Goal: Transaction & Acquisition: Book appointment/travel/reservation

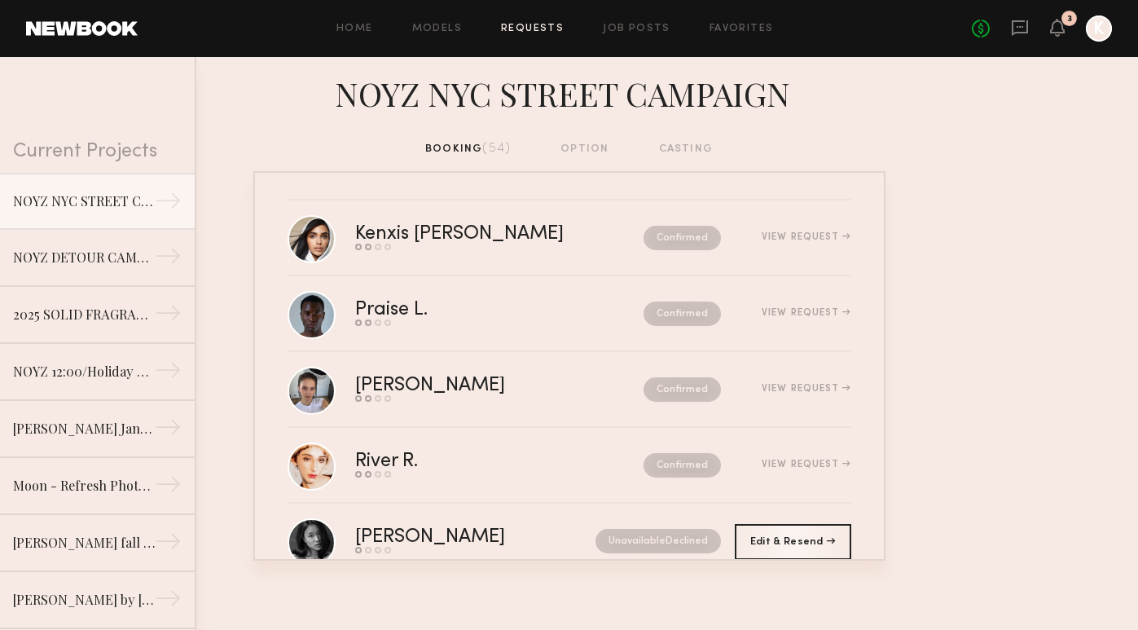
click at [1049, 28] on div "No fees up to $5,000 3 K" at bounding box center [1042, 28] width 140 height 26
click at [1063, 32] on icon at bounding box center [1057, 26] width 13 height 11
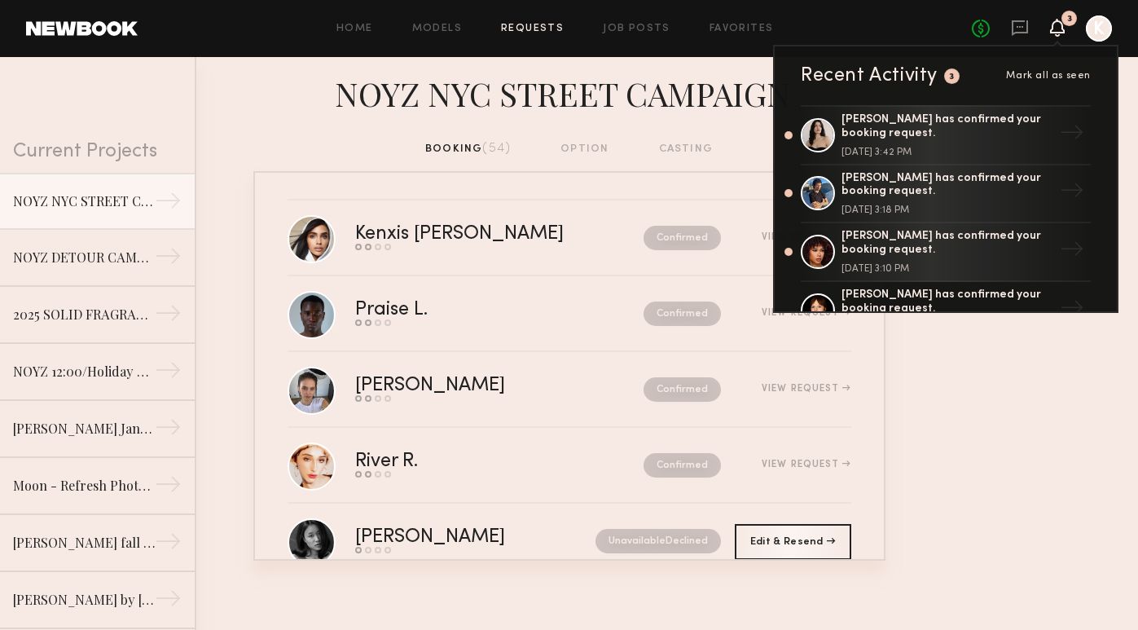
click at [1054, 73] on span "Mark all as seen" at bounding box center [1048, 76] width 85 height 10
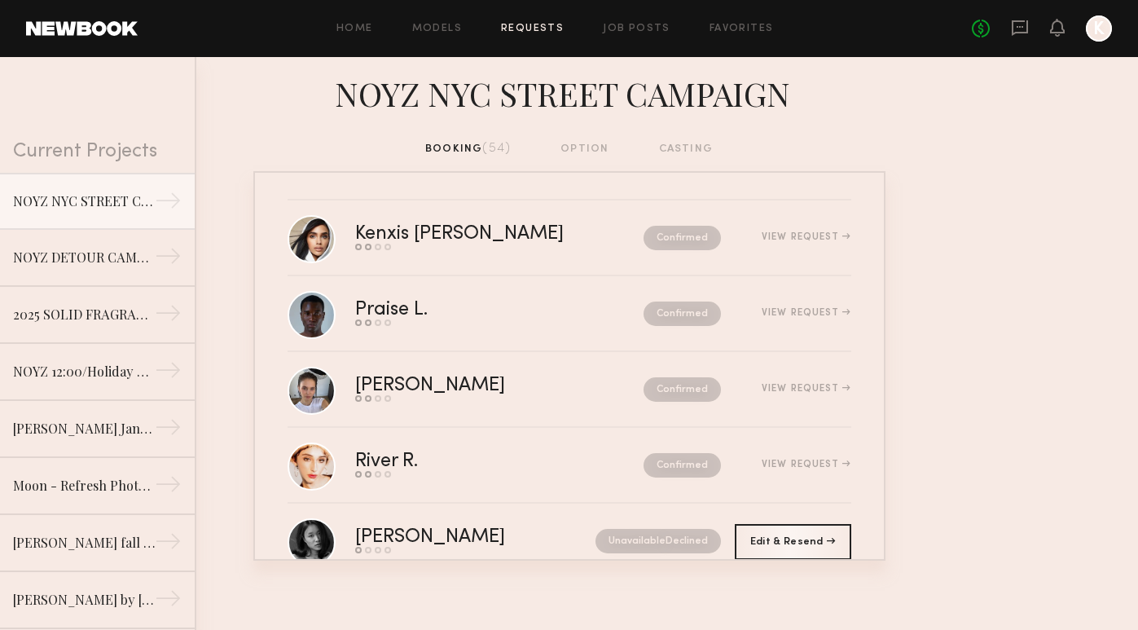
click at [1017, 295] on nb-requests-list-container "Kenxis [PERSON_NAME] Send request Model response Review hours worked Pay model …" at bounding box center [569, 365] width 1138 height 389
click at [1029, 36] on div "No fees up to $5,000 K" at bounding box center [1042, 28] width 140 height 26
click at [1028, 36] on icon at bounding box center [1020, 28] width 18 height 18
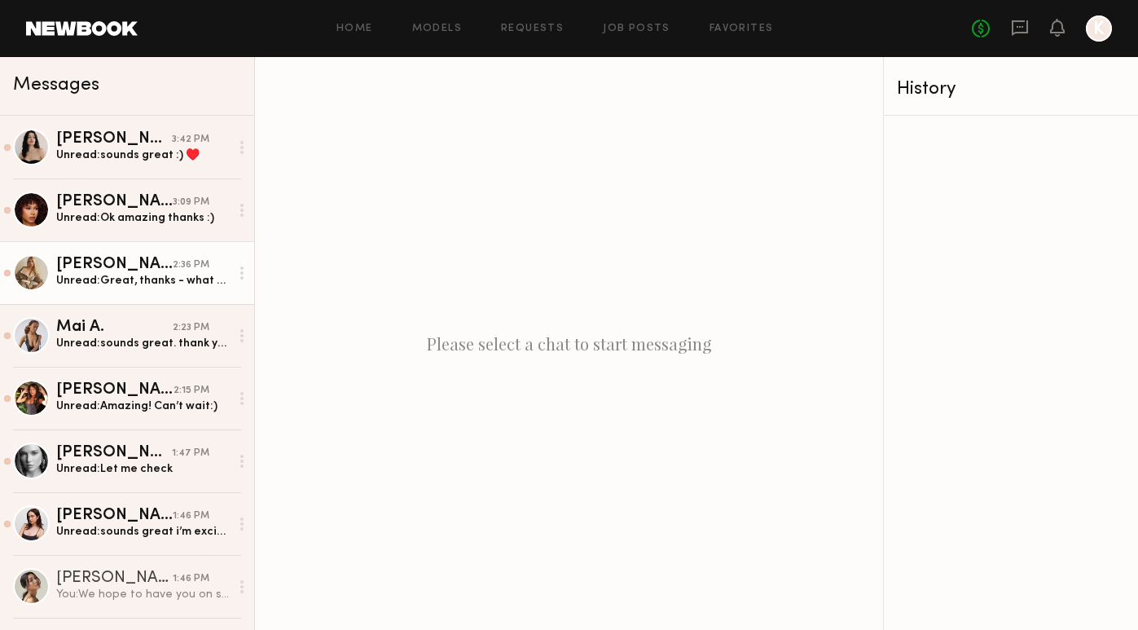
click at [145, 284] on div "Unread: Great, thanks - what should she wear?" at bounding box center [143, 280] width 174 height 15
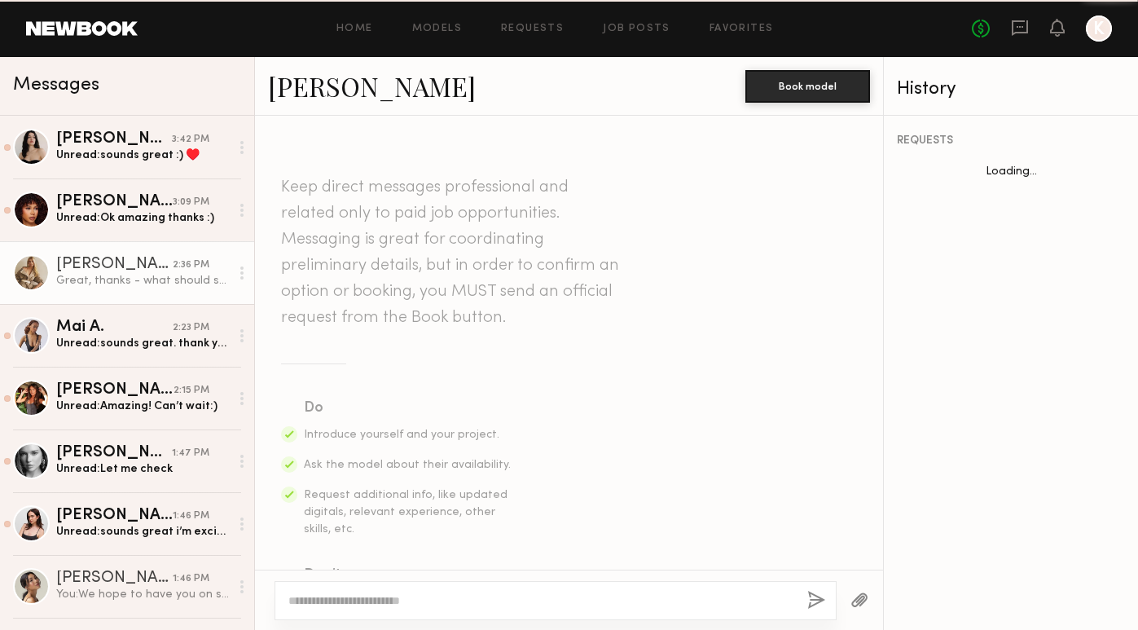
scroll to position [1498, 0]
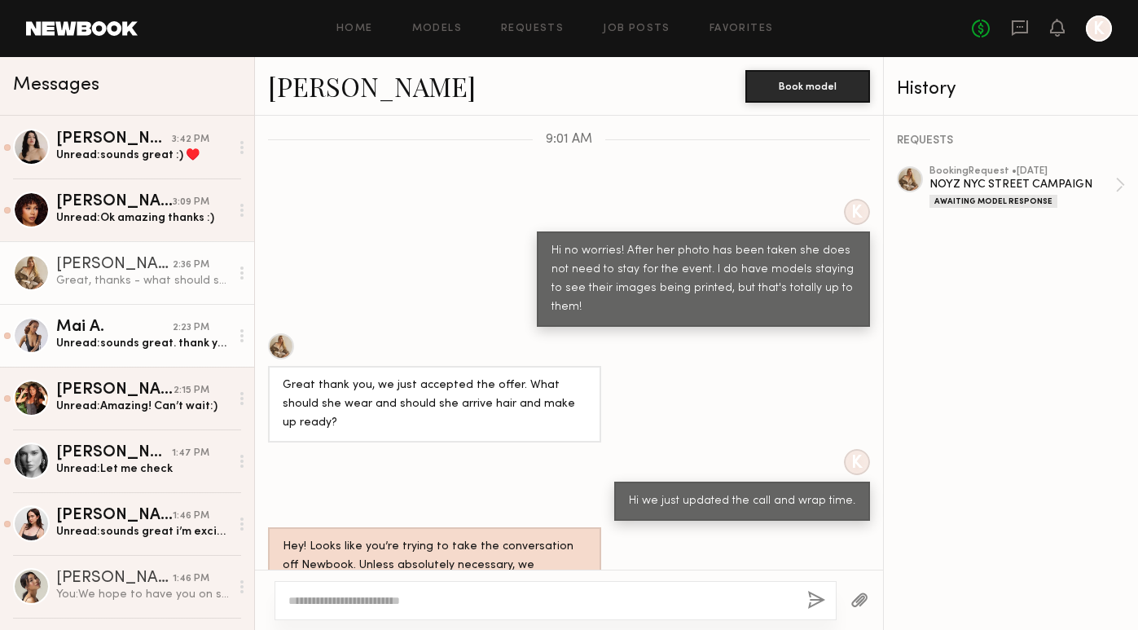
click at [101, 344] on div "Unread: sounds great. thank you see you then" at bounding box center [143, 343] width 174 height 15
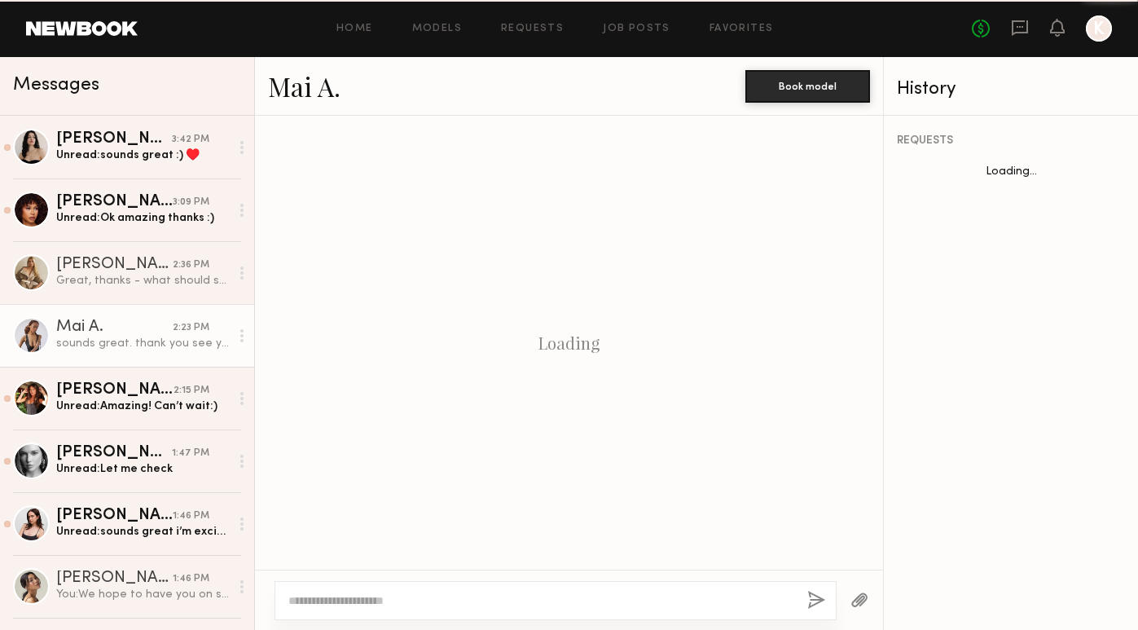
scroll to position [670, 0]
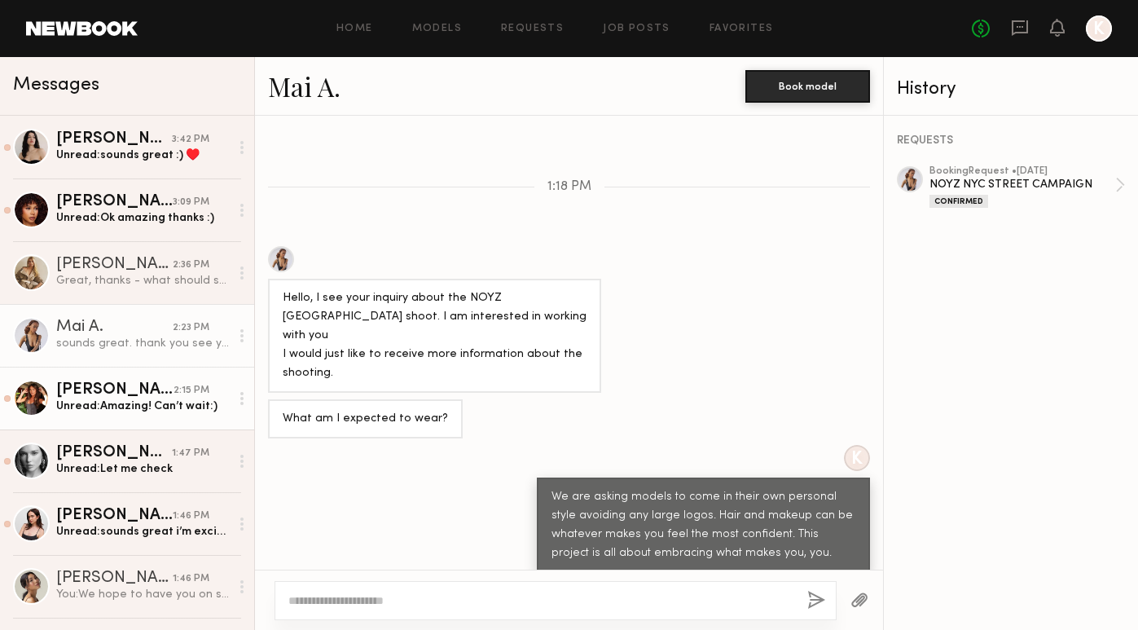
click at [121, 405] on div "Unread: Amazing! Can’t wait:)" at bounding box center [143, 405] width 174 height 15
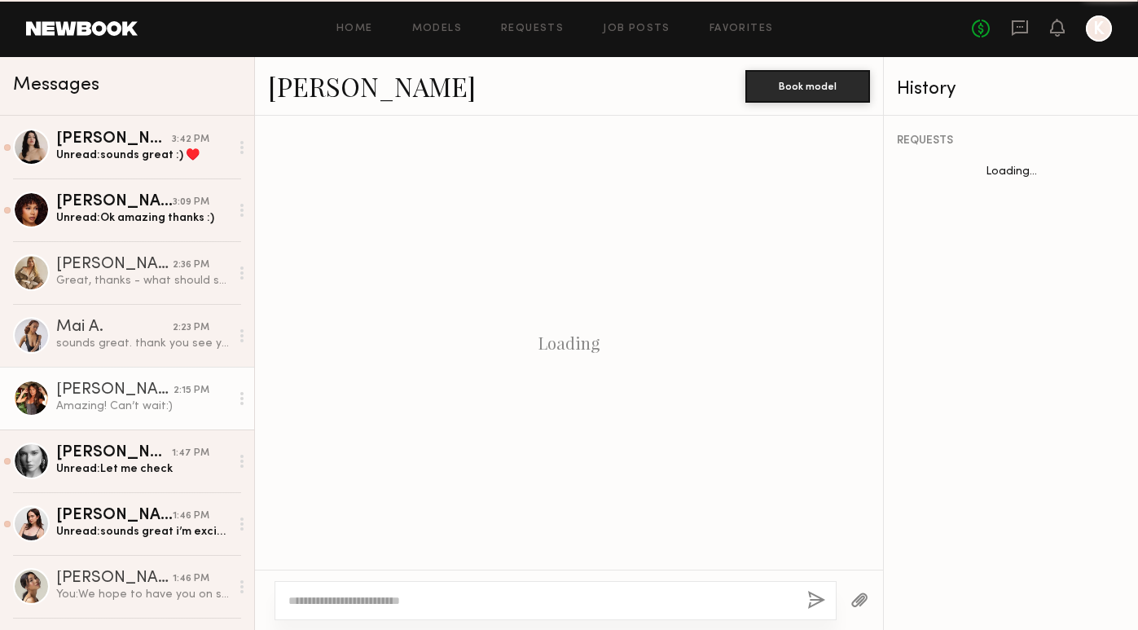
scroll to position [735, 0]
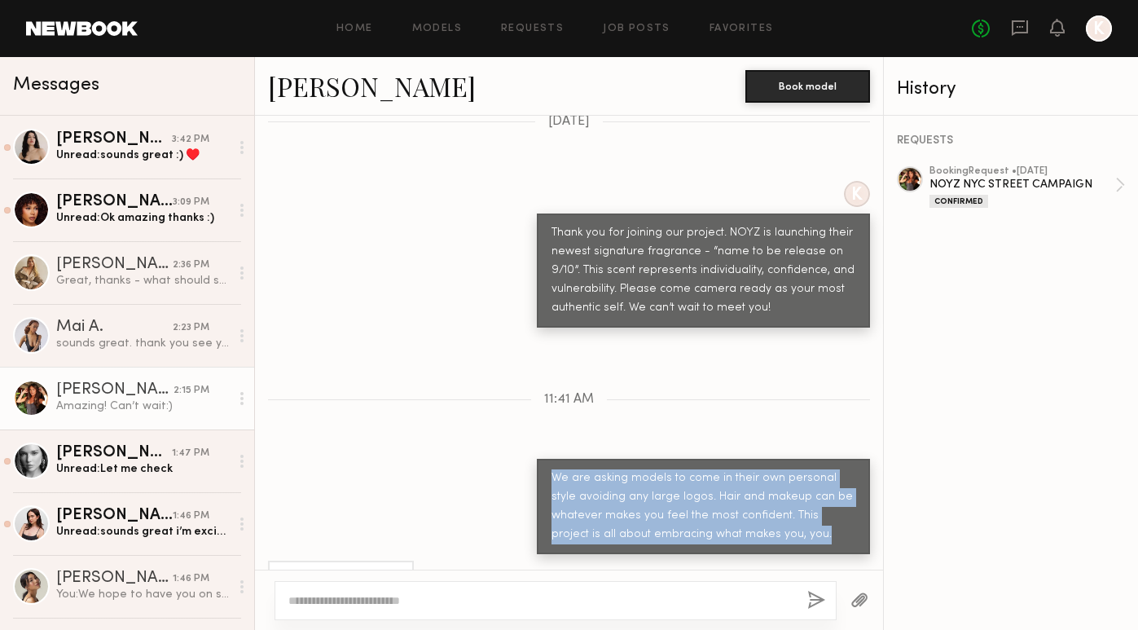
drag, startPoint x: 783, startPoint y: 493, endPoint x: 553, endPoint y: 430, distance: 238.2
click at [553, 459] on div "We are asking models to come in their own personal style avoiding any large log…" at bounding box center [703, 506] width 333 height 95
copy div "We are asking models to come in their own personal style avoiding any large log…"
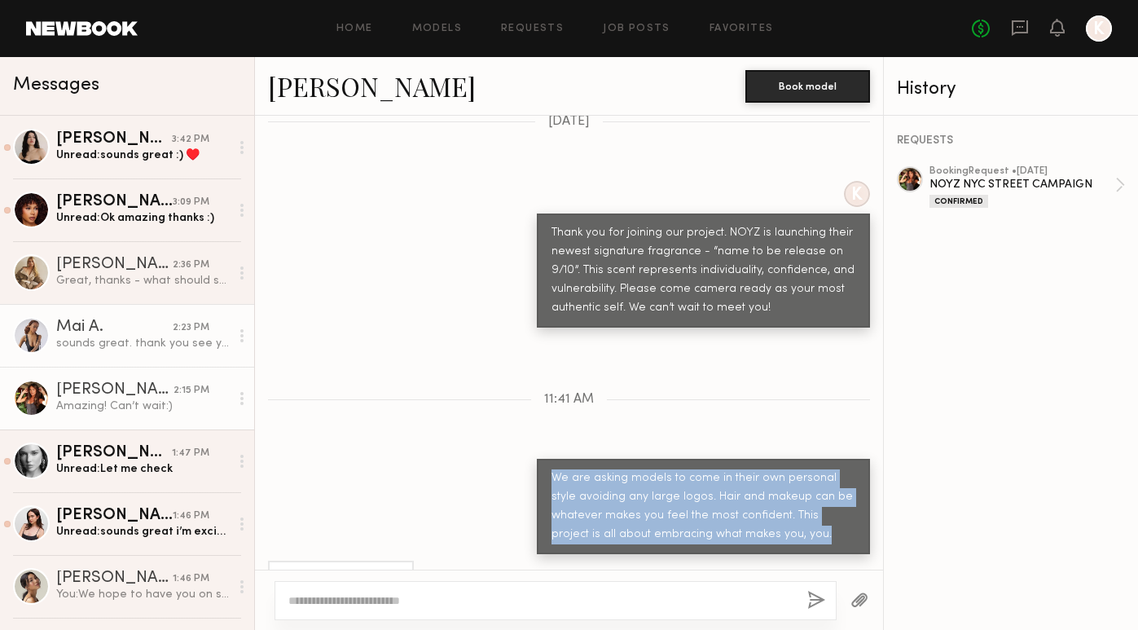
scroll to position [0, 0]
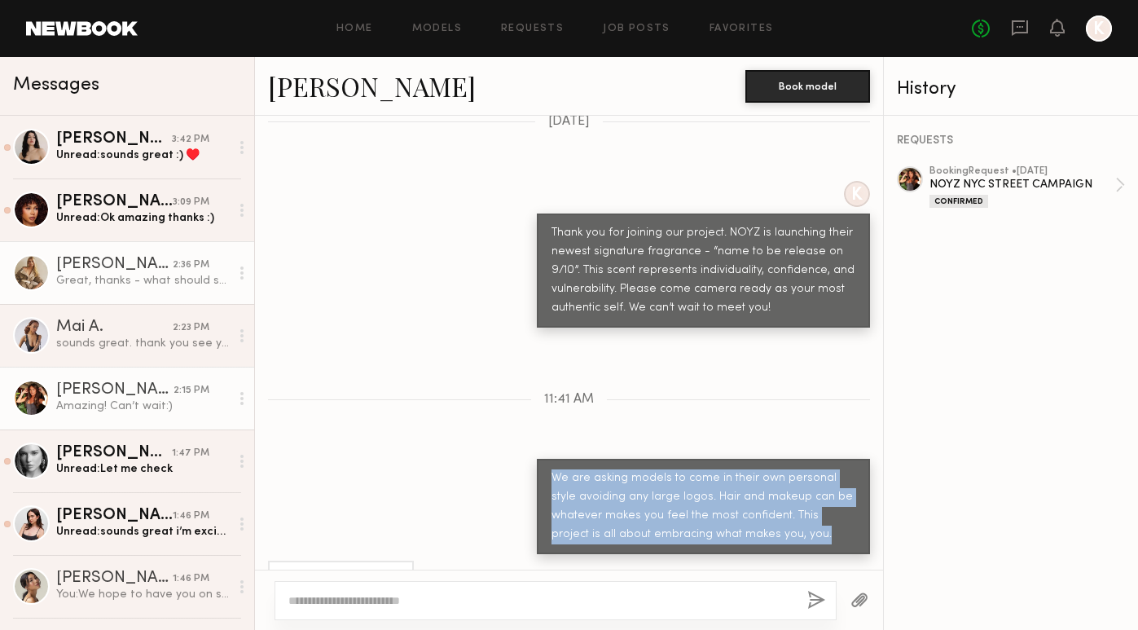
click at [108, 275] on div "Great, thanks - what should she wear?" at bounding box center [143, 280] width 174 height 15
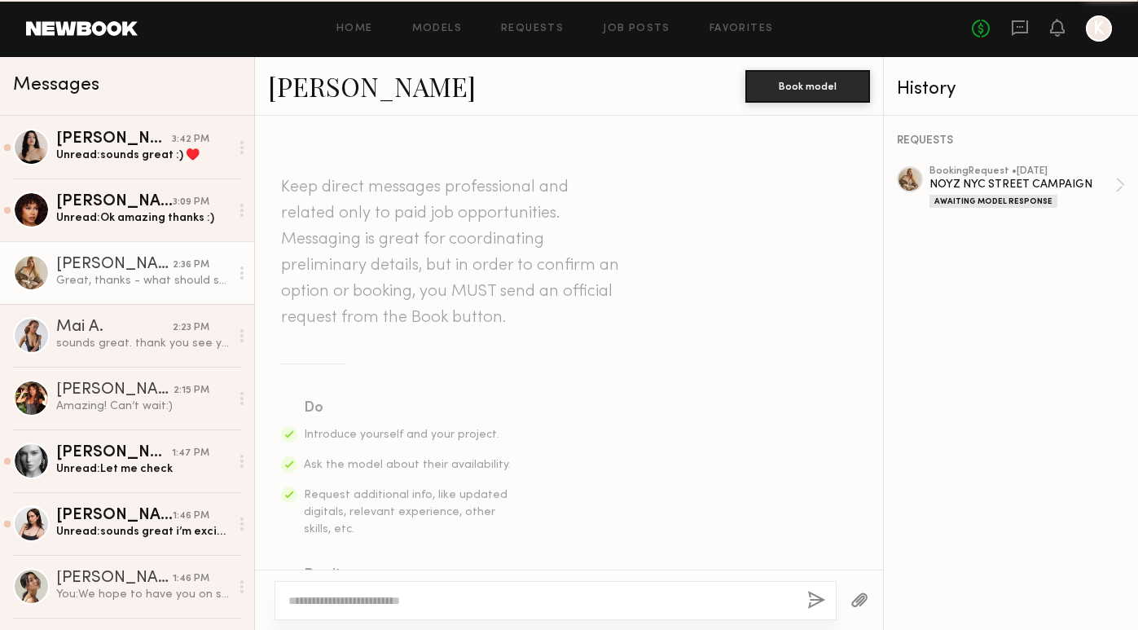
scroll to position [1498, 0]
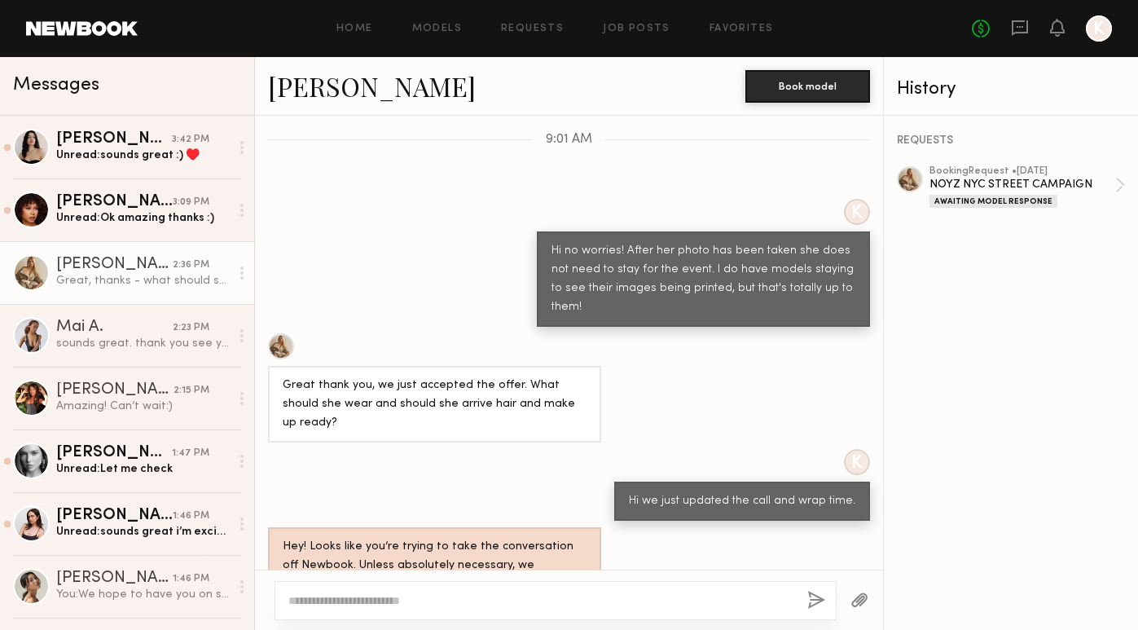
click at [438, 599] on textarea at bounding box center [541, 600] width 506 height 16
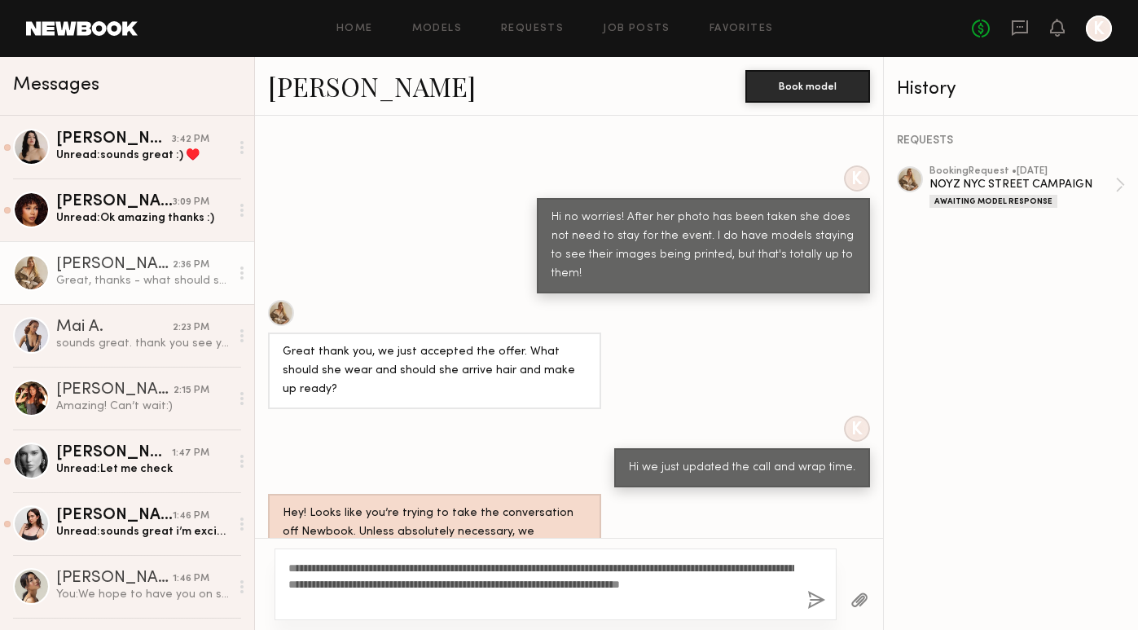
scroll to position [1530, 0]
type textarea "**********"
click at [813, 603] on button "button" at bounding box center [816, 601] width 18 height 20
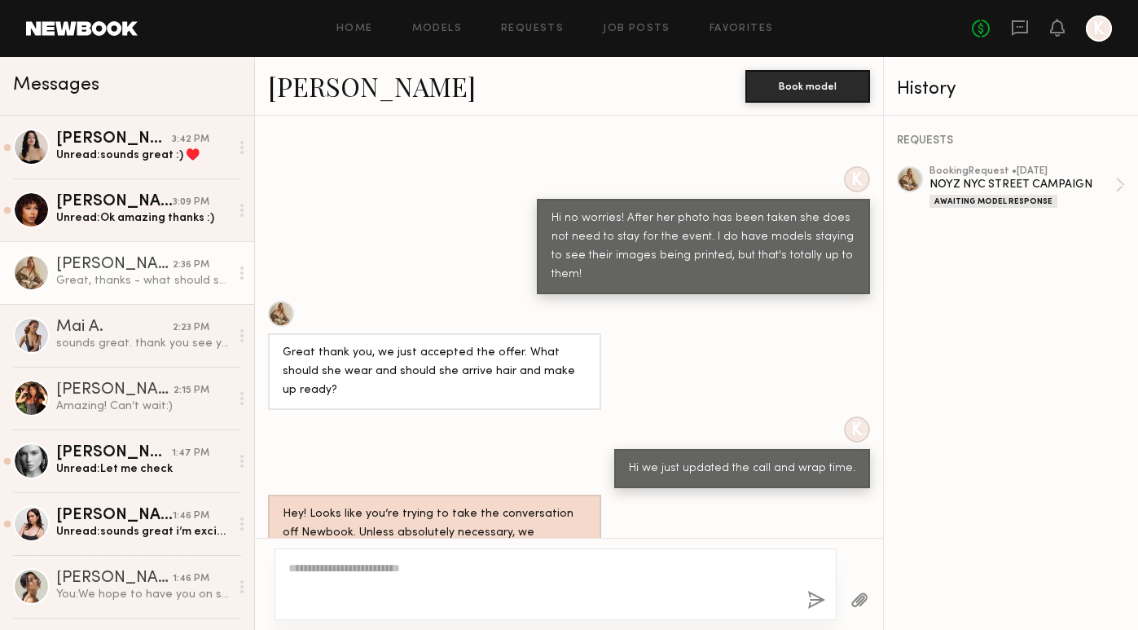
scroll to position [1753, 0]
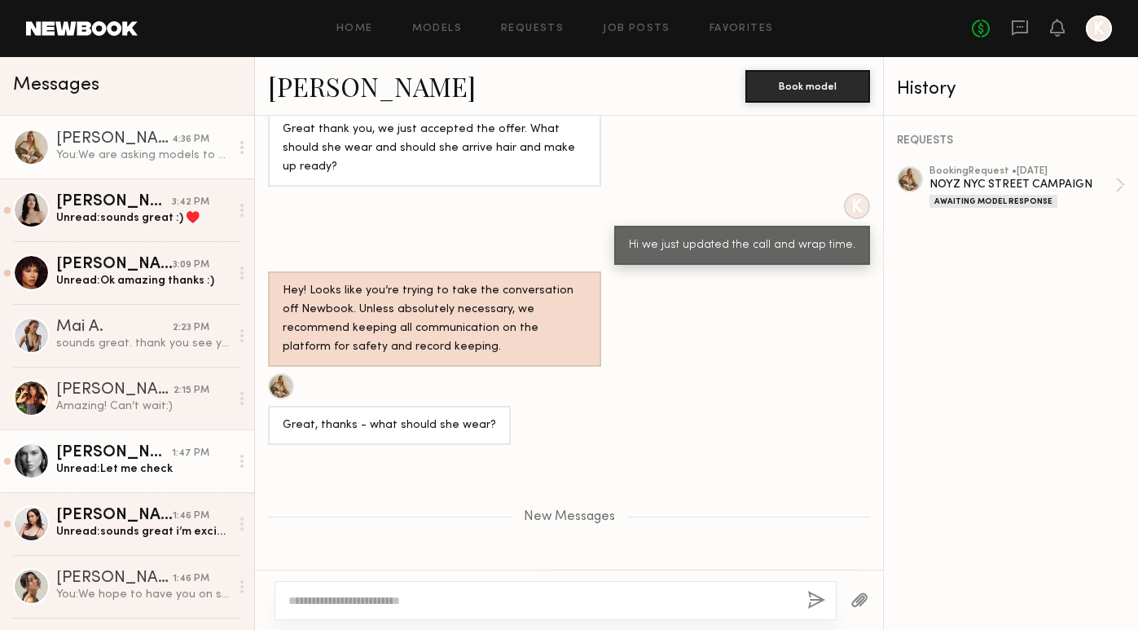
click at [128, 470] on div "Unread: Let me check" at bounding box center [143, 468] width 174 height 15
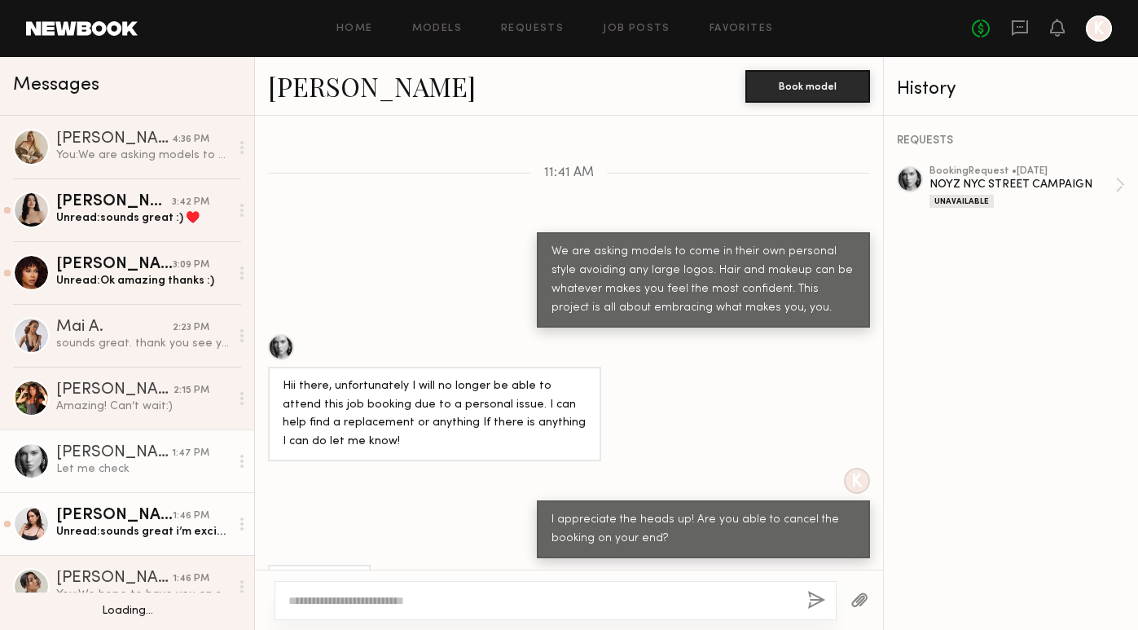
scroll to position [2, 0]
click at [89, 552] on link "Hannah R. 1:46 PM Unread: sounds great i’m excited!" at bounding box center [127, 522] width 254 height 63
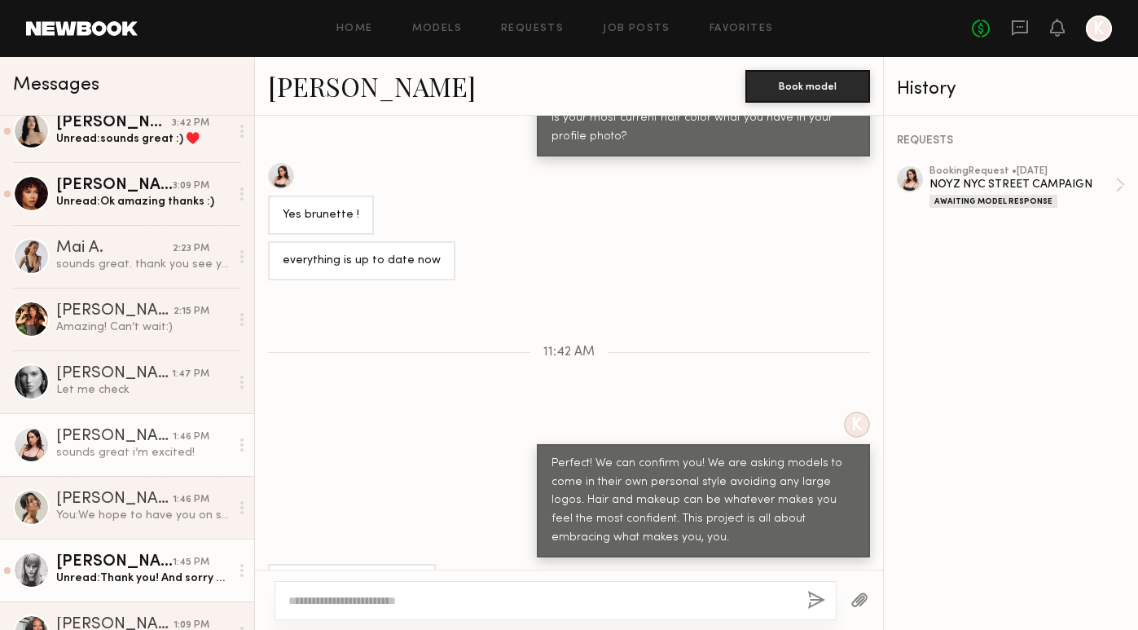
scroll to position [77, 0]
click at [91, 570] on div "Mariana H." at bounding box center [114, 564] width 117 height 16
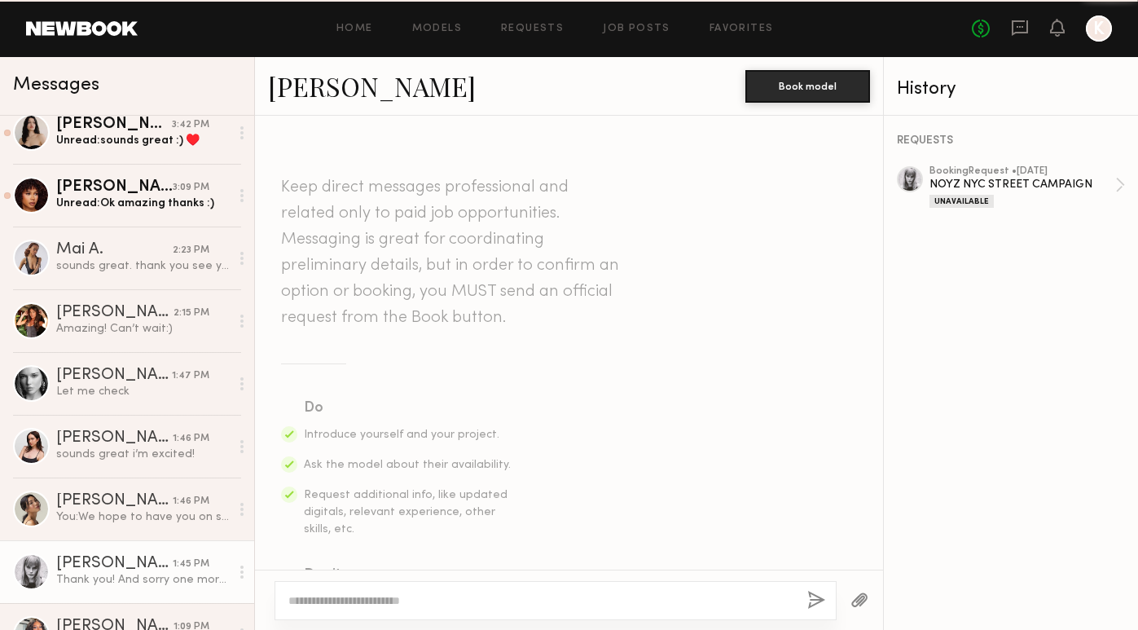
scroll to position [1313, 0]
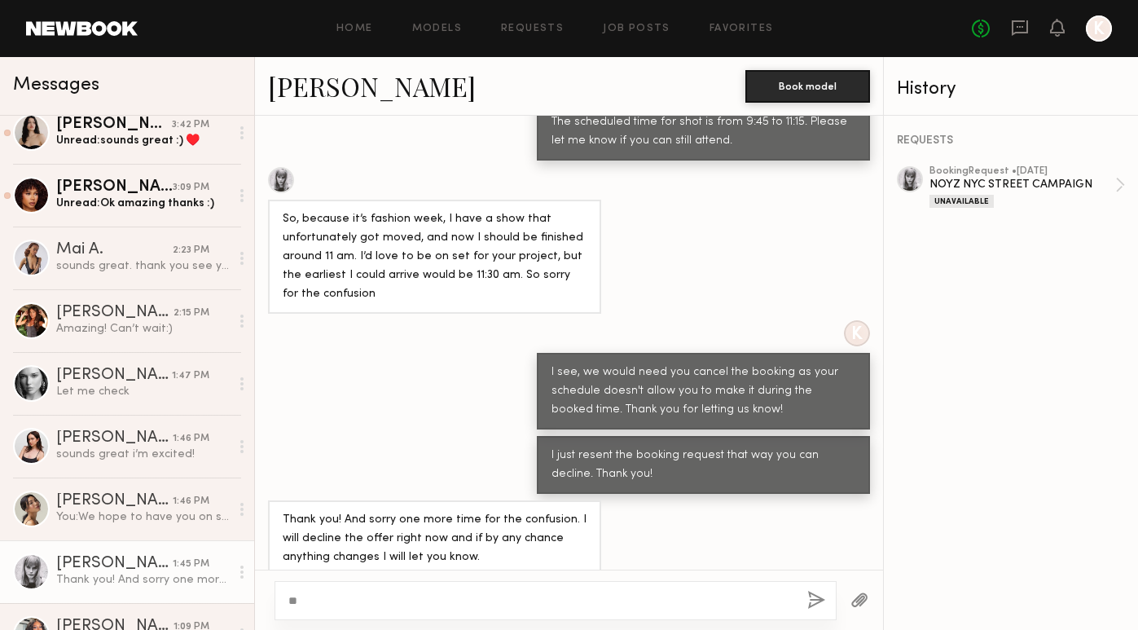
type textarea "*"
type textarea "**********"
click at [820, 600] on button "button" at bounding box center [816, 601] width 18 height 20
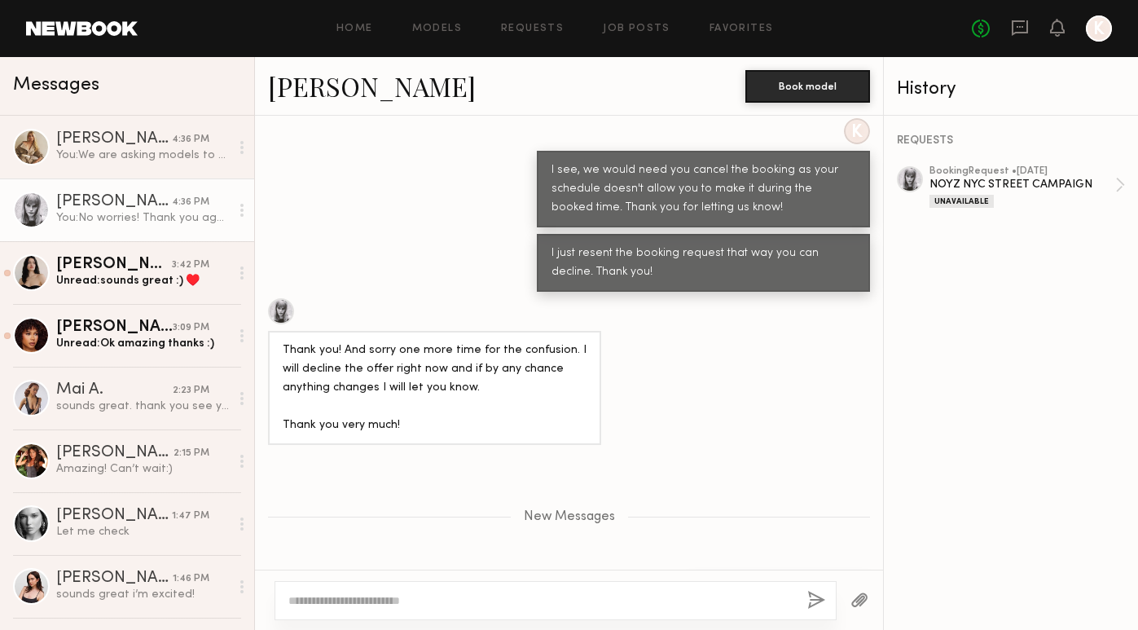
scroll to position [0, 0]
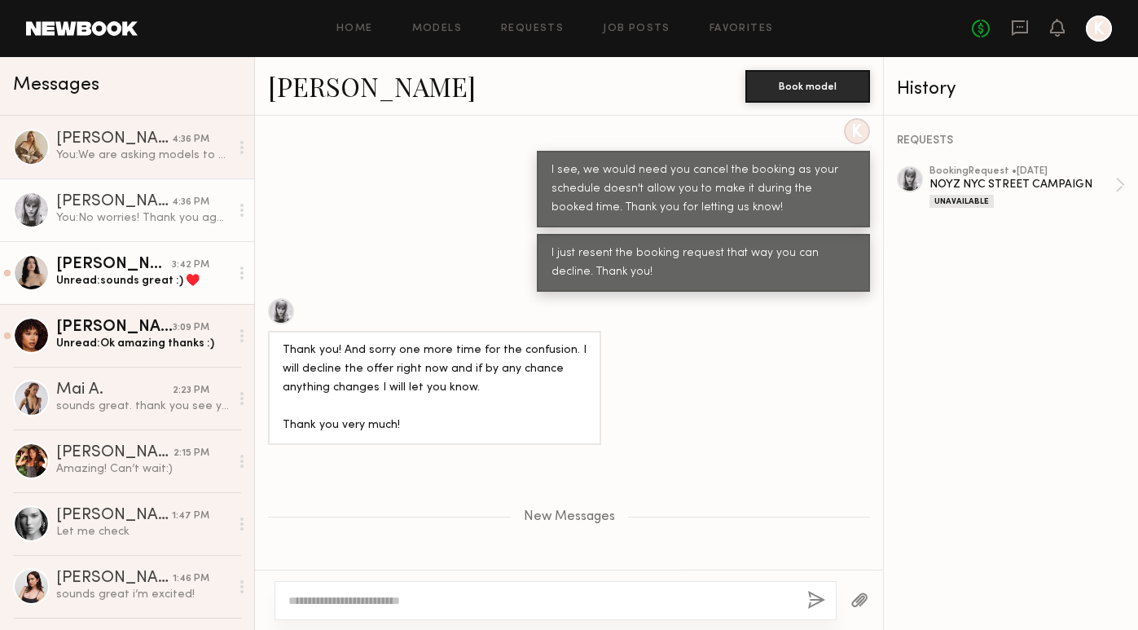
click at [112, 285] on div "Unread: sounds great :) ♥️" at bounding box center [143, 280] width 174 height 15
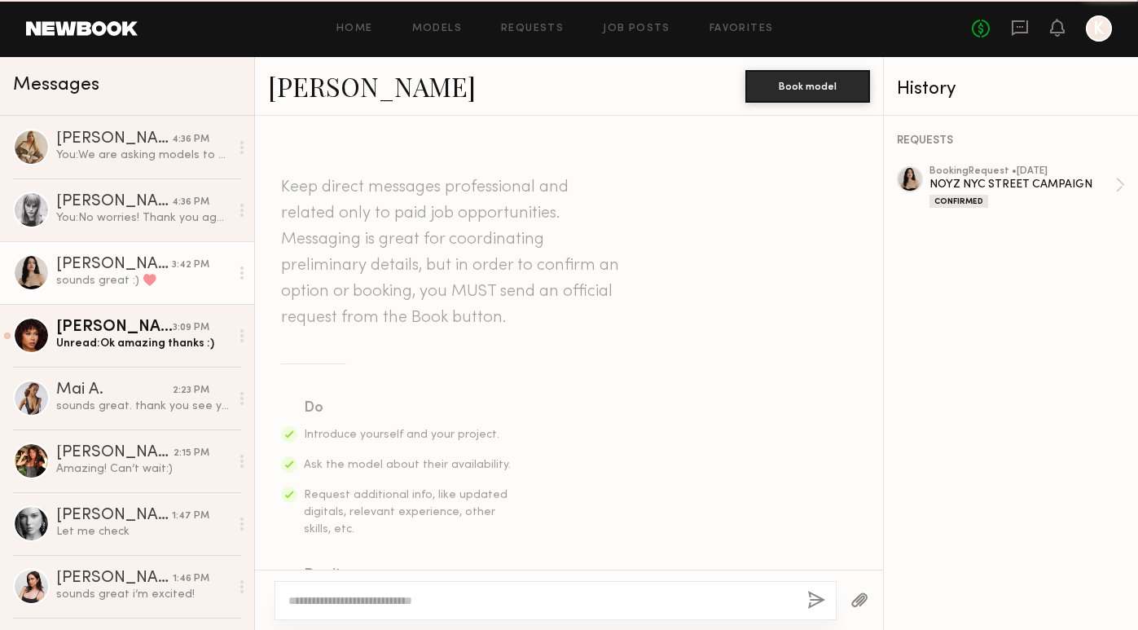
scroll to position [863, 0]
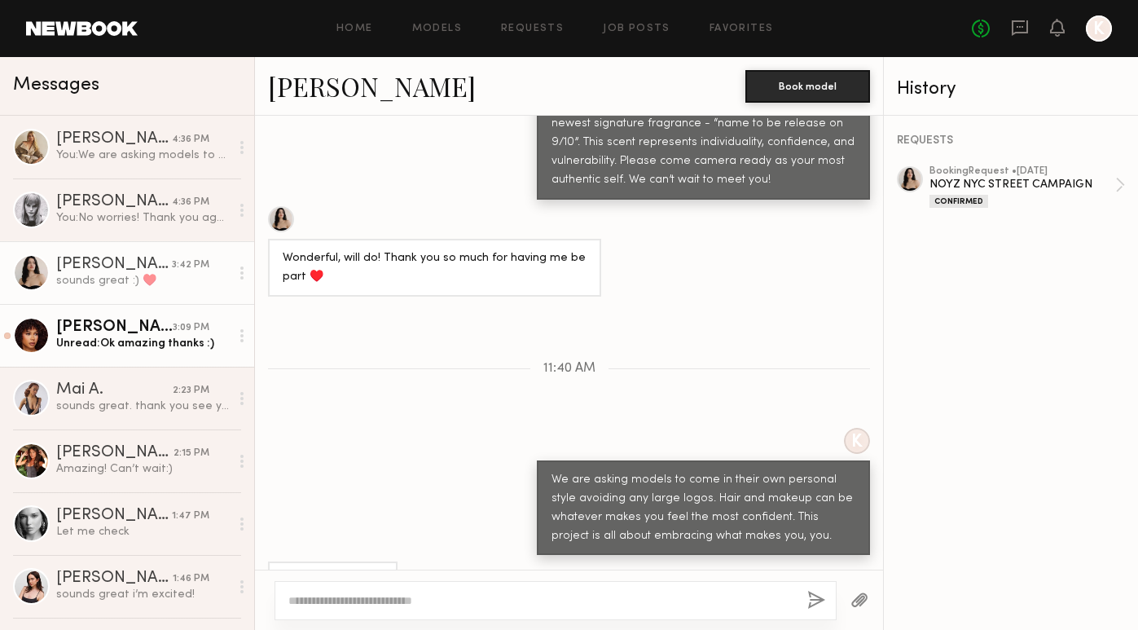
click at [93, 344] on div "Unread: Ok amazing thanks :)" at bounding box center [143, 343] width 174 height 15
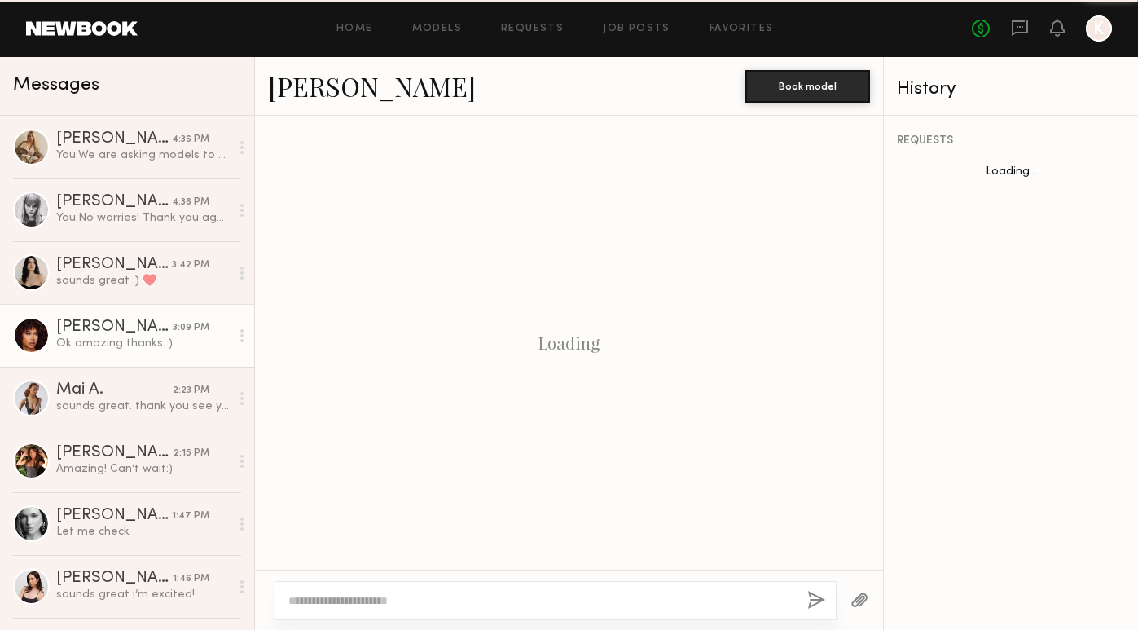
scroll to position [1128, 0]
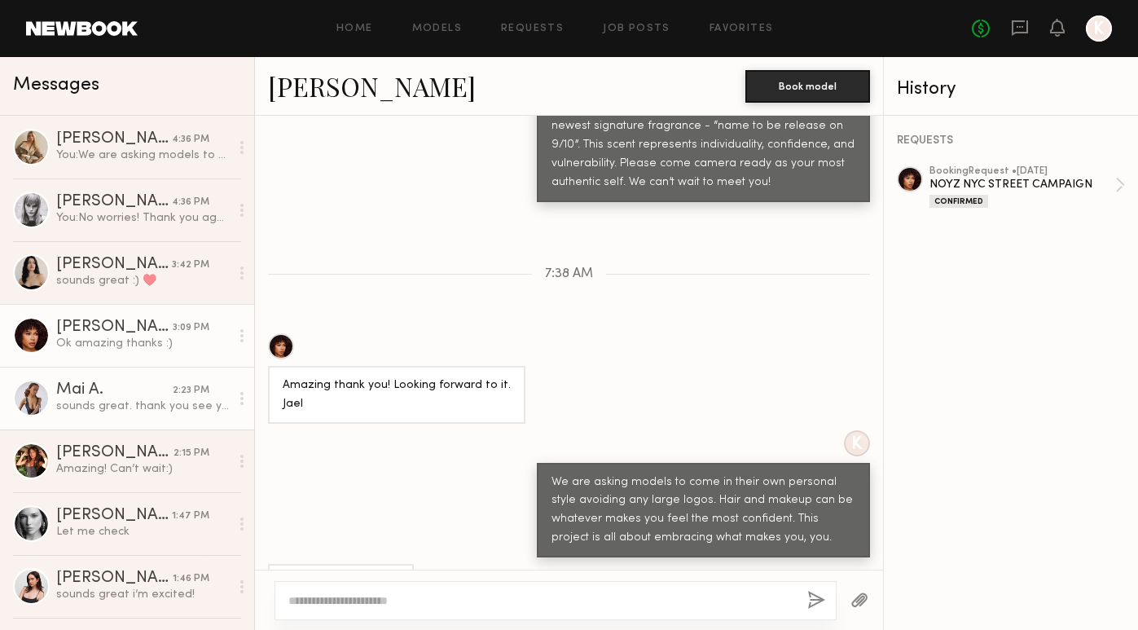
click at [91, 416] on link "Mai A. 2:23 PM sounds great. thank you see you then" at bounding box center [127, 398] width 254 height 63
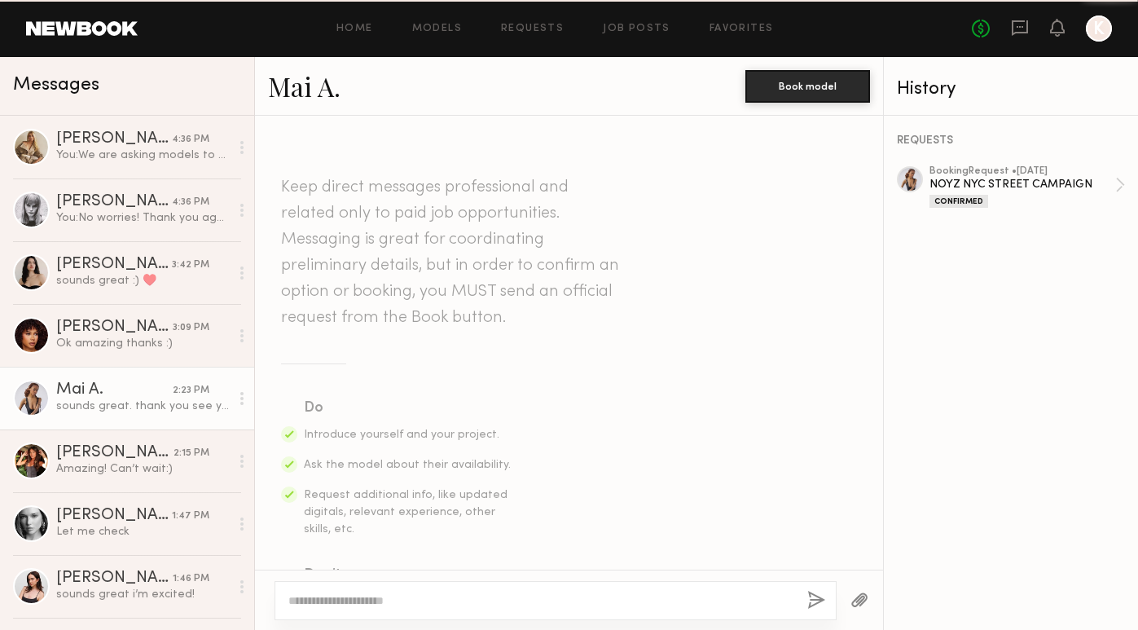
scroll to position [670, 0]
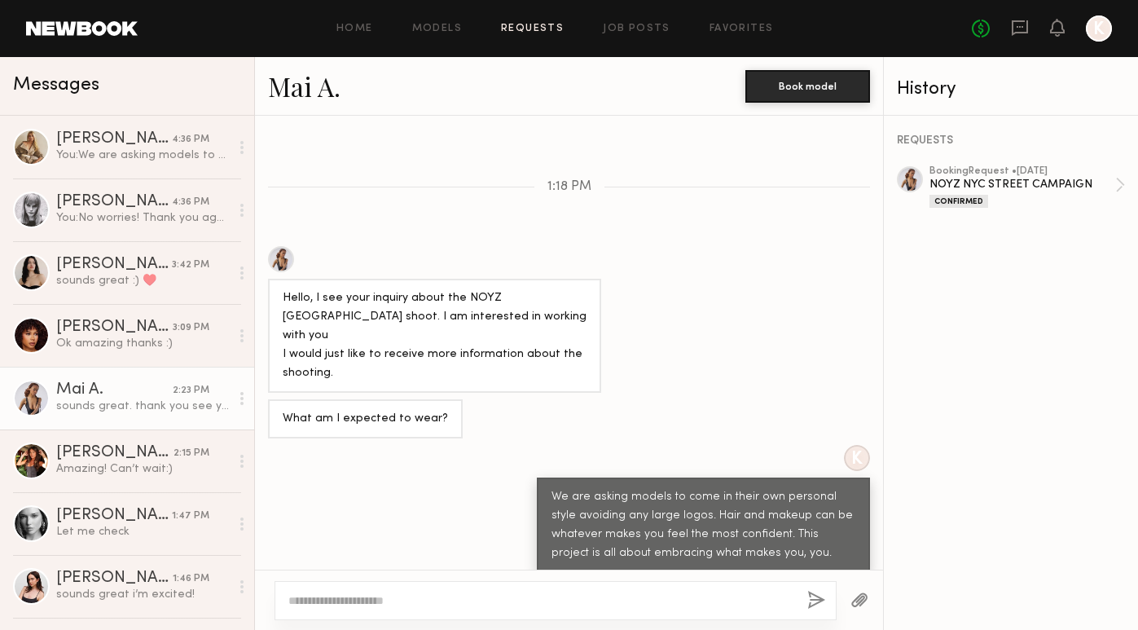
click at [530, 24] on link "Requests" at bounding box center [532, 29] width 63 height 11
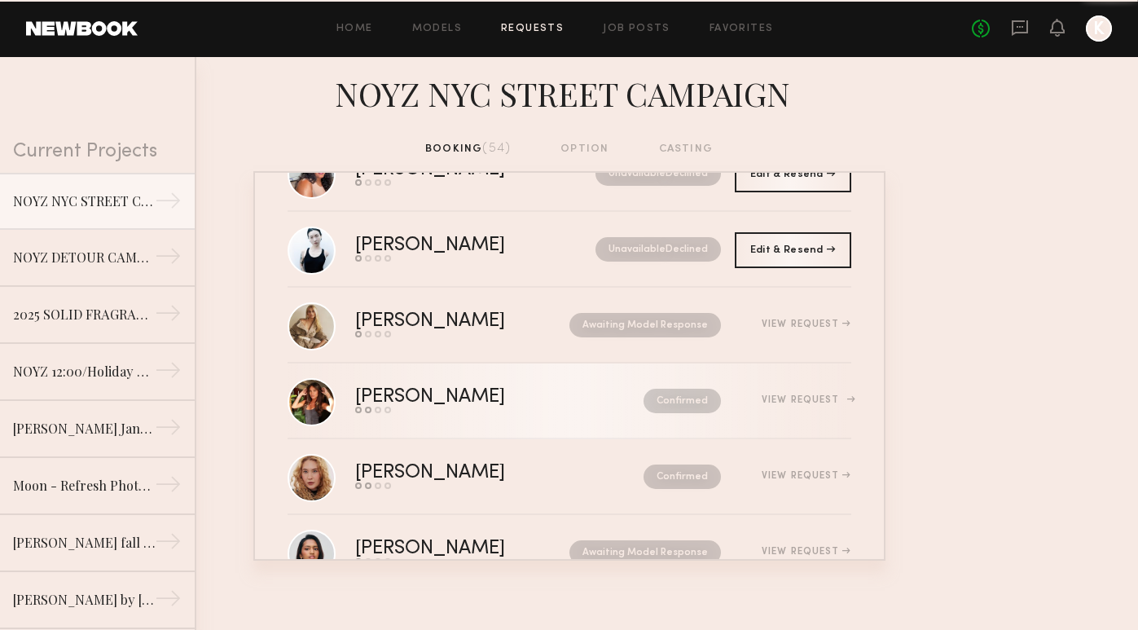
scroll to position [1503, 0]
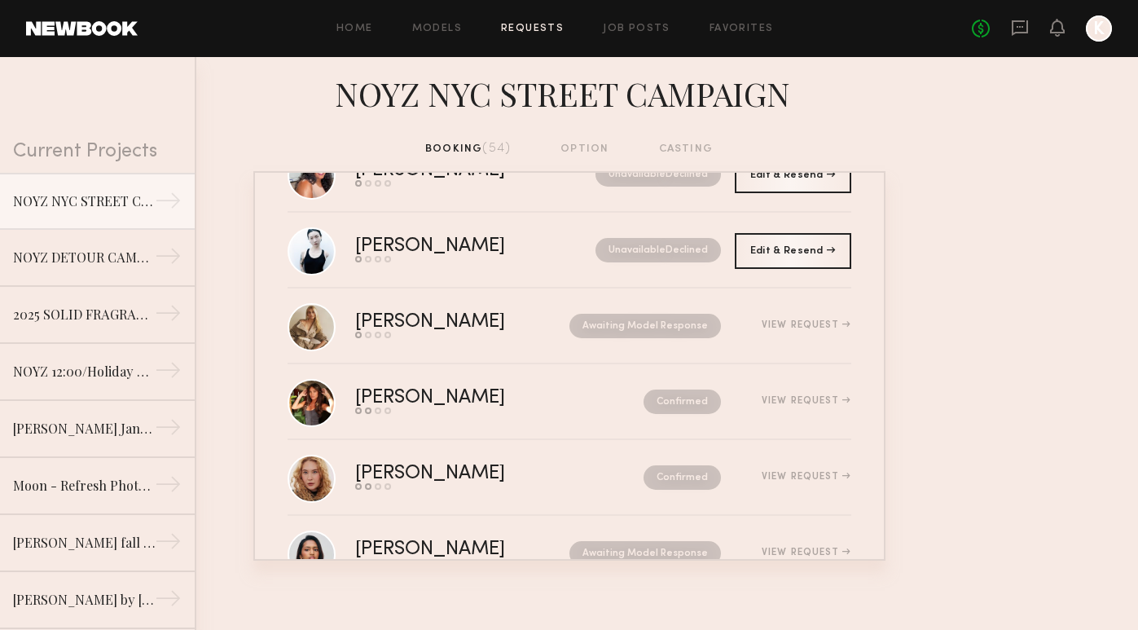
click at [542, 35] on div "Home Models Requests Job Posts Favorites Sign Out No fees up to $5,000 K" at bounding box center [625, 28] width 975 height 26
click at [538, 20] on div "Home Models Requests Job Posts Favorites Sign Out No fees up to $5,000 K" at bounding box center [625, 28] width 975 height 26
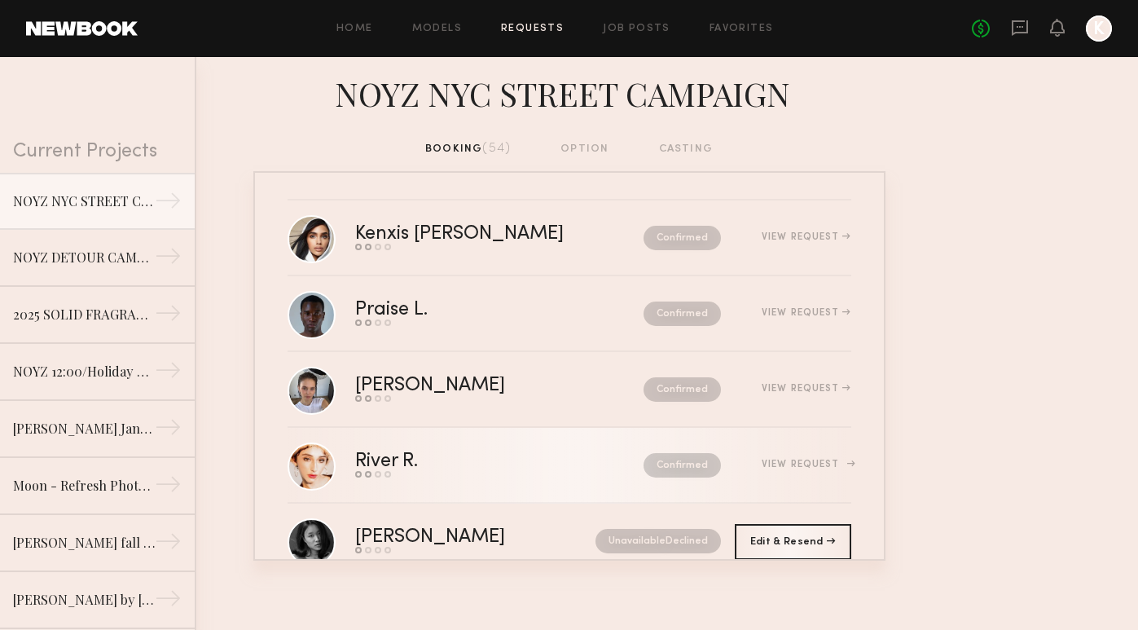
scroll to position [0, 0]
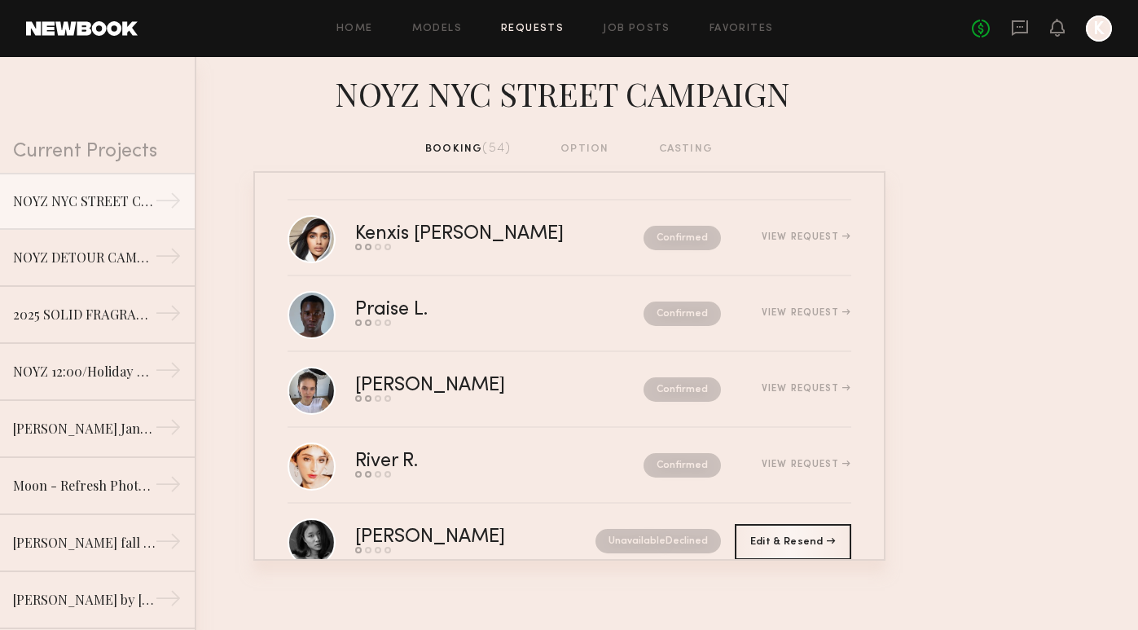
click at [540, 32] on link "Requests" at bounding box center [532, 29] width 63 height 11
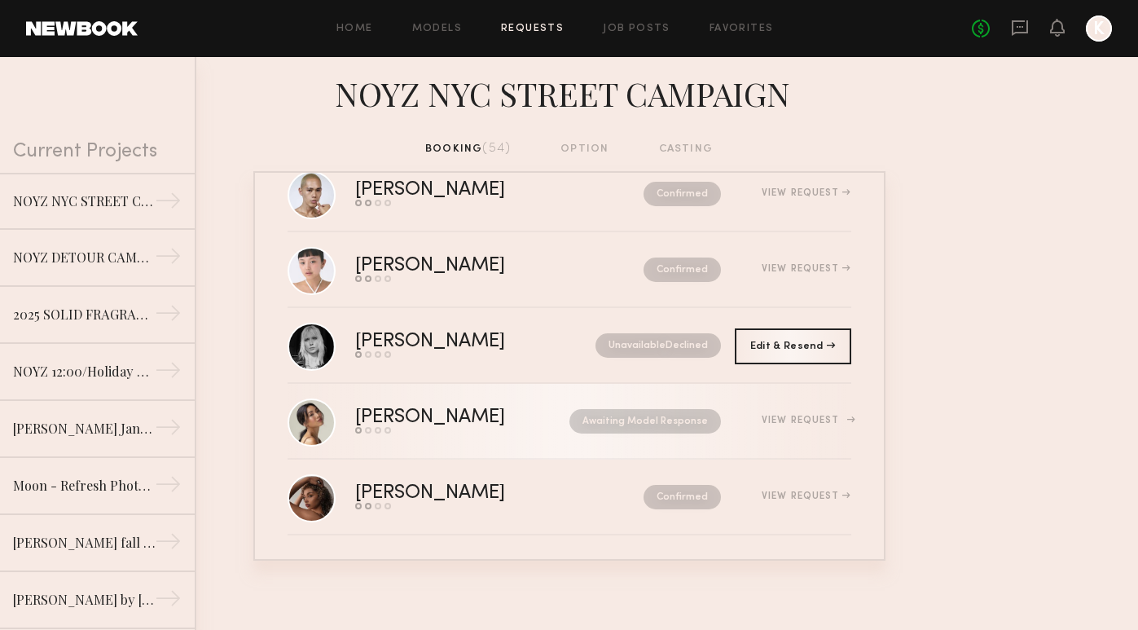
click at [477, 437] on link "Cindy N. Send request Model response Review hours worked Pay model Awaiting Mod…" at bounding box center [570, 422] width 564 height 76
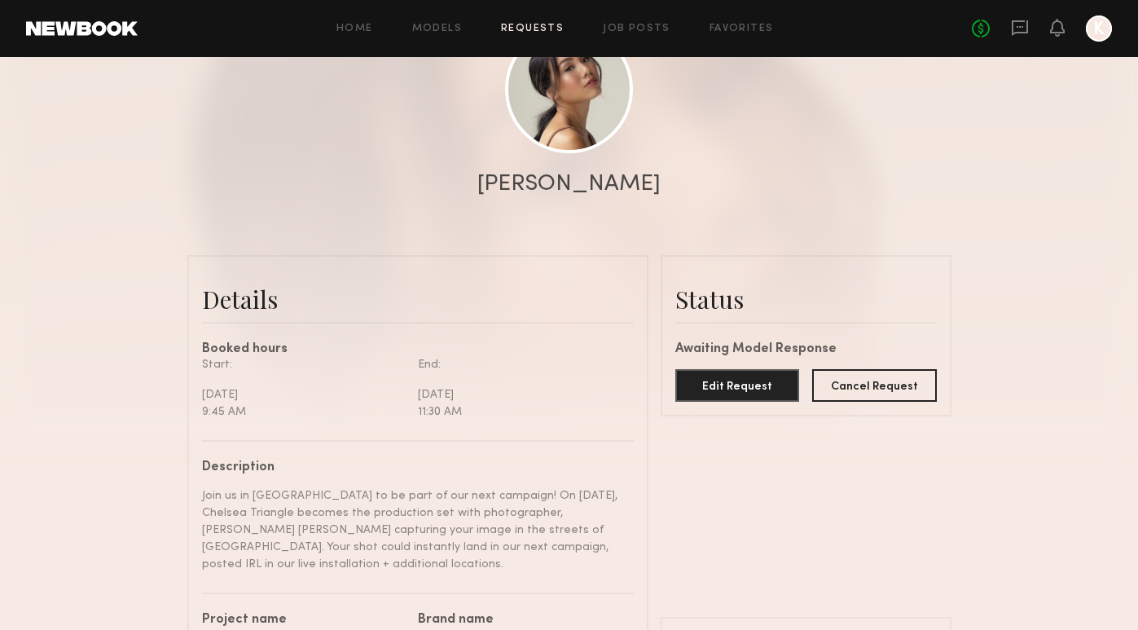
scroll to position [209, 0]
click at [885, 380] on button "Cancel Request" at bounding box center [874, 385] width 125 height 33
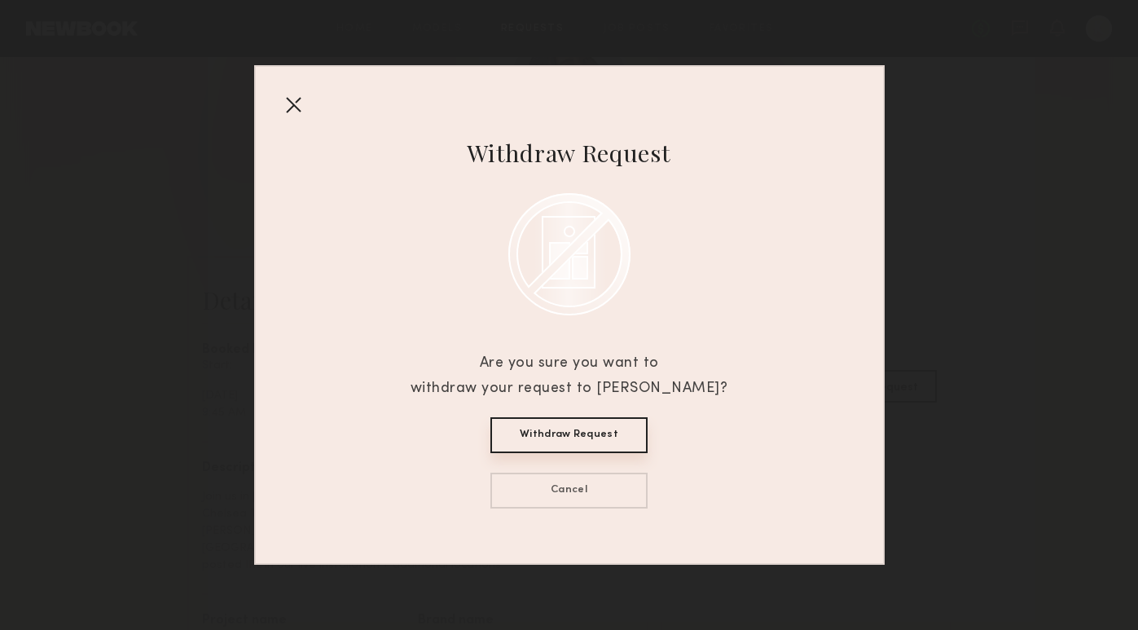
click at [574, 443] on button "Withdraw Request" at bounding box center [569, 435] width 157 height 36
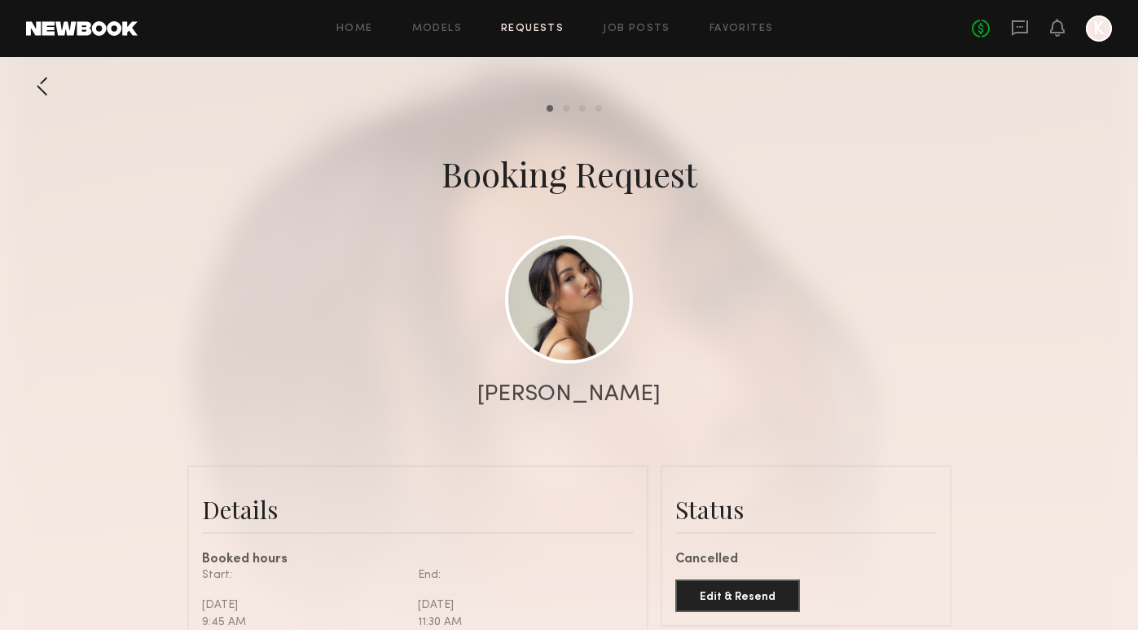
scroll to position [0, 0]
click at [545, 24] on link "Requests" at bounding box center [532, 29] width 63 height 11
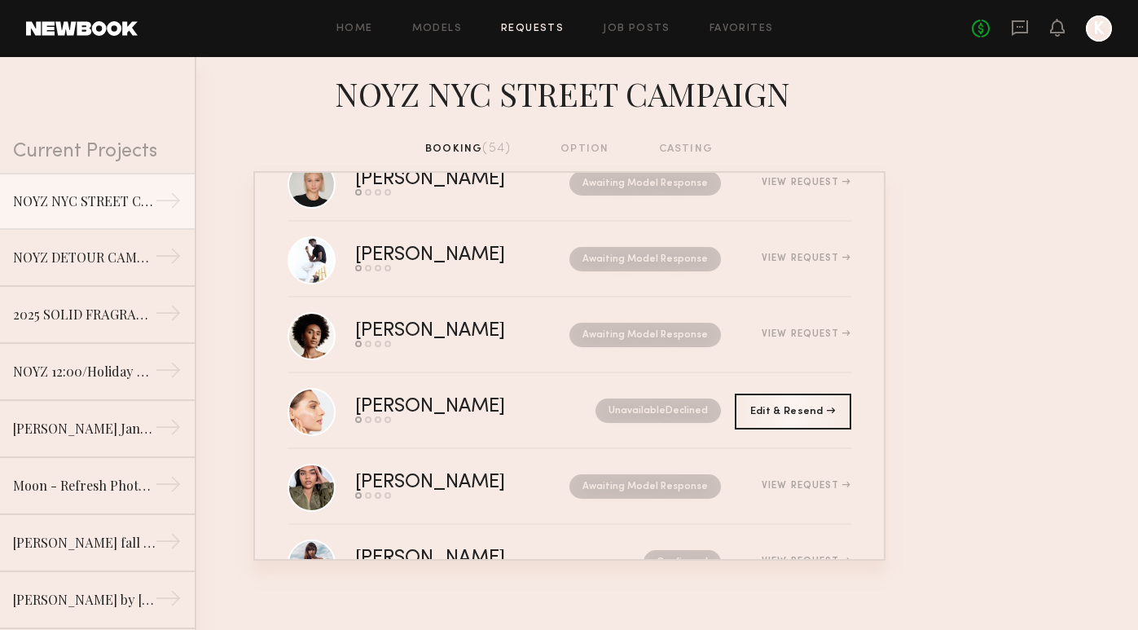
scroll to position [2712, 0]
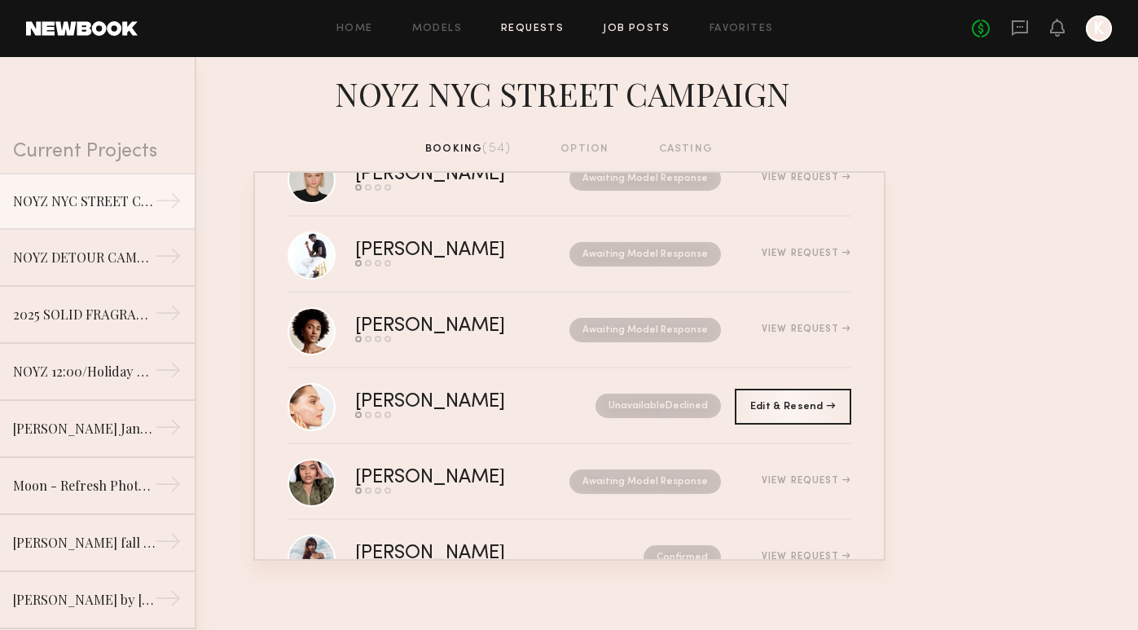
click at [624, 26] on link "Job Posts" at bounding box center [637, 29] width 68 height 11
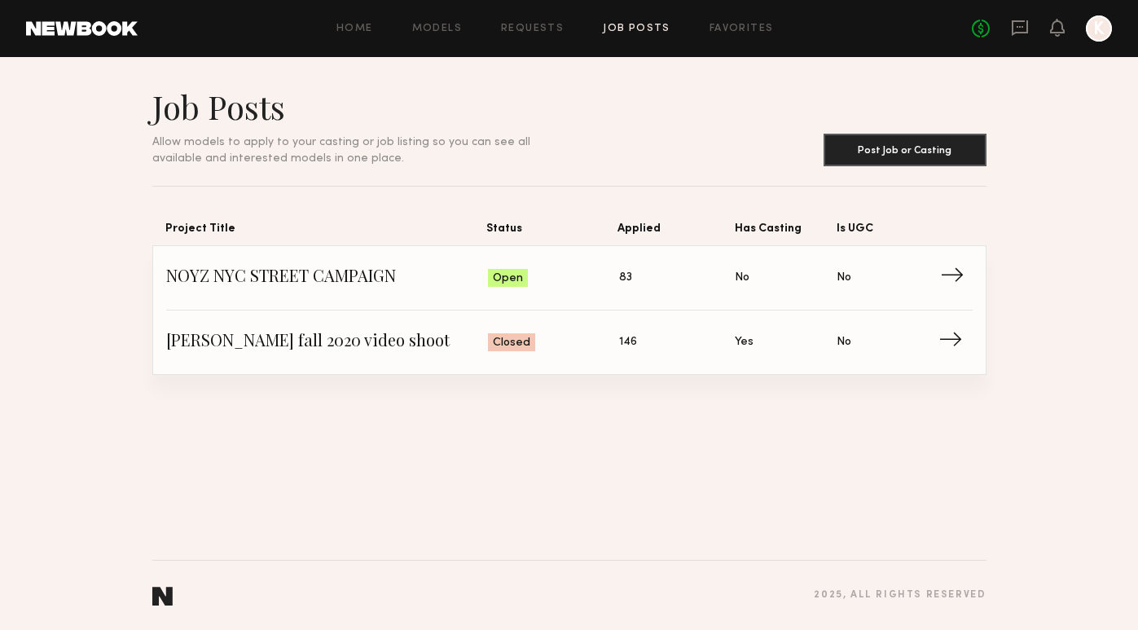
click at [576, 273] on span "Status: Open" at bounding box center [553, 278] width 131 height 24
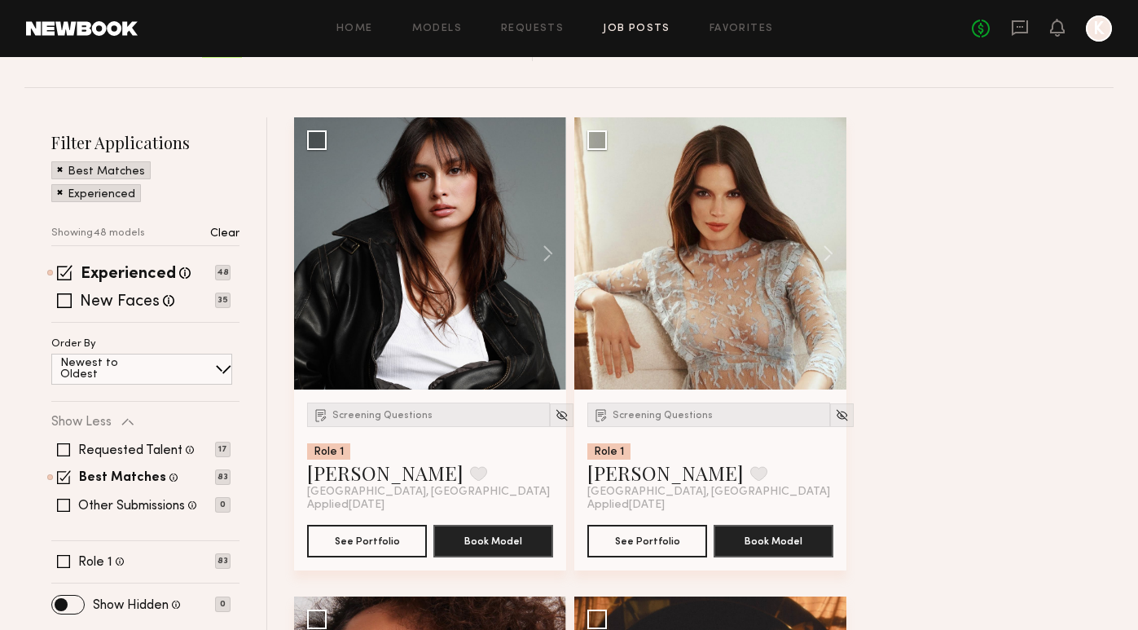
scroll to position [179, 0]
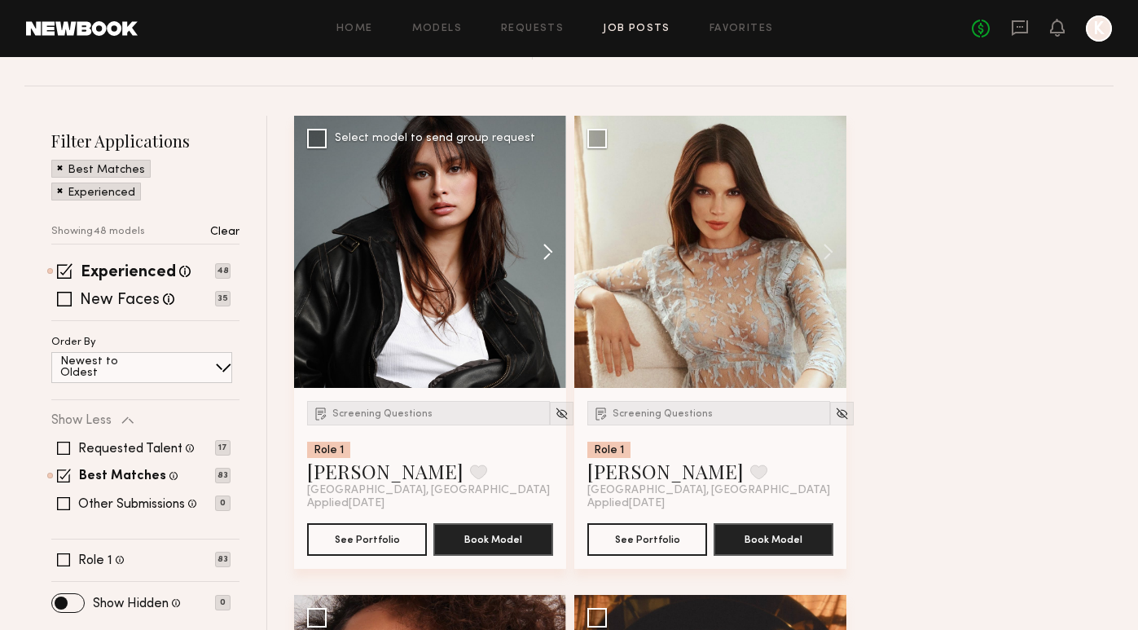
click at [550, 248] on button at bounding box center [540, 252] width 52 height 272
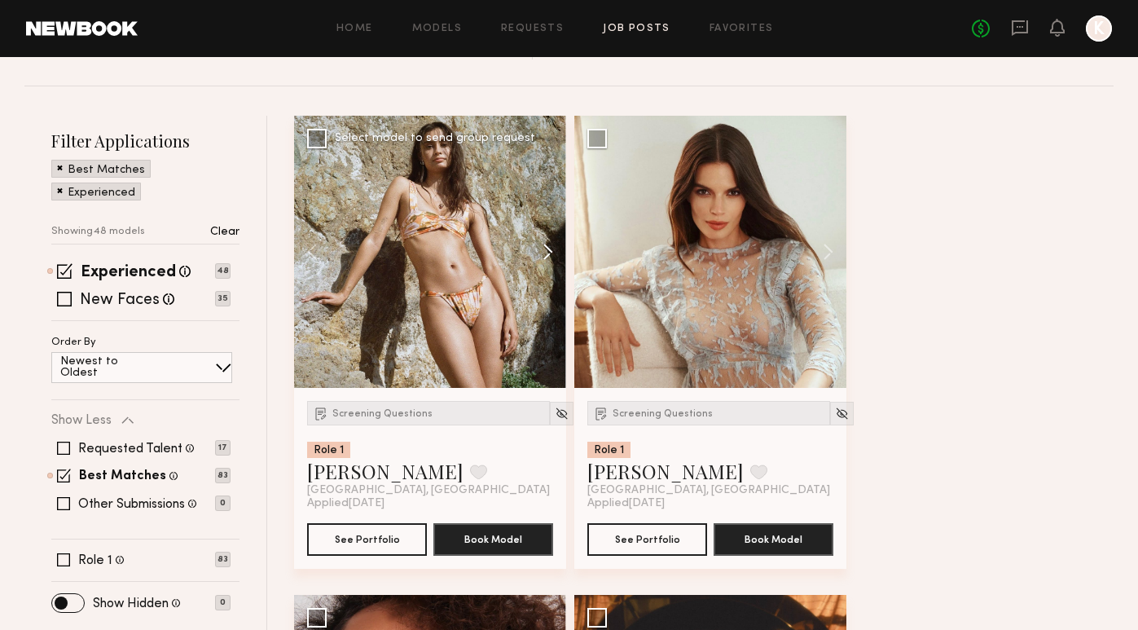
click at [550, 248] on button at bounding box center [540, 252] width 52 height 272
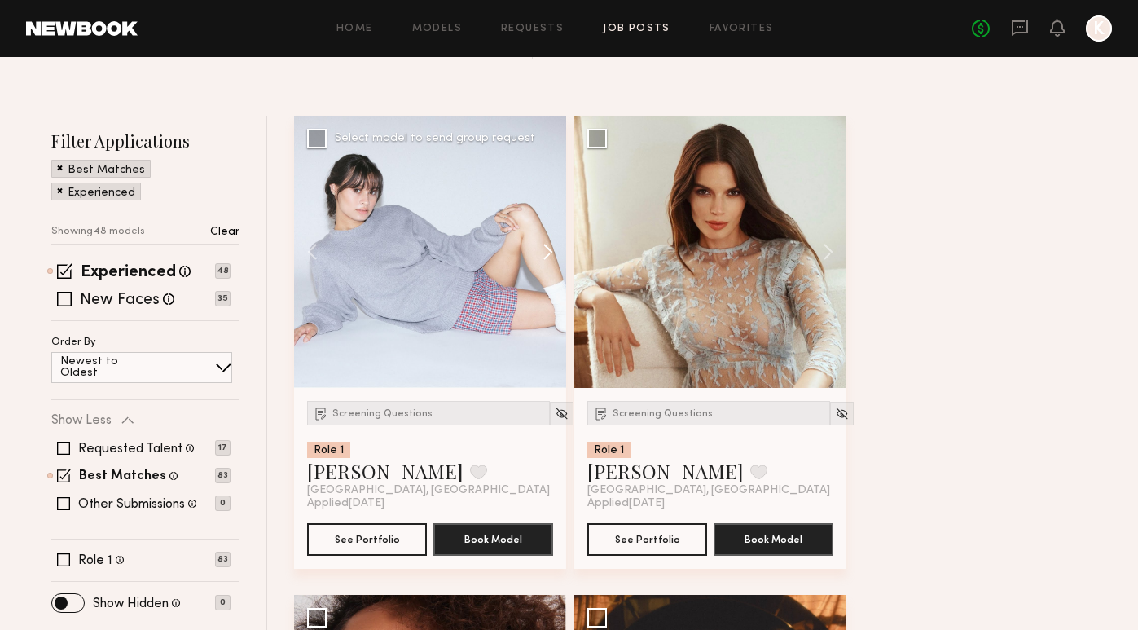
click at [550, 248] on button at bounding box center [540, 252] width 52 height 272
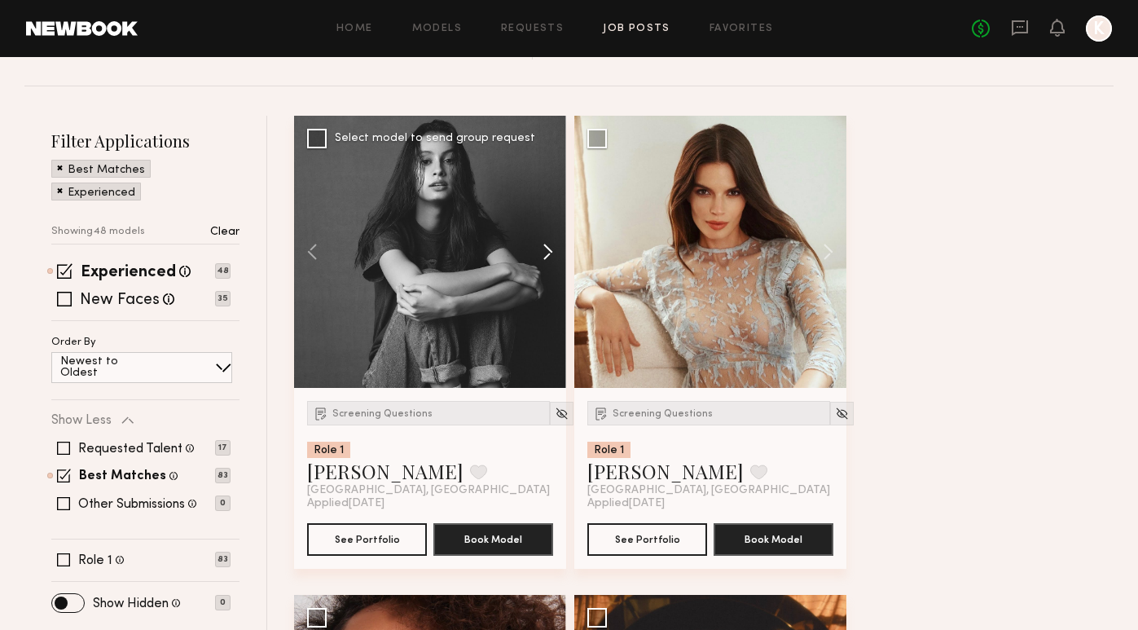
click at [550, 248] on button at bounding box center [540, 252] width 52 height 272
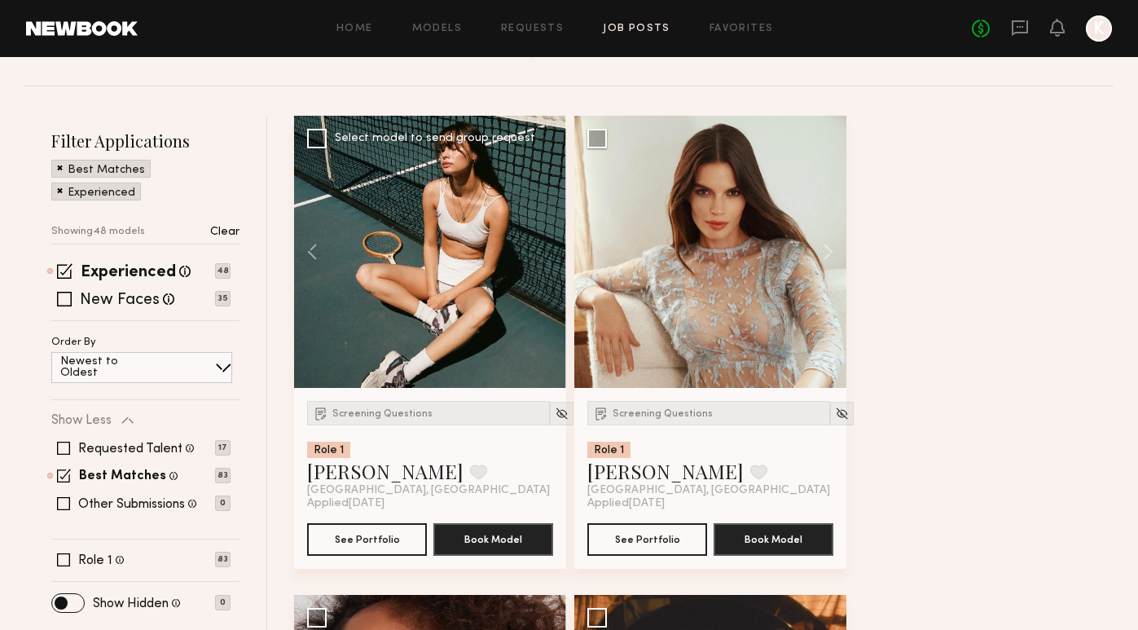
click at [550, 248] on div at bounding box center [430, 252] width 272 height 272
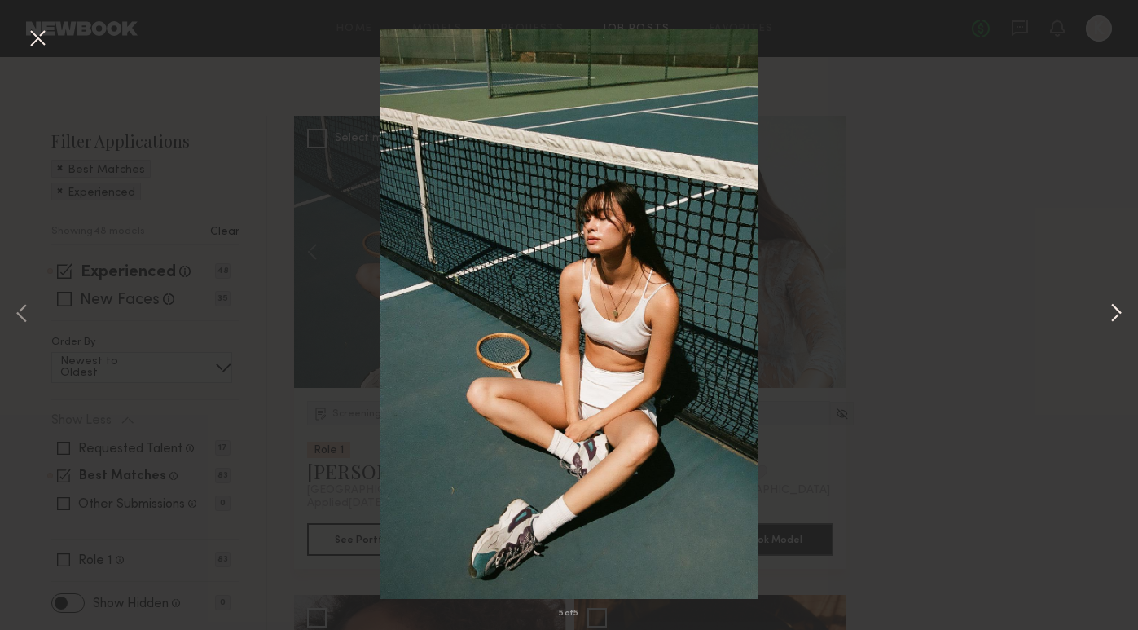
click at [1113, 317] on button at bounding box center [1117, 315] width 20 height 504
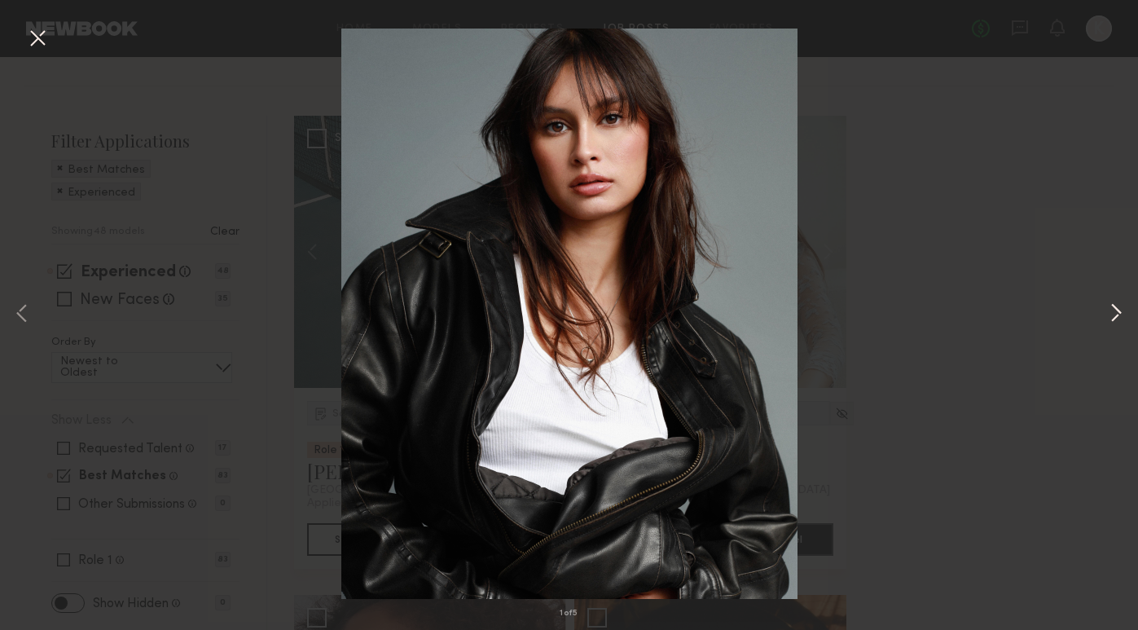
click at [1113, 317] on button at bounding box center [1117, 315] width 20 height 504
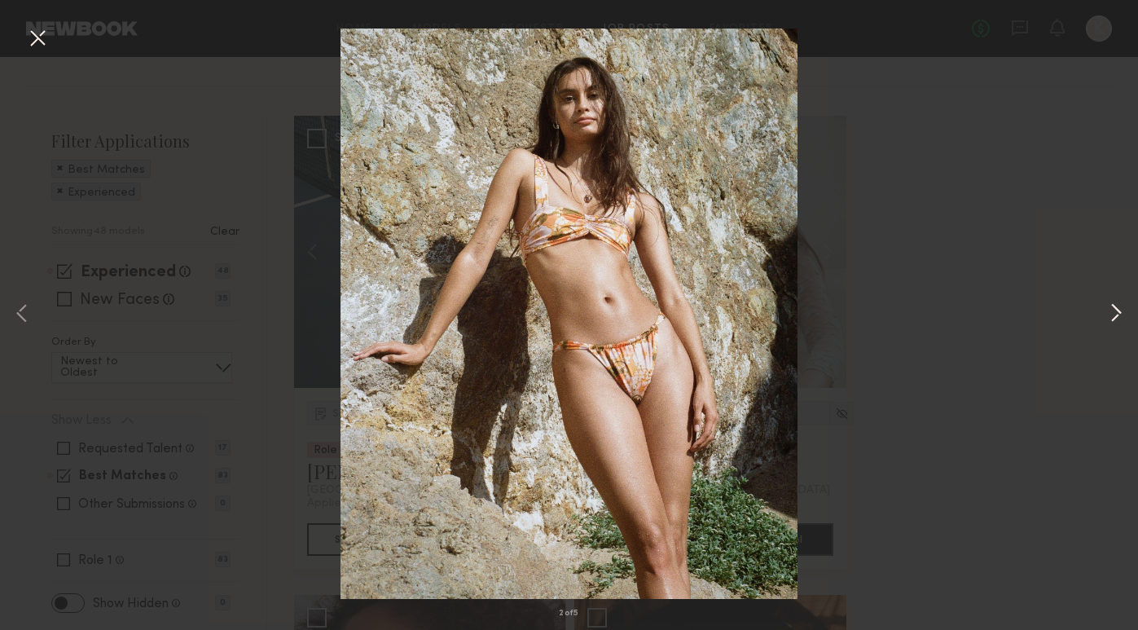
click at [1113, 317] on button at bounding box center [1117, 315] width 20 height 504
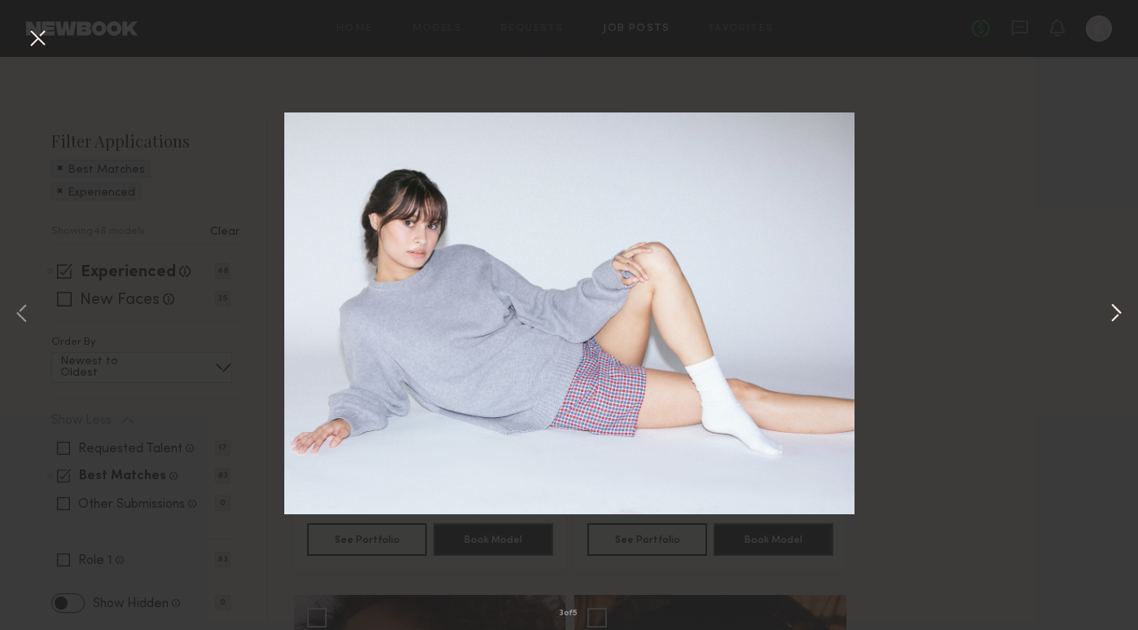
click at [1113, 317] on button at bounding box center [1117, 315] width 20 height 504
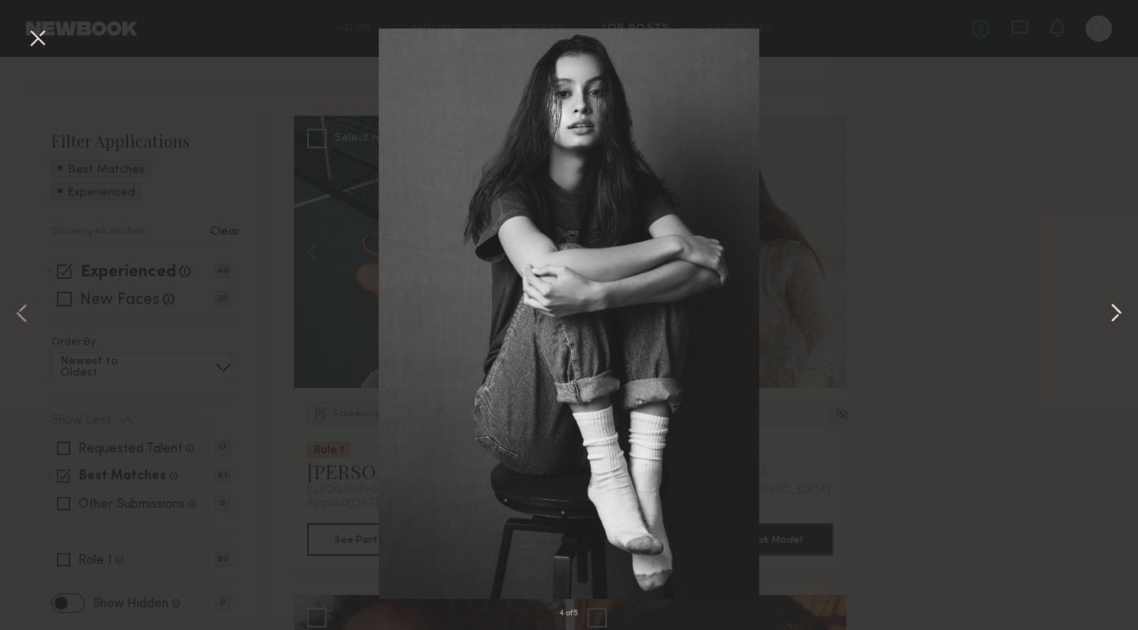
click at [1113, 317] on button at bounding box center [1117, 315] width 20 height 504
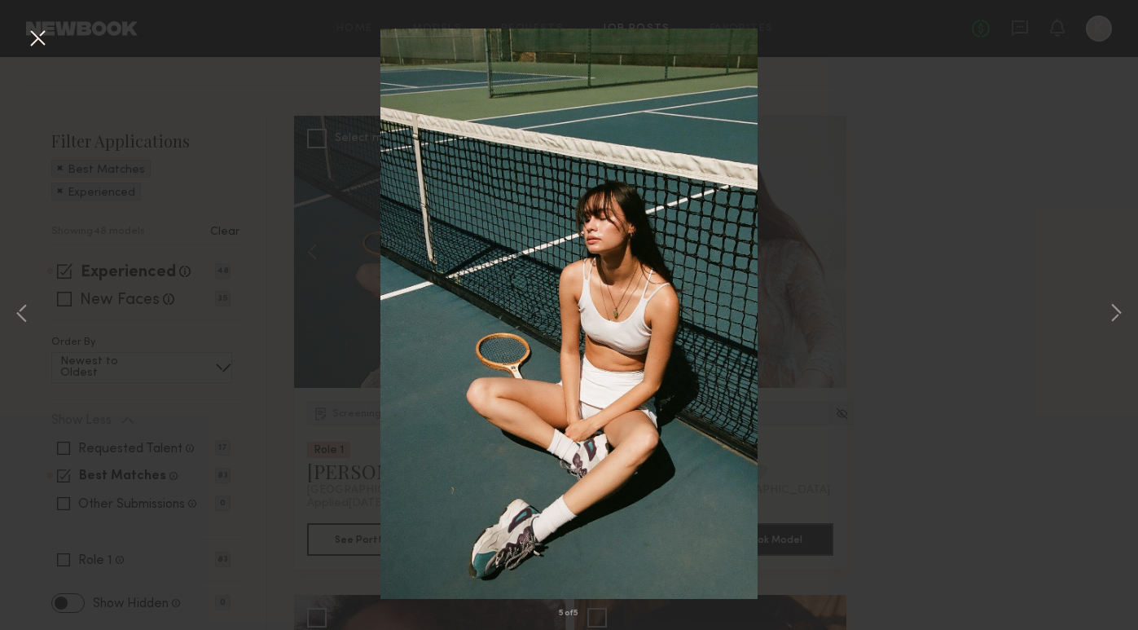
click at [42, 34] on button at bounding box center [37, 38] width 26 height 29
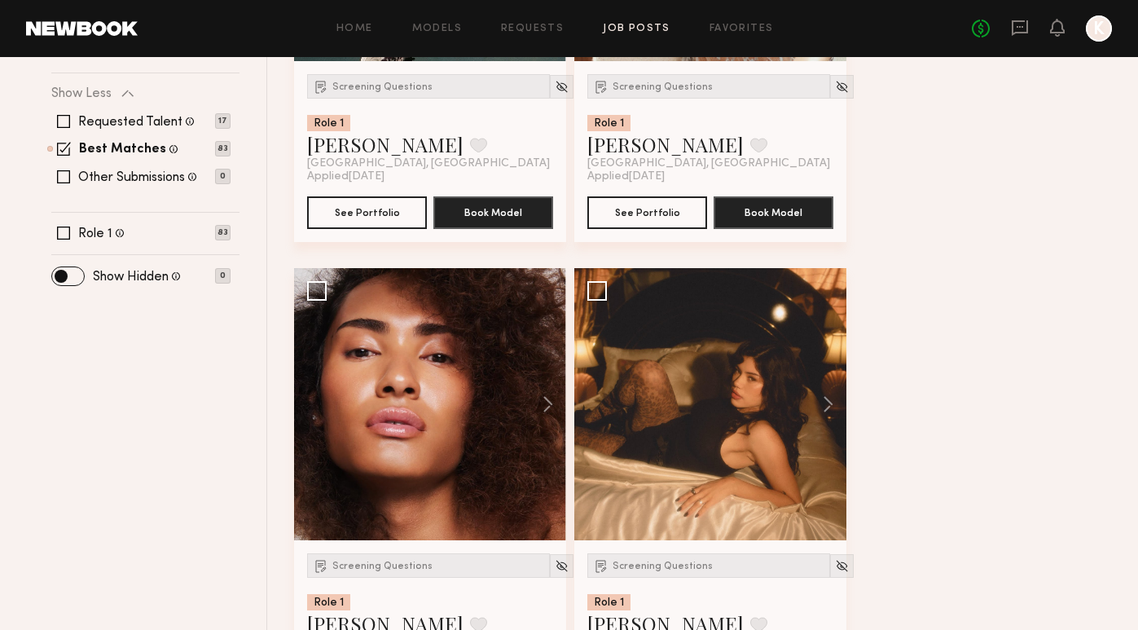
scroll to position [507, 0]
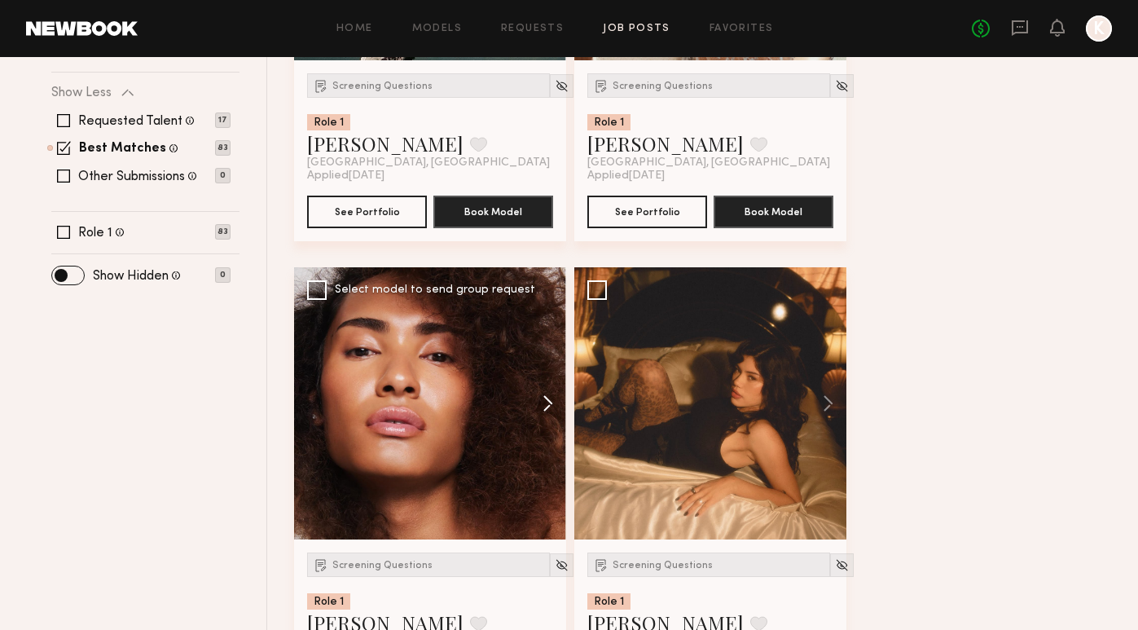
click at [535, 399] on button at bounding box center [540, 403] width 52 height 272
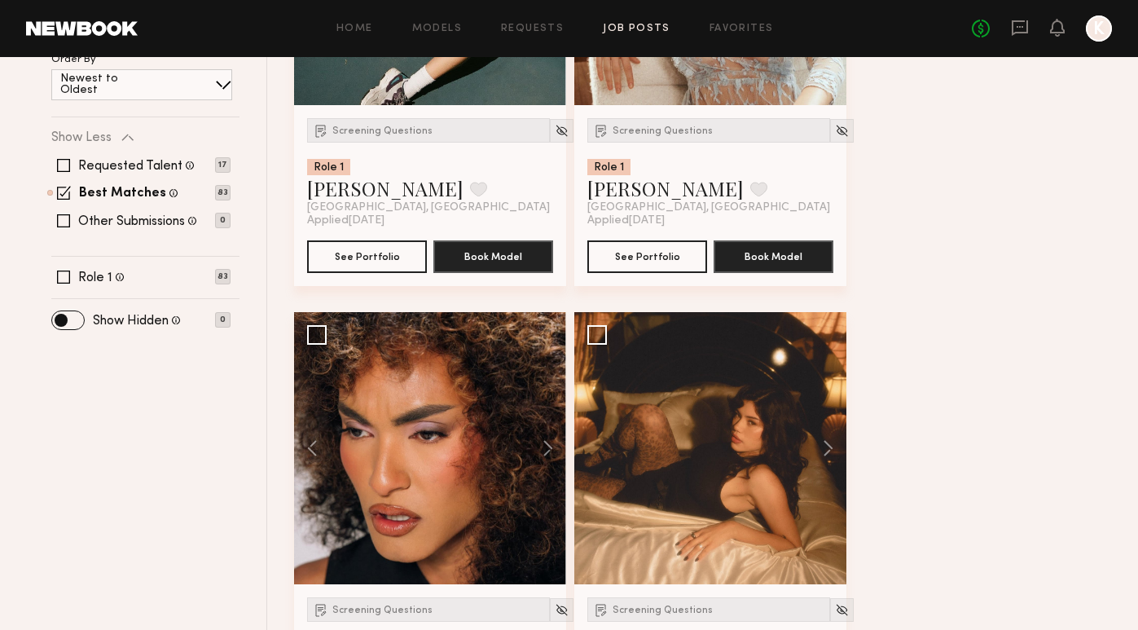
scroll to position [134, 0]
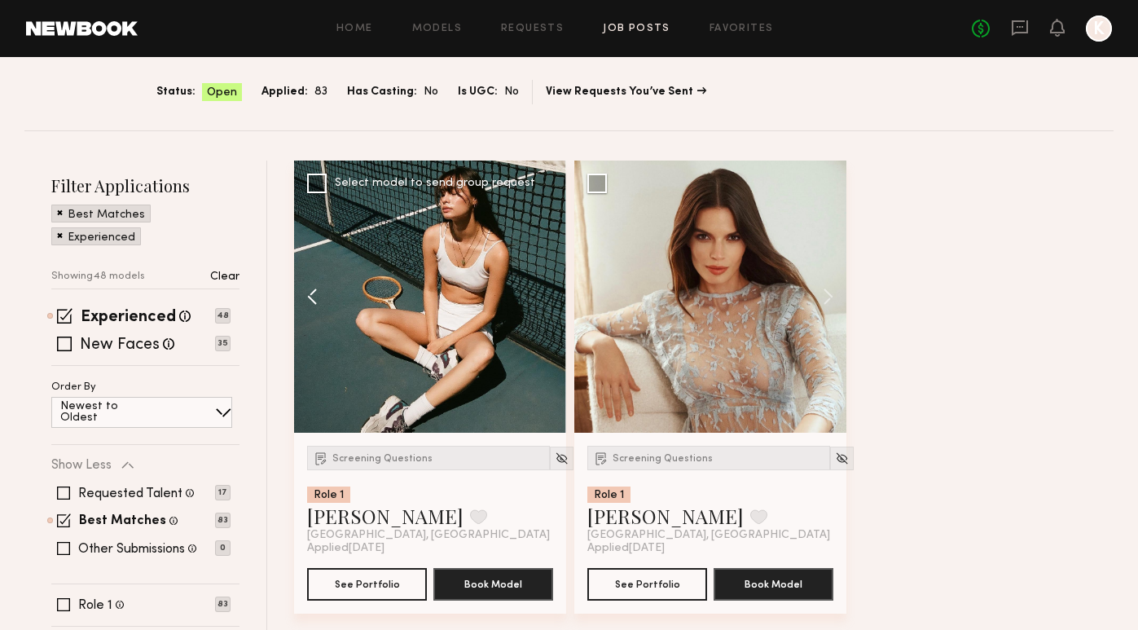
click at [318, 296] on button at bounding box center [320, 297] width 52 height 272
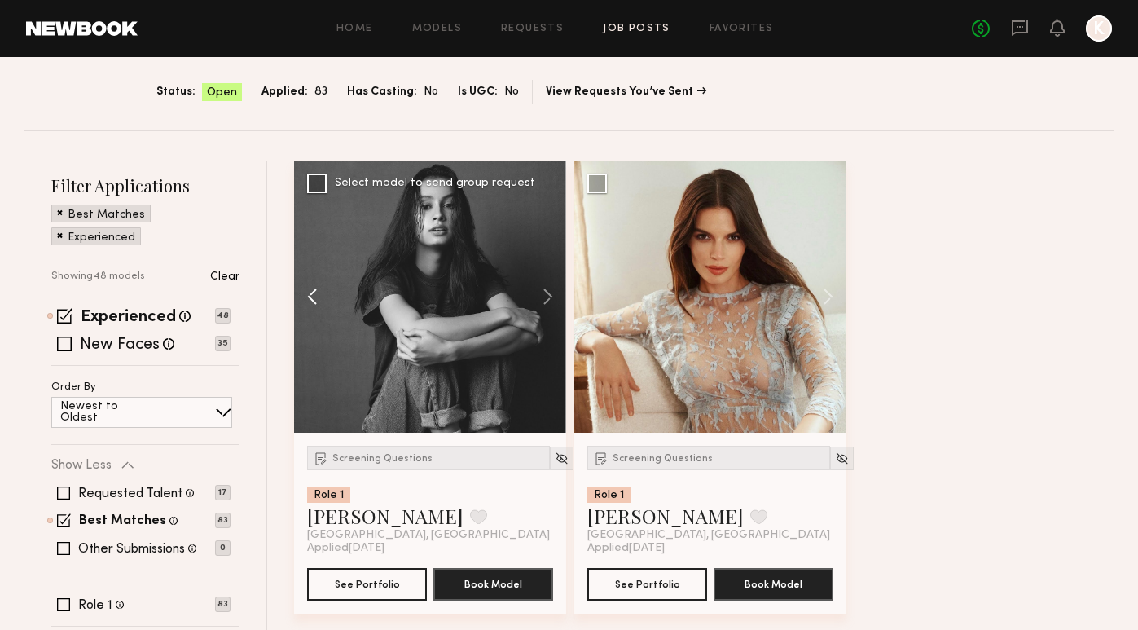
click at [318, 296] on button at bounding box center [320, 297] width 52 height 272
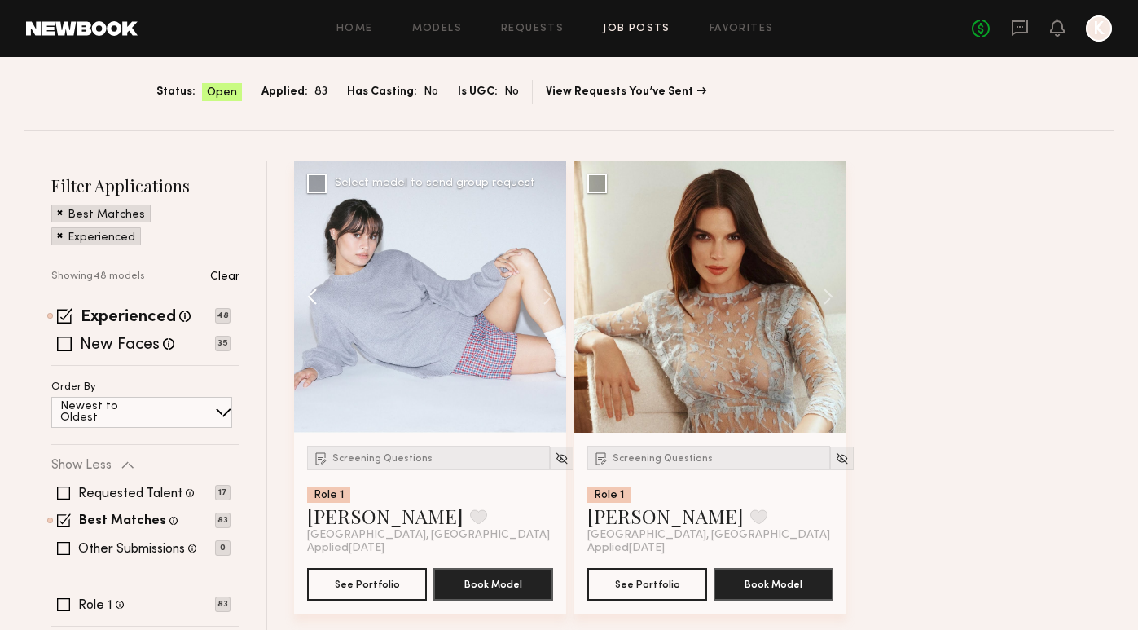
click at [318, 296] on button at bounding box center [320, 297] width 52 height 272
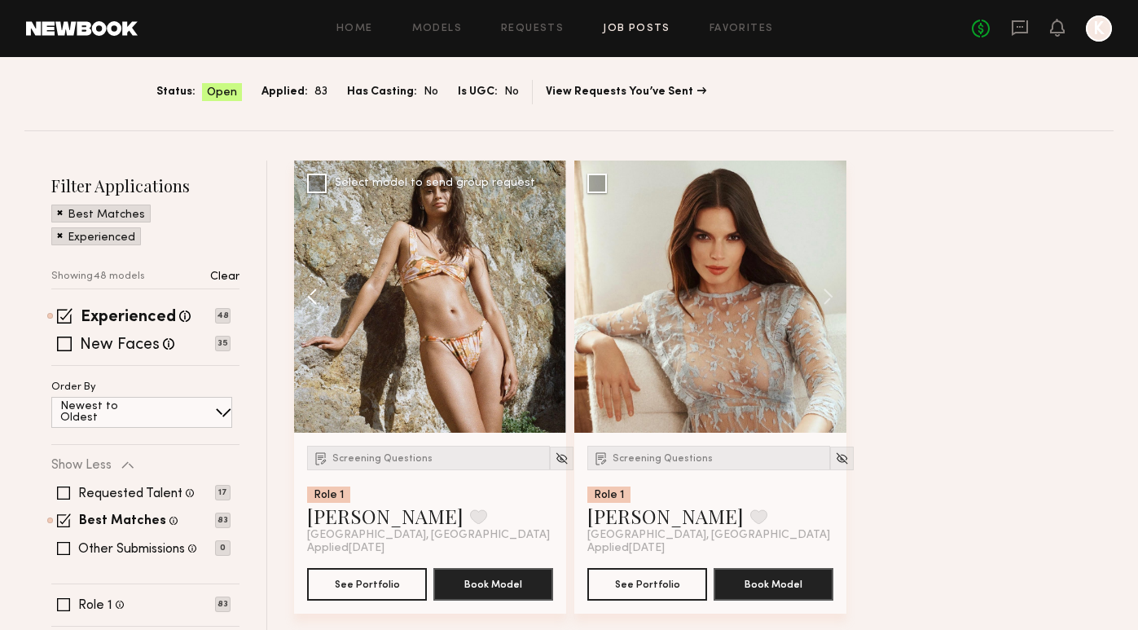
click at [318, 296] on button at bounding box center [320, 297] width 52 height 272
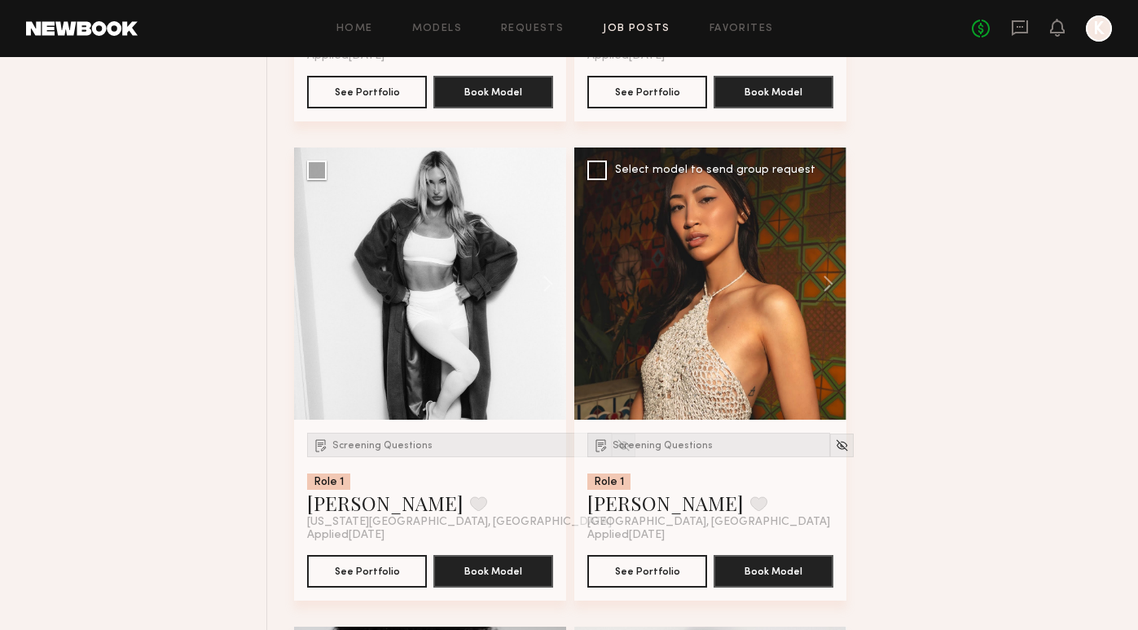
scroll to position [1617, 0]
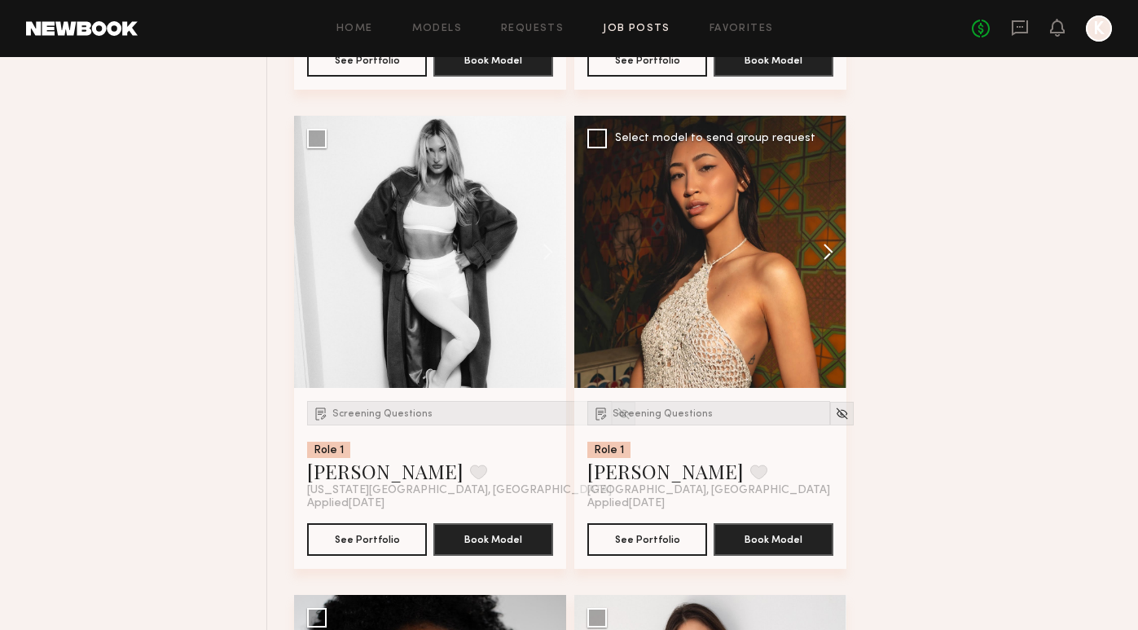
click at [828, 257] on button at bounding box center [820, 252] width 52 height 272
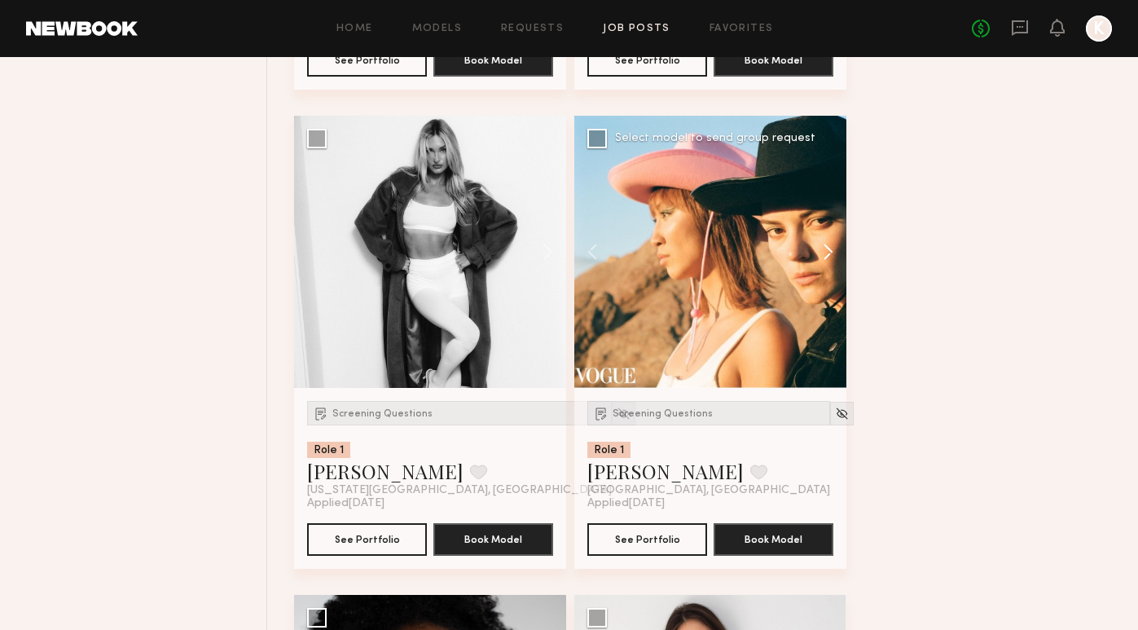
click at [828, 257] on button at bounding box center [820, 252] width 52 height 272
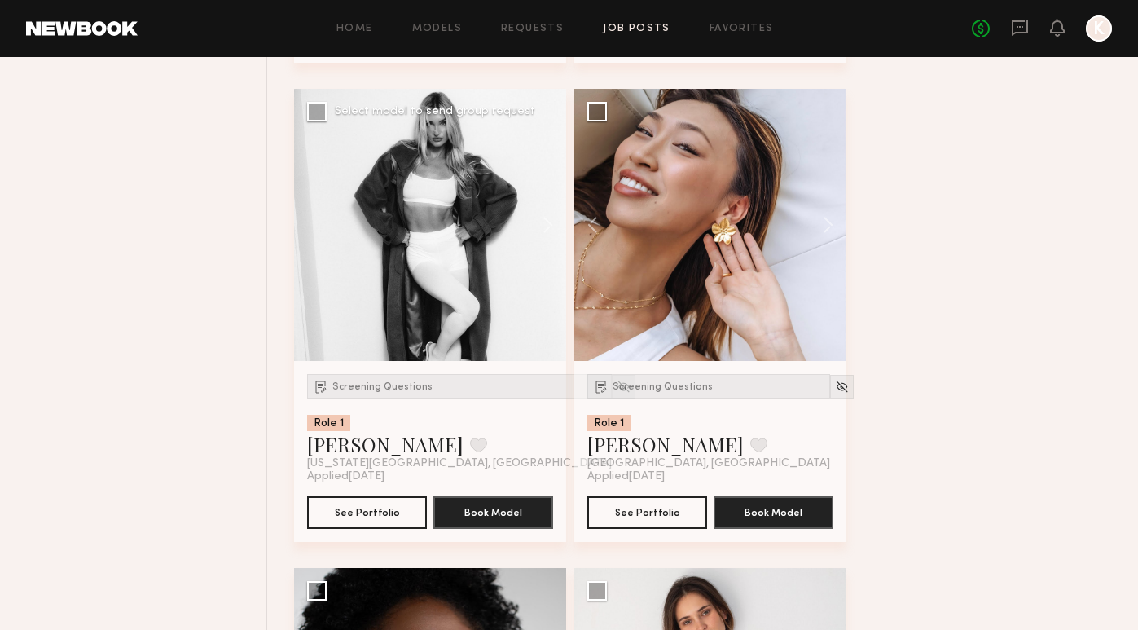
scroll to position [1647, 0]
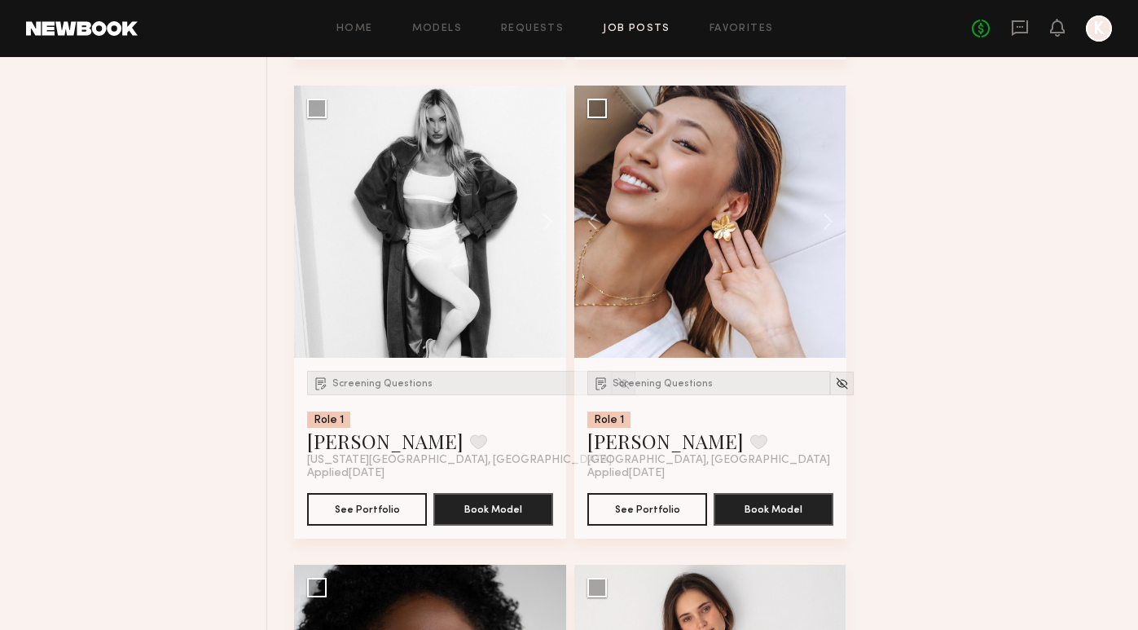
click at [551, 230] on button at bounding box center [540, 222] width 52 height 272
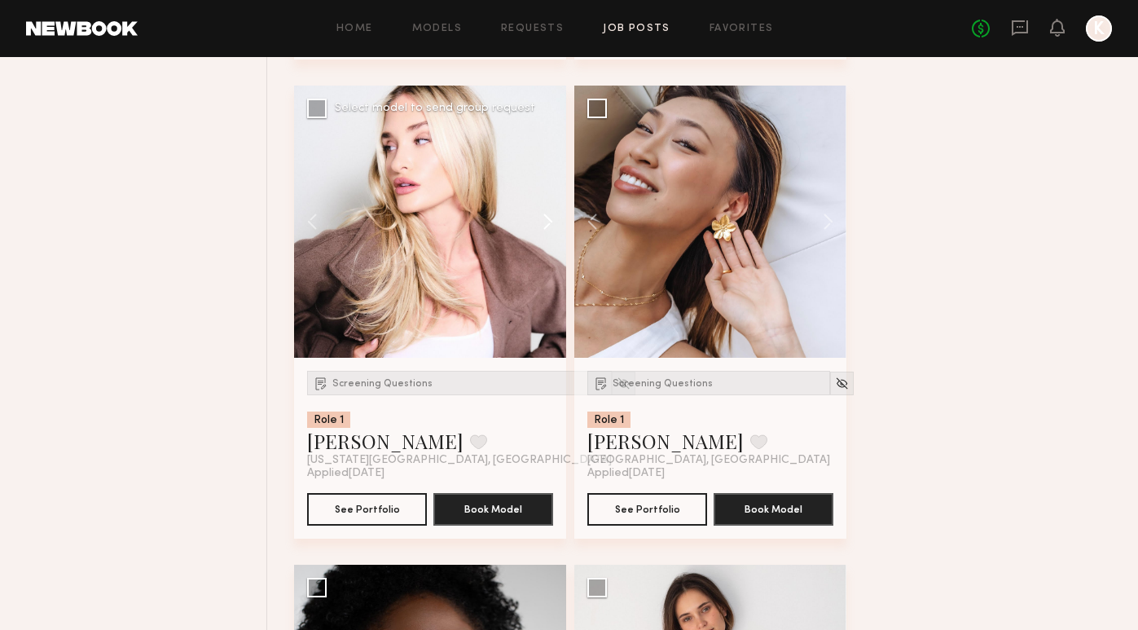
click at [551, 230] on button at bounding box center [540, 222] width 52 height 272
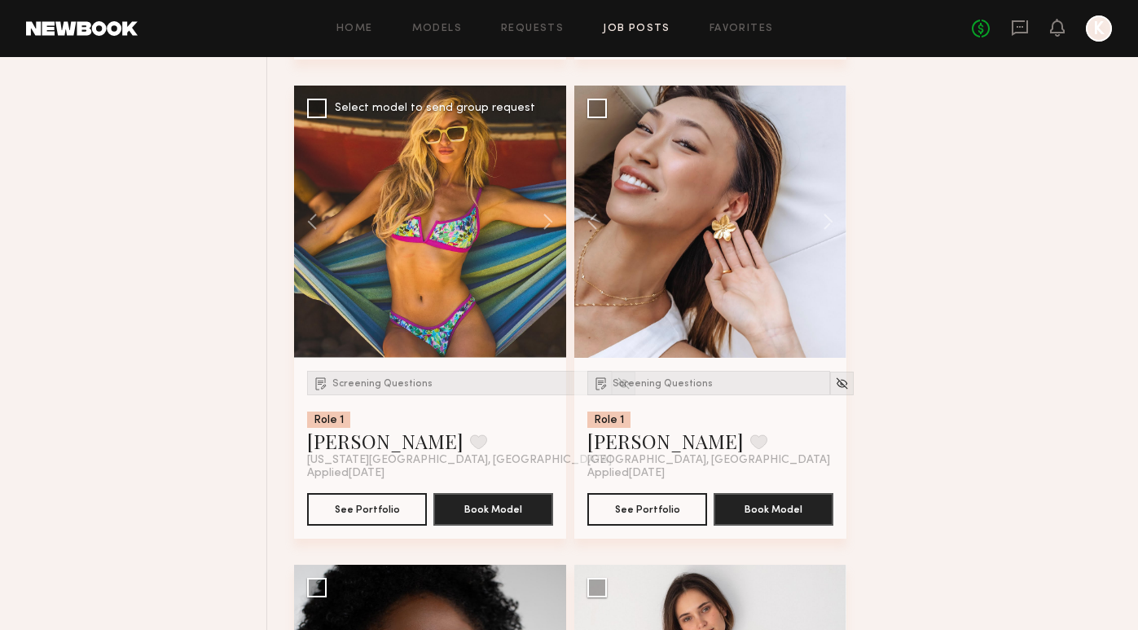
scroll to position [1622, 0]
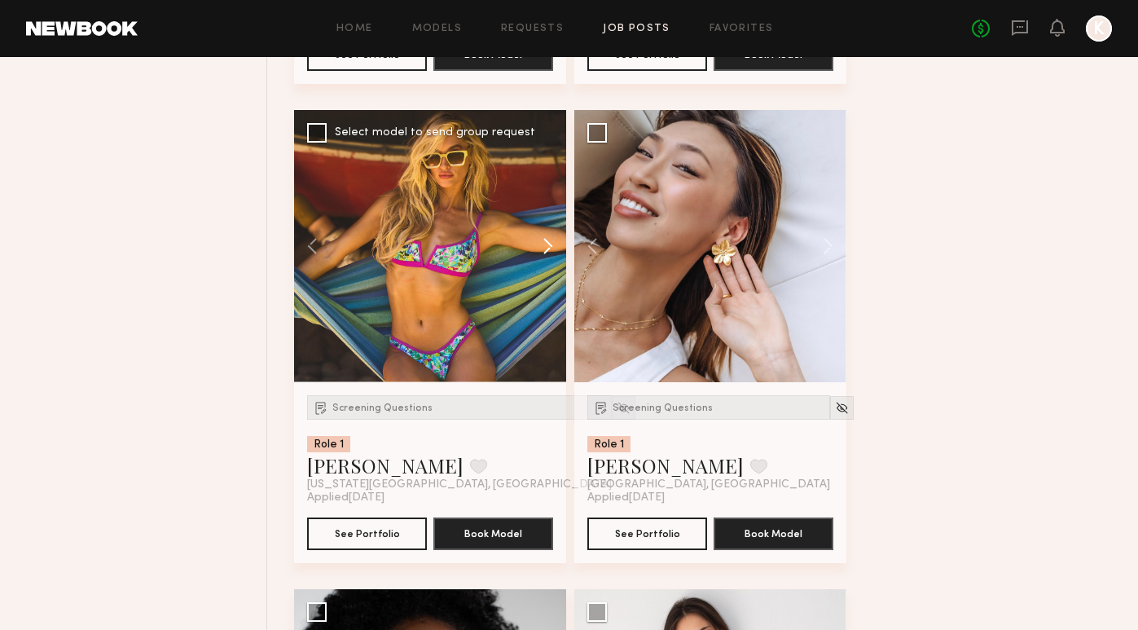
click at [549, 248] on button at bounding box center [540, 246] width 52 height 272
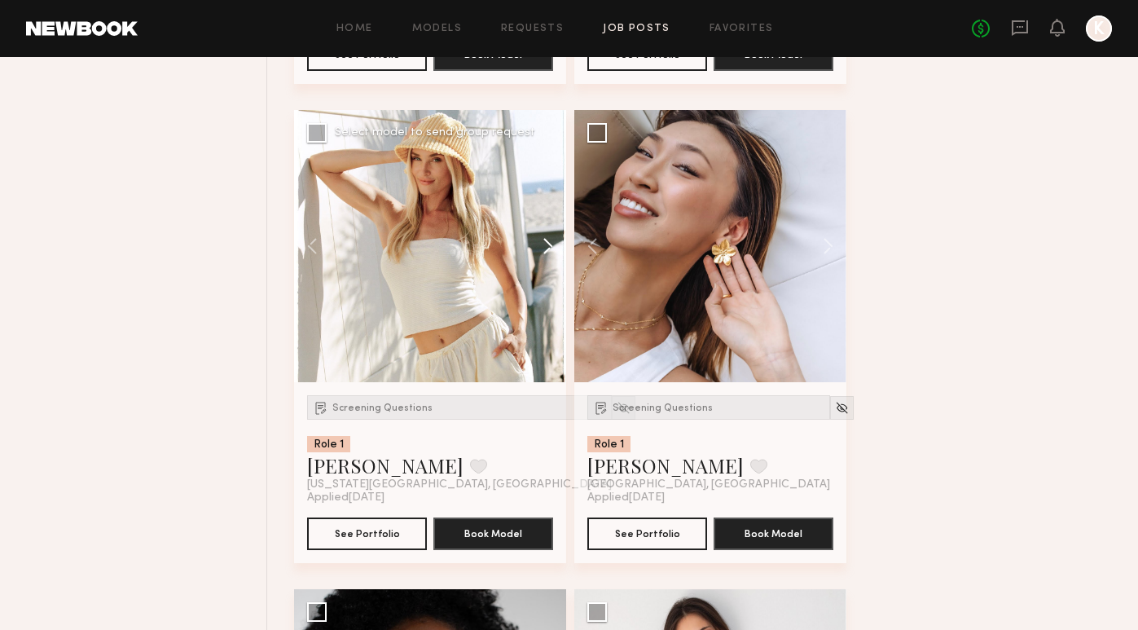
click at [549, 249] on button at bounding box center [540, 246] width 52 height 272
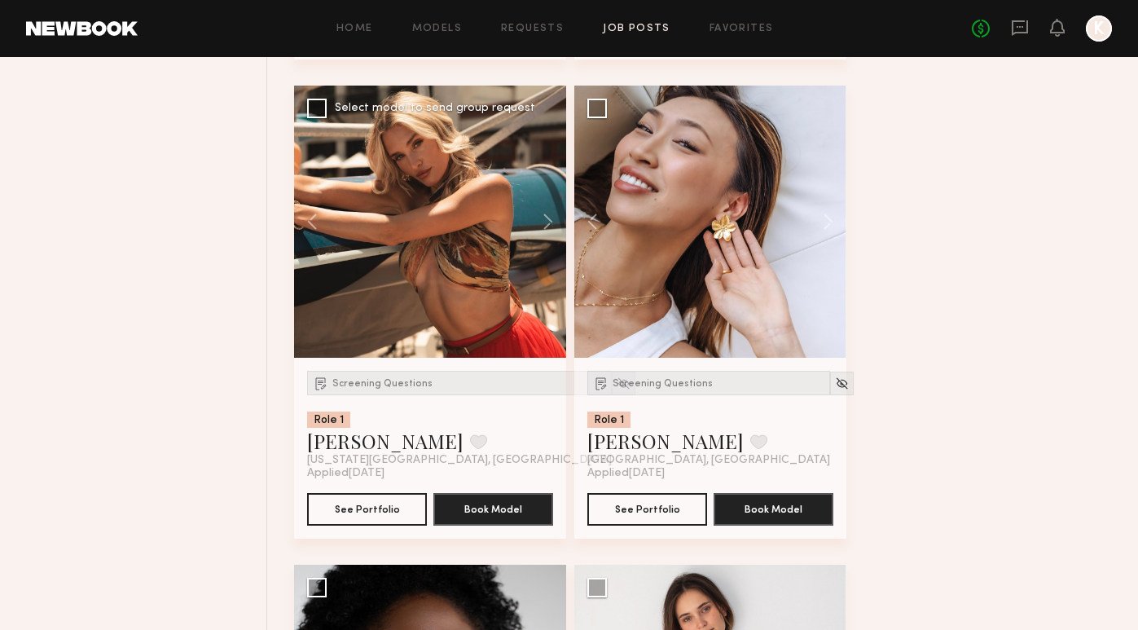
scroll to position [1647, 0]
click at [312, 219] on button at bounding box center [320, 222] width 52 height 272
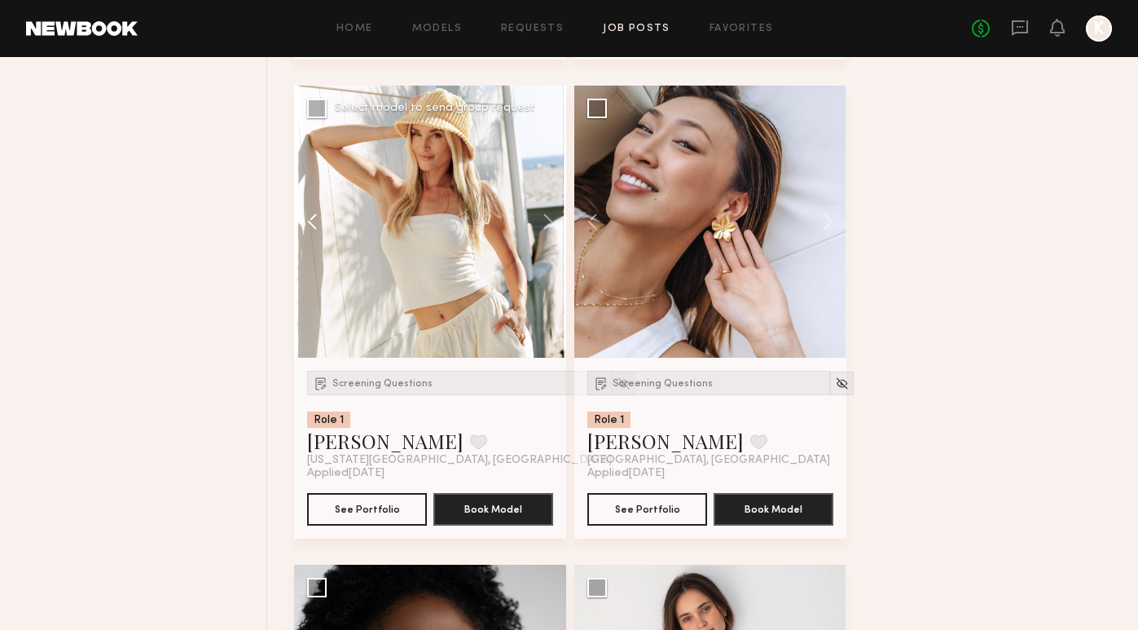
click at [318, 220] on button at bounding box center [320, 222] width 52 height 272
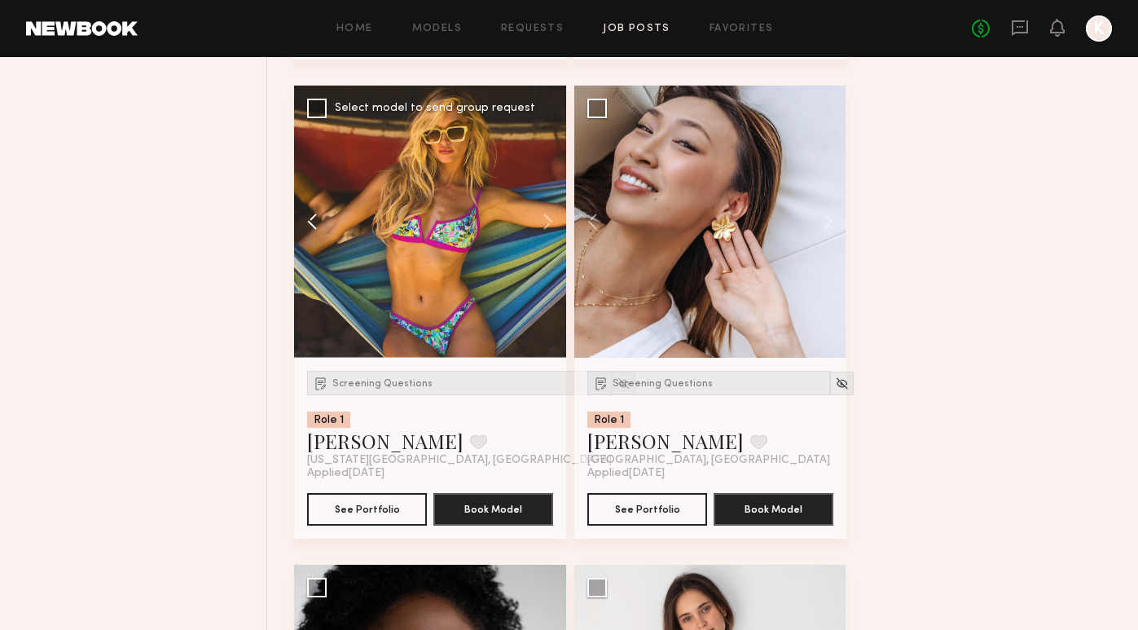
click at [318, 213] on button at bounding box center [320, 222] width 52 height 272
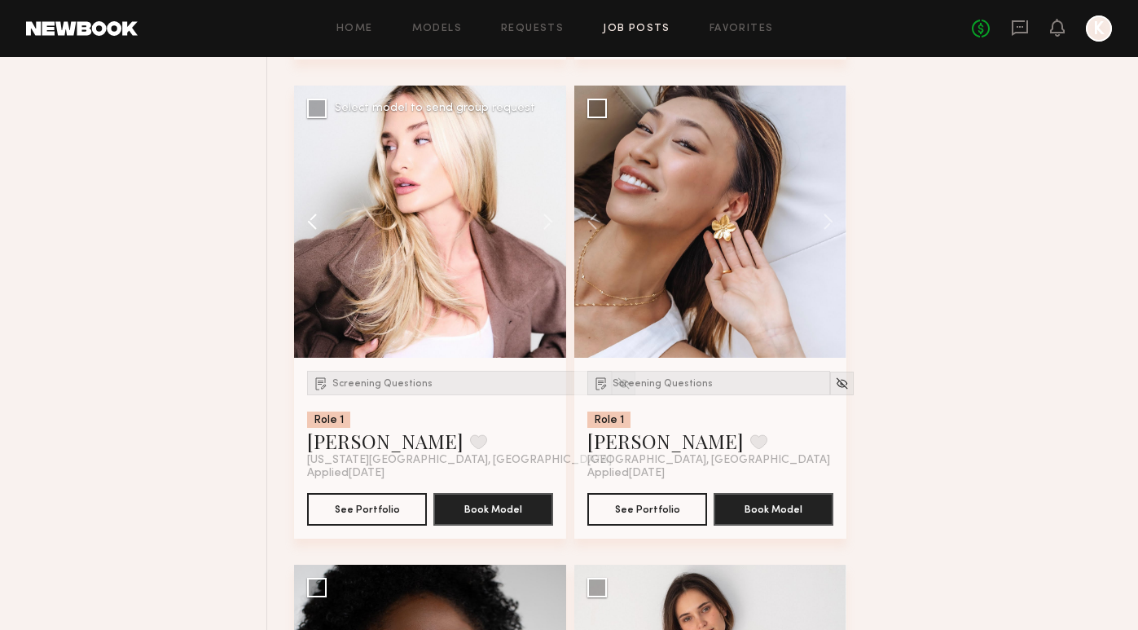
click at [318, 213] on button at bounding box center [320, 222] width 52 height 272
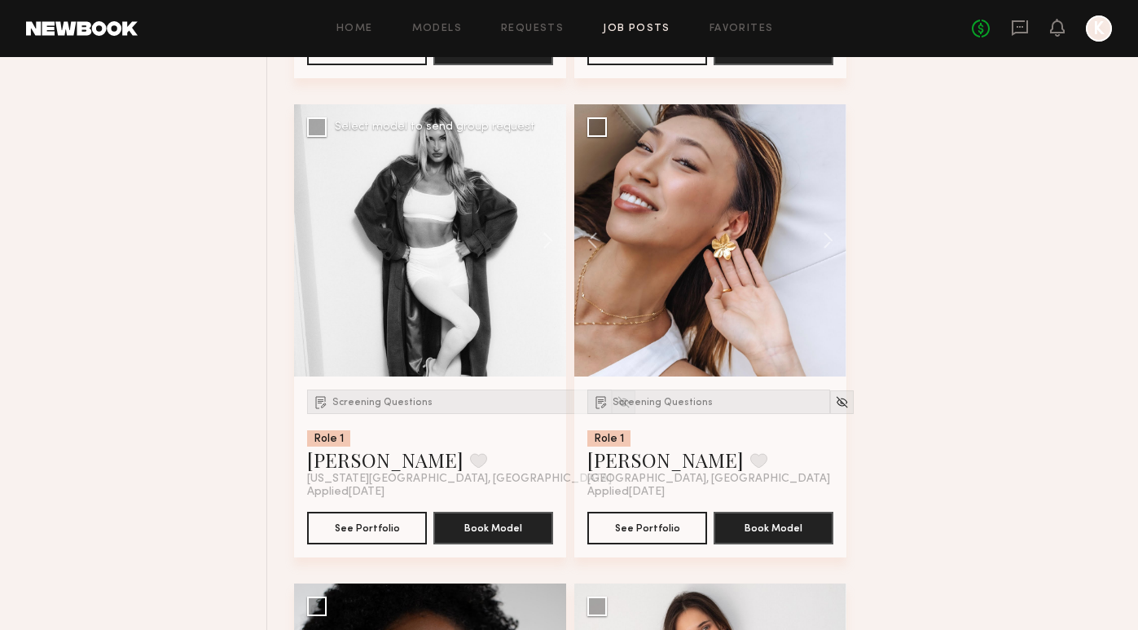
scroll to position [1594, 0]
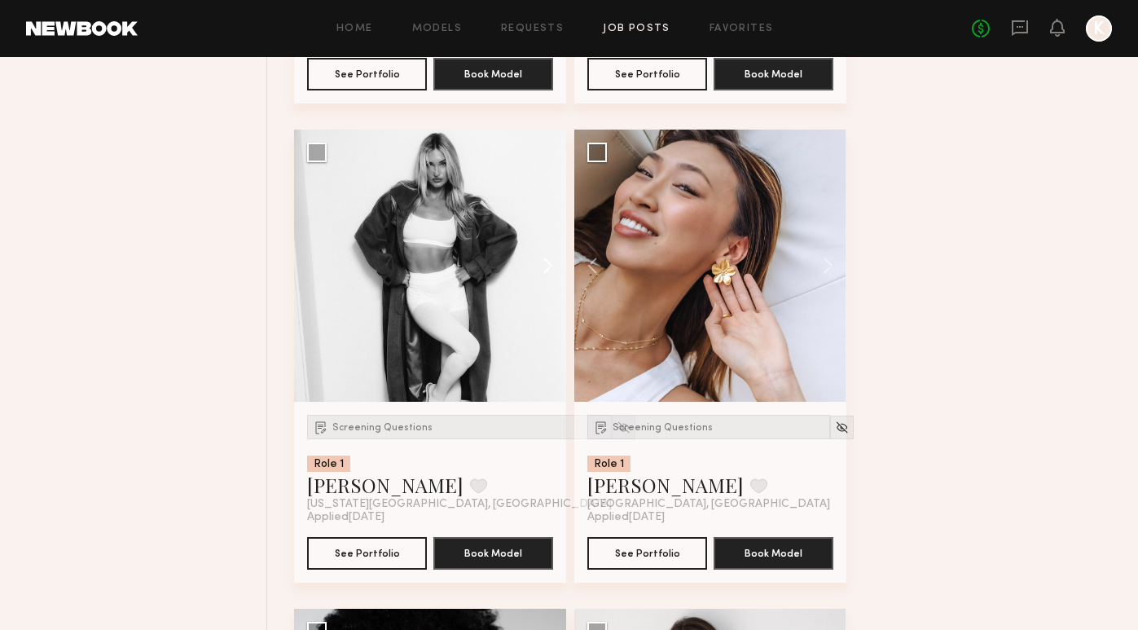
click at [552, 266] on button at bounding box center [540, 266] width 52 height 272
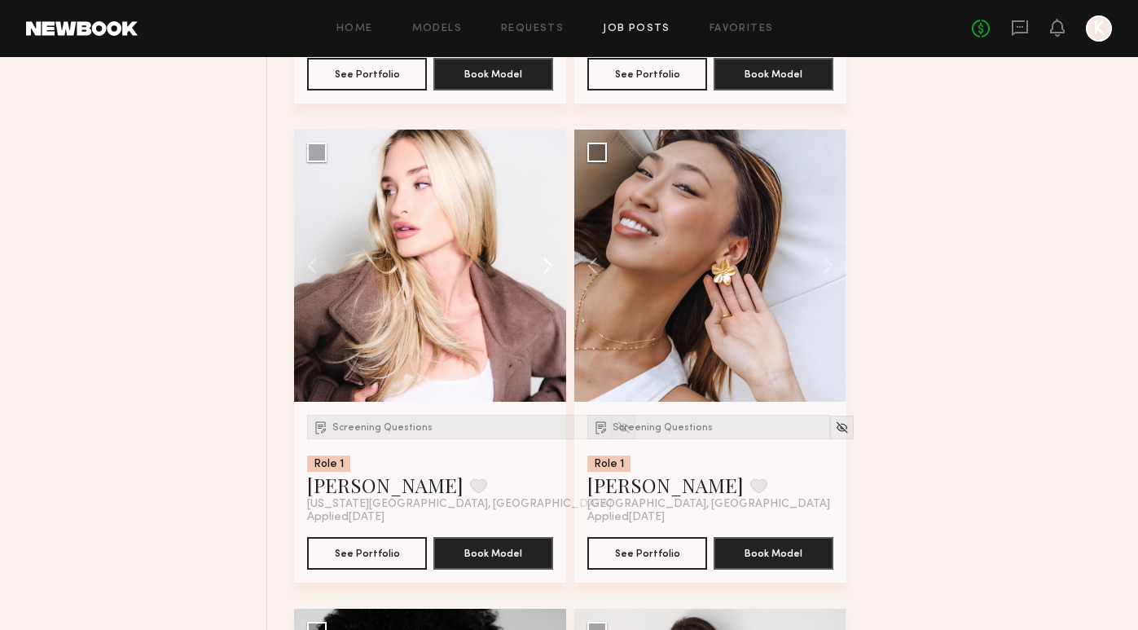
click at [552, 266] on button at bounding box center [540, 266] width 52 height 272
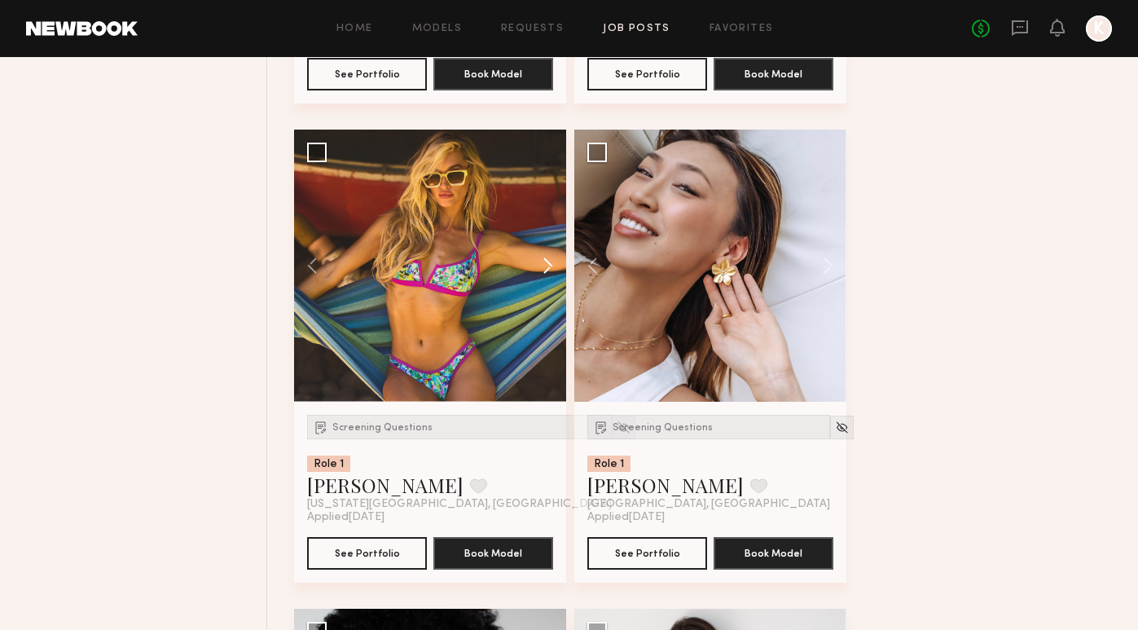
click at [552, 266] on button at bounding box center [540, 266] width 52 height 272
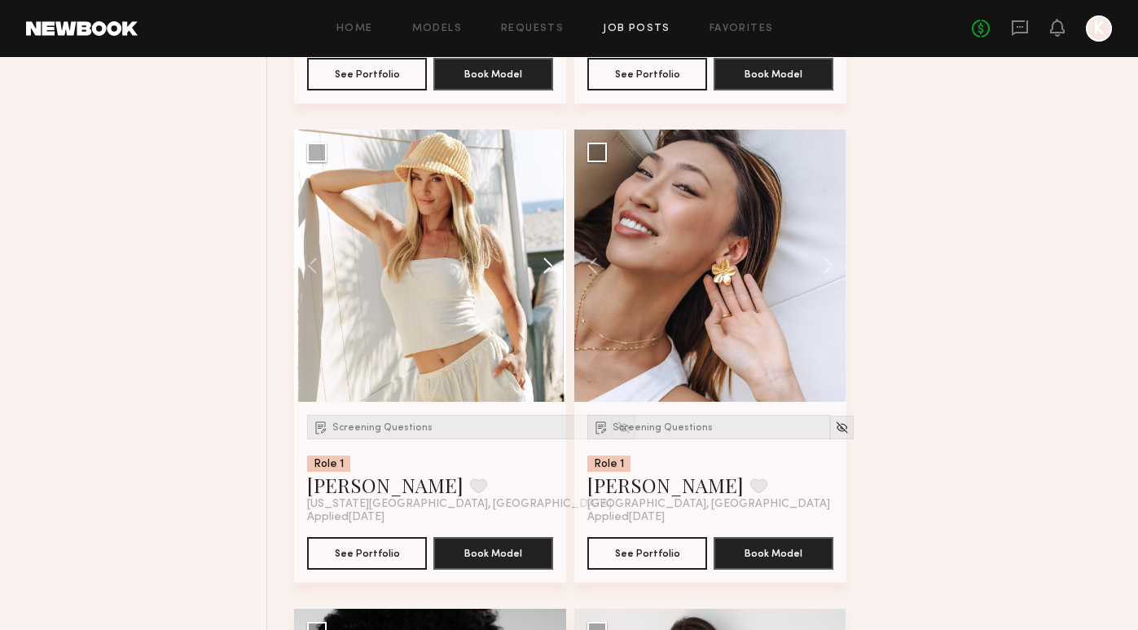
click at [552, 266] on button at bounding box center [540, 266] width 52 height 272
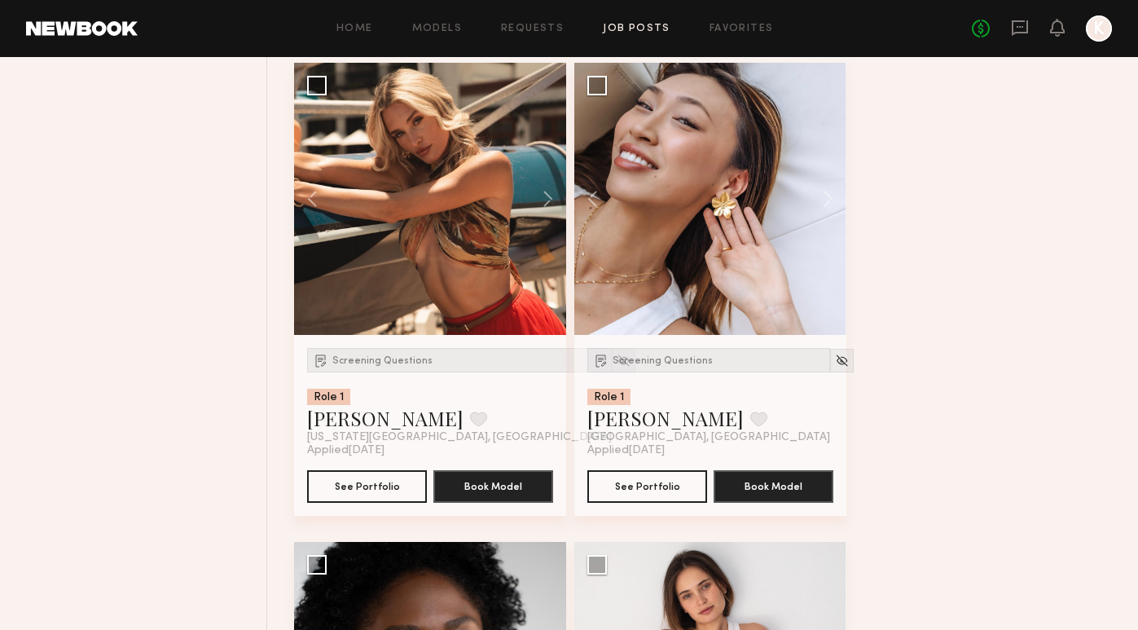
scroll to position [1639, 0]
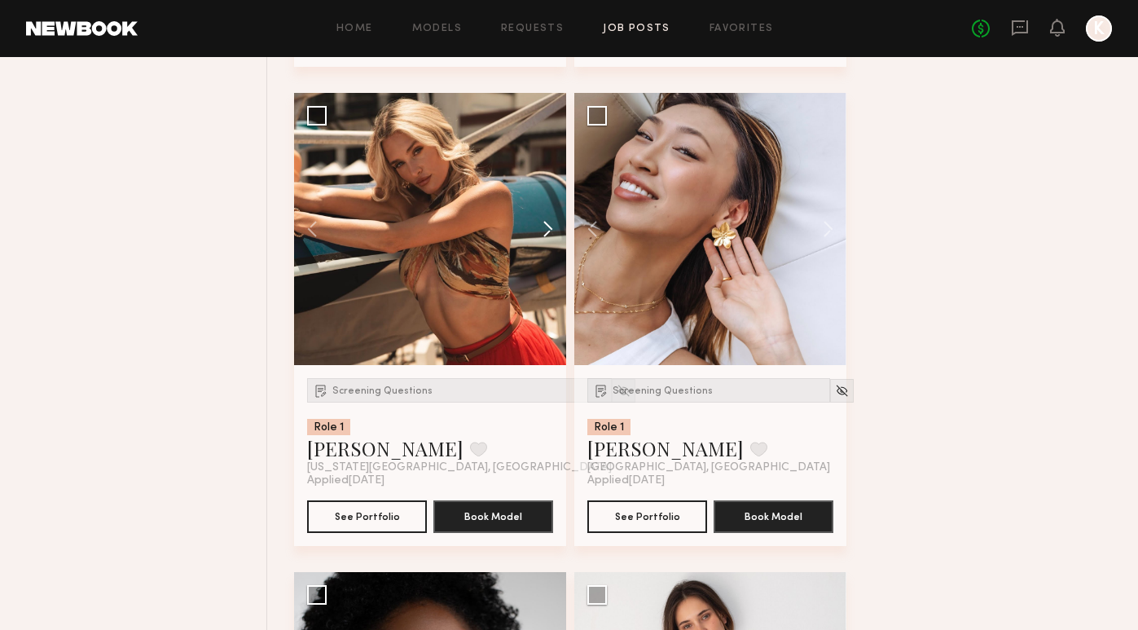
click at [544, 231] on button at bounding box center [540, 229] width 52 height 272
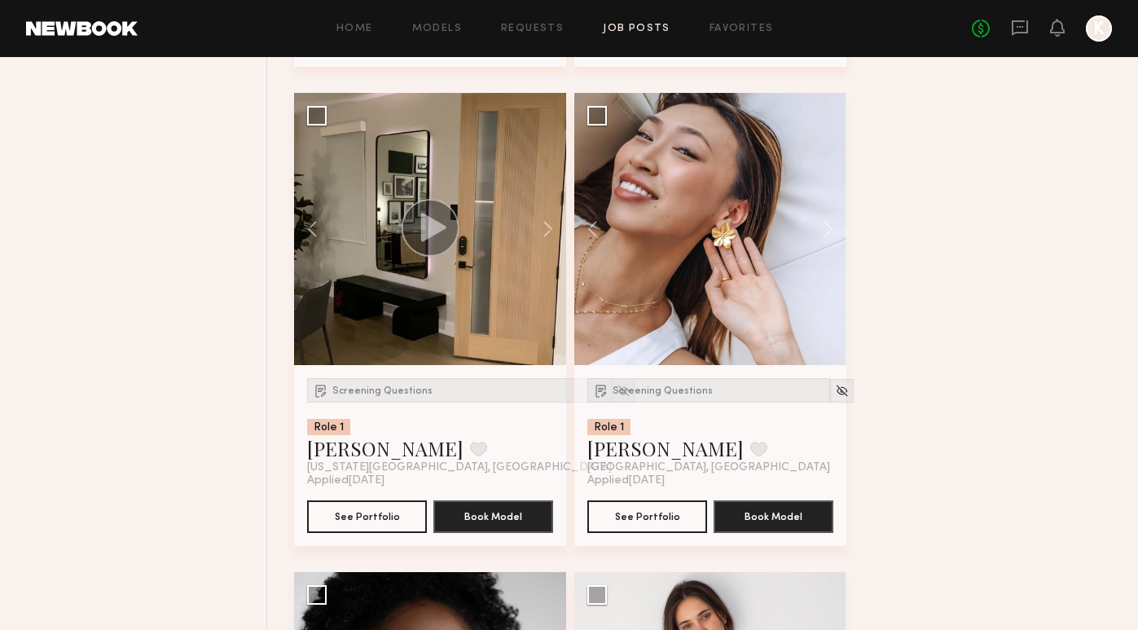
click at [415, 221] on circle at bounding box center [431, 228] width 58 height 58
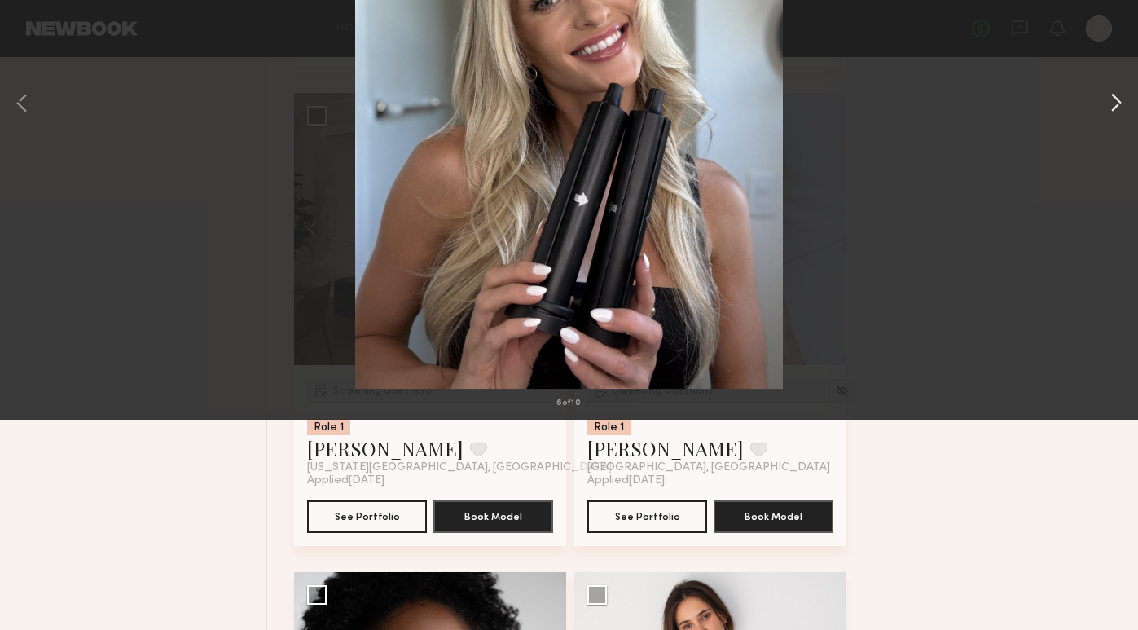
click at [1120, 319] on button at bounding box center [1117, 315] width 20 height 504
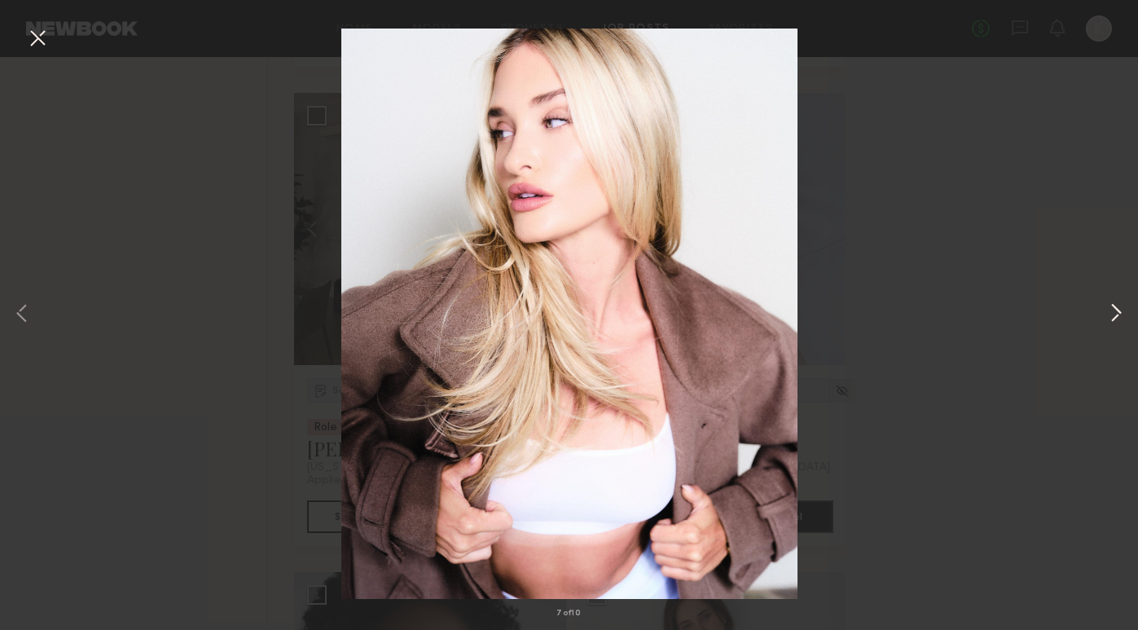
click at [1120, 319] on button at bounding box center [1117, 315] width 20 height 504
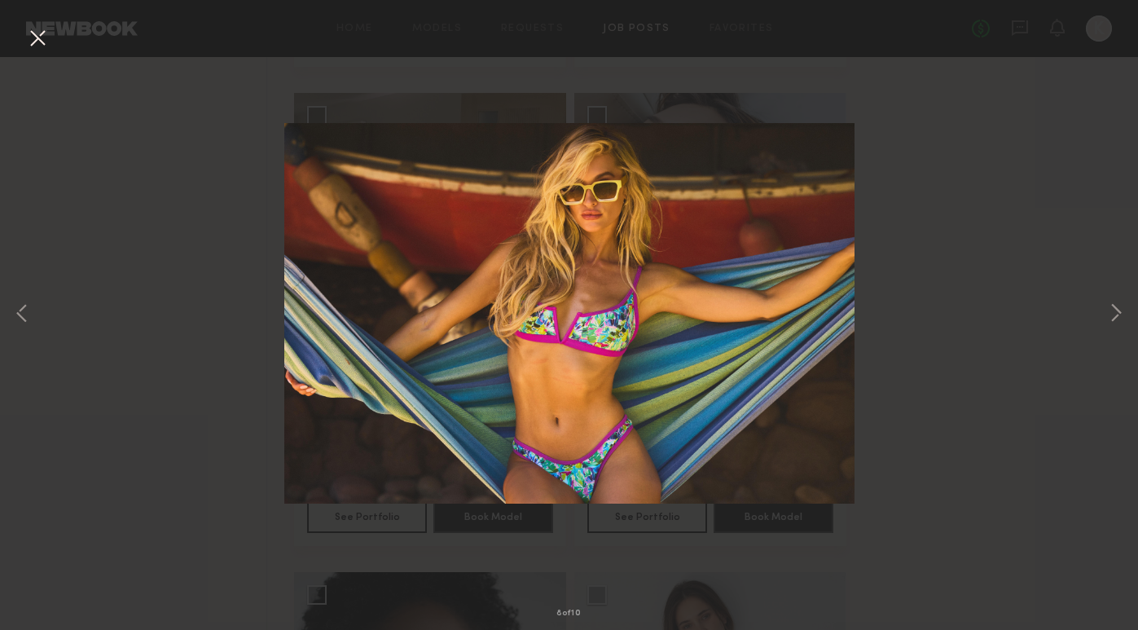
click at [37, 39] on button at bounding box center [37, 38] width 26 height 29
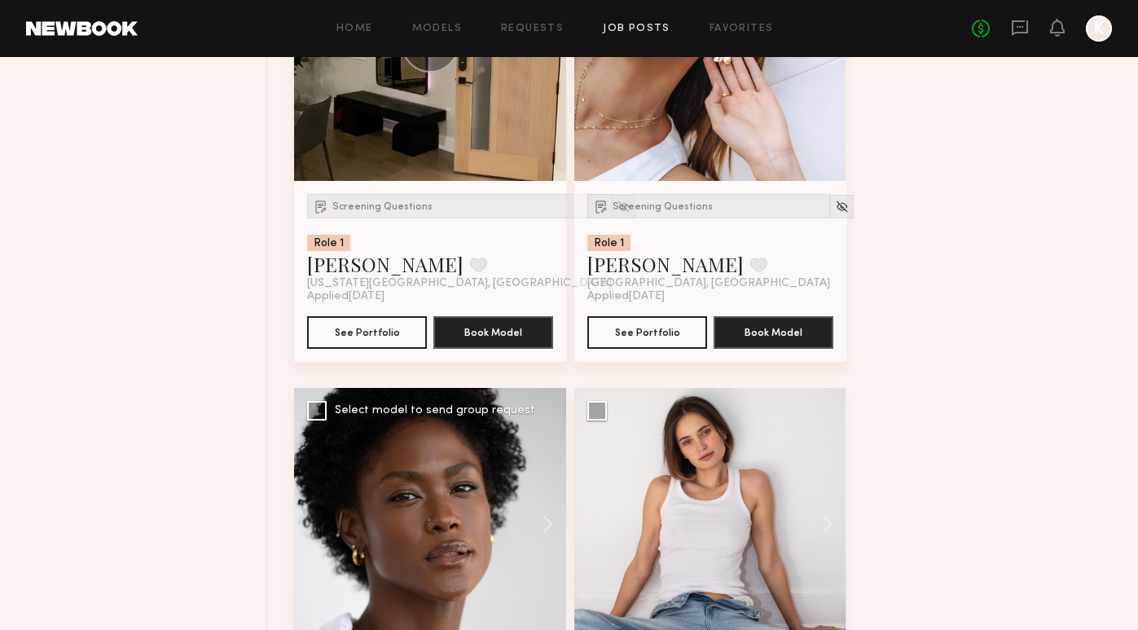
scroll to position [1758, 0]
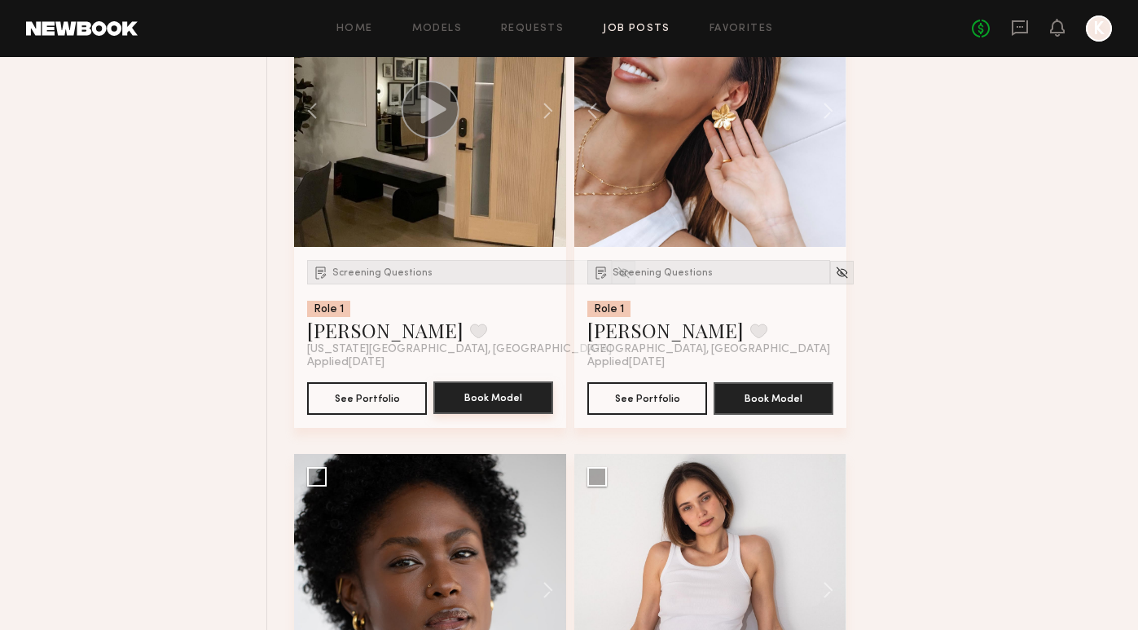
click at [496, 406] on button "Book Model" at bounding box center [493, 397] width 120 height 33
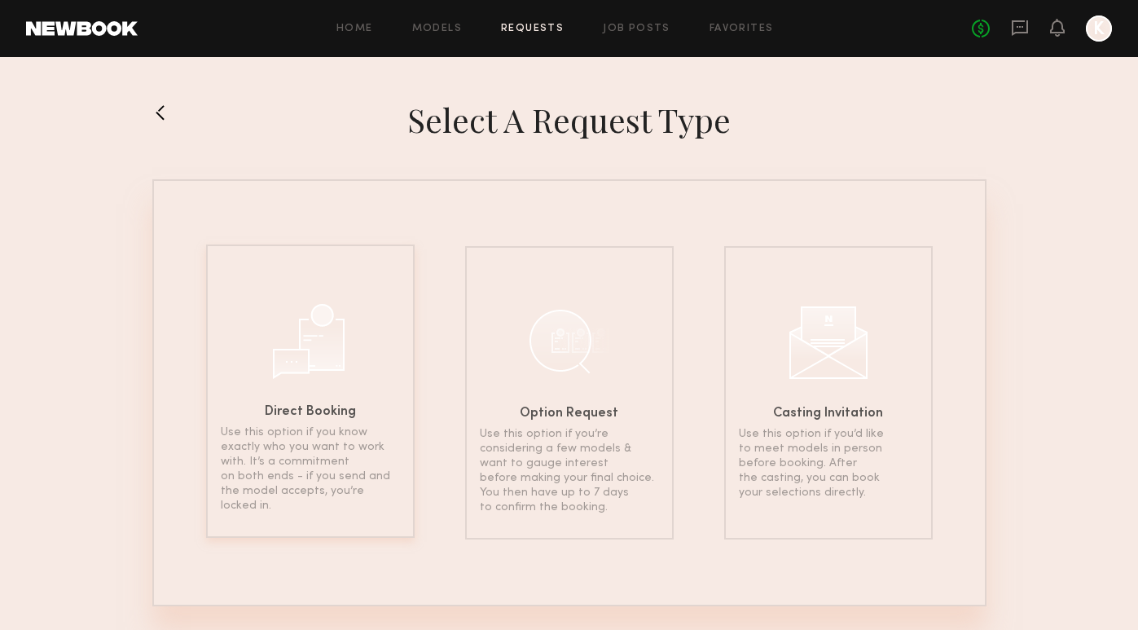
click at [322, 400] on div "Direct Booking Use this option if you know exactly who you want to work with. I…" at bounding box center [310, 390] width 209 height 293
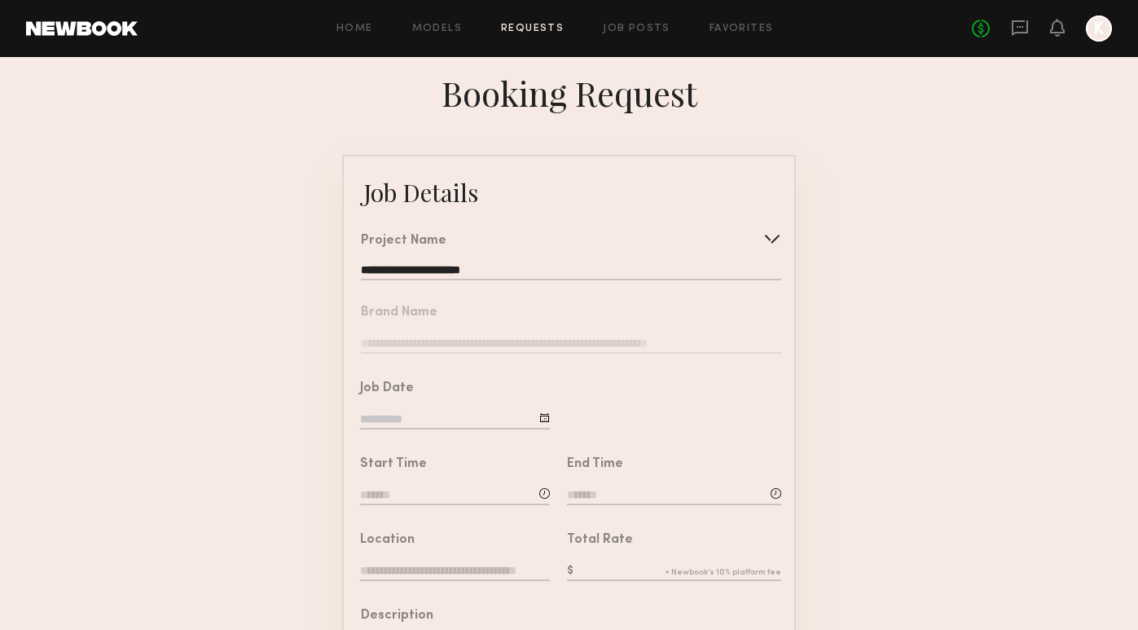
click at [488, 341] on nb-form-field "Brand Name" at bounding box center [569, 325] width 451 height 76
click at [469, 437] on div "Job Date" at bounding box center [447, 401] width 206 height 76
click at [449, 487] on input at bounding box center [455, 496] width 190 height 18
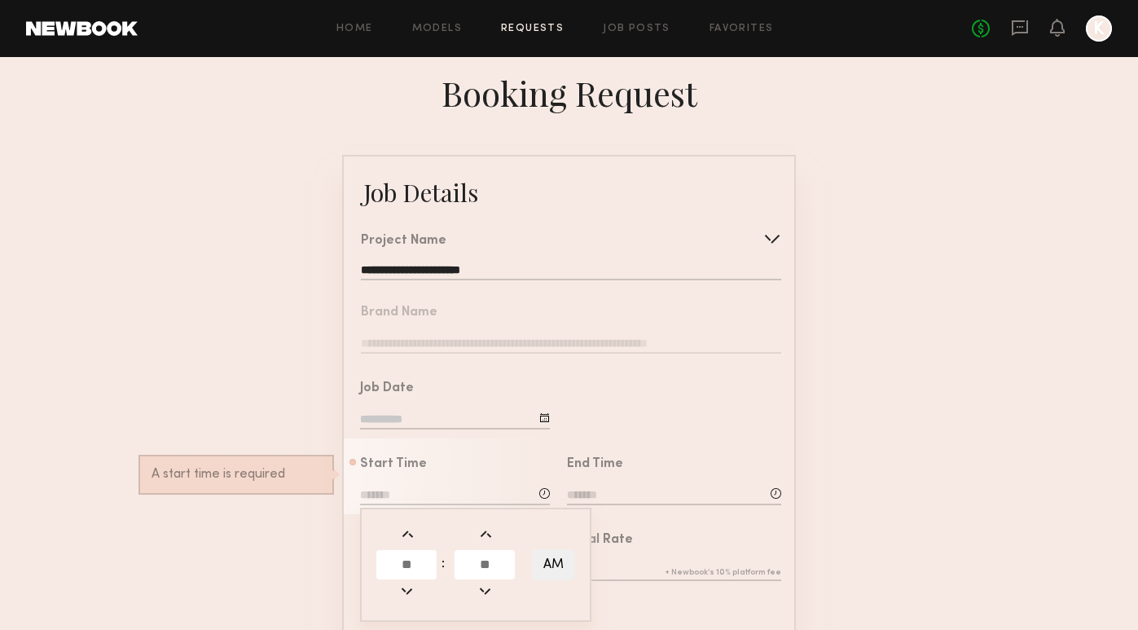
click at [414, 561] on input "text" at bounding box center [406, 564] width 60 height 29
type input "**"
click at [501, 561] on input "text" at bounding box center [485, 564] width 60 height 29
type input "**"
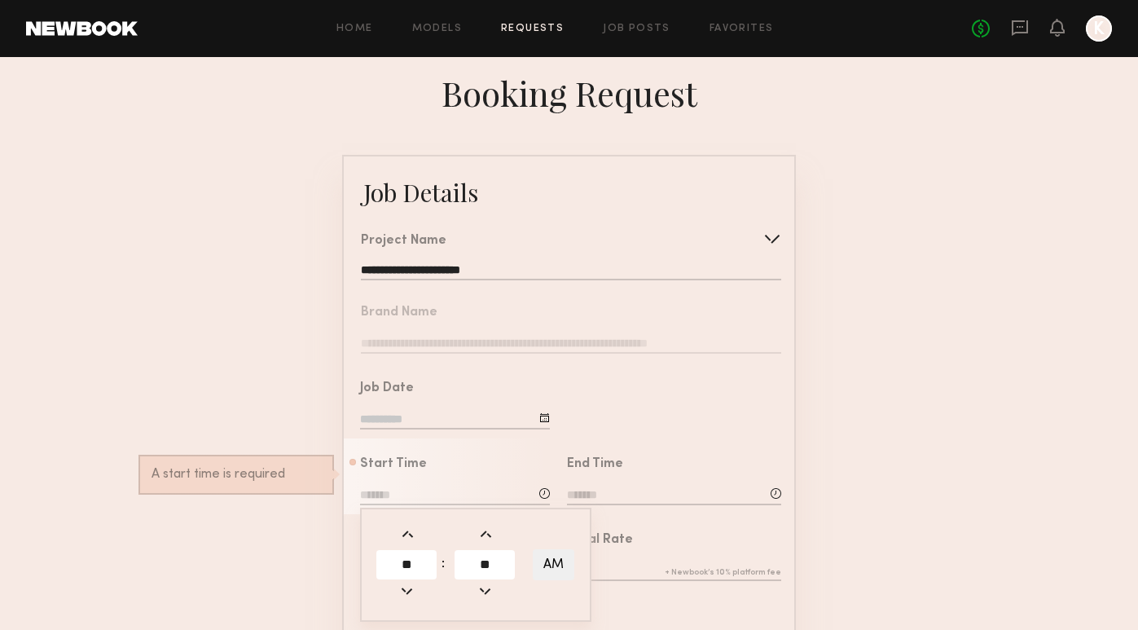
type input "********"
click at [621, 464] on div "End Time" at bounding box center [595, 464] width 56 height 13
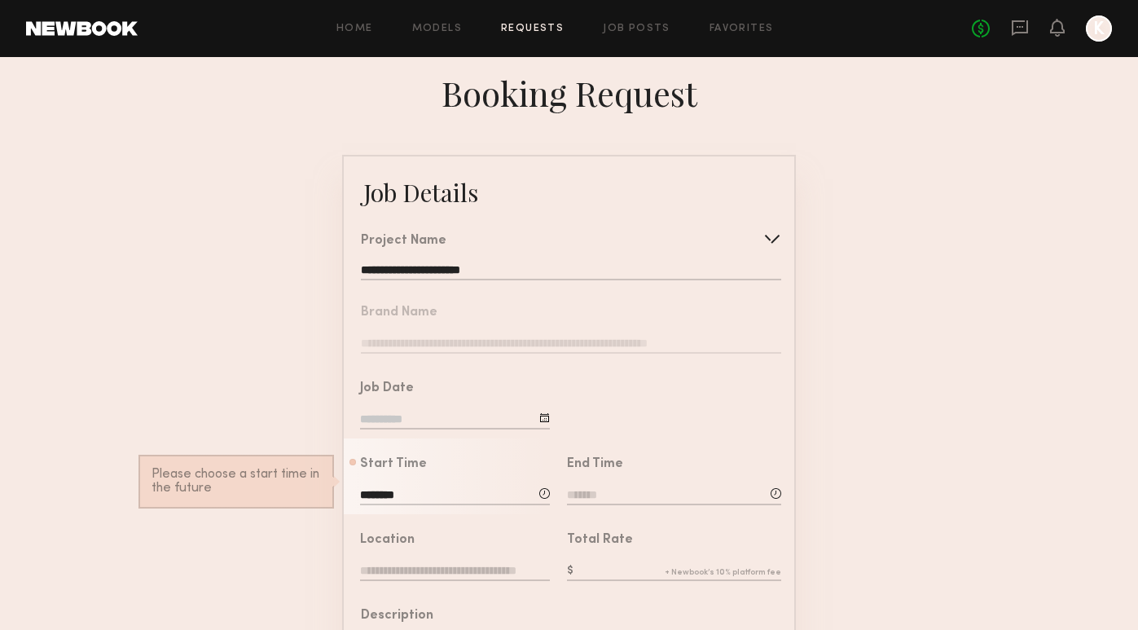
click at [616, 483] on div "End Time" at bounding box center [674, 483] width 214 height 50
click at [615, 491] on input at bounding box center [674, 496] width 214 height 18
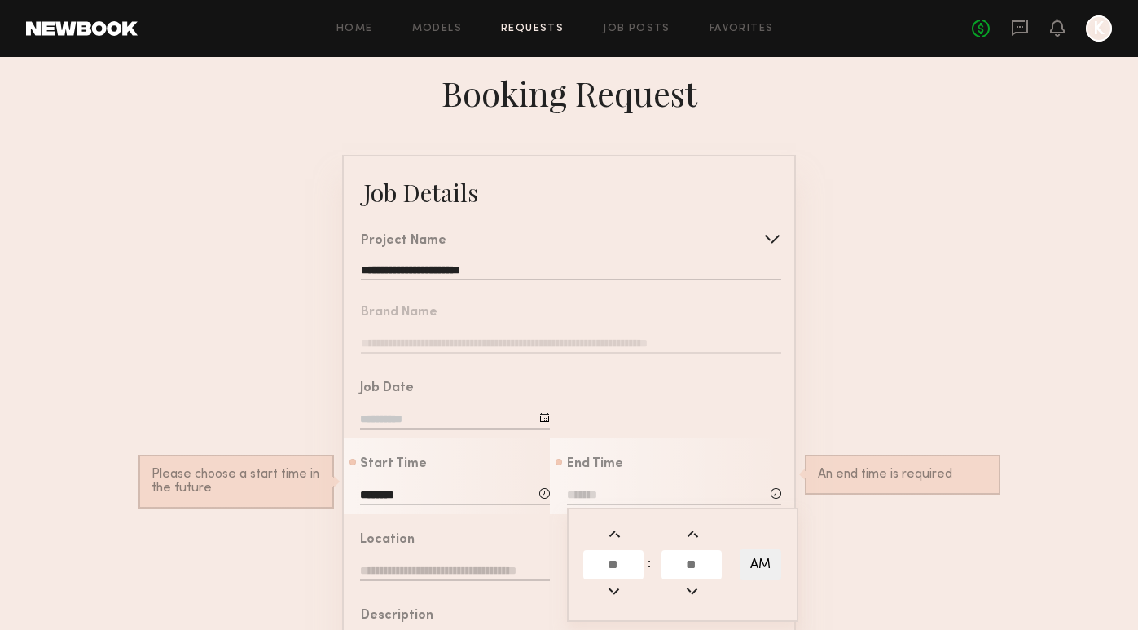
click at [631, 560] on input "text" at bounding box center [613, 564] width 60 height 29
type input "**"
click at [701, 566] on input "text" at bounding box center [692, 564] width 60 height 29
type input "**"
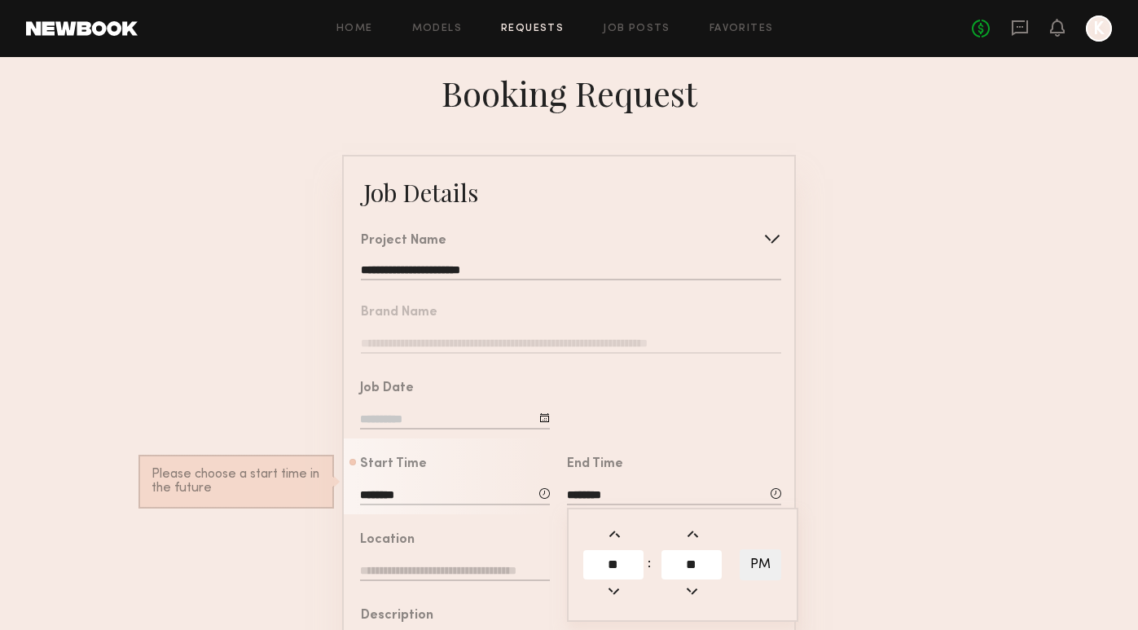
click at [768, 563] on button "PM" at bounding box center [761, 564] width 42 height 31
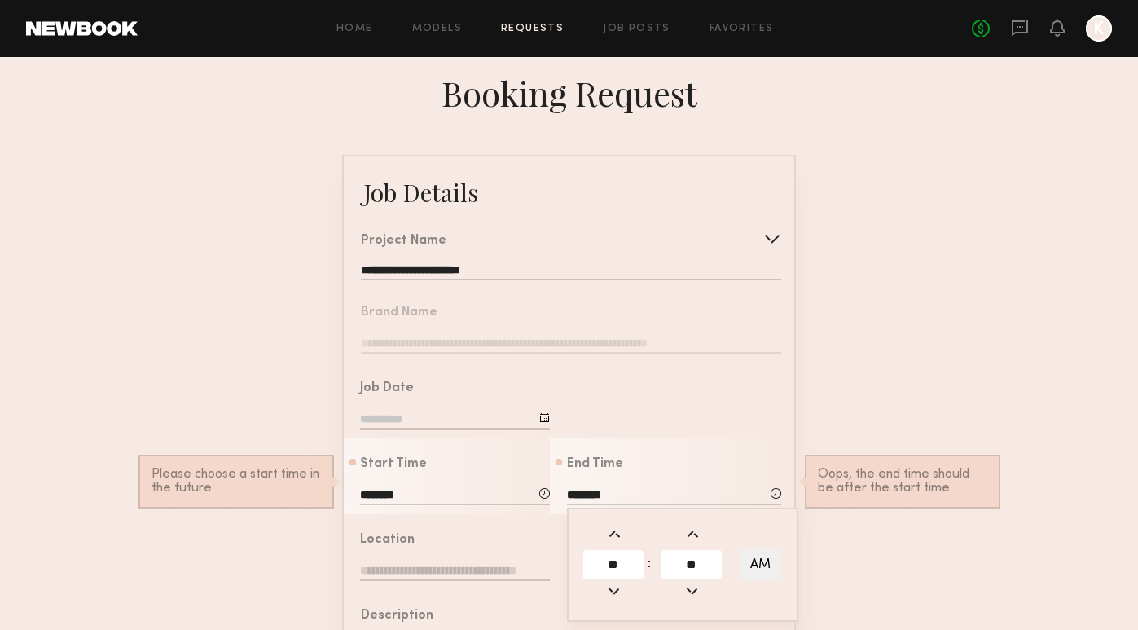
click at [768, 563] on button "AM" at bounding box center [761, 564] width 42 height 31
type input "********"
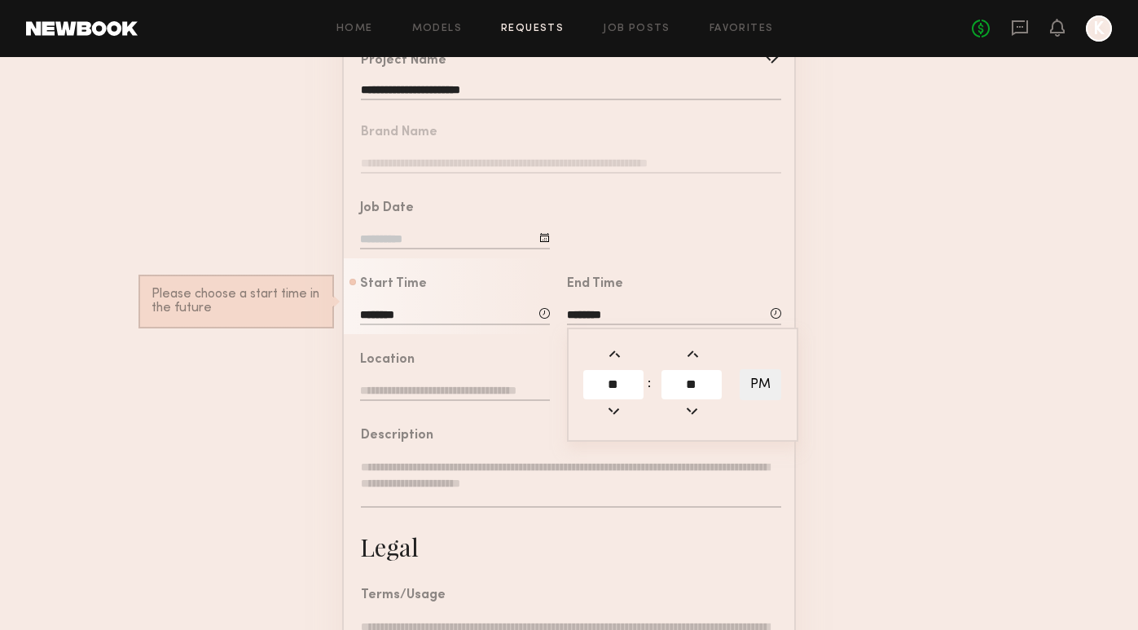
scroll to position [184, 0]
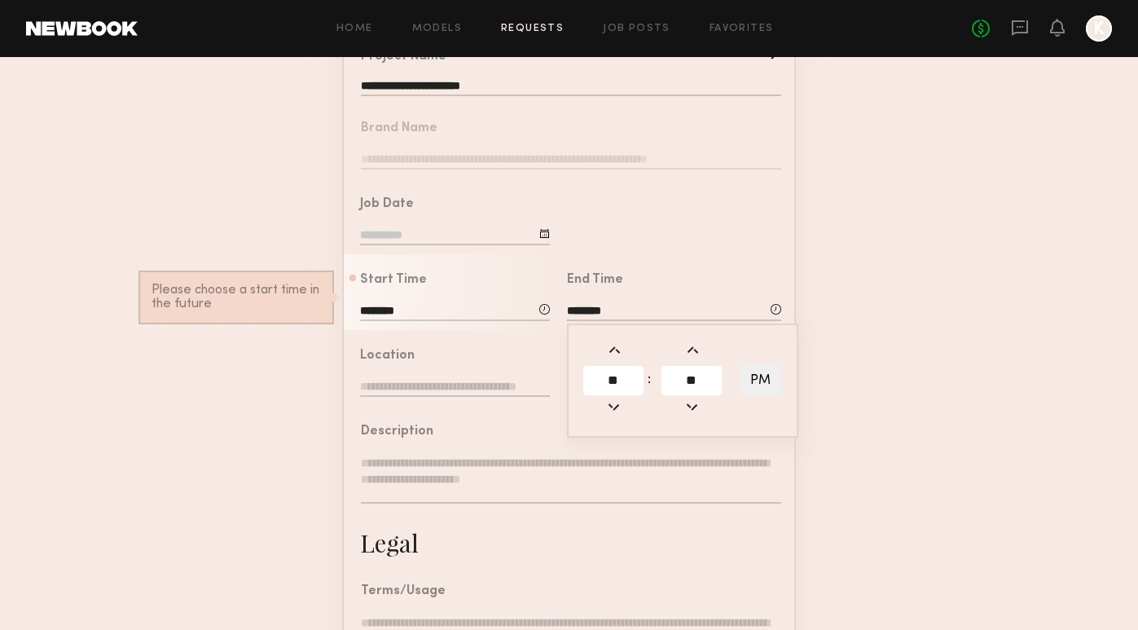
click at [398, 391] on input "text" at bounding box center [455, 388] width 190 height 18
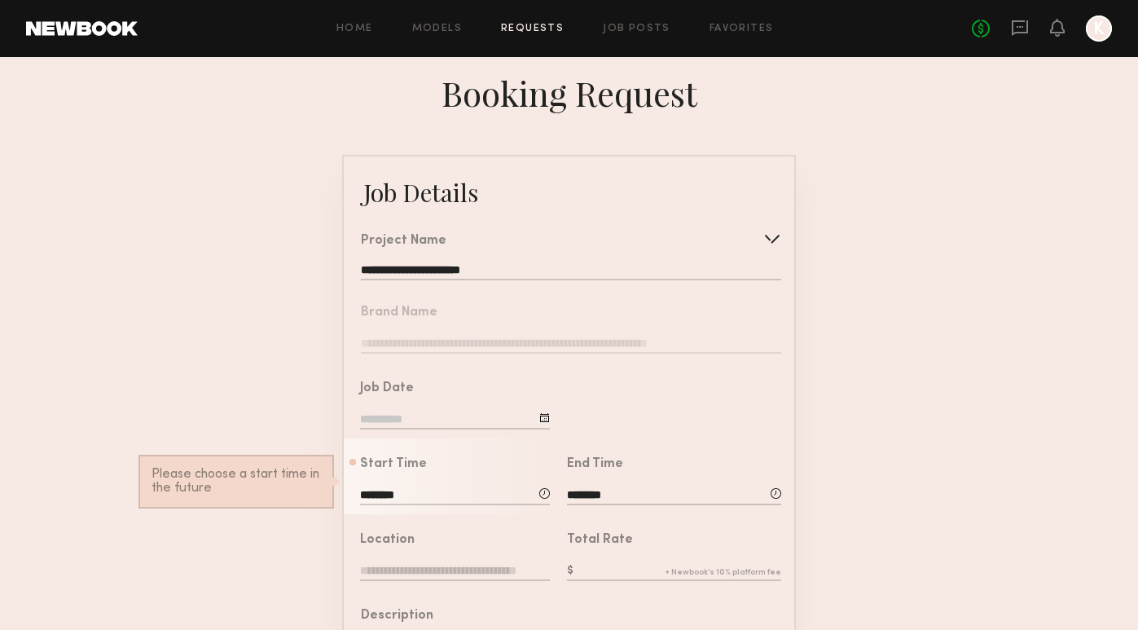
scroll to position [0, 0]
click at [425, 266] on input "**********" at bounding box center [571, 272] width 420 height 16
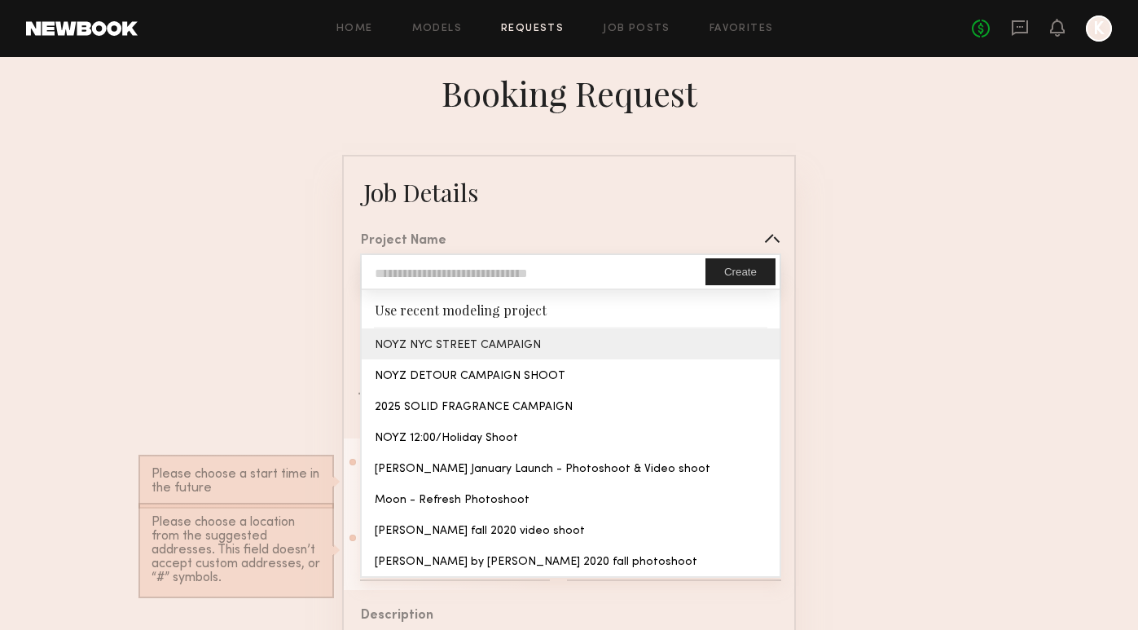
type input "**********"
type textarea "**********"
click at [433, 345] on common-border "**********" at bounding box center [569, 609] width 454 height 908
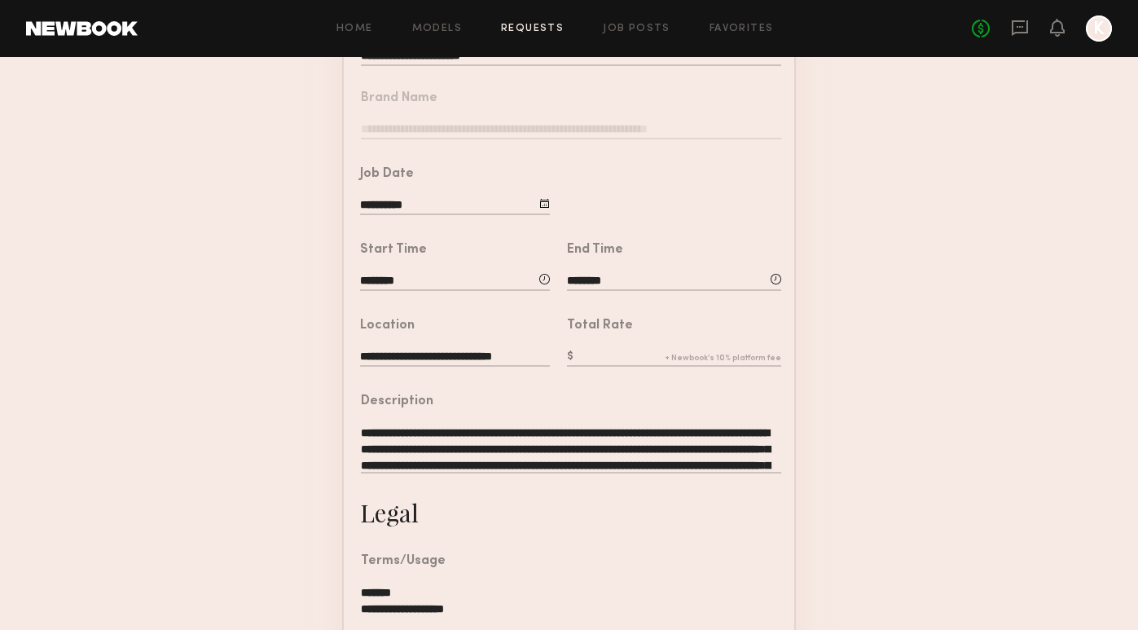
scroll to position [251, 0]
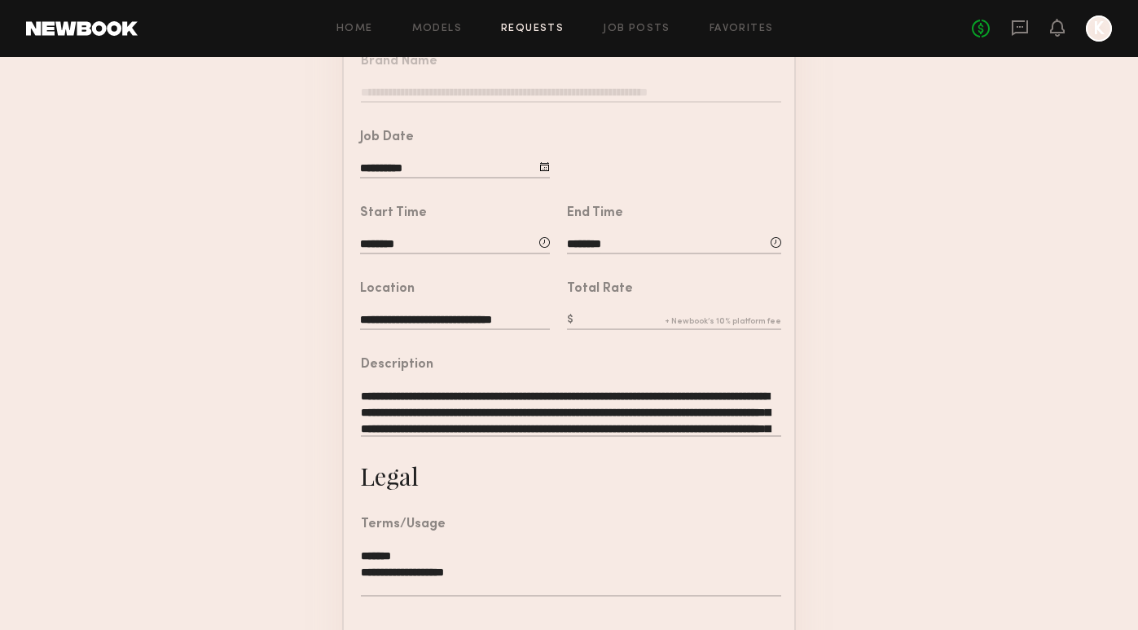
click at [641, 315] on input "text" at bounding box center [674, 321] width 214 height 18
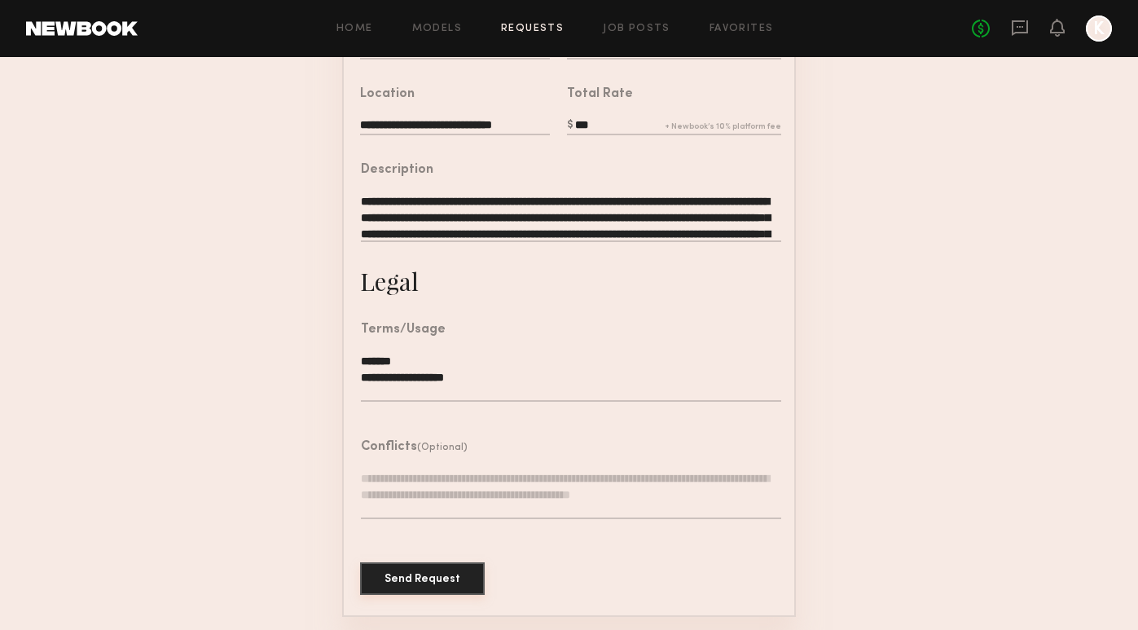
scroll to position [445, 0]
type input "***"
click at [443, 587] on button "Send Request" at bounding box center [422, 579] width 125 height 33
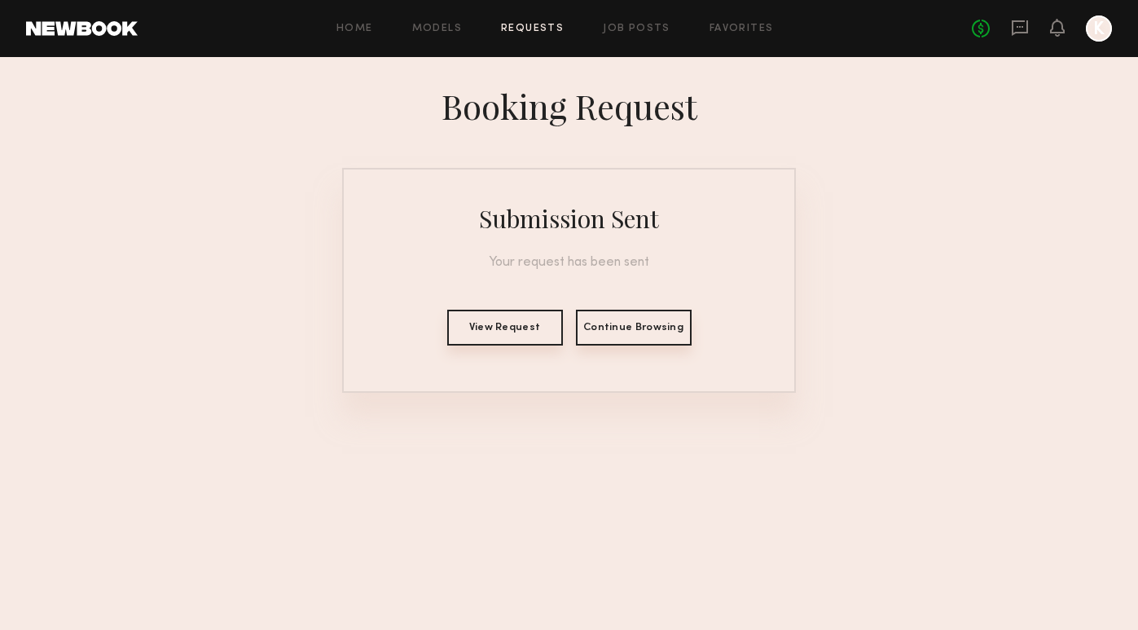
click at [480, 325] on button "View Request" at bounding box center [505, 328] width 116 height 36
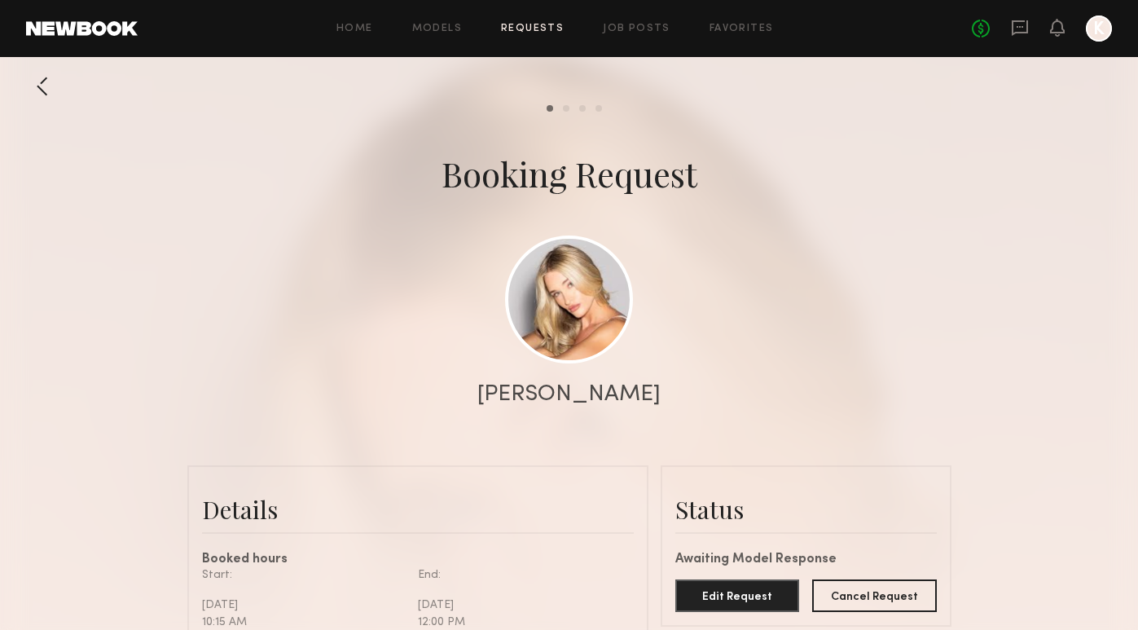
click at [532, 31] on link "Requests" at bounding box center [532, 29] width 63 height 11
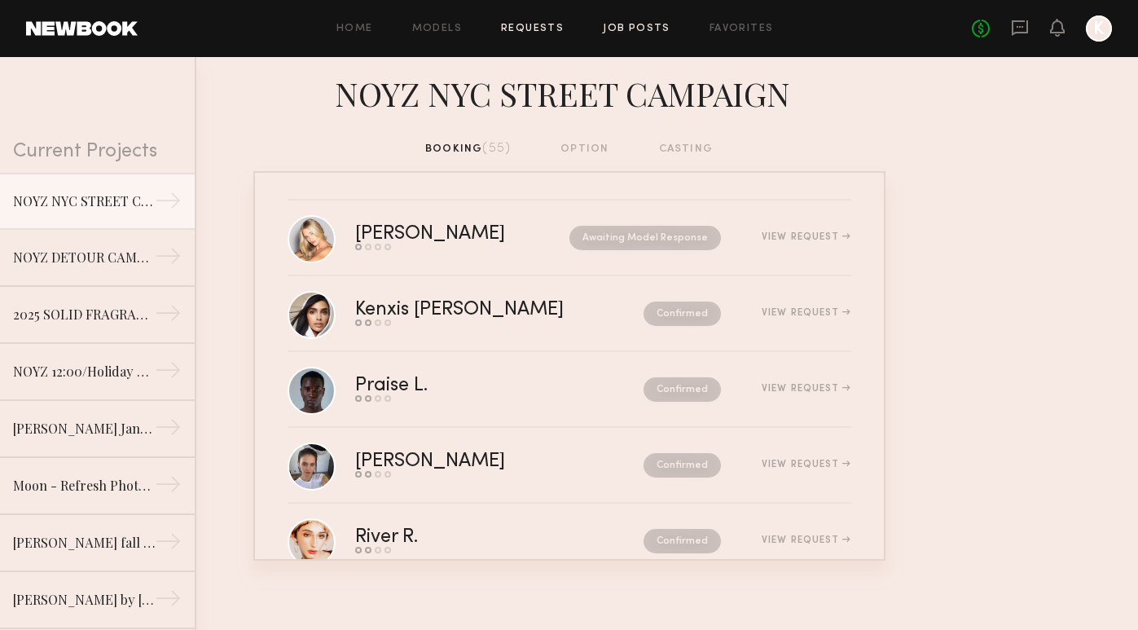
click at [661, 26] on link "Job Posts" at bounding box center [637, 29] width 68 height 11
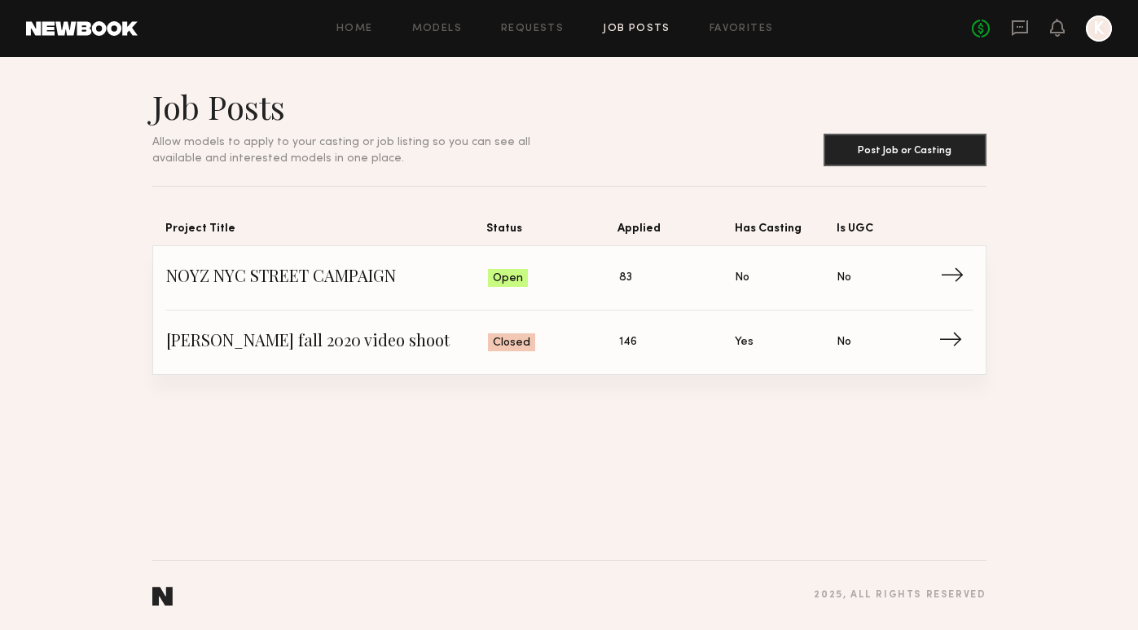
click at [580, 276] on span "Status: Open" at bounding box center [553, 278] width 131 height 24
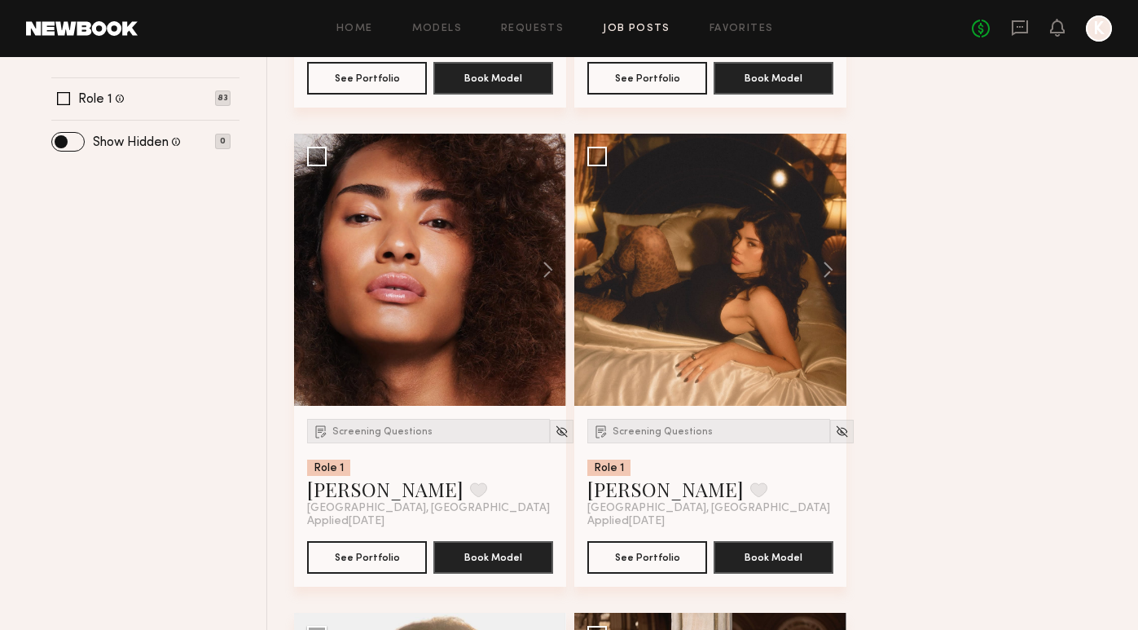
scroll to position [256, 0]
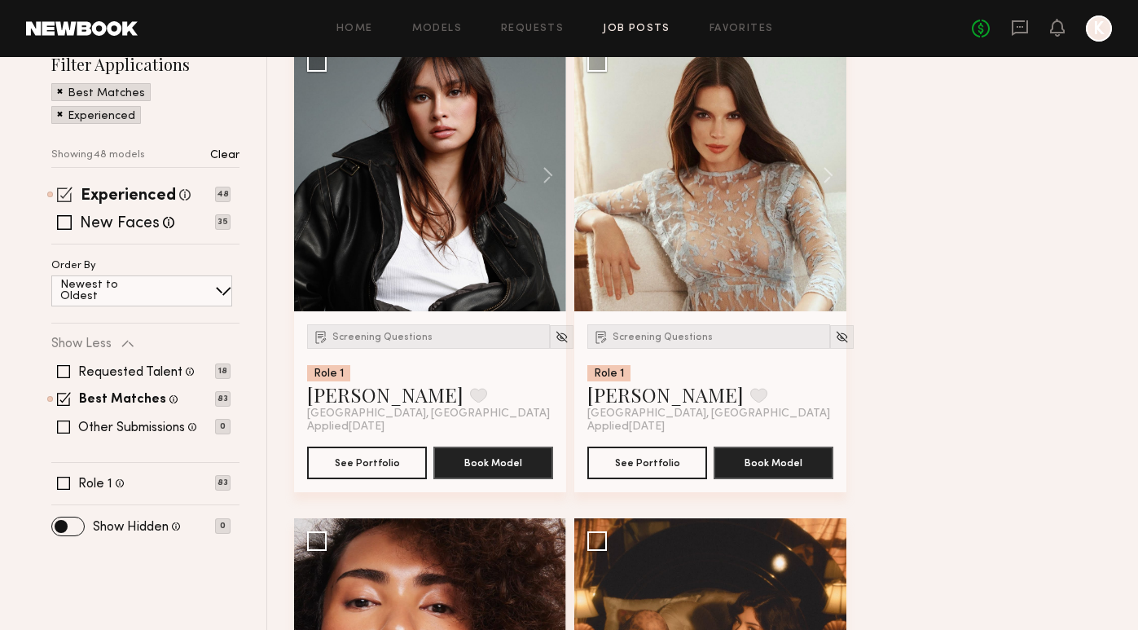
click at [68, 195] on span at bounding box center [64, 194] width 15 height 15
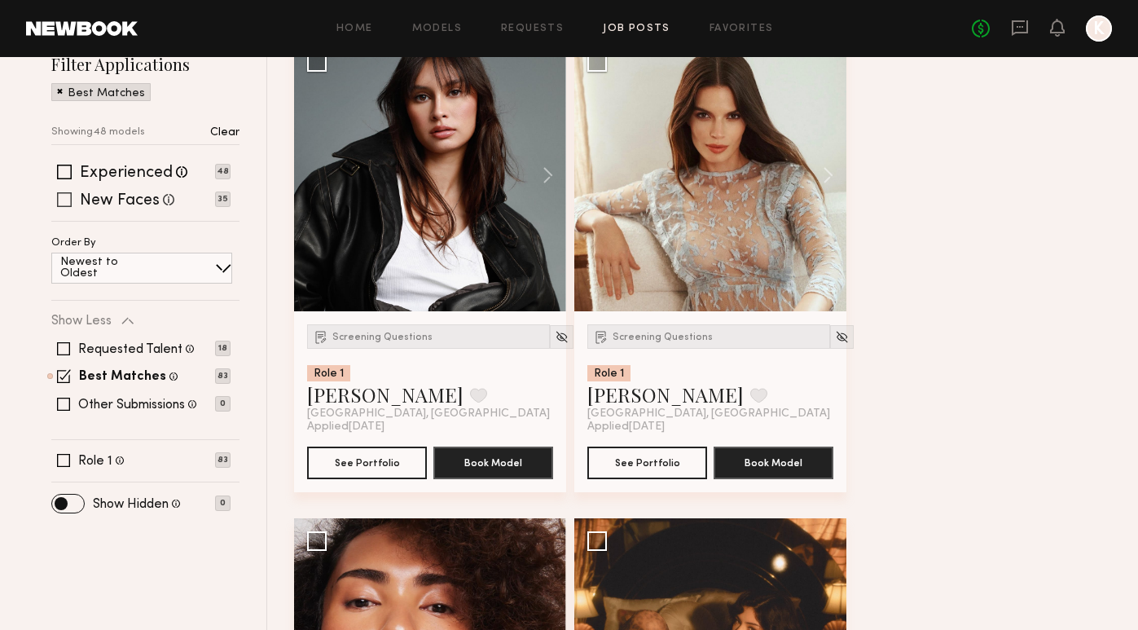
click at [68, 200] on span at bounding box center [64, 199] width 15 height 15
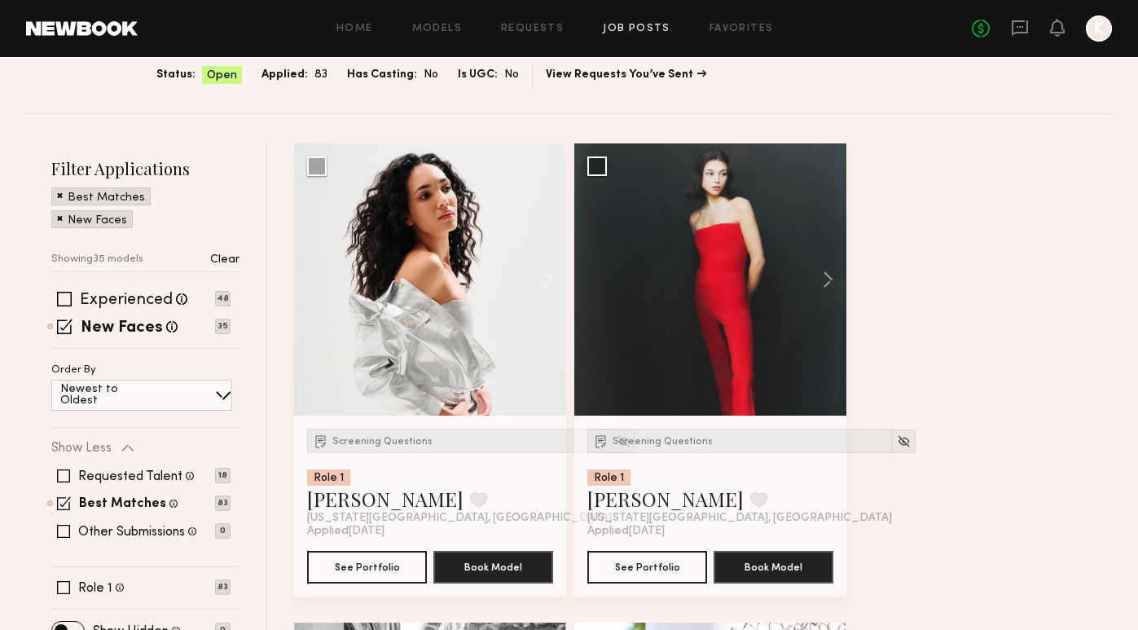
scroll to position [152, 0]
click at [543, 278] on button at bounding box center [540, 279] width 52 height 272
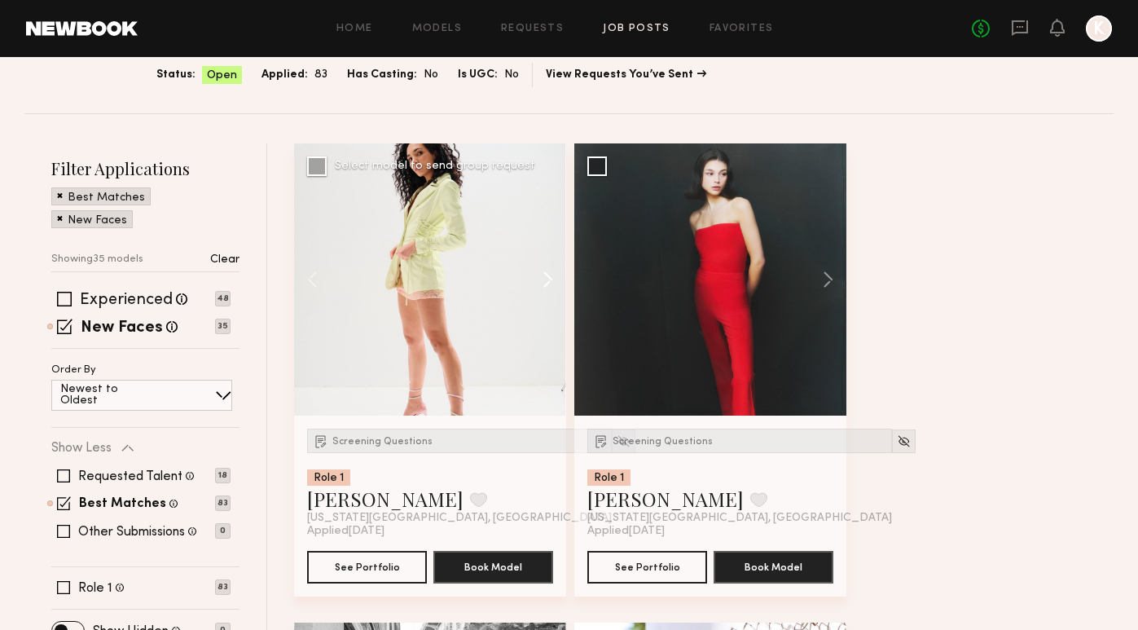
click at [543, 278] on button at bounding box center [540, 279] width 52 height 272
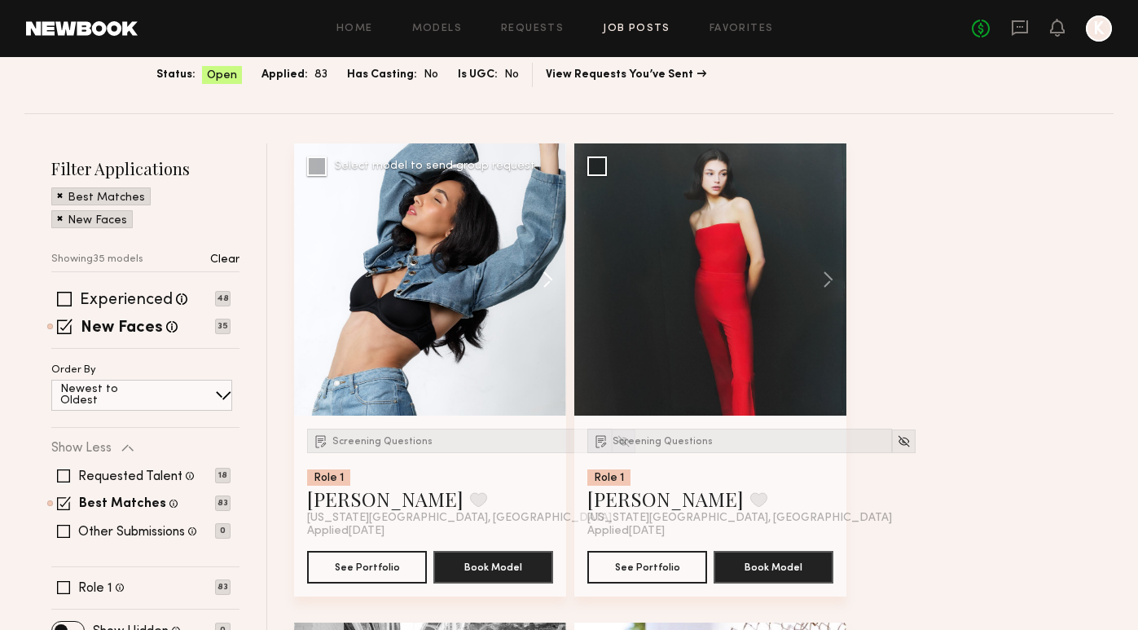
click at [543, 278] on button at bounding box center [540, 279] width 52 height 272
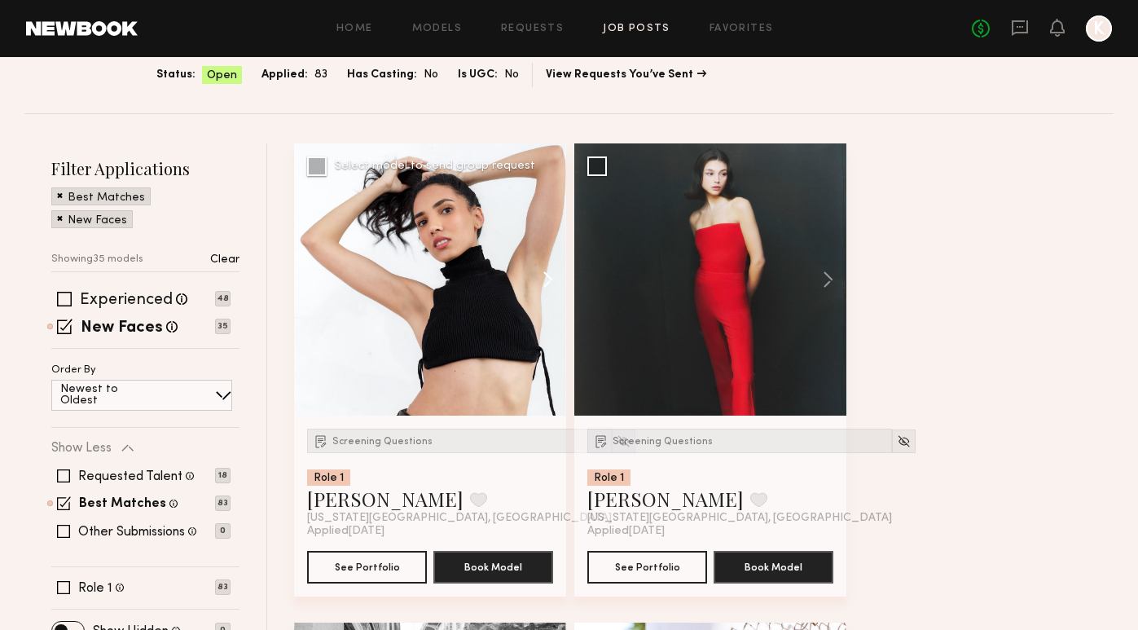
click at [543, 278] on button at bounding box center [540, 279] width 52 height 272
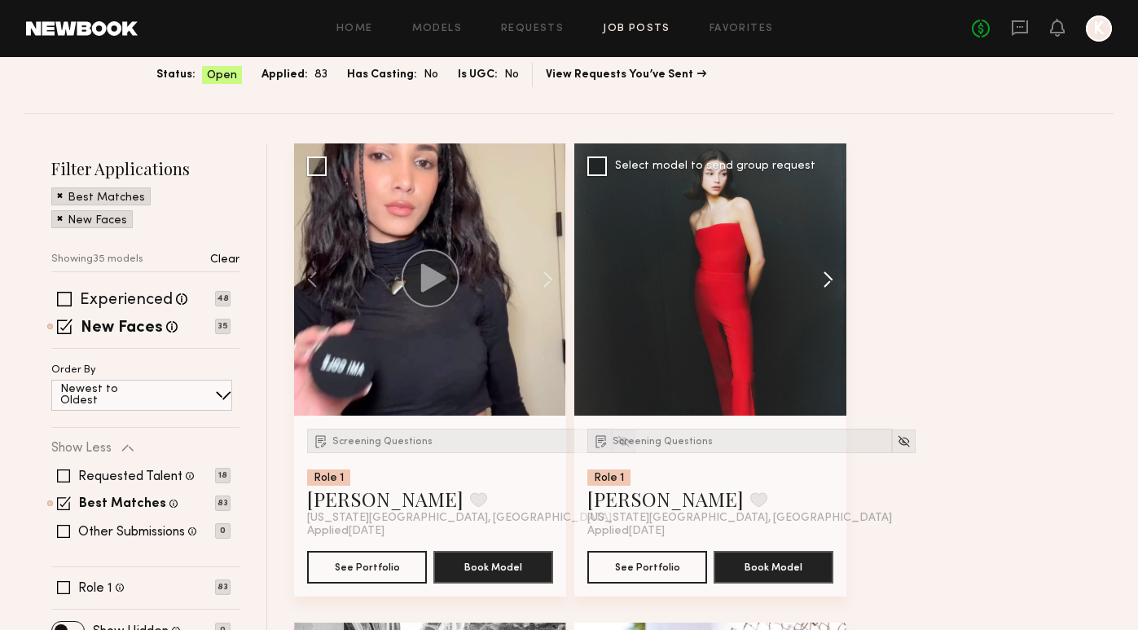
click at [823, 276] on button at bounding box center [820, 279] width 52 height 272
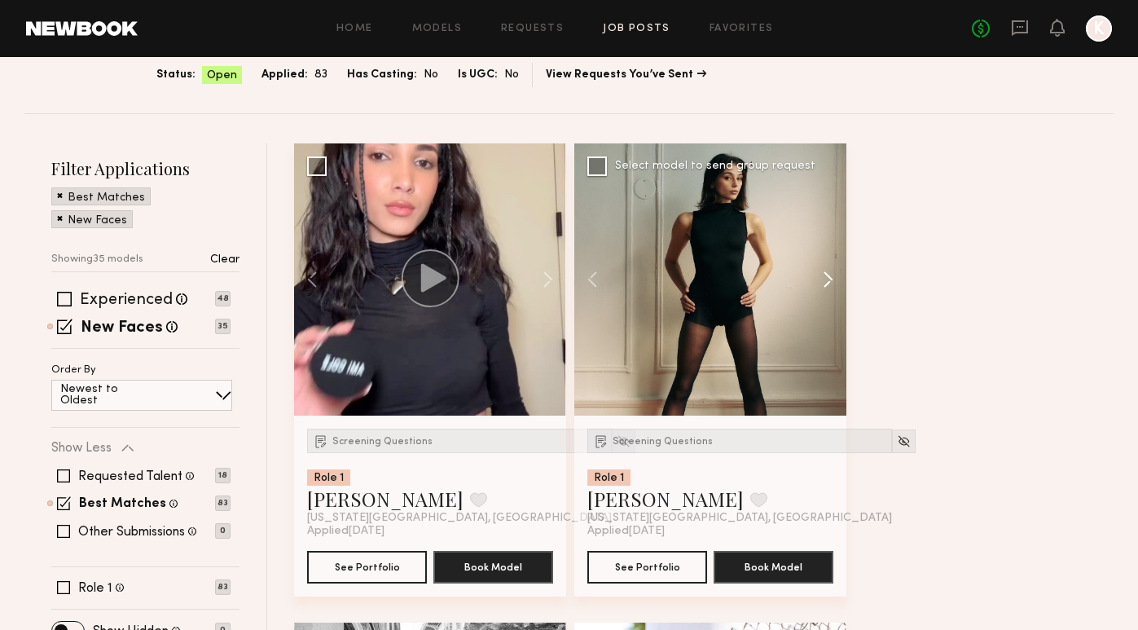
click at [823, 276] on button at bounding box center [820, 279] width 52 height 272
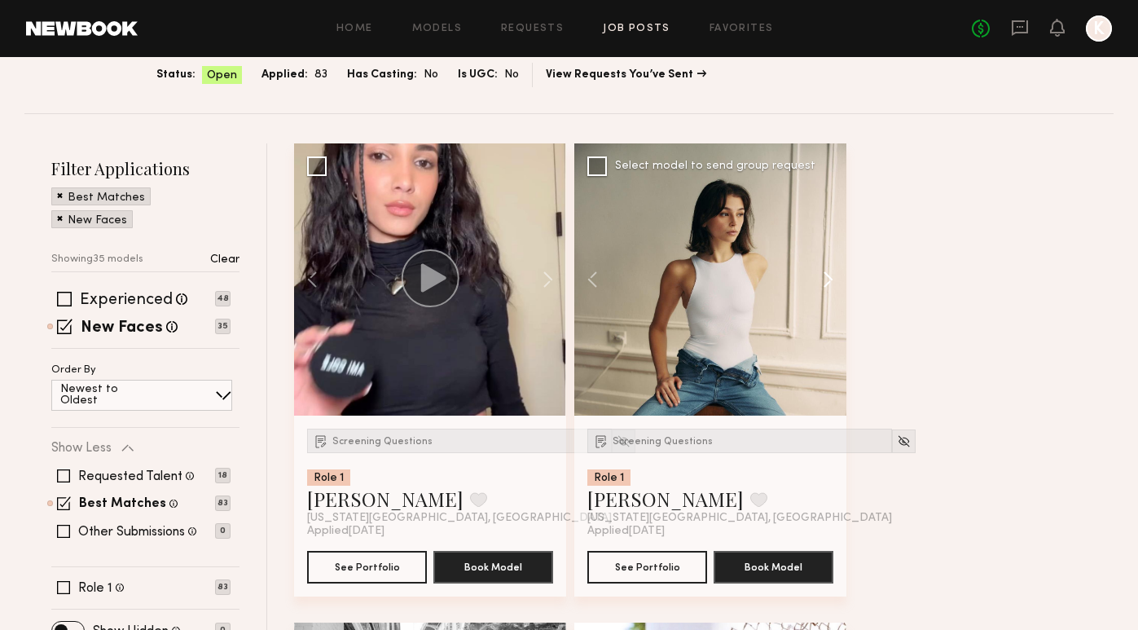
click at [823, 276] on button at bounding box center [820, 279] width 52 height 272
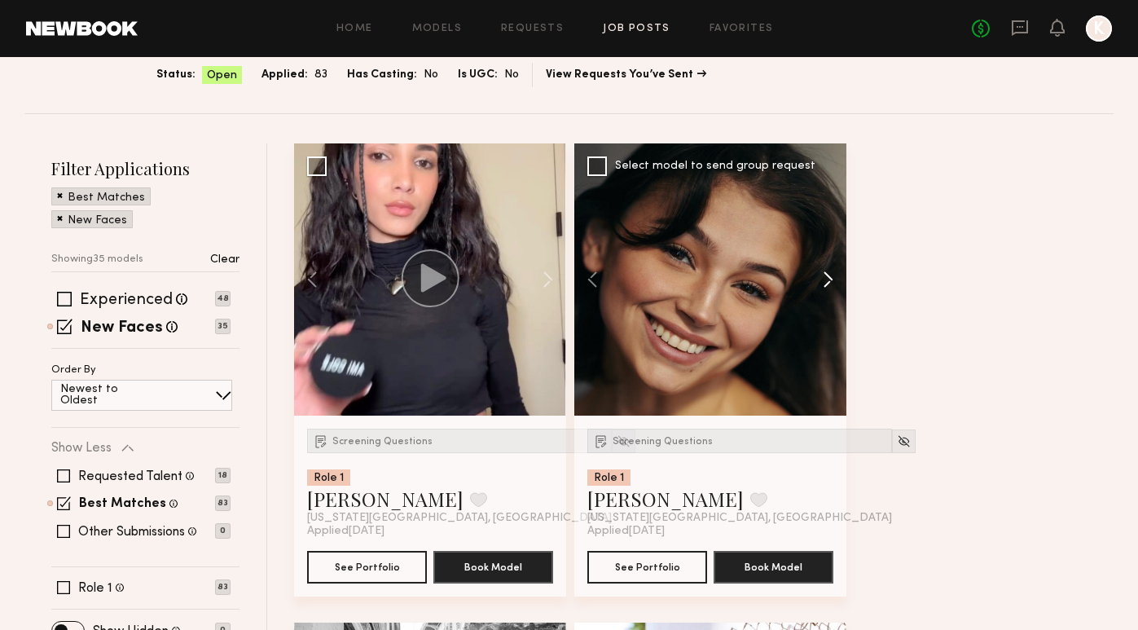
click at [823, 276] on button at bounding box center [820, 279] width 52 height 272
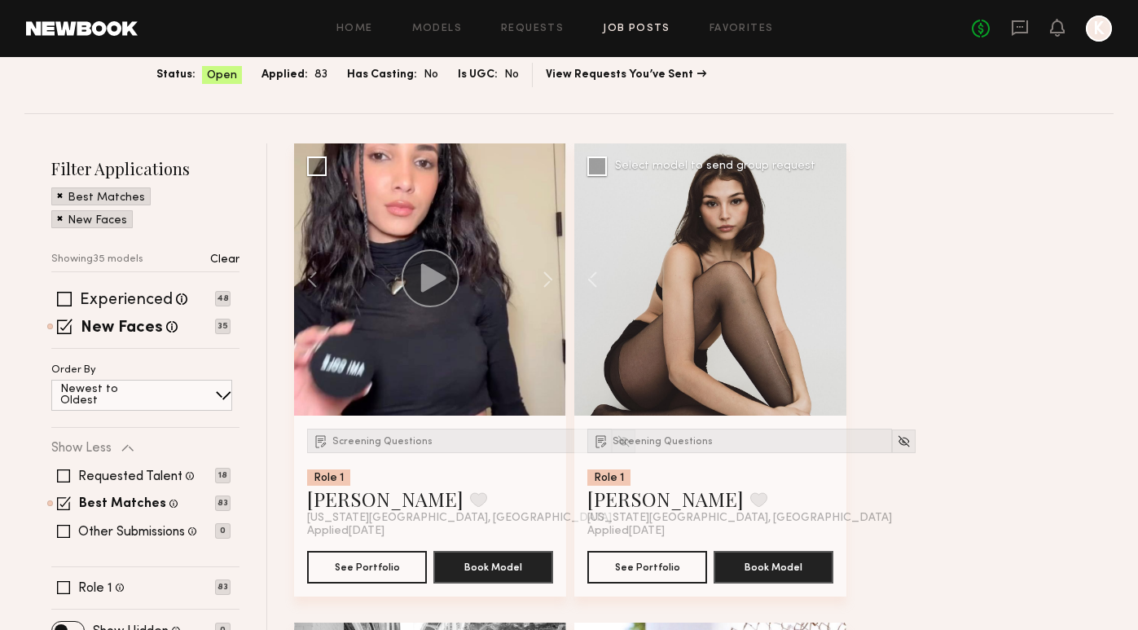
click at [823, 276] on div at bounding box center [710, 279] width 272 height 272
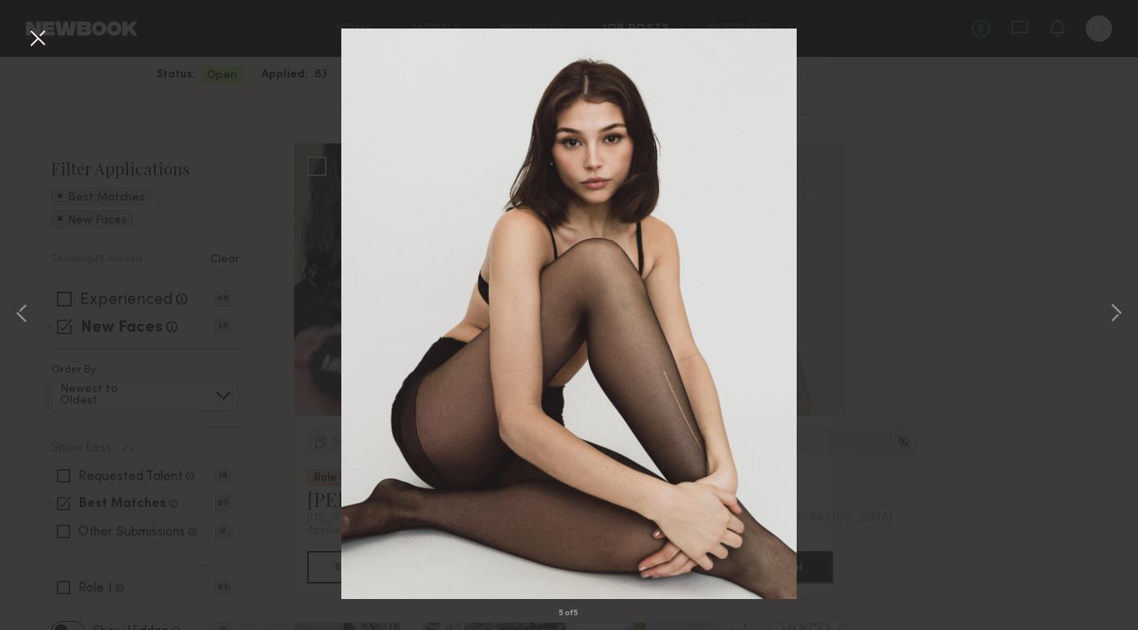
click at [1008, 257] on div "5 of 5" at bounding box center [569, 315] width 1138 height 630
click at [43, 35] on button at bounding box center [37, 38] width 26 height 29
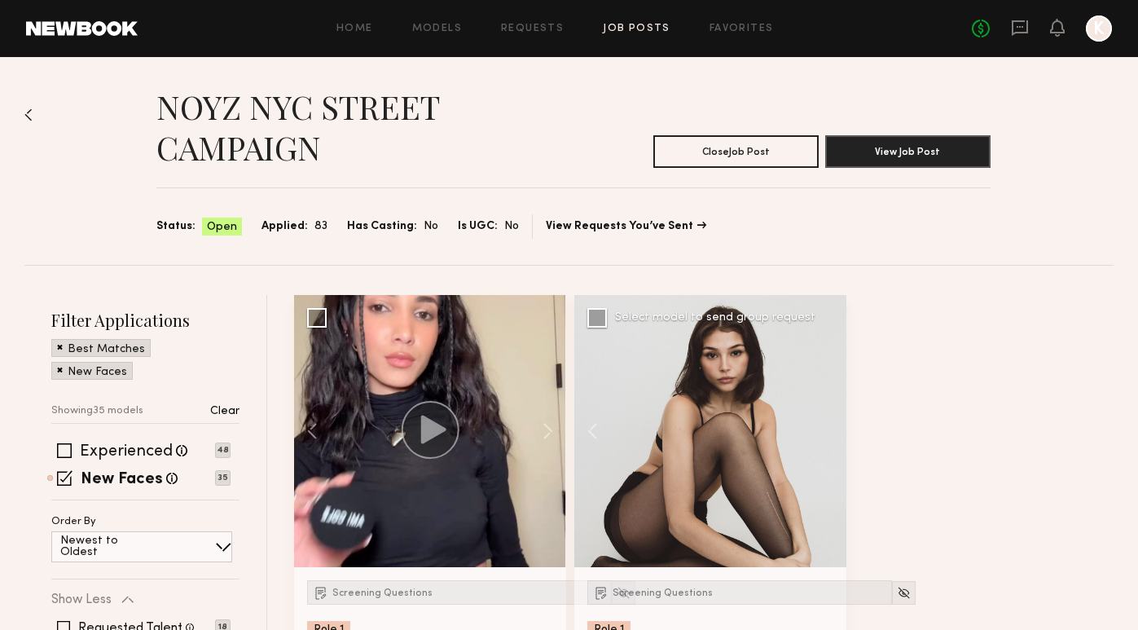
scroll to position [0, 0]
click at [535, 37] on div "Home Models Requests Job Posts Favorites Sign Out No fees up to $5,000 K" at bounding box center [625, 28] width 975 height 26
click at [537, 30] on link "Requests" at bounding box center [532, 29] width 63 height 11
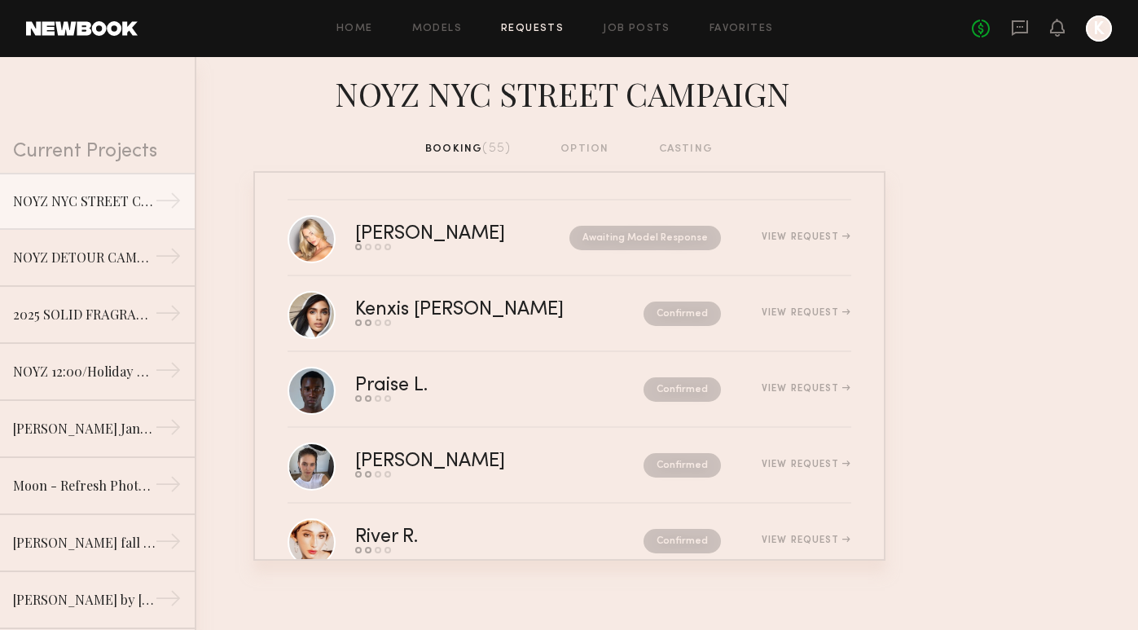
click at [1027, 176] on nb-requests-list-container "Sam F. Send request Model response Review hours worked Pay model Awaiting Model…" at bounding box center [569, 365] width 1138 height 389
click at [645, 25] on link "Job Posts" at bounding box center [637, 29] width 68 height 11
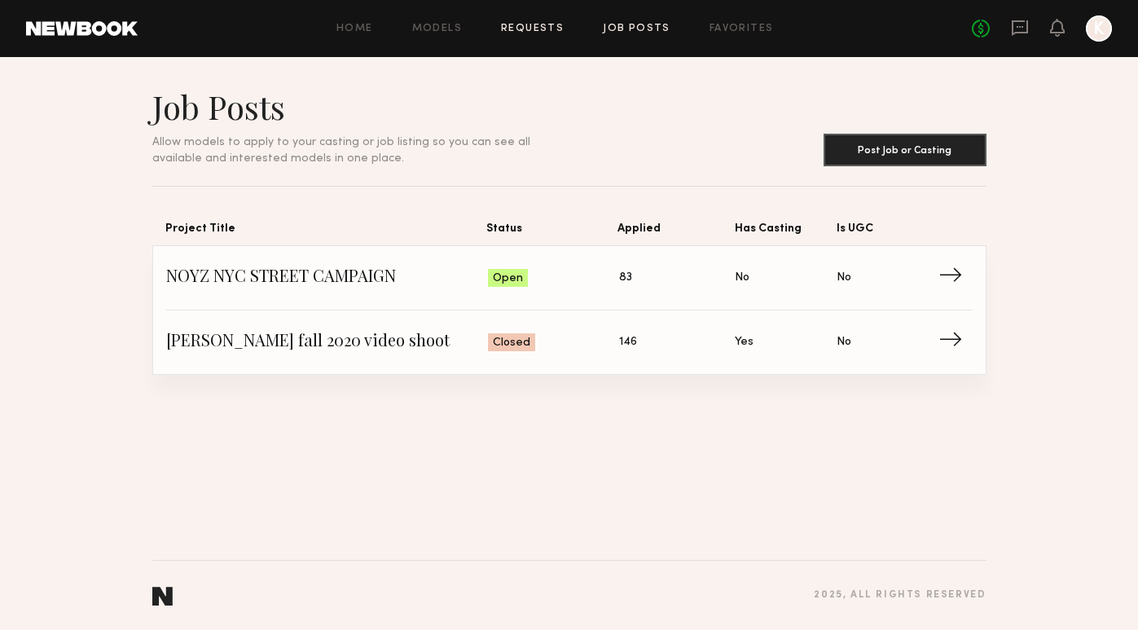
click at [529, 30] on link "Requests" at bounding box center [532, 29] width 63 height 11
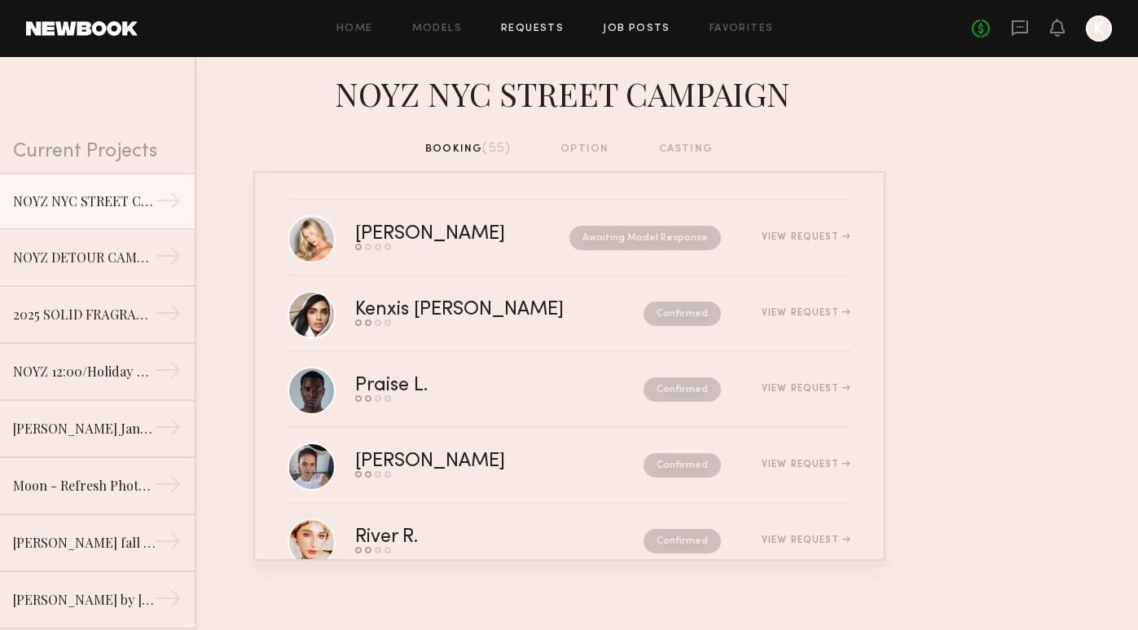
click at [642, 24] on link "Job Posts" at bounding box center [637, 29] width 68 height 11
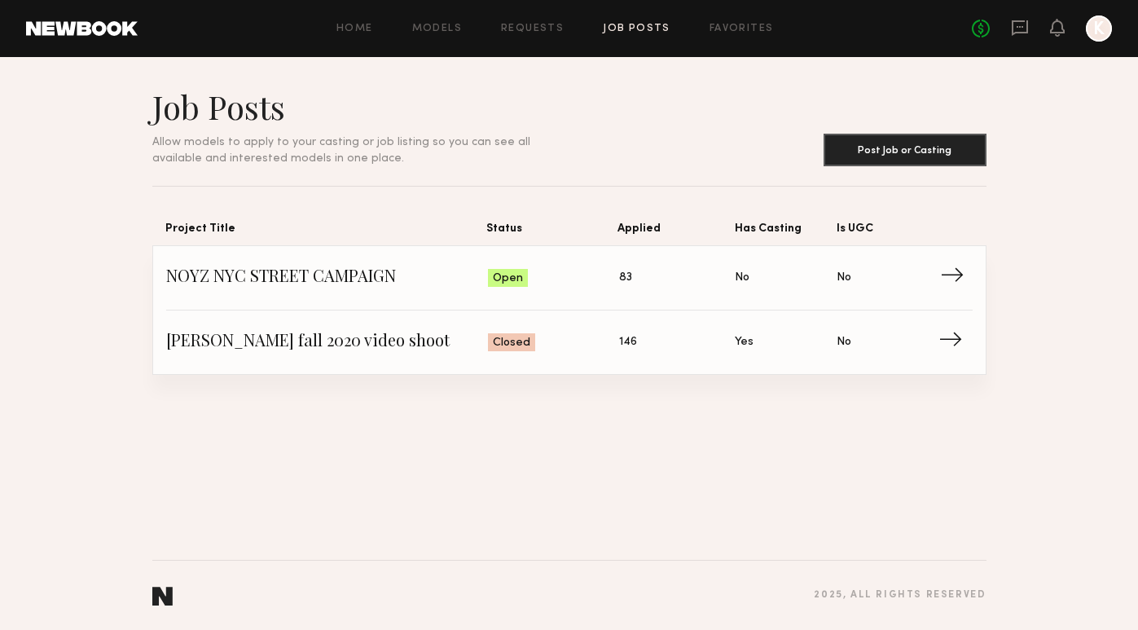
click at [575, 298] on link "NOYZ NYC STREET CAMPAIGN Status: Open Applied: 83 Has Casting: No Is UGC: No →" at bounding box center [569, 278] width 807 height 64
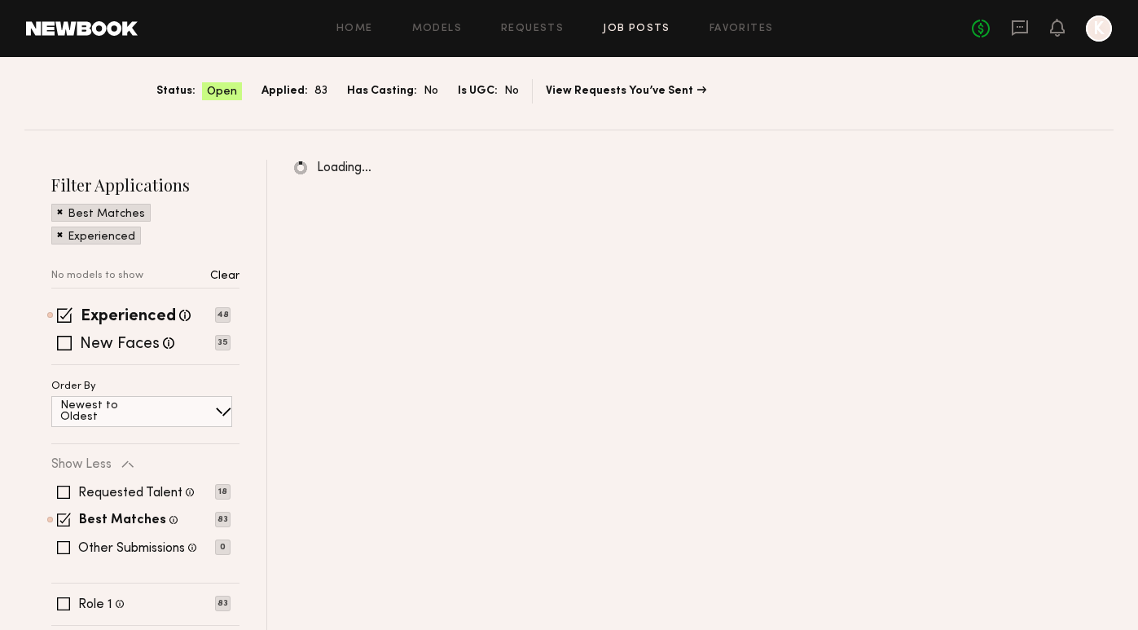
scroll to position [136, 0]
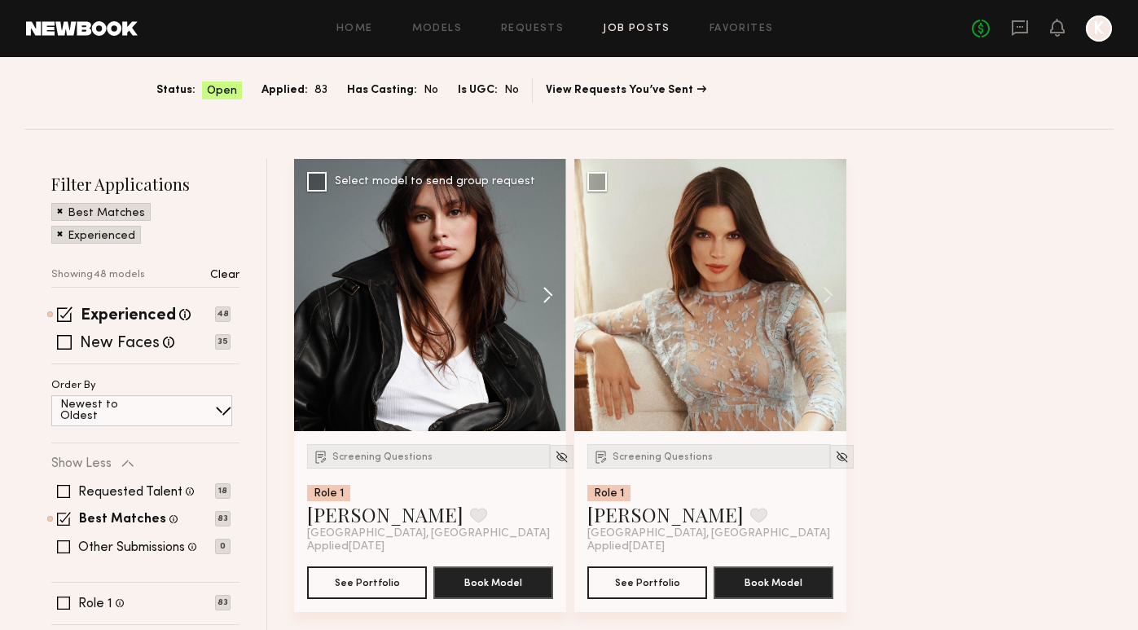
click at [547, 293] on button at bounding box center [540, 295] width 52 height 272
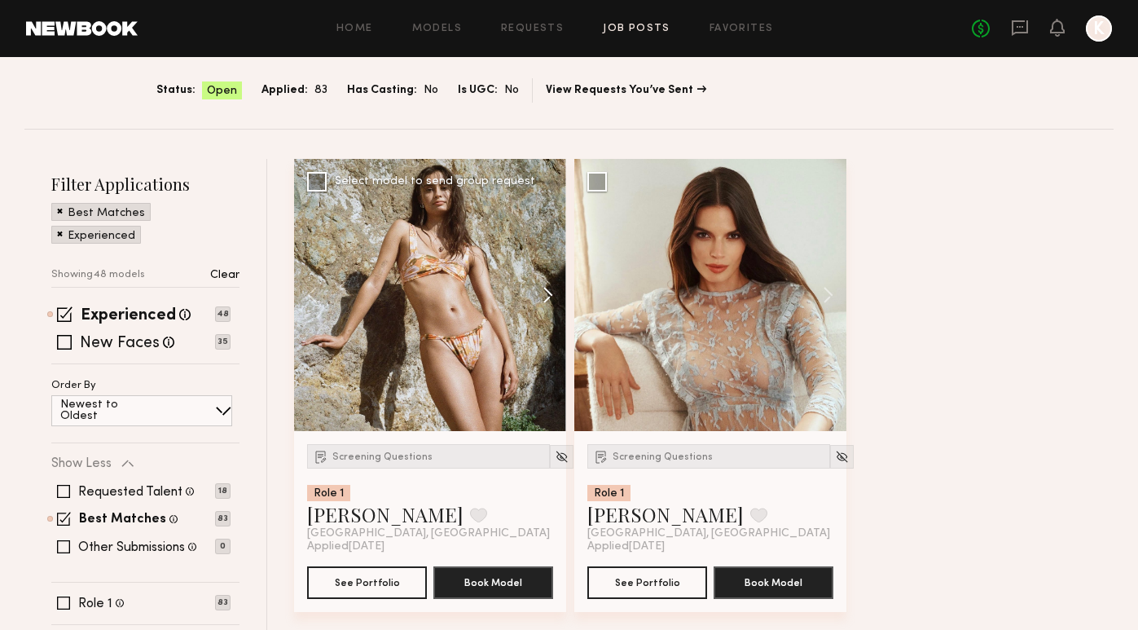
click at [547, 293] on button at bounding box center [540, 295] width 52 height 272
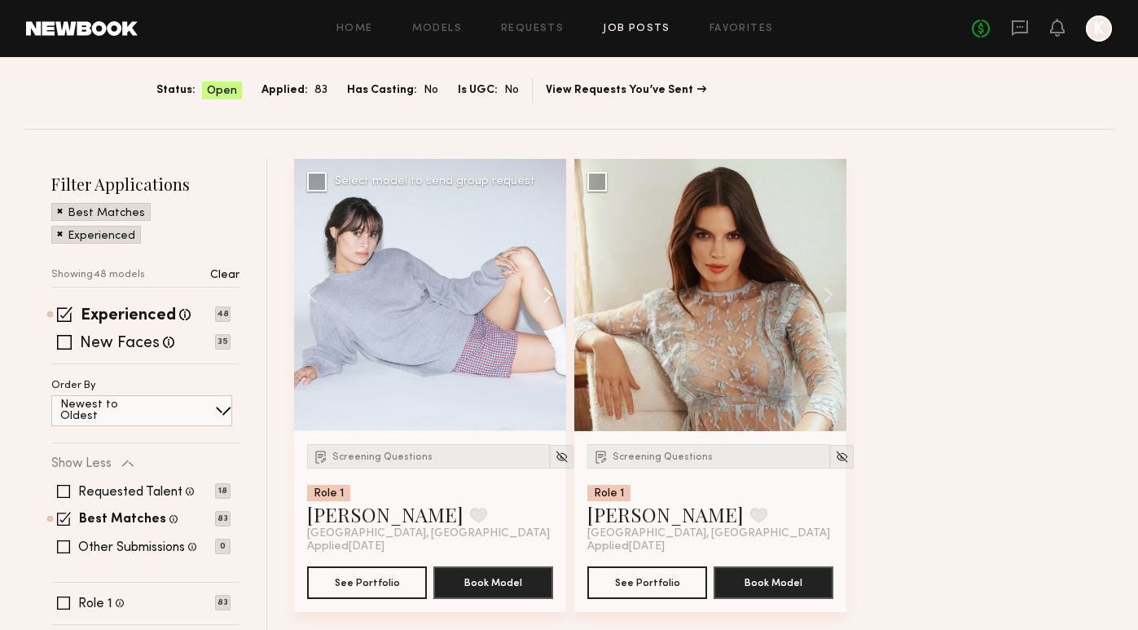
click at [547, 293] on button at bounding box center [540, 295] width 52 height 272
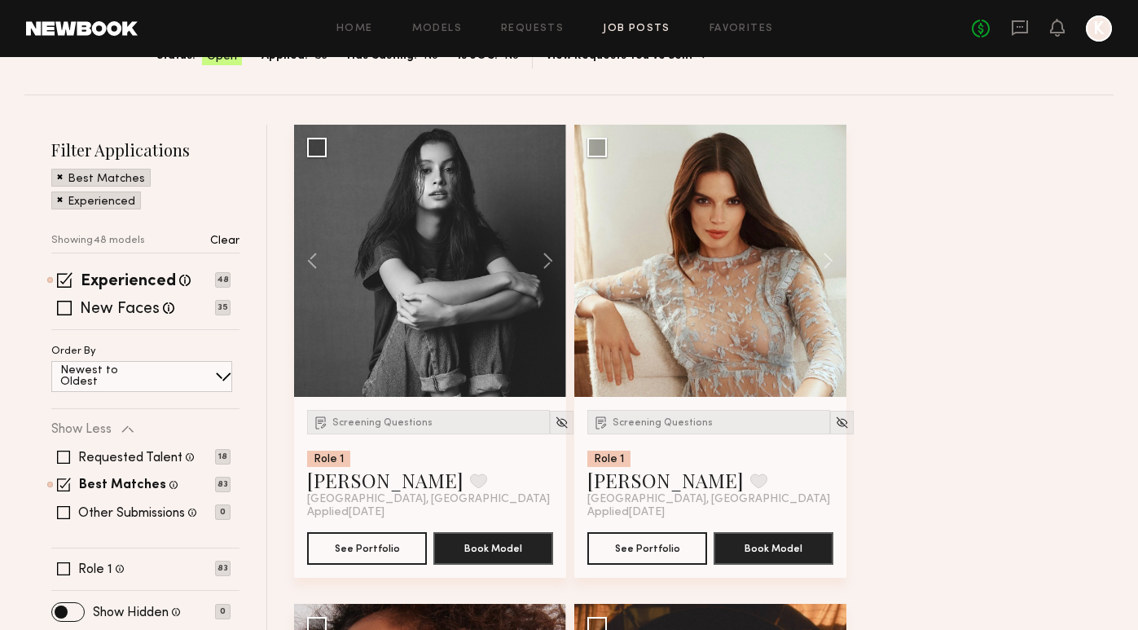
scroll to position [196, 0]
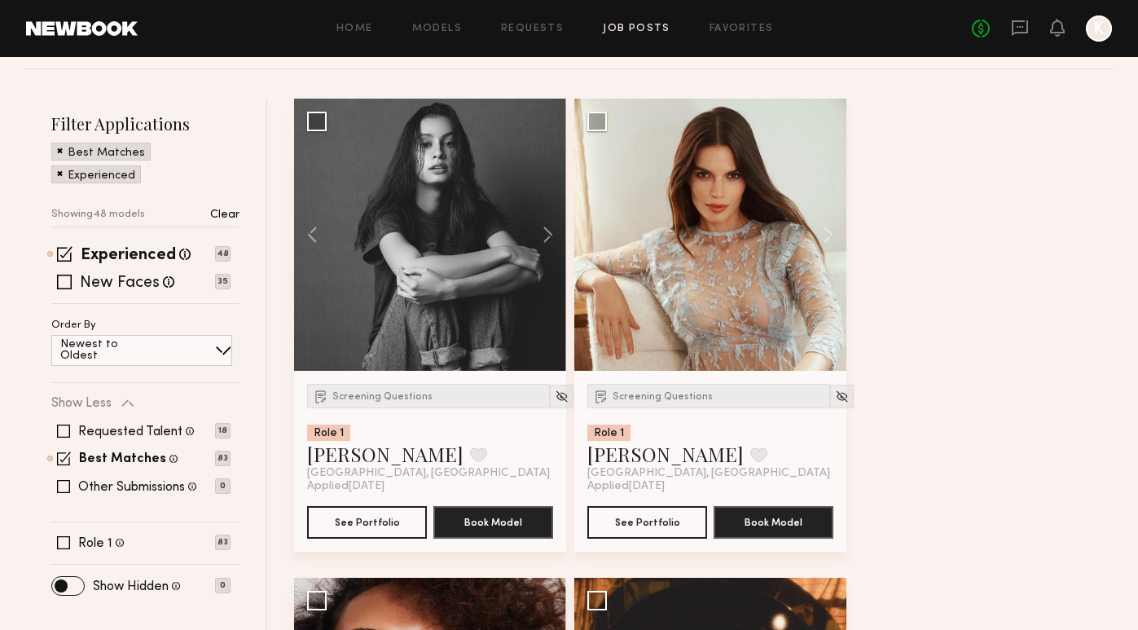
click at [115, 350] on p "Newest to Oldest" at bounding box center [108, 350] width 97 height 23
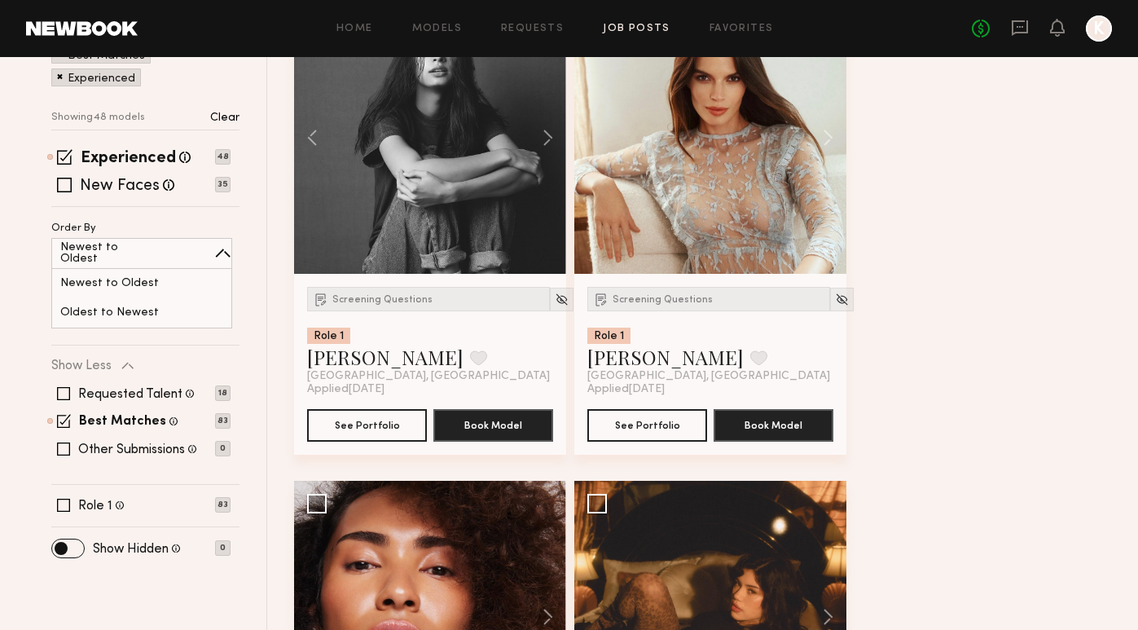
scroll to position [304, 0]
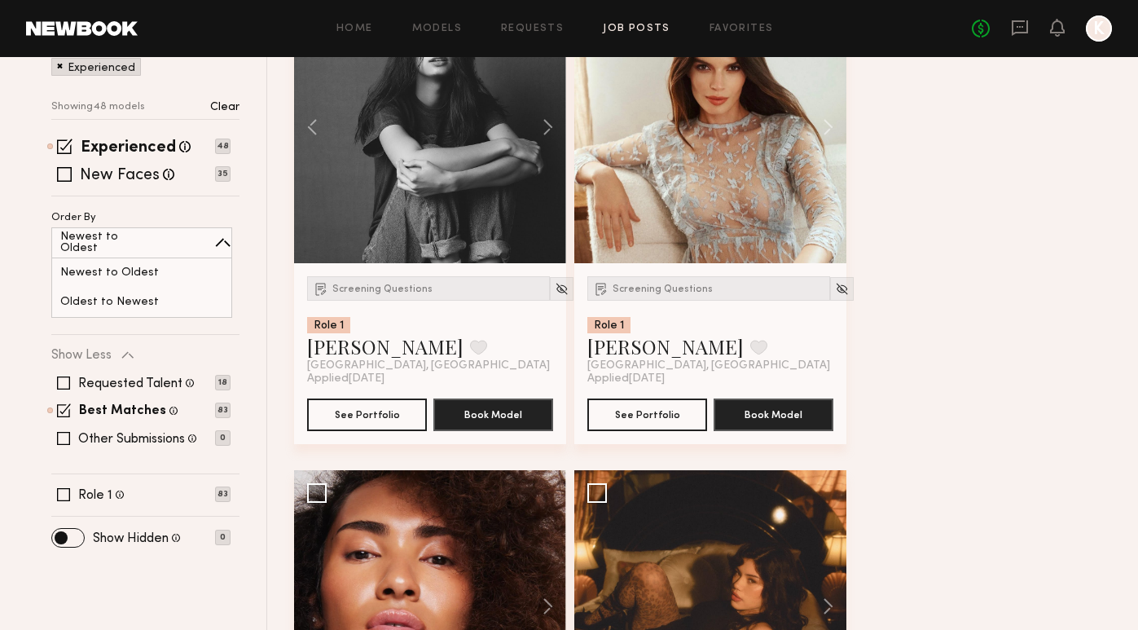
click at [133, 350] on span at bounding box center [127, 355] width 13 height 13
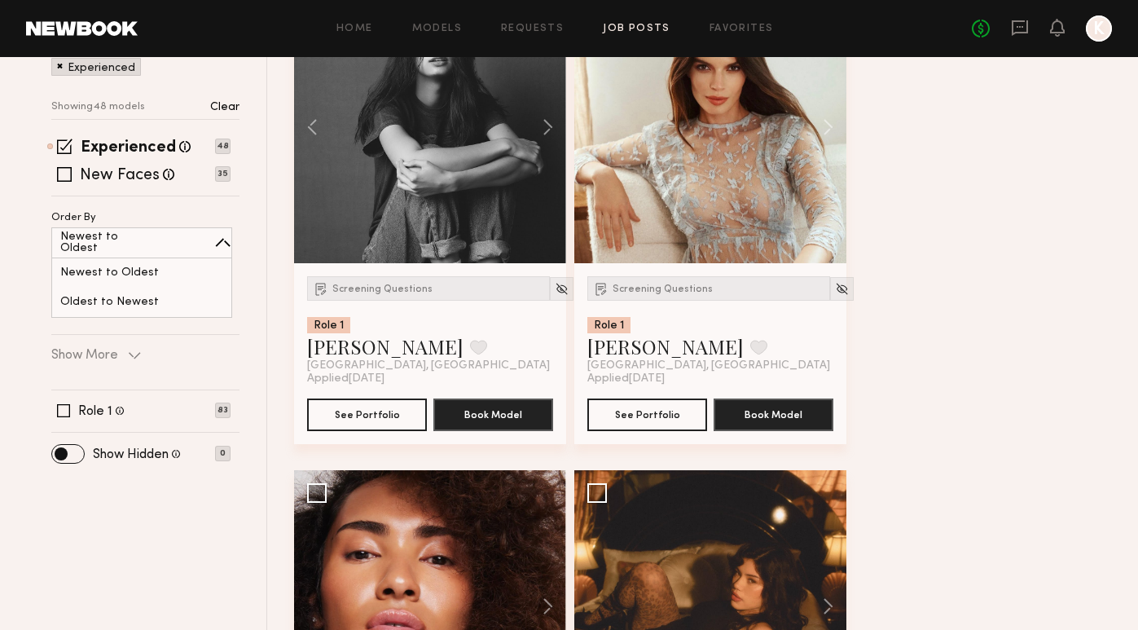
click at [133, 350] on span at bounding box center [134, 355] width 13 height 13
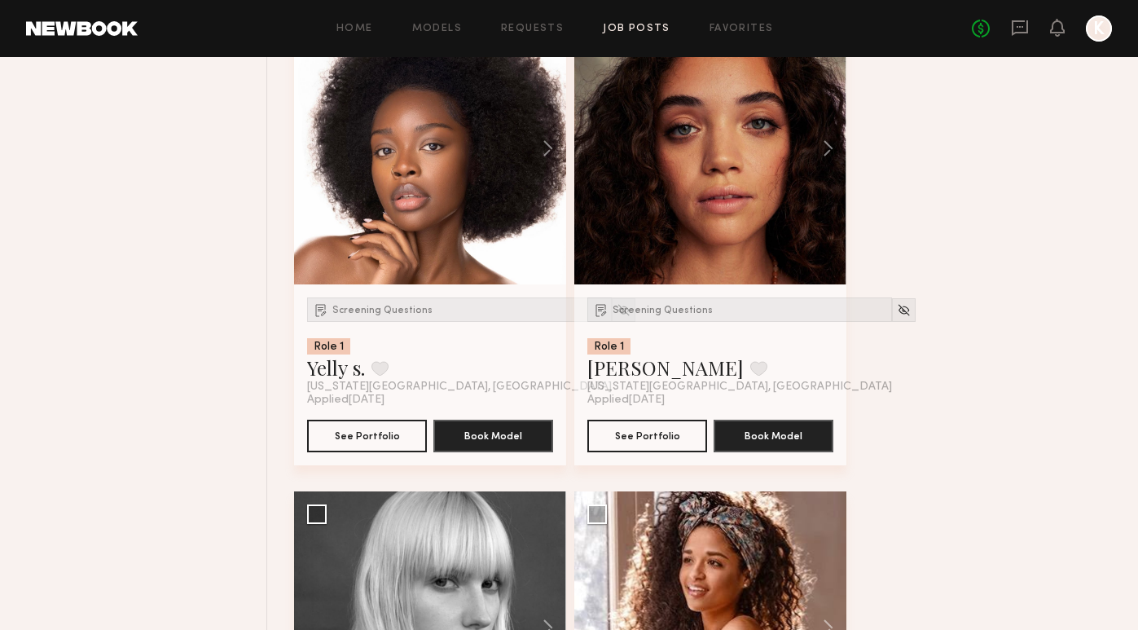
scroll to position [4596, 0]
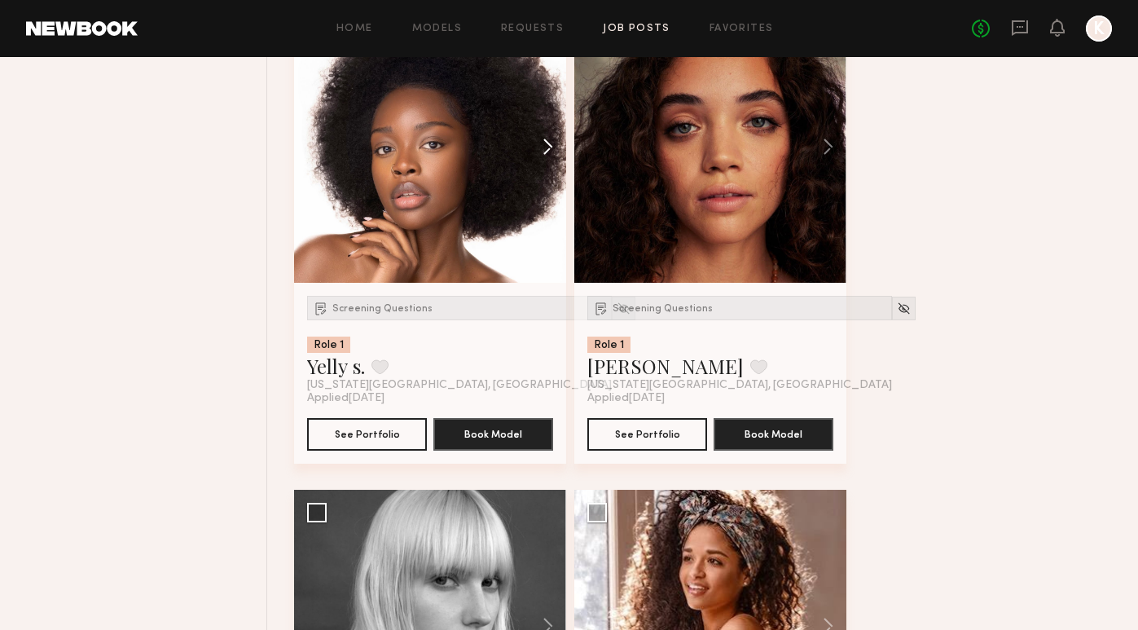
click at [549, 144] on button at bounding box center [540, 147] width 52 height 272
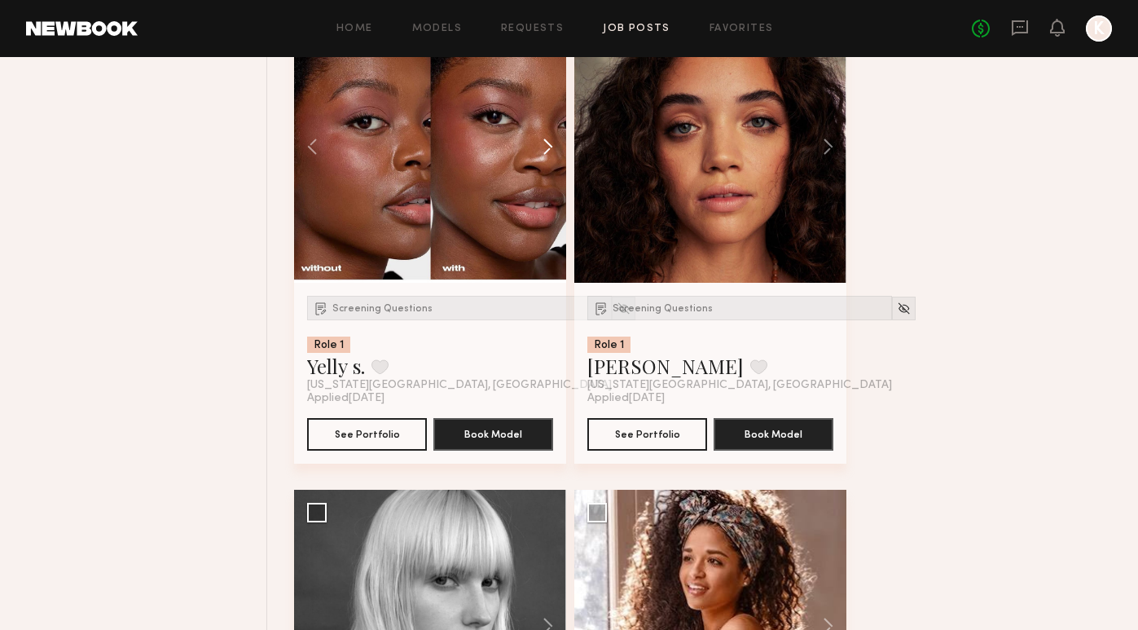
click at [543, 152] on button at bounding box center [540, 147] width 52 height 272
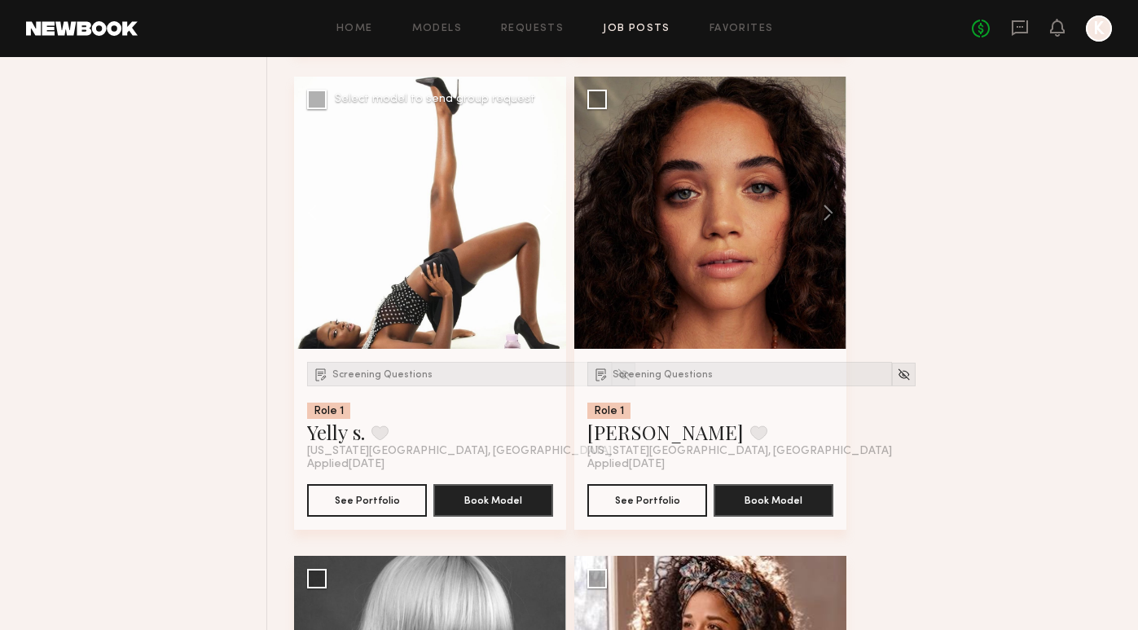
scroll to position [4530, 0]
click at [550, 221] on button at bounding box center [540, 213] width 52 height 272
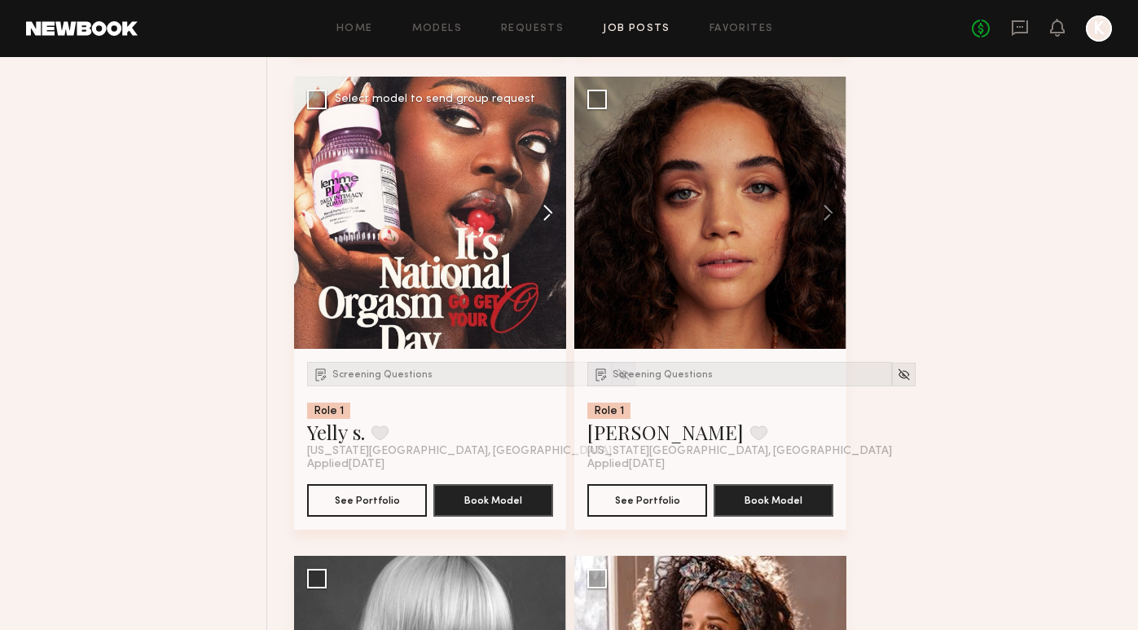
click at [550, 220] on button at bounding box center [540, 213] width 52 height 272
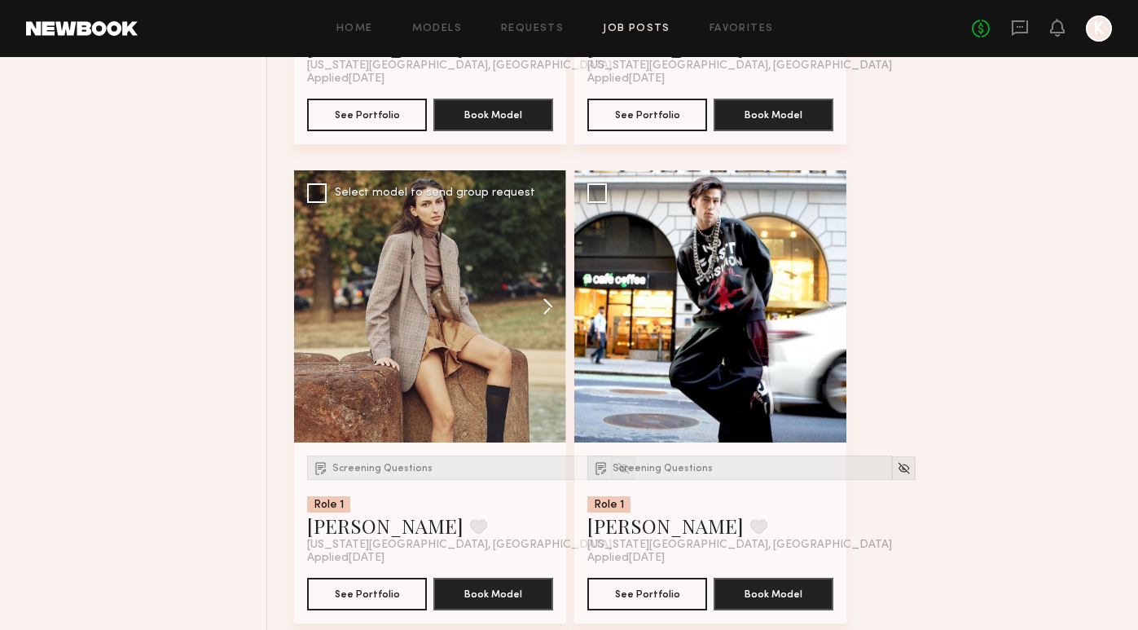
scroll to position [5877, 0]
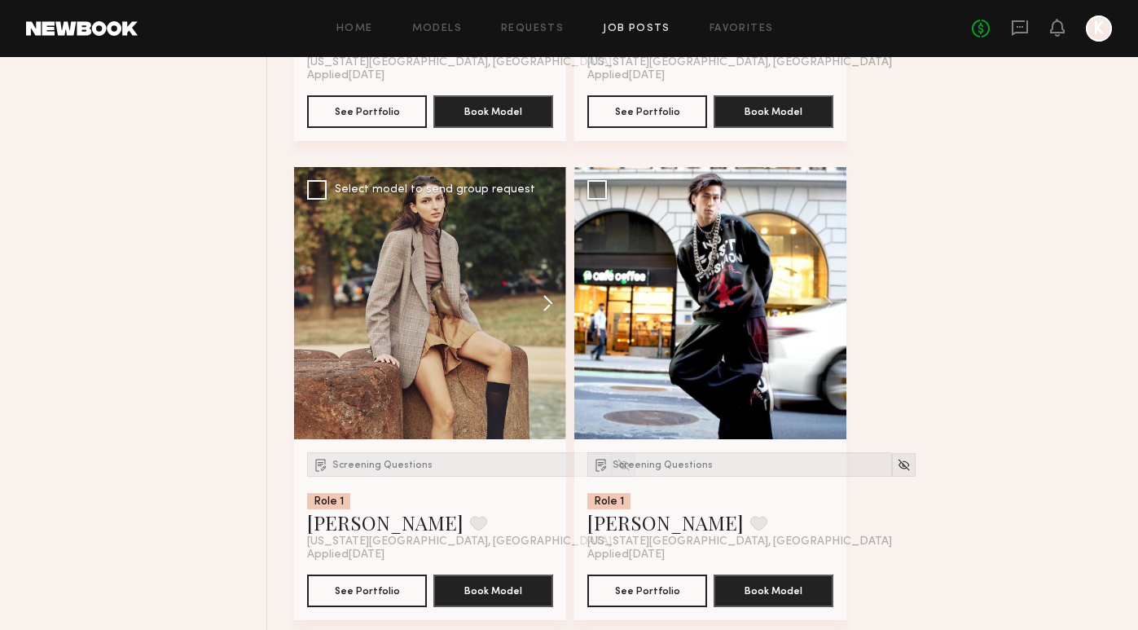
click at [548, 306] on button at bounding box center [540, 303] width 52 height 272
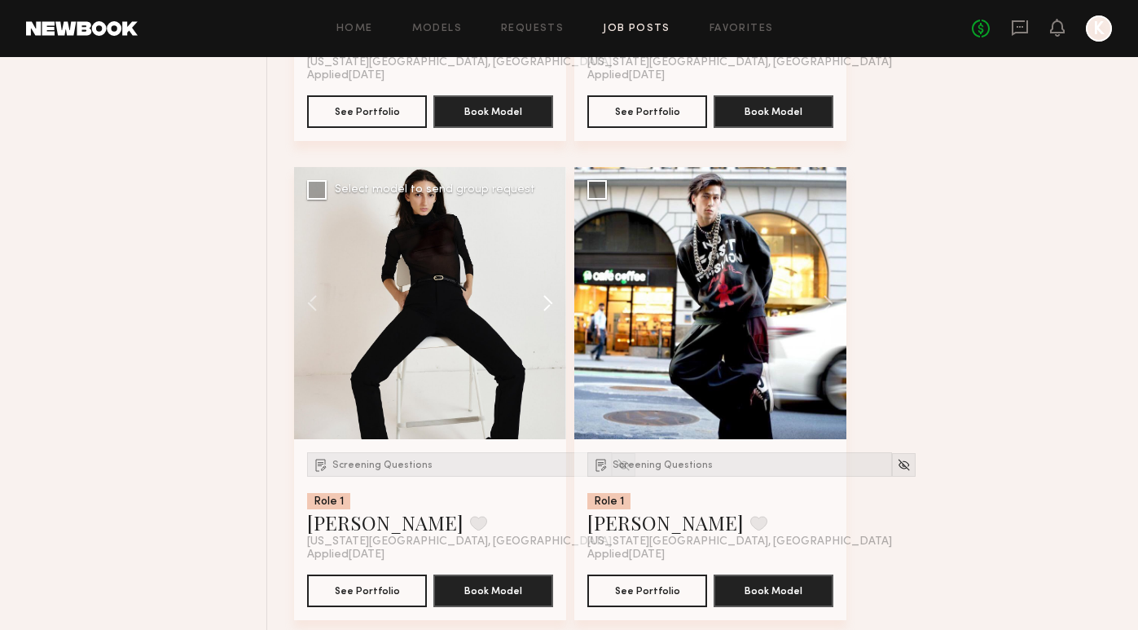
click at [548, 306] on button at bounding box center [540, 303] width 52 height 272
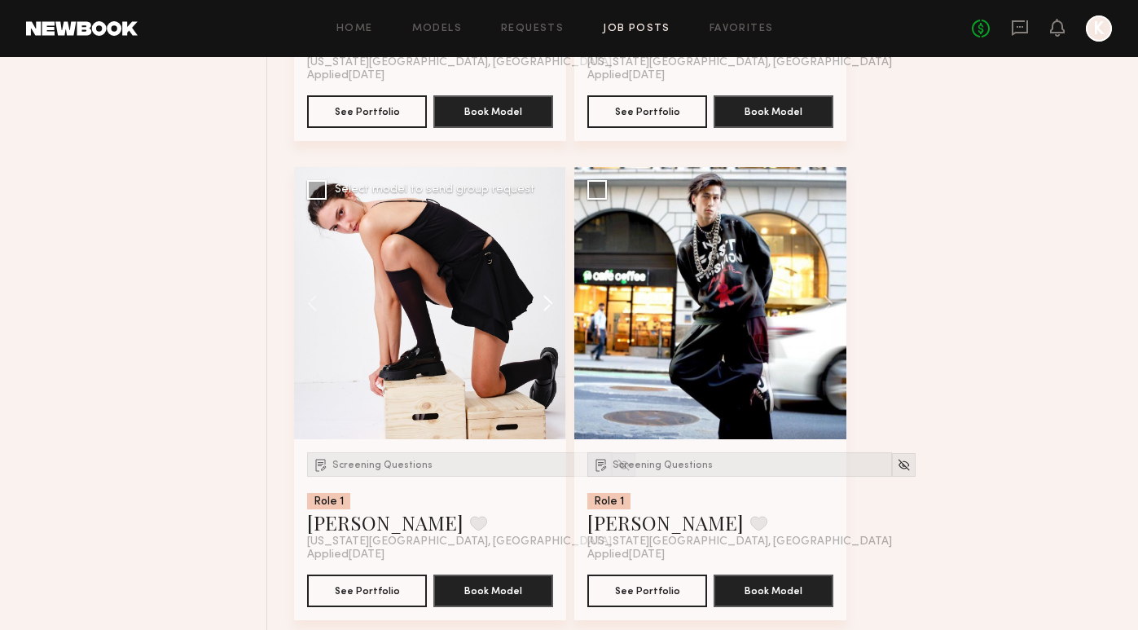
click at [548, 306] on button at bounding box center [540, 303] width 52 height 272
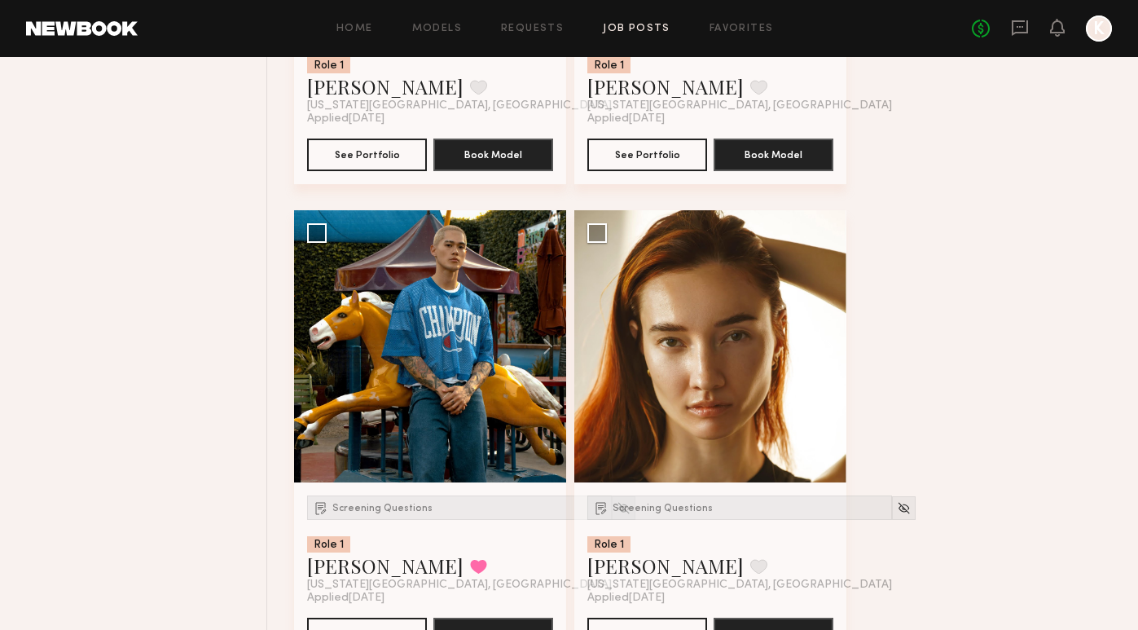
scroll to position [6321, 0]
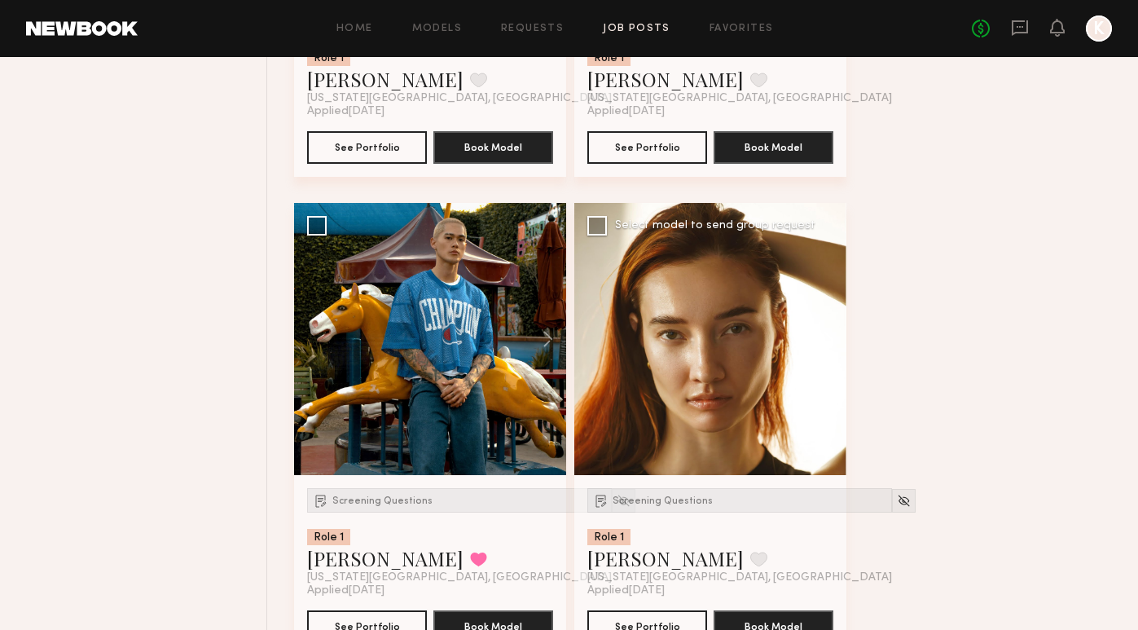
click at [829, 345] on button at bounding box center [820, 339] width 52 height 272
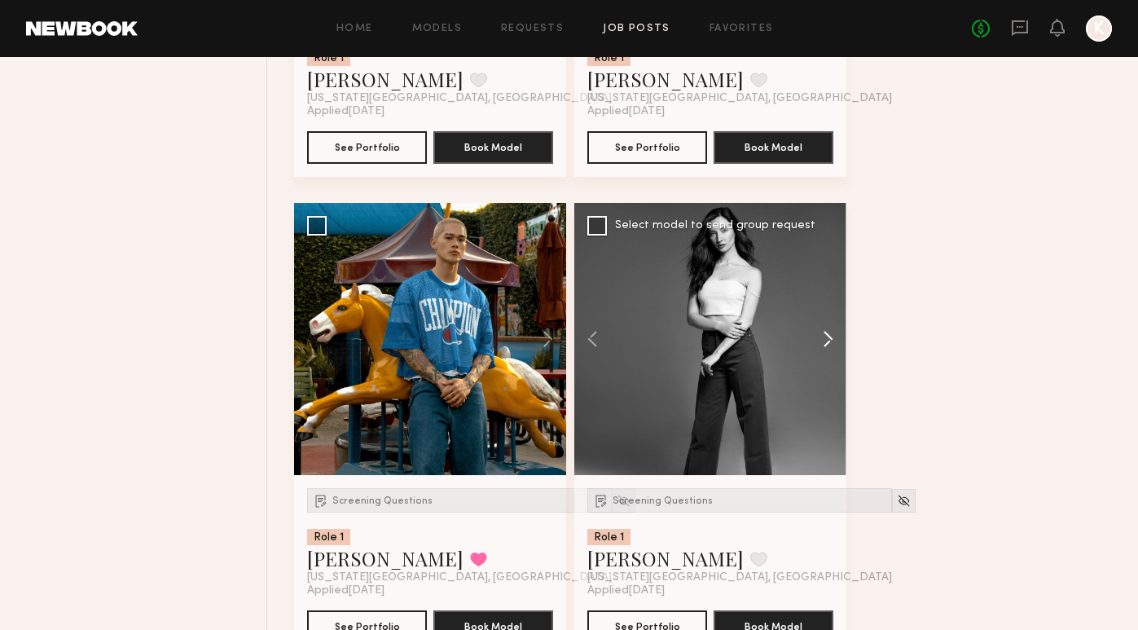
click at [830, 345] on button at bounding box center [820, 339] width 52 height 272
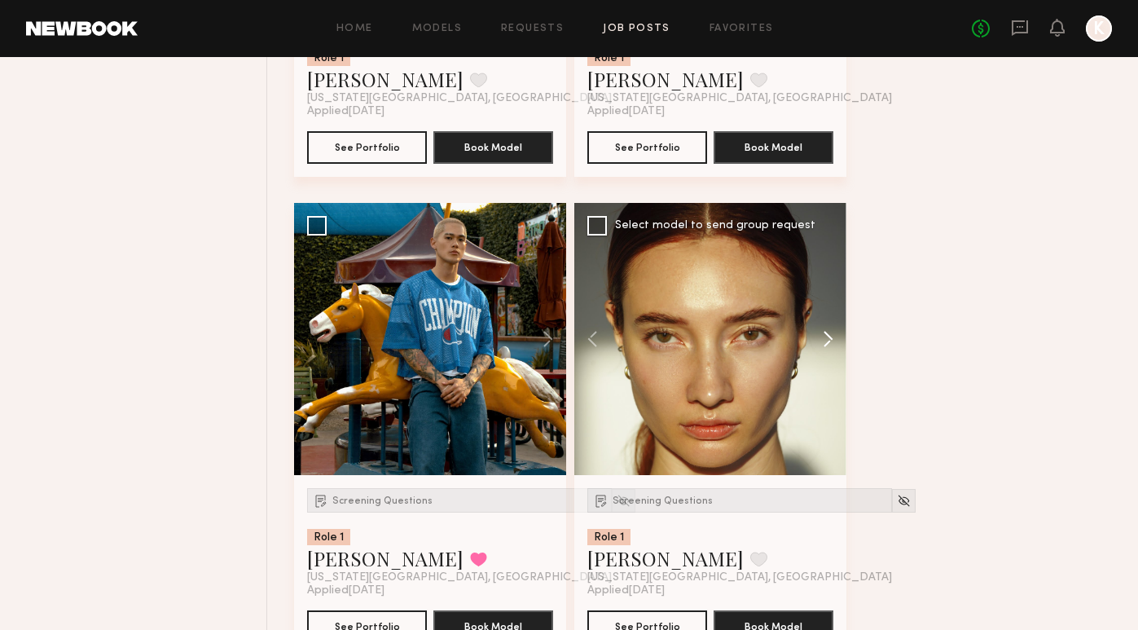
click at [830, 345] on button at bounding box center [820, 339] width 52 height 272
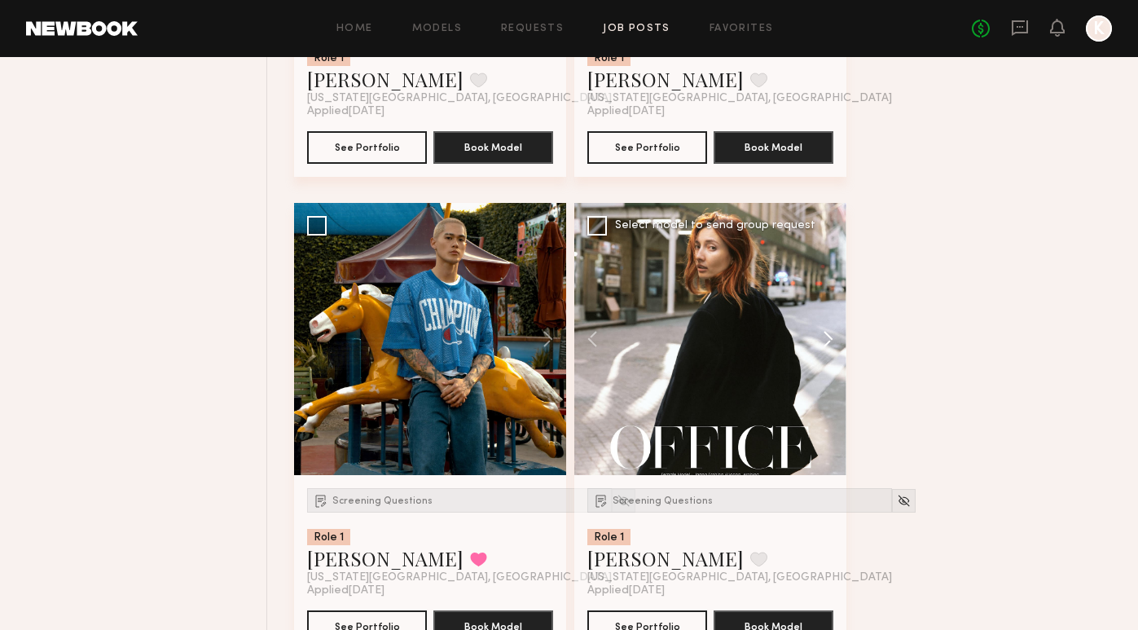
click at [830, 345] on button at bounding box center [820, 339] width 52 height 272
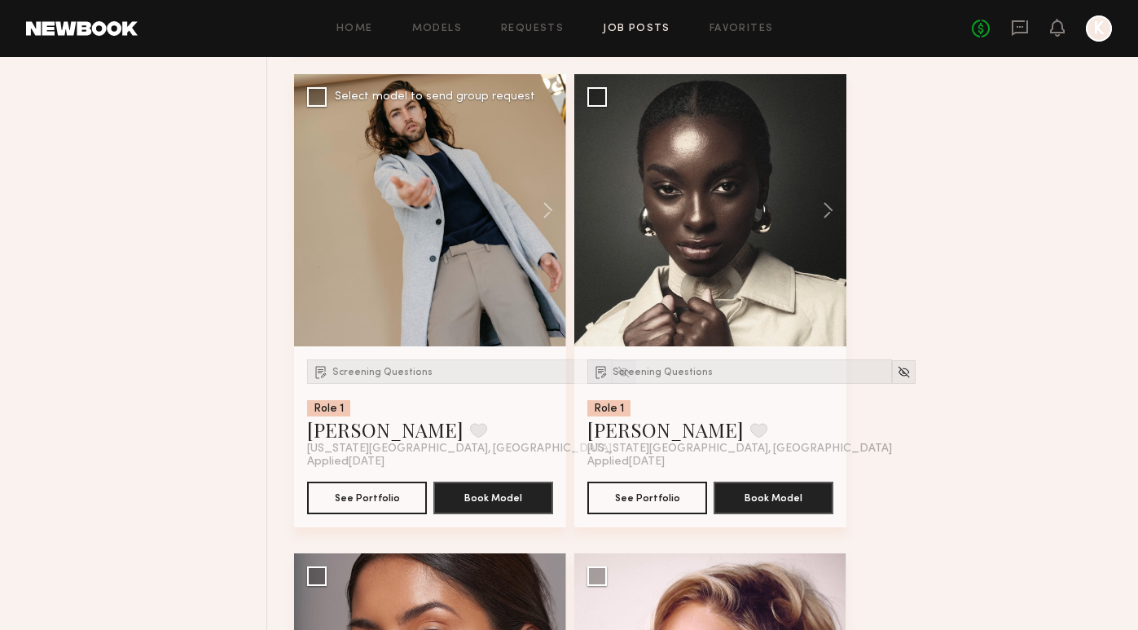
scroll to position [7408, 0]
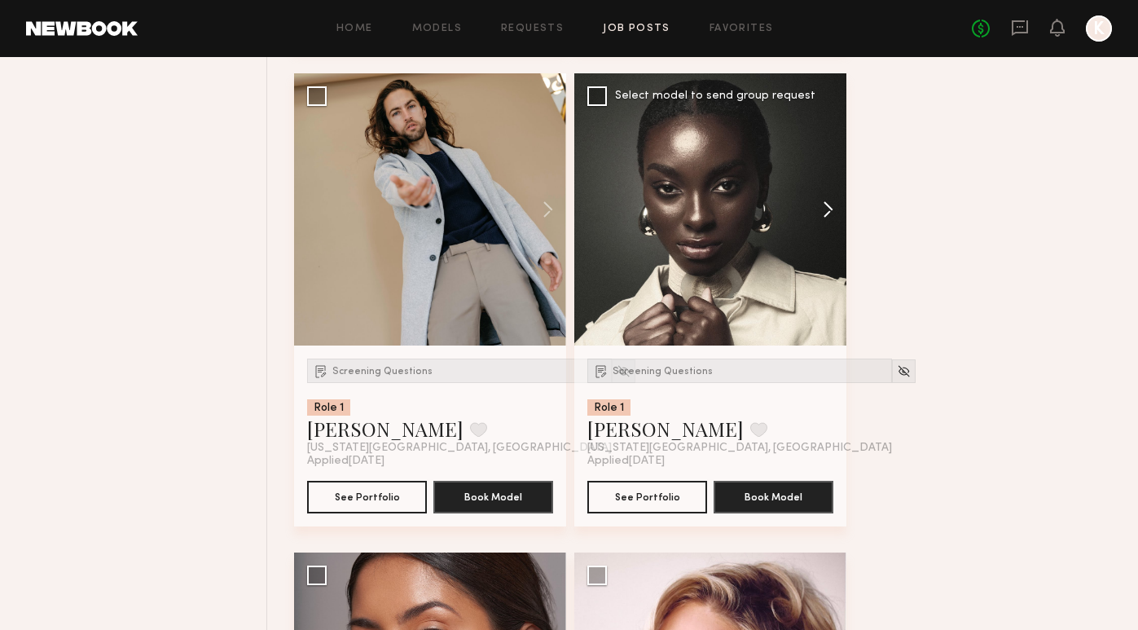
click at [826, 212] on button at bounding box center [820, 209] width 52 height 272
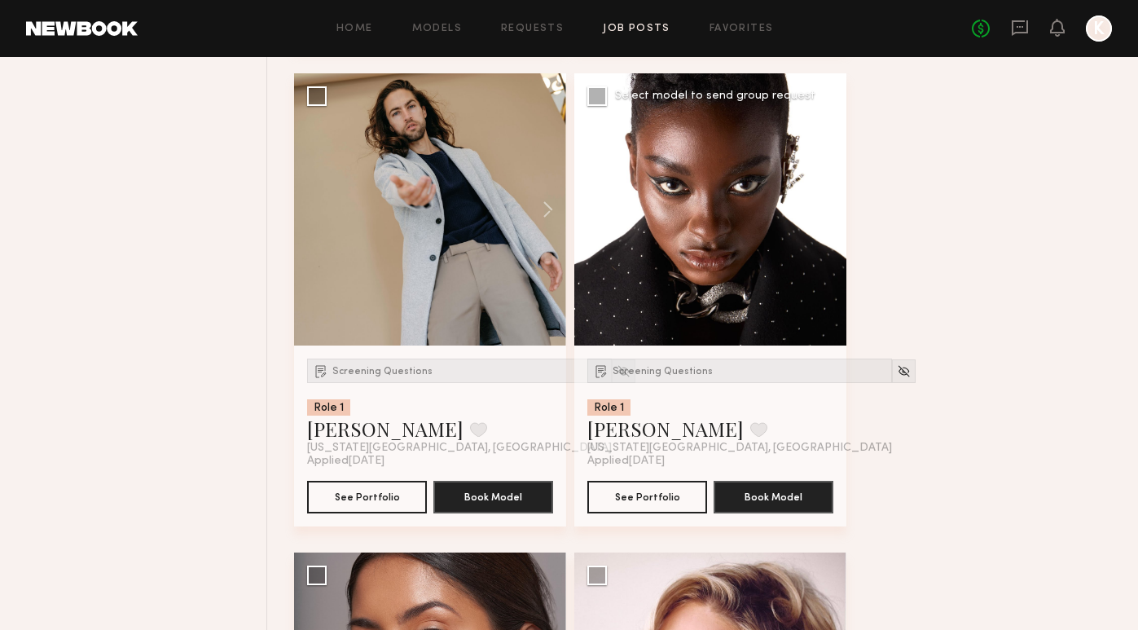
click at [826, 212] on button at bounding box center [820, 209] width 52 height 272
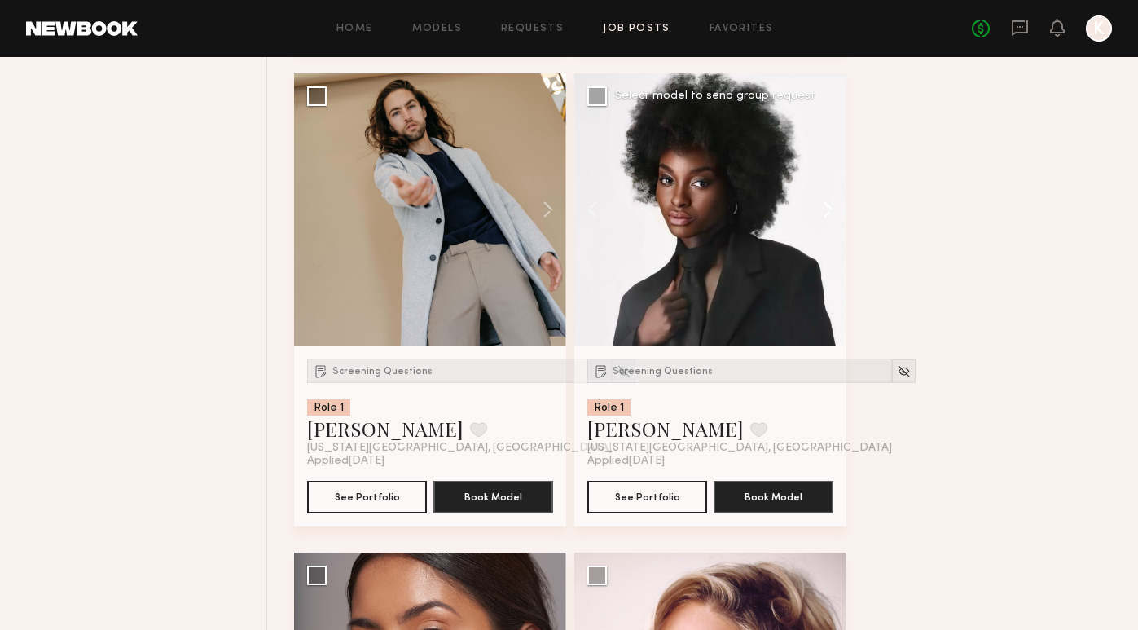
click at [826, 212] on button at bounding box center [820, 209] width 52 height 272
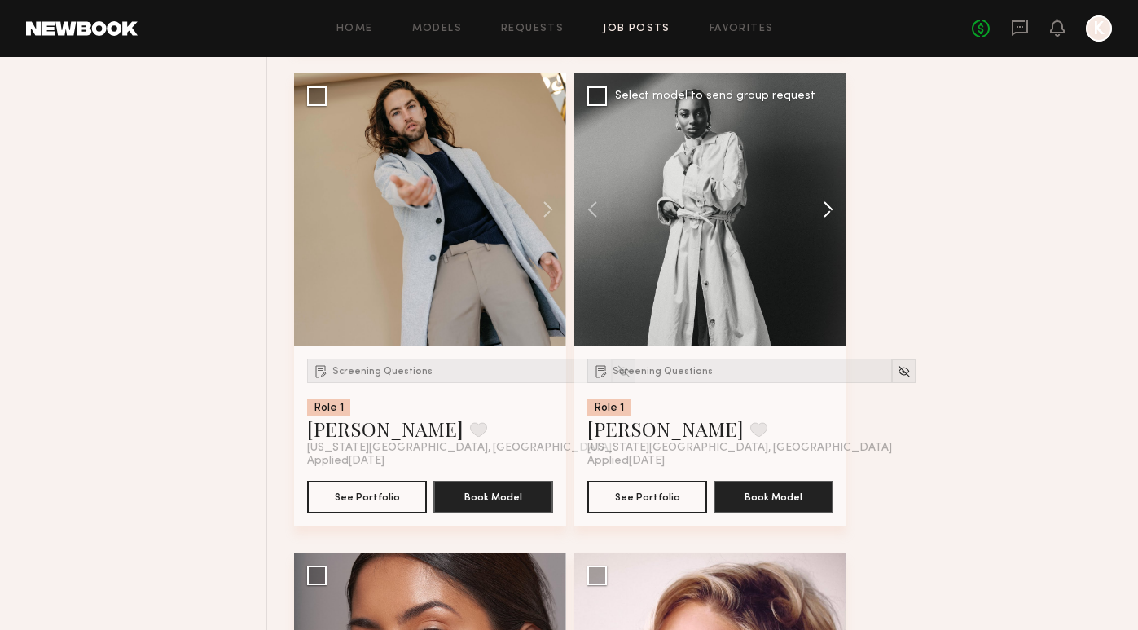
click at [826, 212] on button at bounding box center [820, 209] width 52 height 272
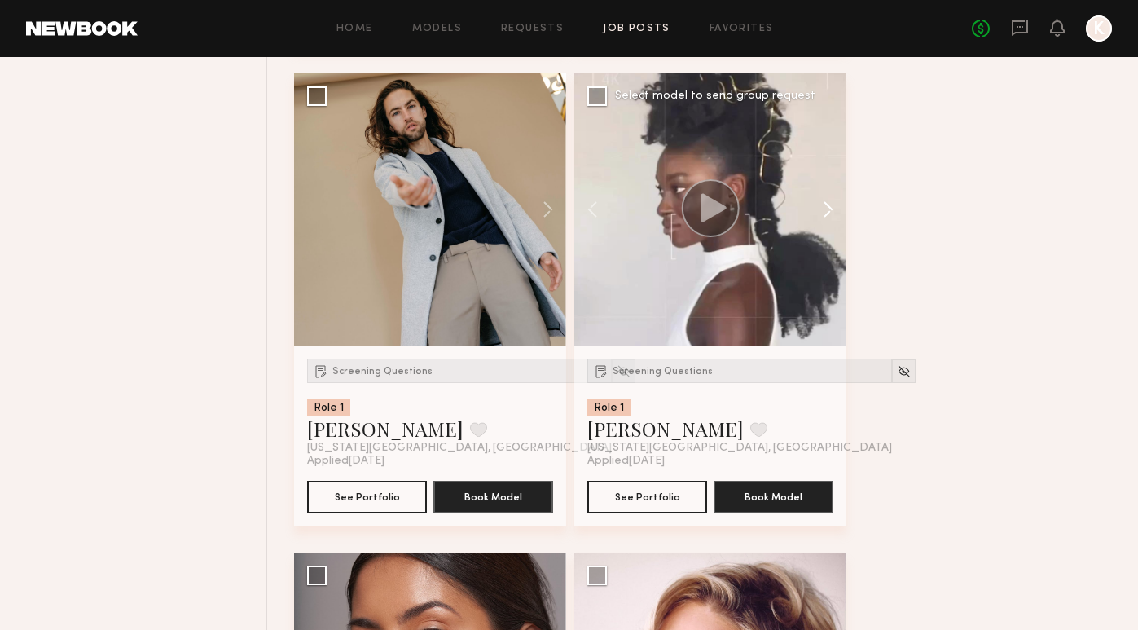
click at [826, 212] on button at bounding box center [820, 209] width 52 height 272
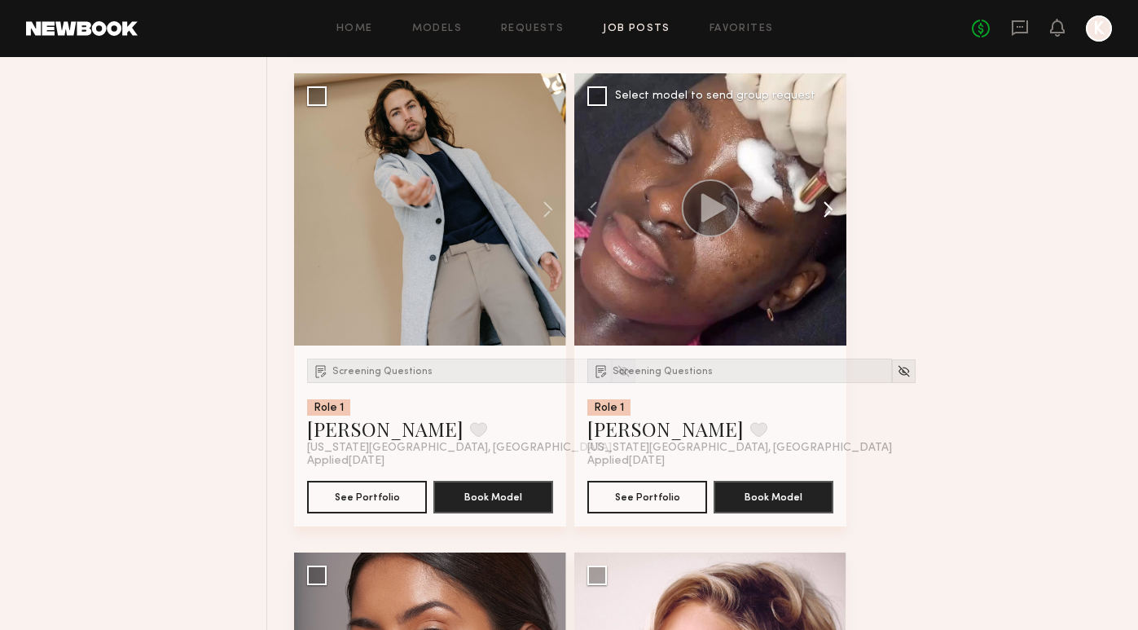
click at [826, 212] on button at bounding box center [820, 209] width 52 height 272
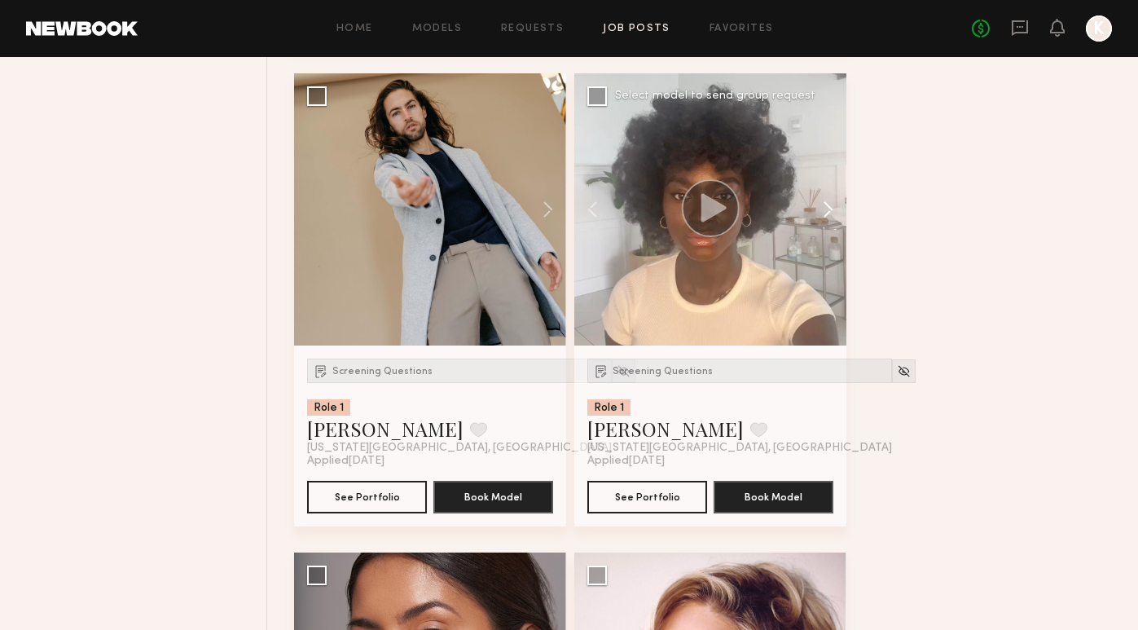
click at [826, 212] on button at bounding box center [820, 209] width 52 height 272
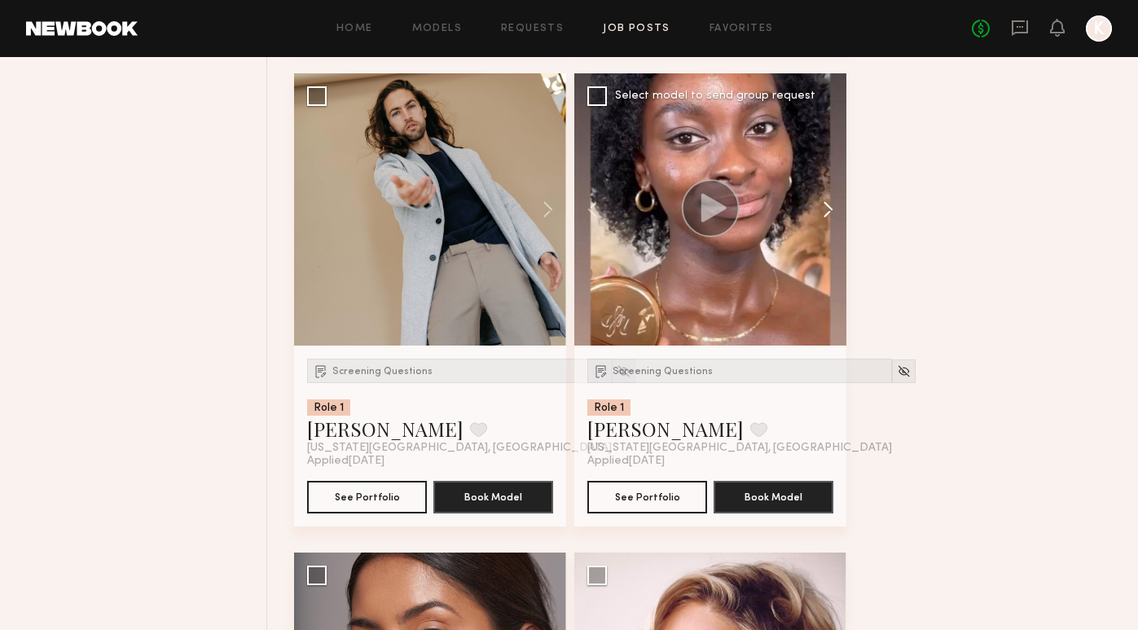
click at [825, 210] on button at bounding box center [820, 209] width 52 height 272
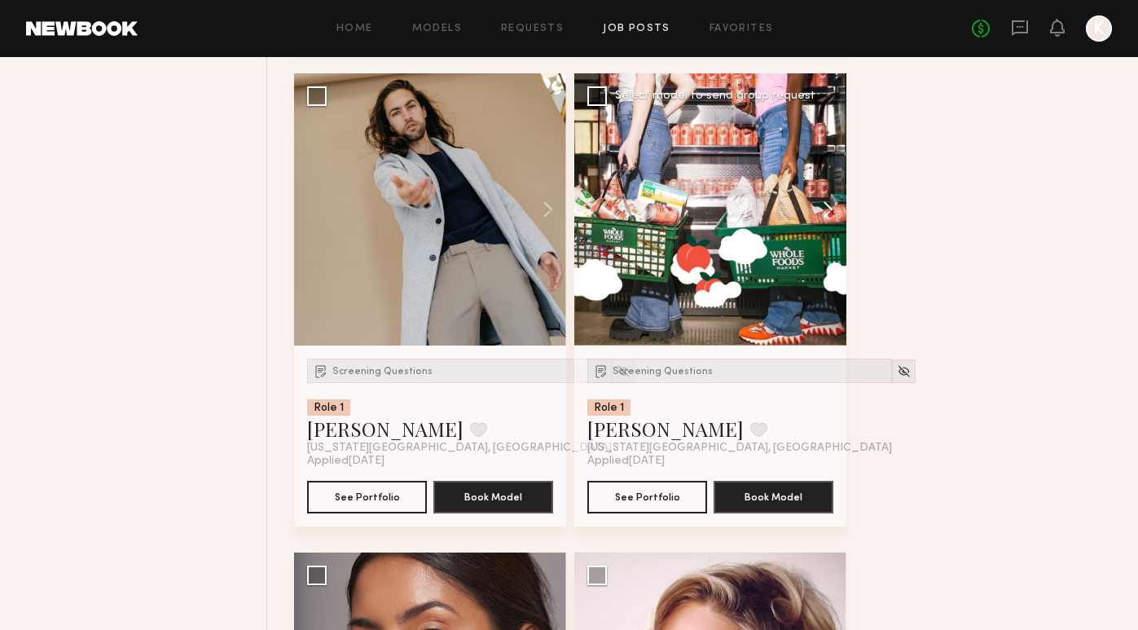
click at [825, 210] on button at bounding box center [820, 209] width 52 height 272
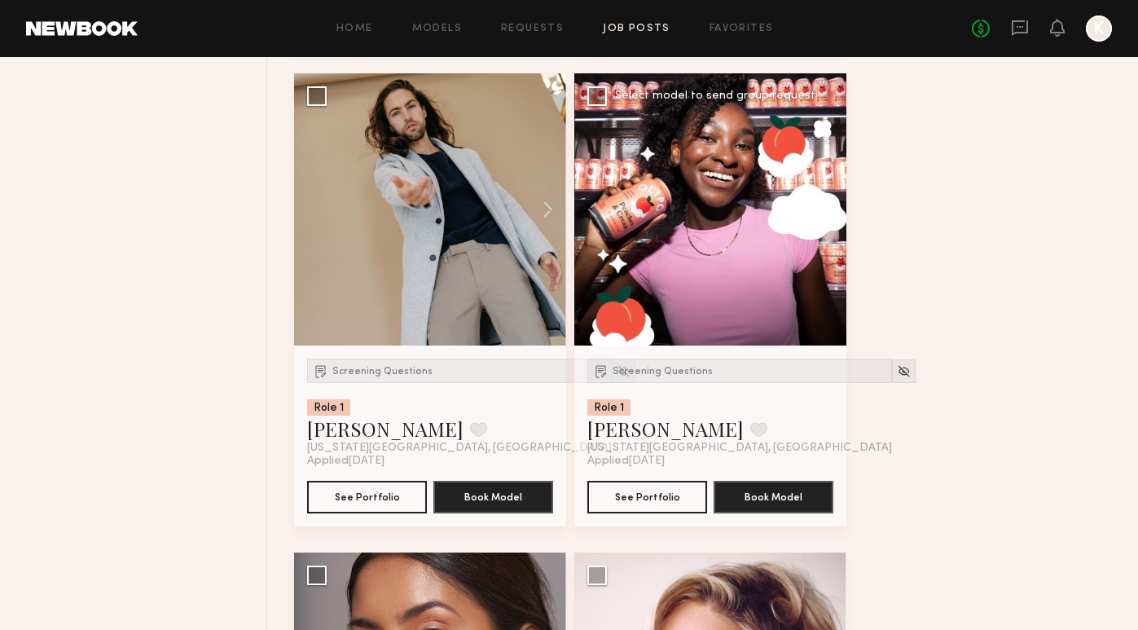
click at [825, 210] on button at bounding box center [820, 209] width 52 height 272
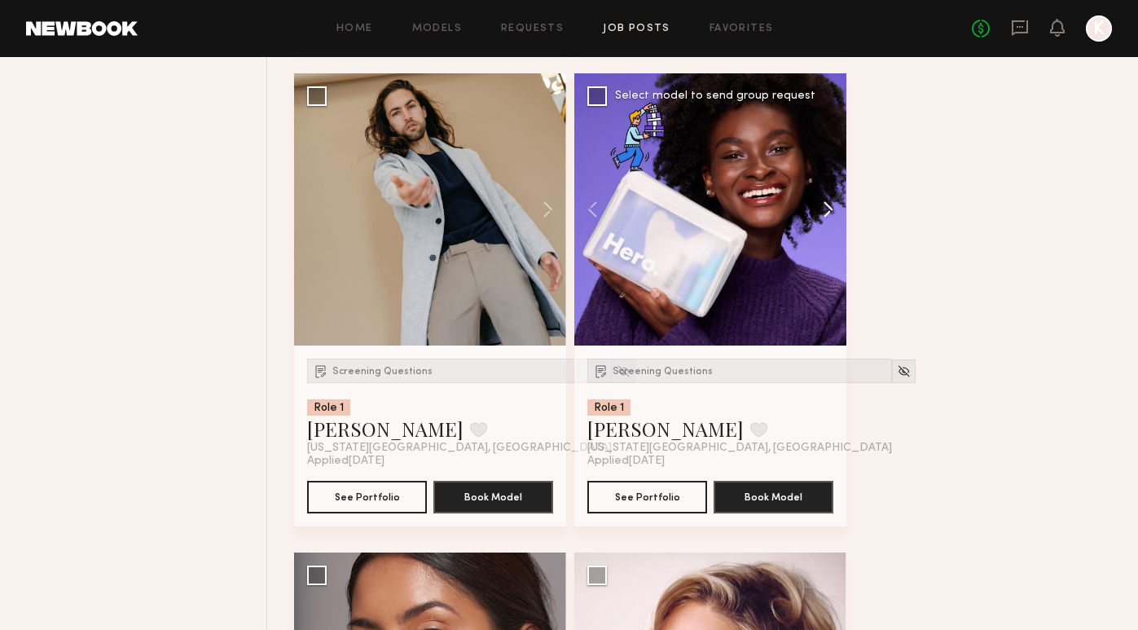
click at [825, 210] on button at bounding box center [820, 209] width 52 height 272
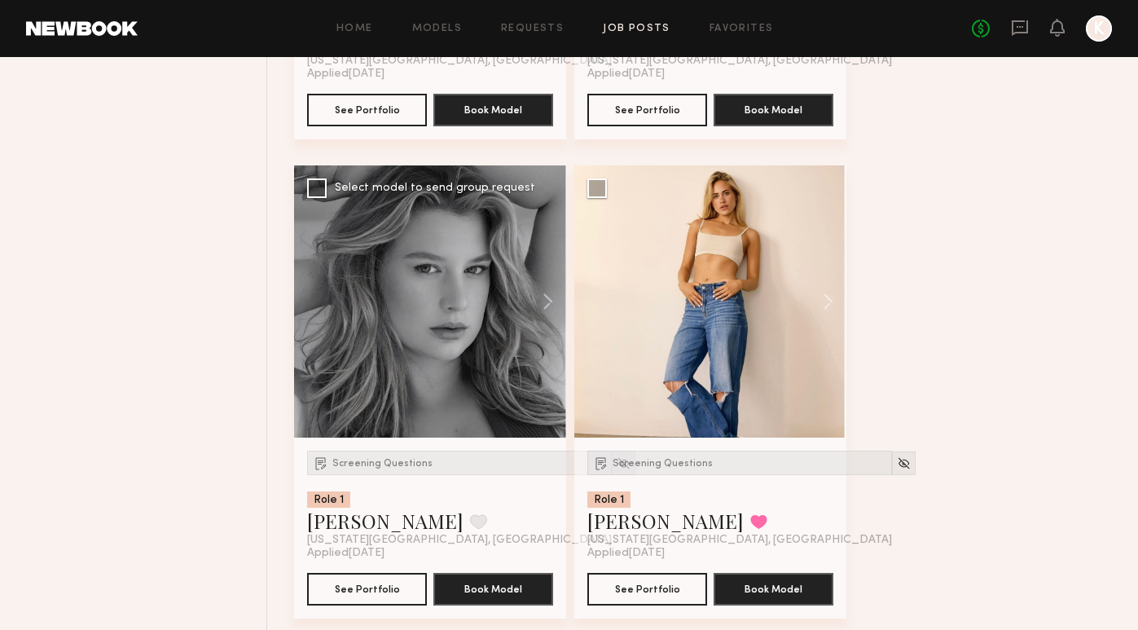
scroll to position [8273, 0]
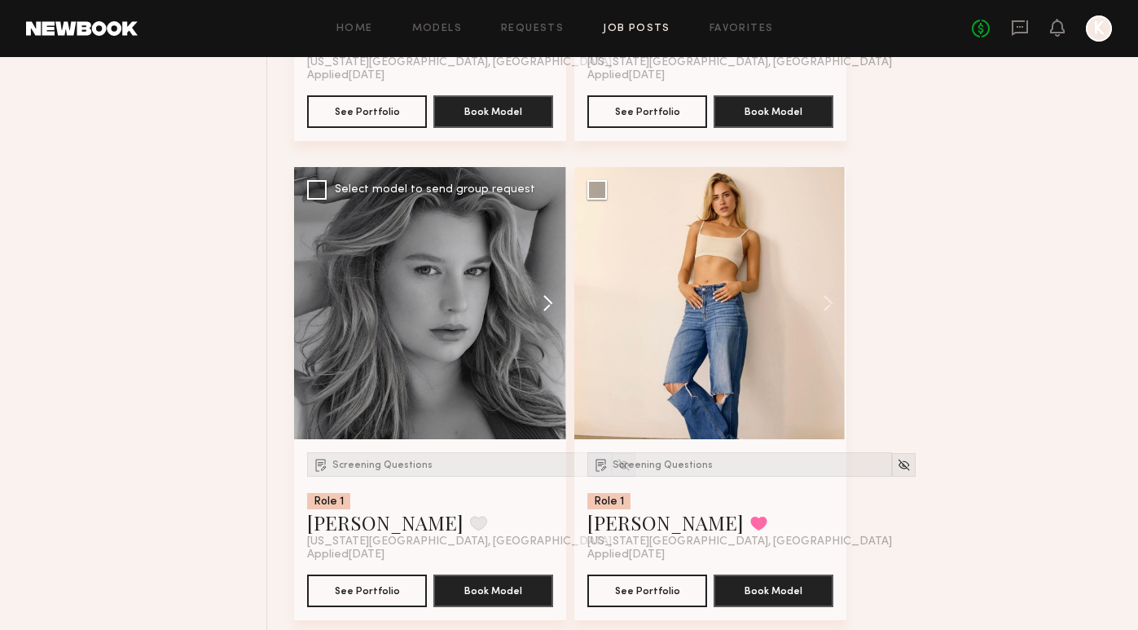
click at [546, 311] on button at bounding box center [540, 303] width 52 height 272
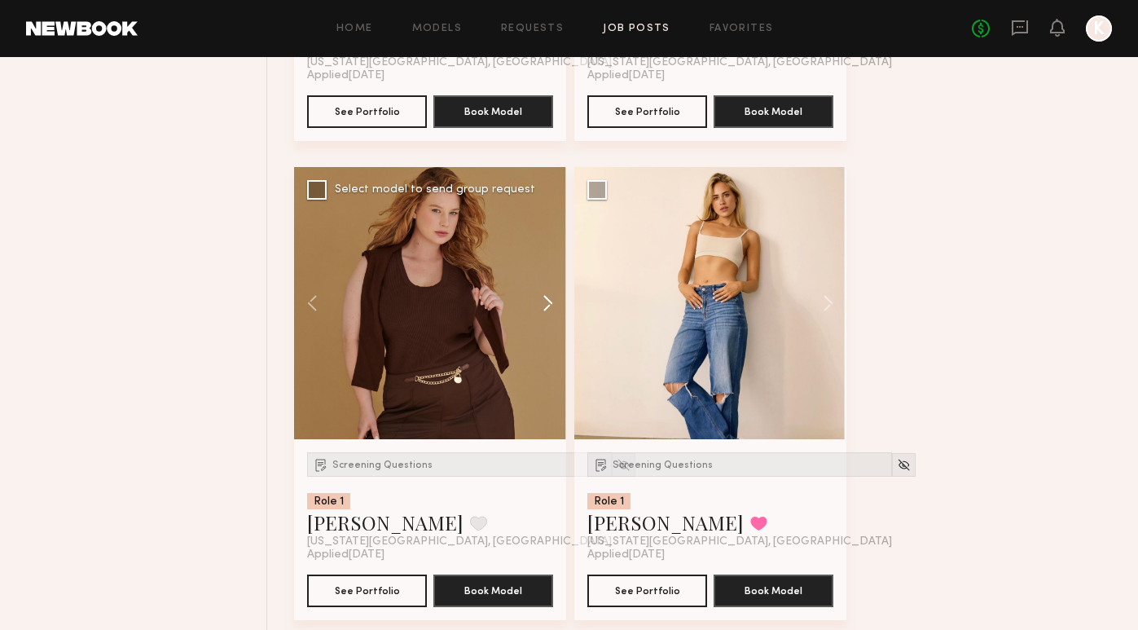
click at [546, 311] on button at bounding box center [540, 303] width 52 height 272
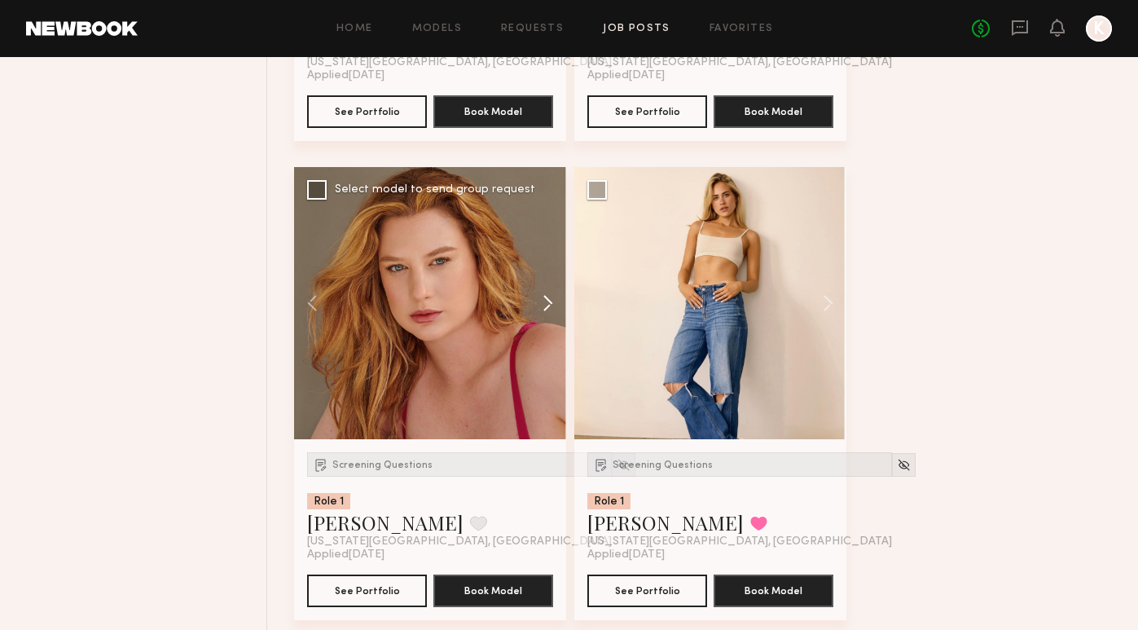
click at [546, 311] on button at bounding box center [540, 303] width 52 height 272
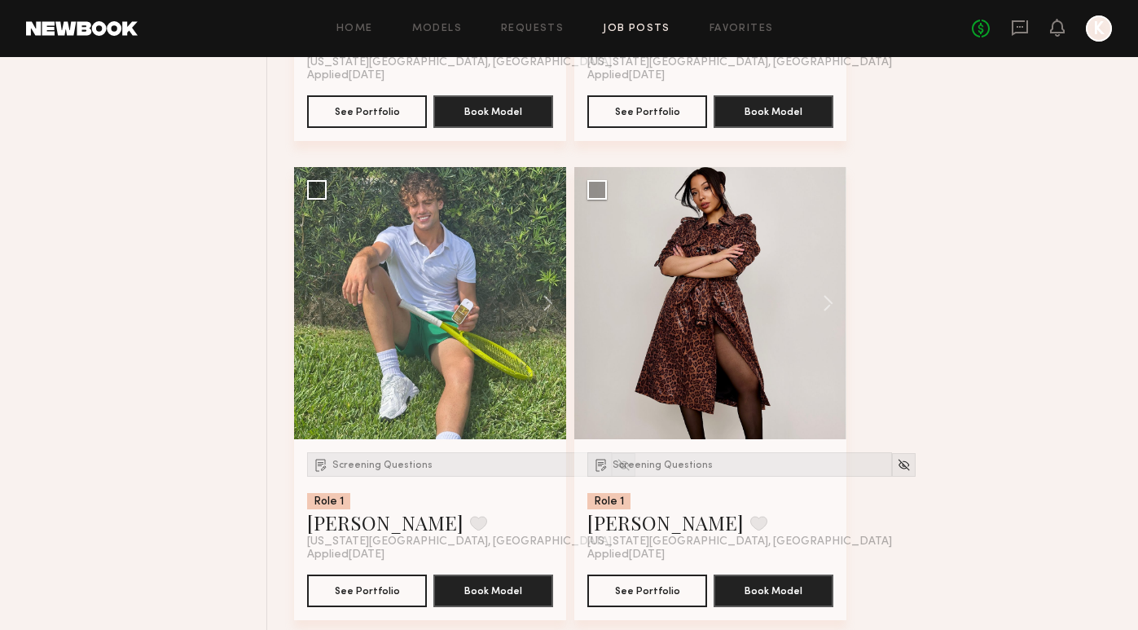
scroll to position [8755, 0]
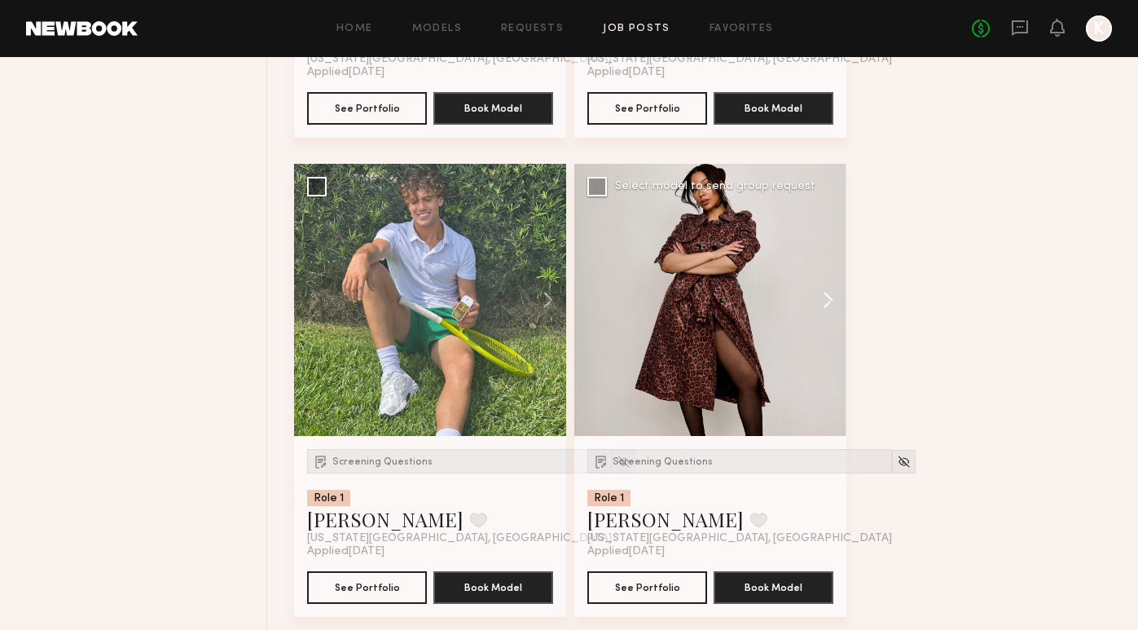
click at [829, 294] on button at bounding box center [820, 300] width 52 height 272
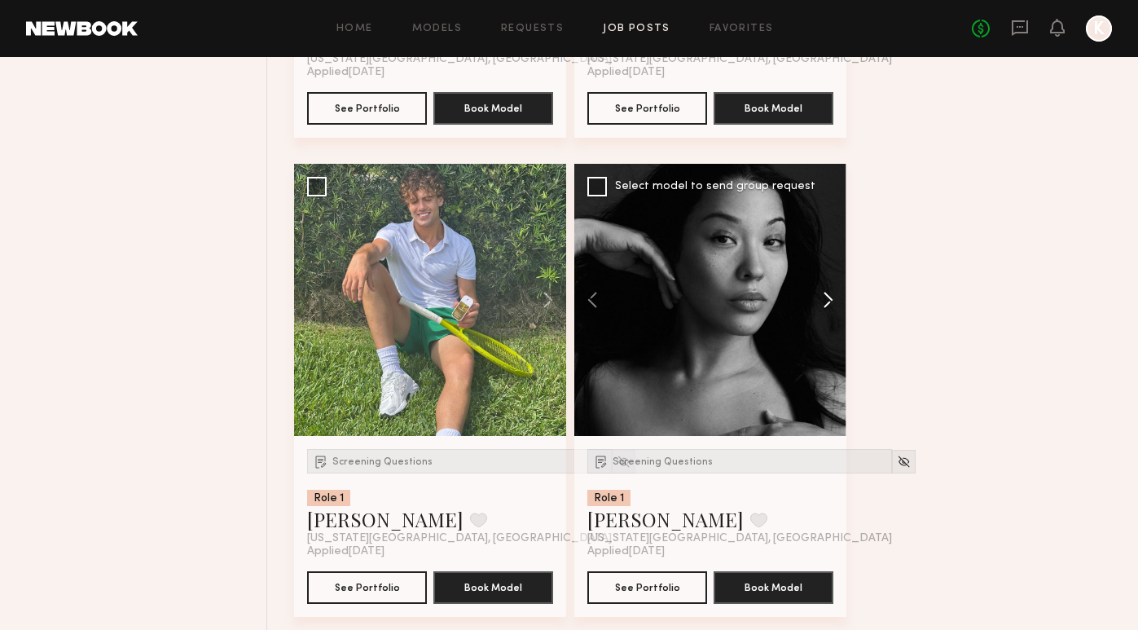
click at [829, 294] on button at bounding box center [820, 300] width 52 height 272
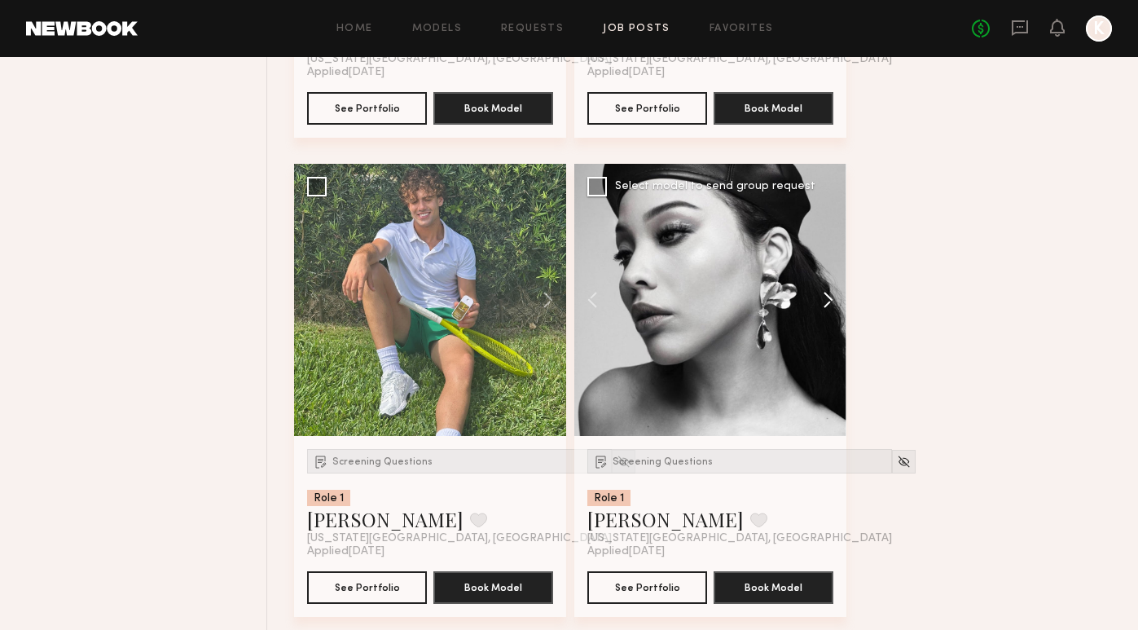
click at [829, 294] on button at bounding box center [820, 300] width 52 height 272
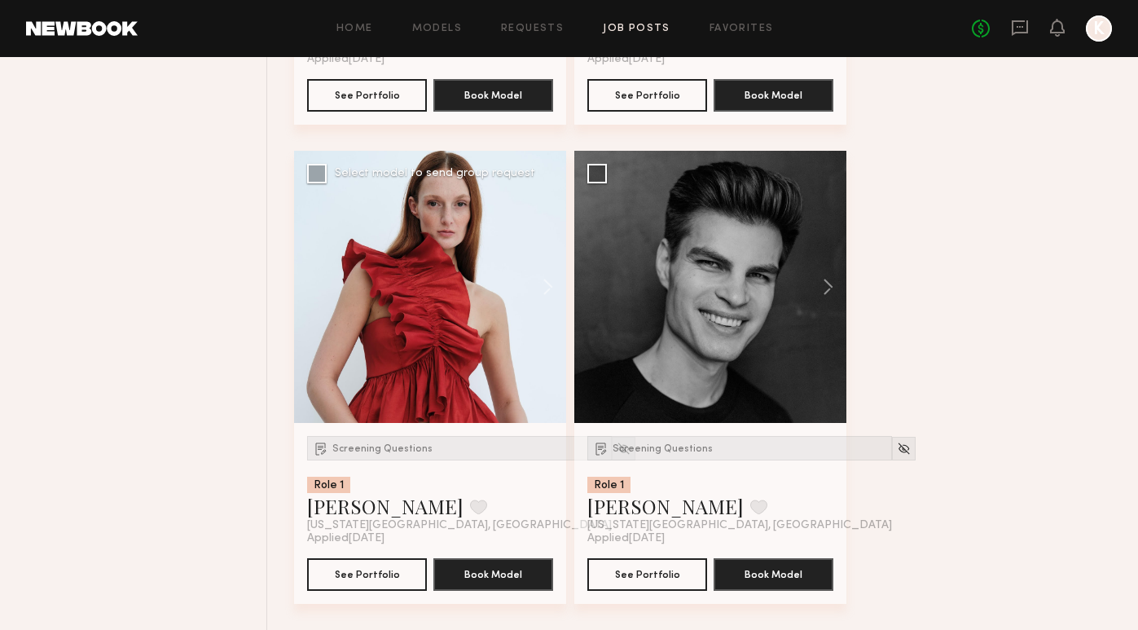
scroll to position [11164, 0]
click at [547, 284] on button at bounding box center [540, 287] width 52 height 272
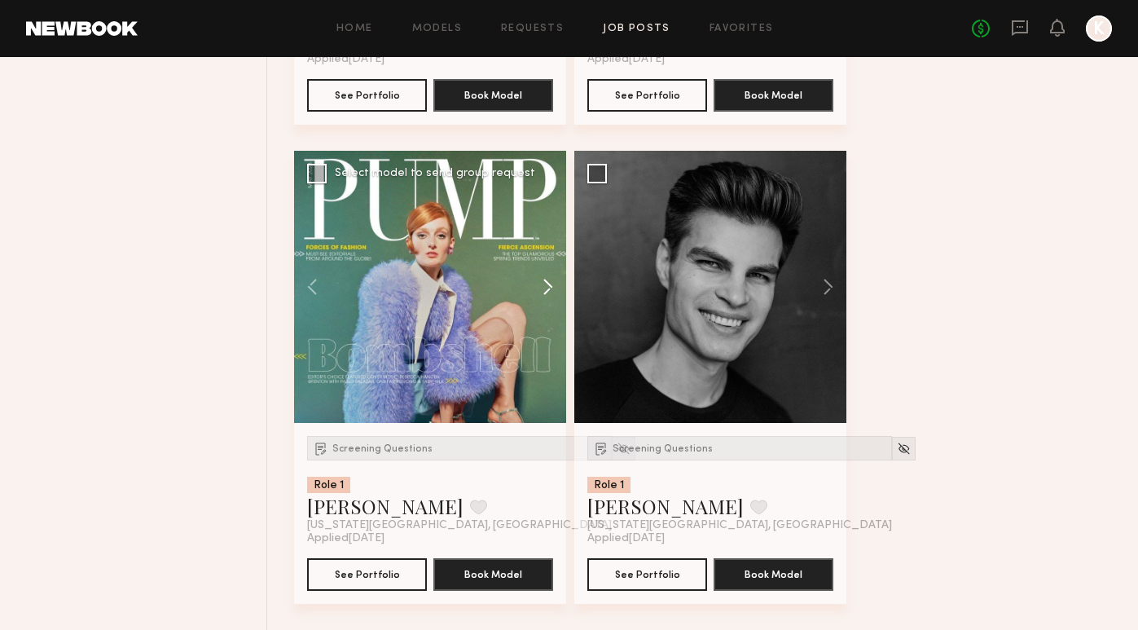
click at [547, 284] on button at bounding box center [540, 287] width 52 height 272
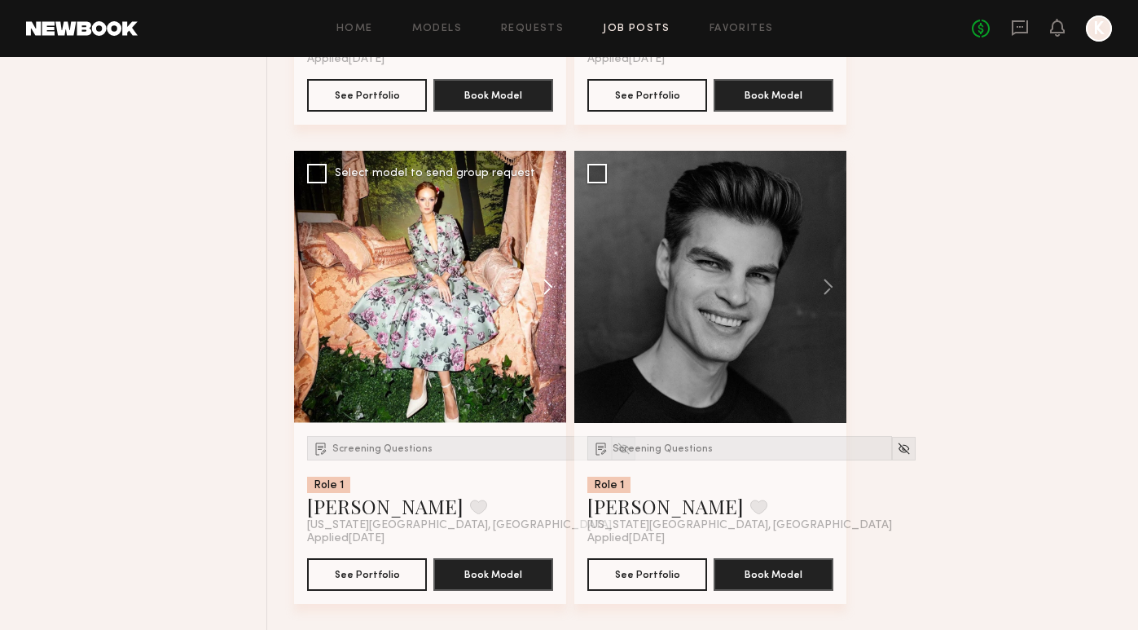
click at [547, 284] on button at bounding box center [540, 287] width 52 height 272
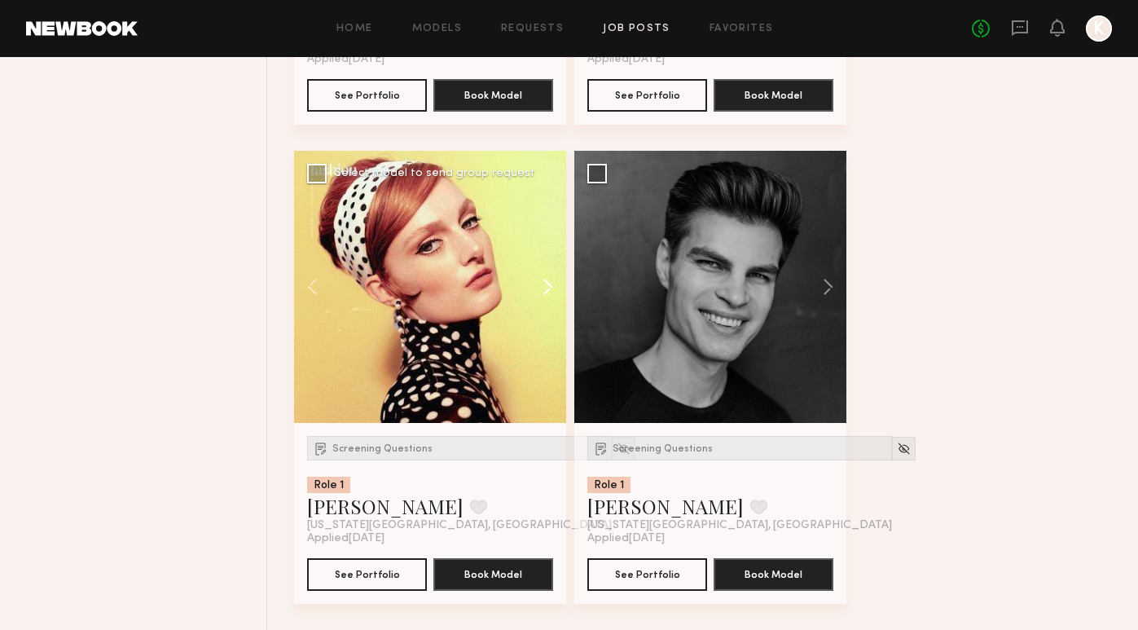
click at [547, 284] on button at bounding box center [540, 287] width 52 height 272
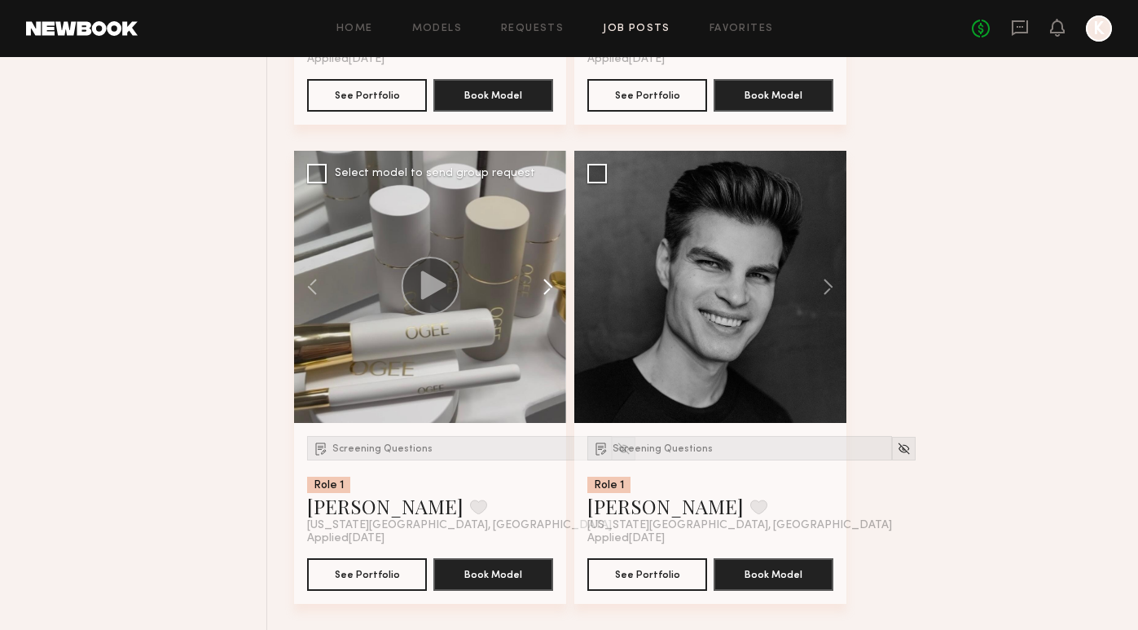
click at [547, 284] on button at bounding box center [540, 287] width 52 height 272
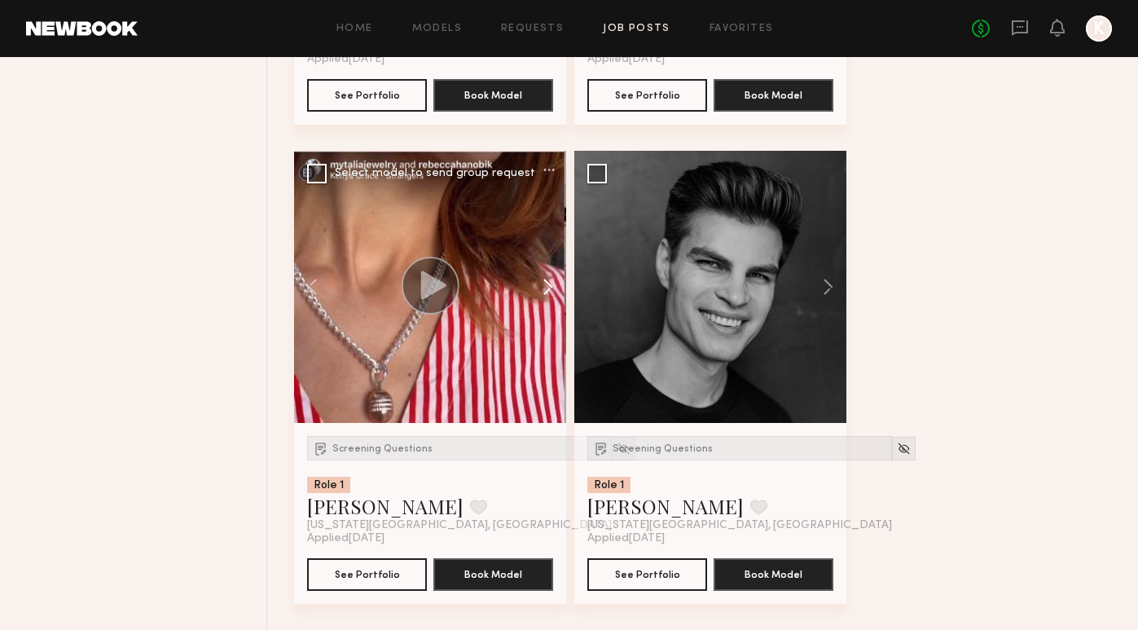
click at [547, 284] on button at bounding box center [540, 287] width 52 height 272
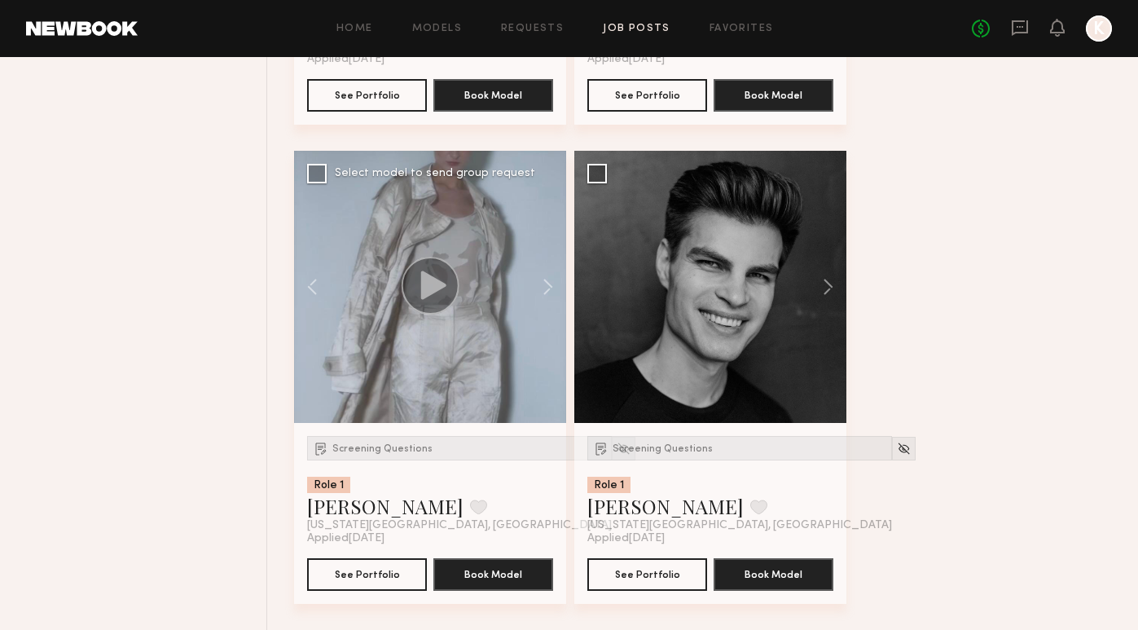
click at [488, 274] on div at bounding box center [430, 287] width 272 height 272
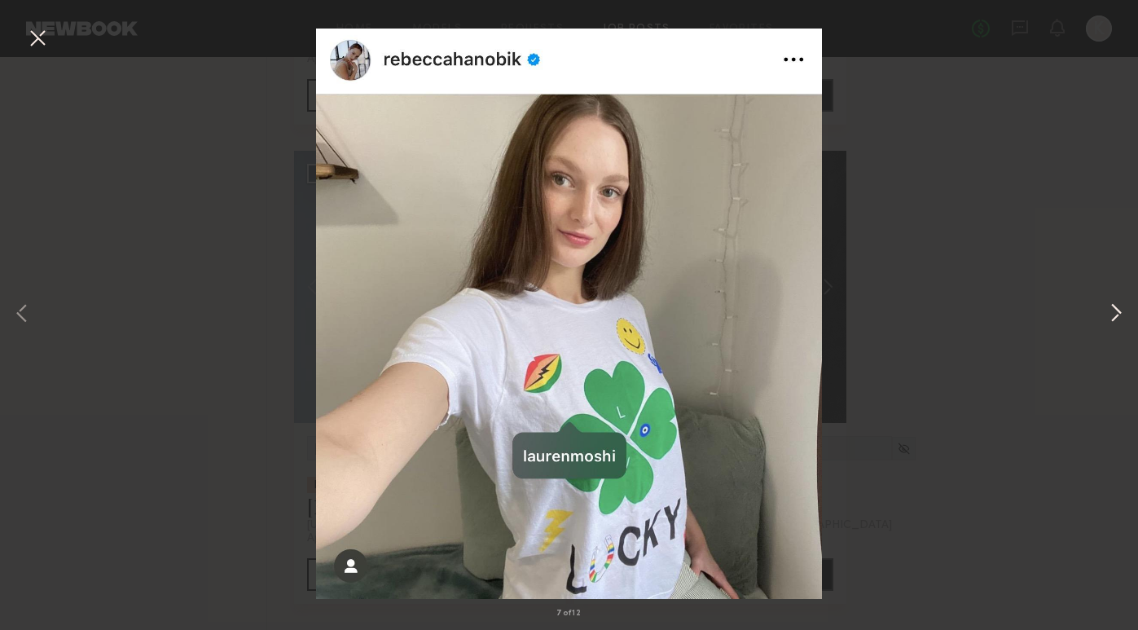
click at [1118, 299] on button at bounding box center [1117, 315] width 20 height 504
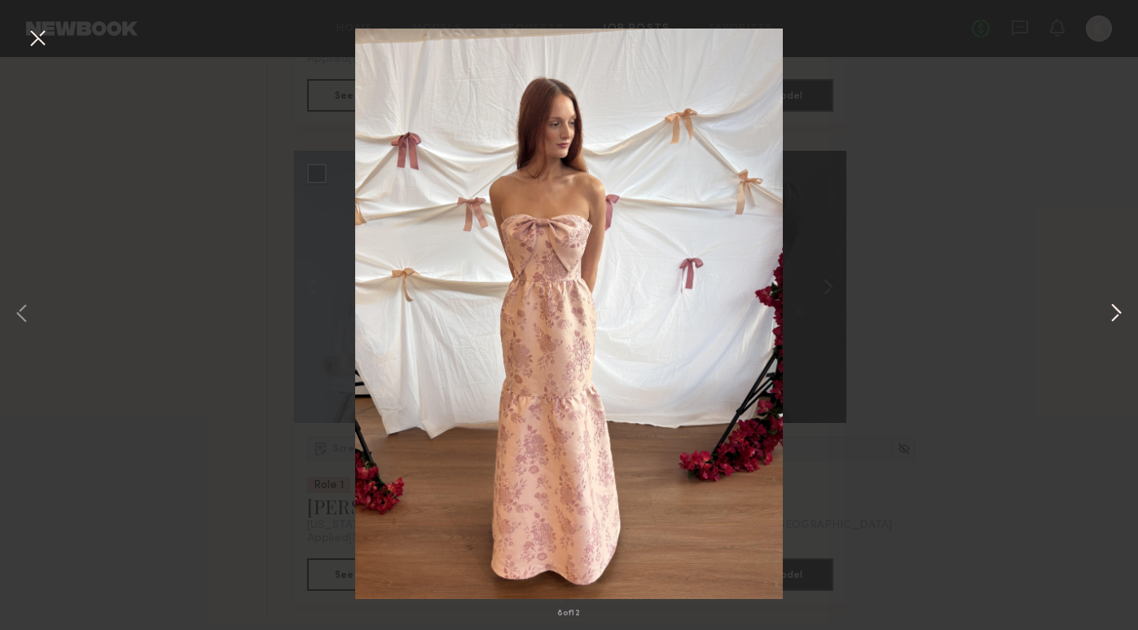
click at [1123, 316] on button at bounding box center [1117, 315] width 20 height 504
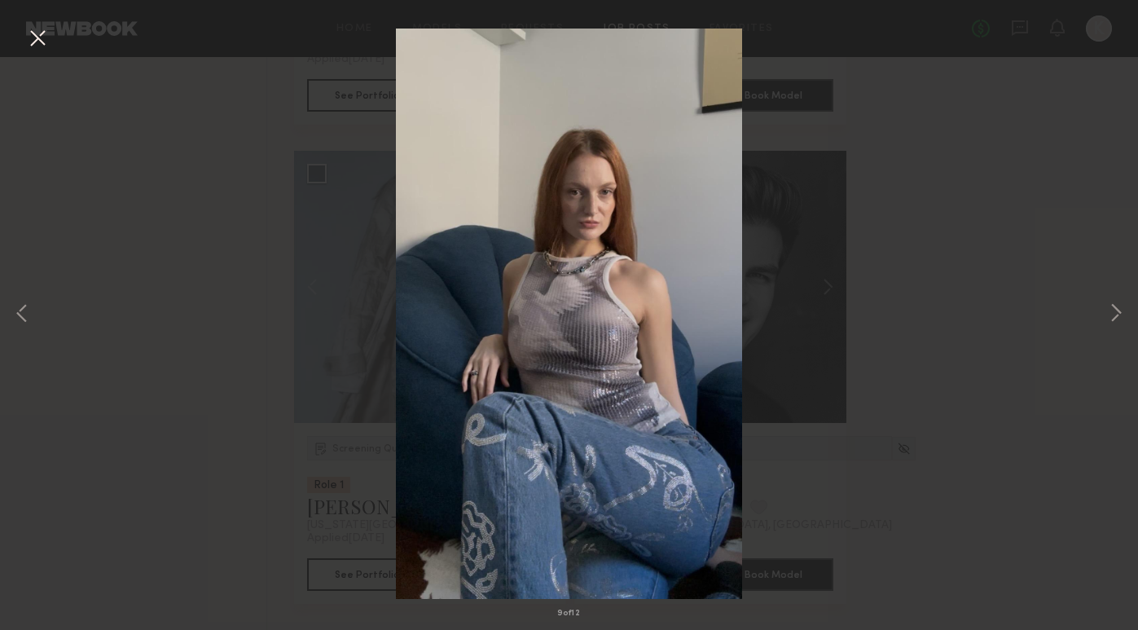
click at [33, 42] on button at bounding box center [37, 38] width 26 height 29
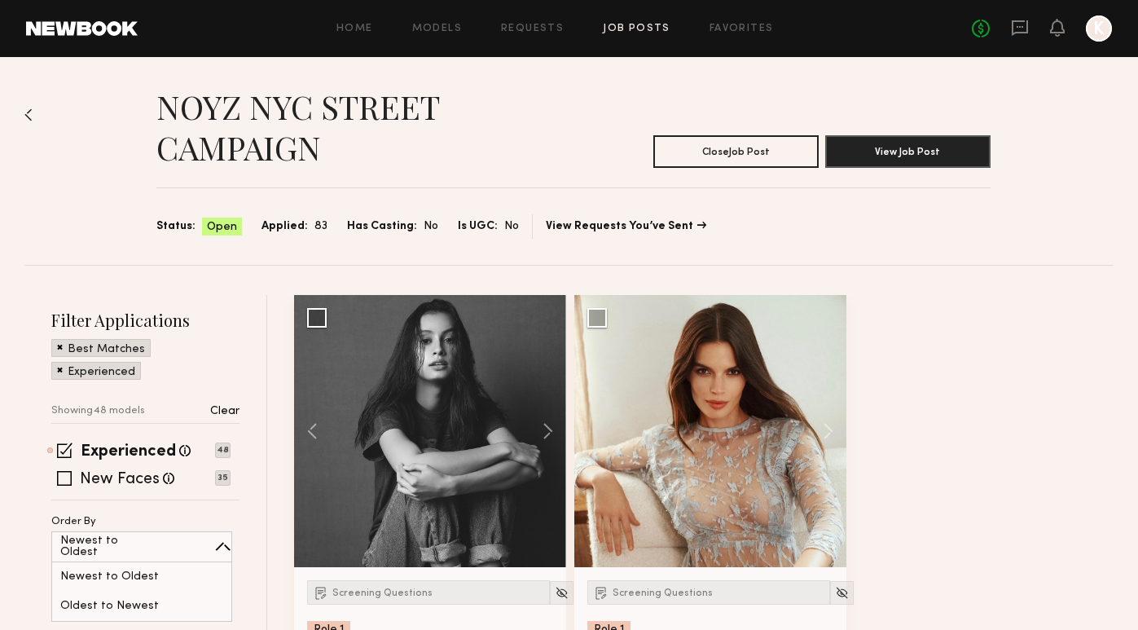
scroll to position [0, 0]
click at [622, 29] on link "Job Posts" at bounding box center [637, 29] width 68 height 11
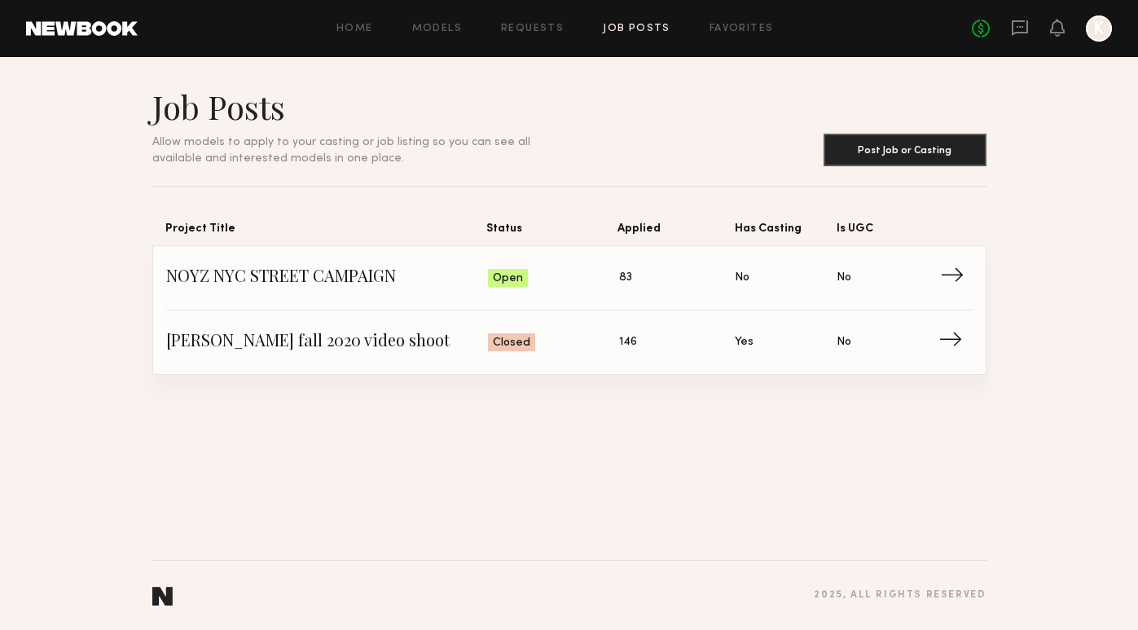
click at [579, 282] on span "Status: Open" at bounding box center [553, 278] width 131 height 24
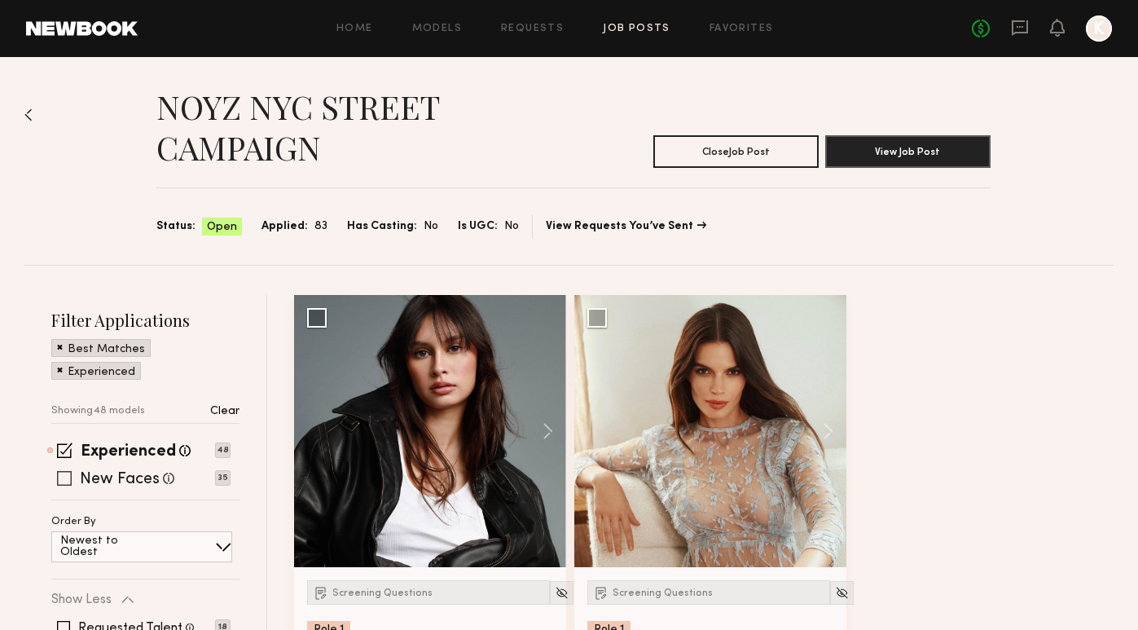
click at [125, 477] on label "New Faces" at bounding box center [120, 480] width 80 height 16
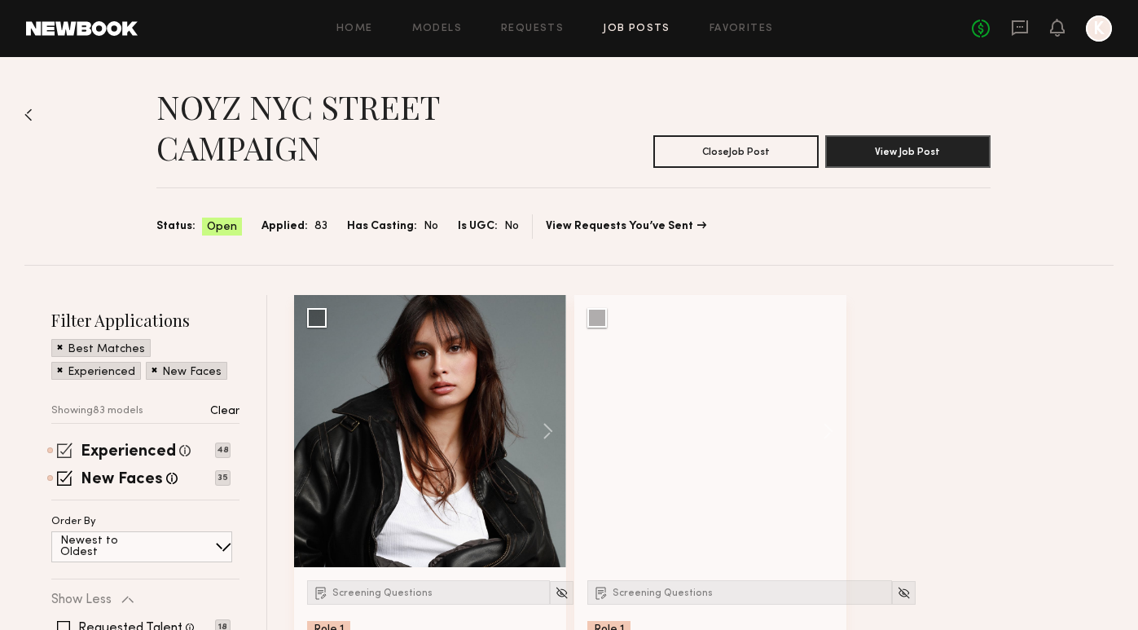
click at [68, 447] on span at bounding box center [64, 449] width 15 height 15
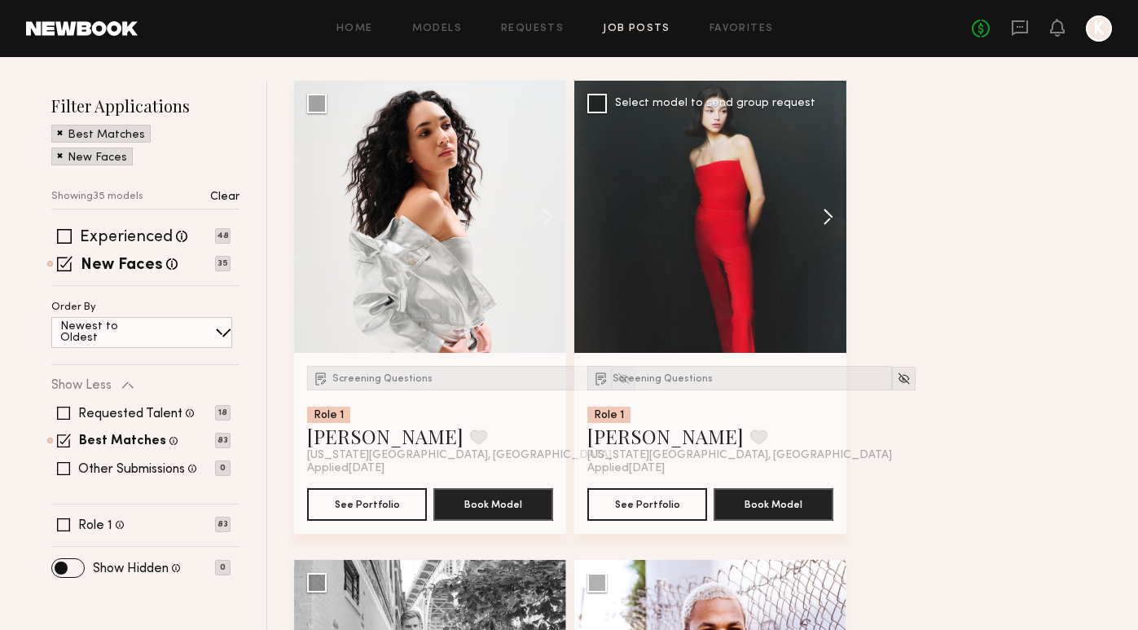
scroll to position [207, 0]
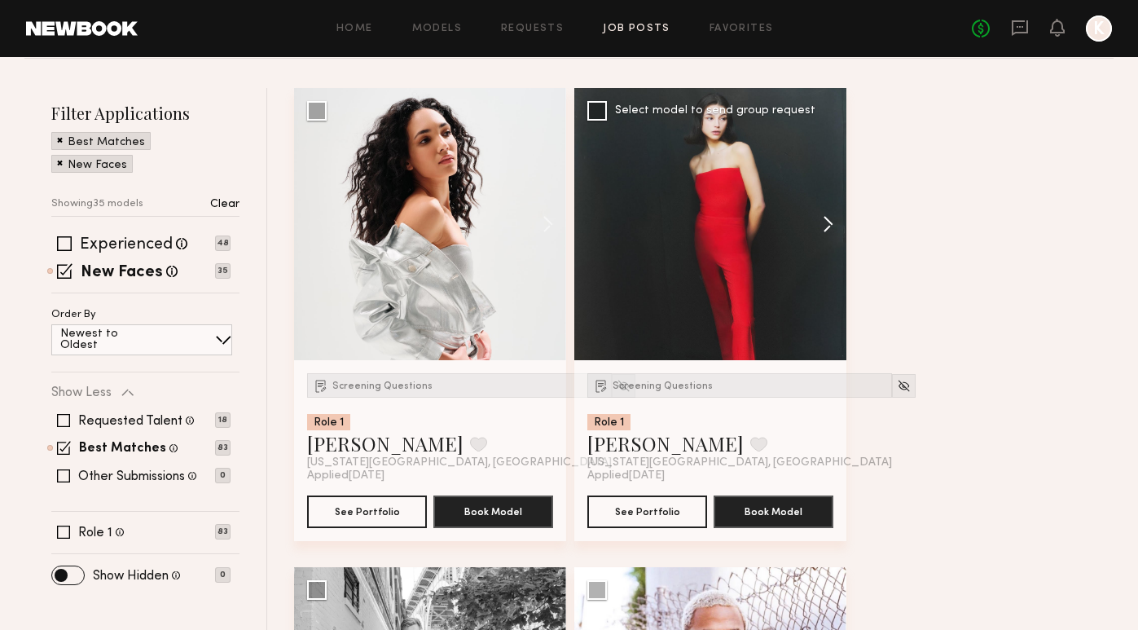
click at [824, 219] on button at bounding box center [820, 224] width 52 height 272
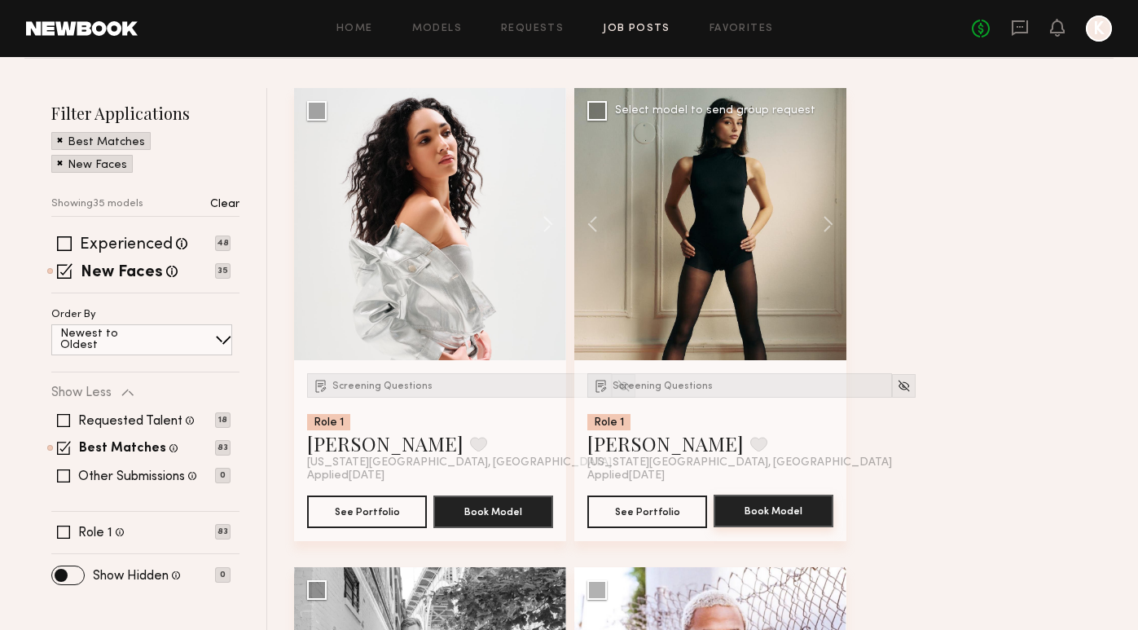
click at [780, 505] on button "Book Model" at bounding box center [774, 511] width 120 height 33
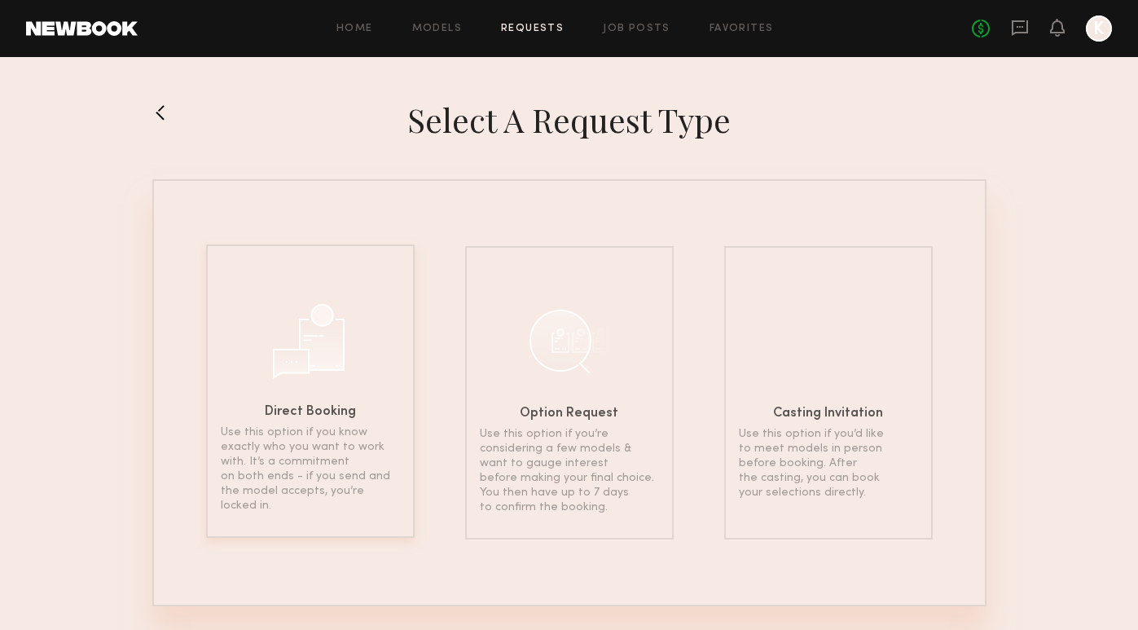
click at [284, 403] on div "Direct Booking Use this option if you know exactly who you want to work with. I…" at bounding box center [310, 390] width 209 height 293
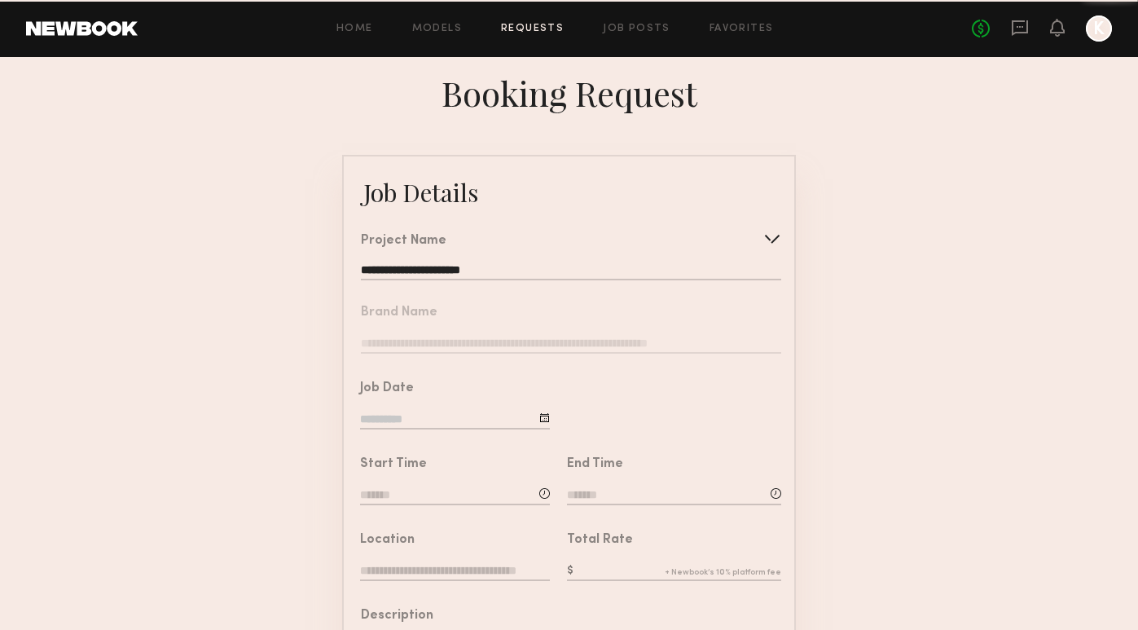
scroll to position [110, 0]
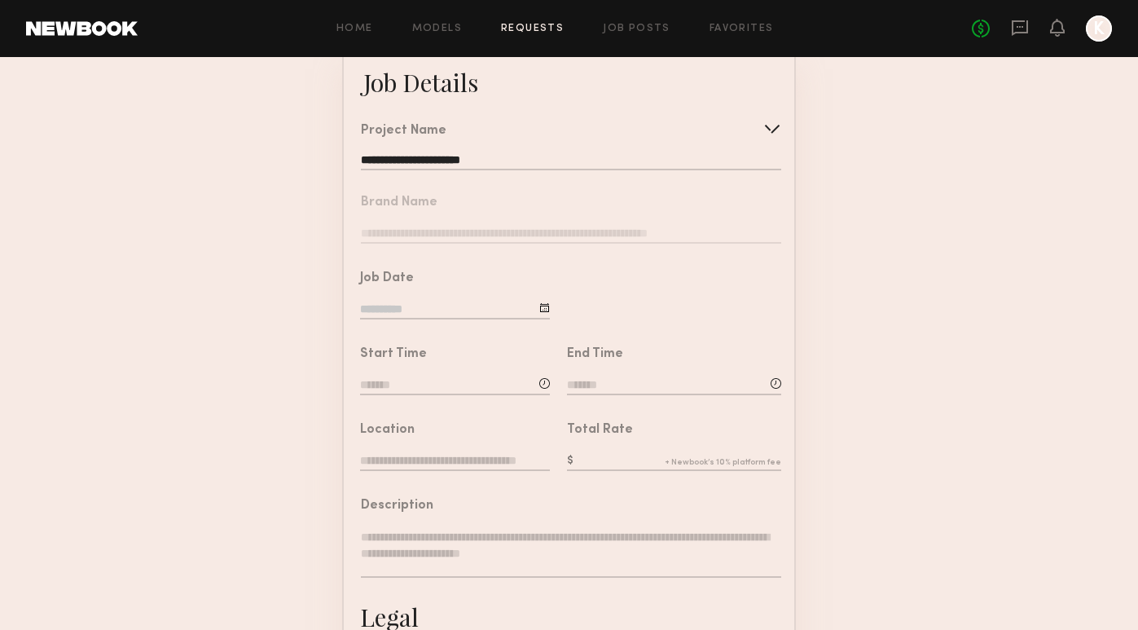
click at [452, 232] on nb-form-field "Brand Name" at bounding box center [569, 215] width 451 height 76
click at [466, 163] on input "**********" at bounding box center [571, 162] width 420 height 16
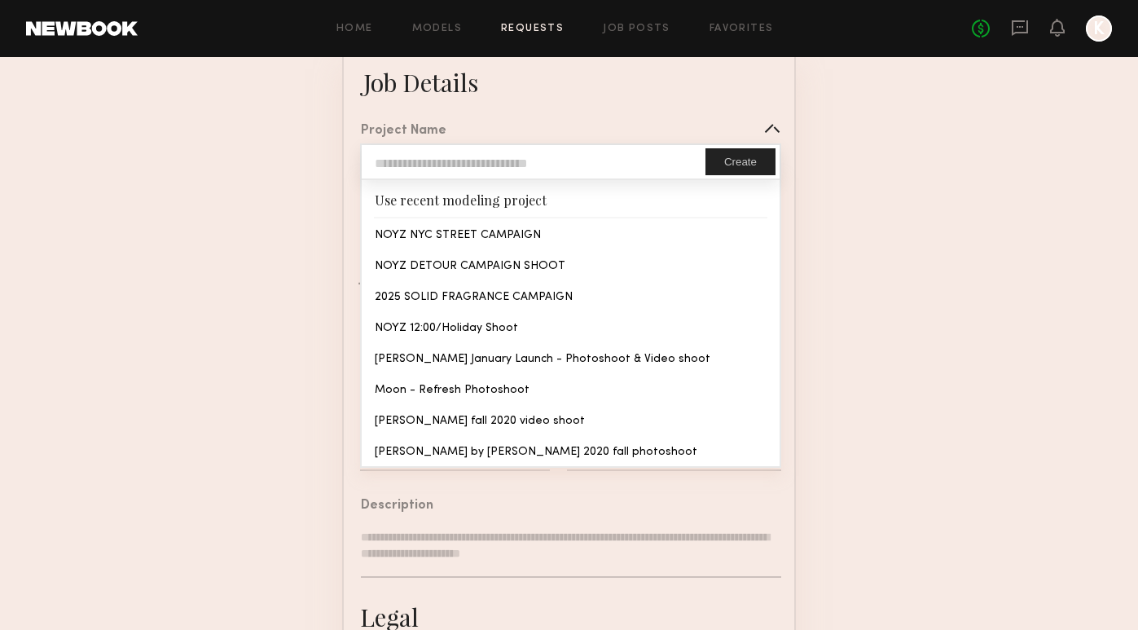
type input "**********"
type textarea "**********"
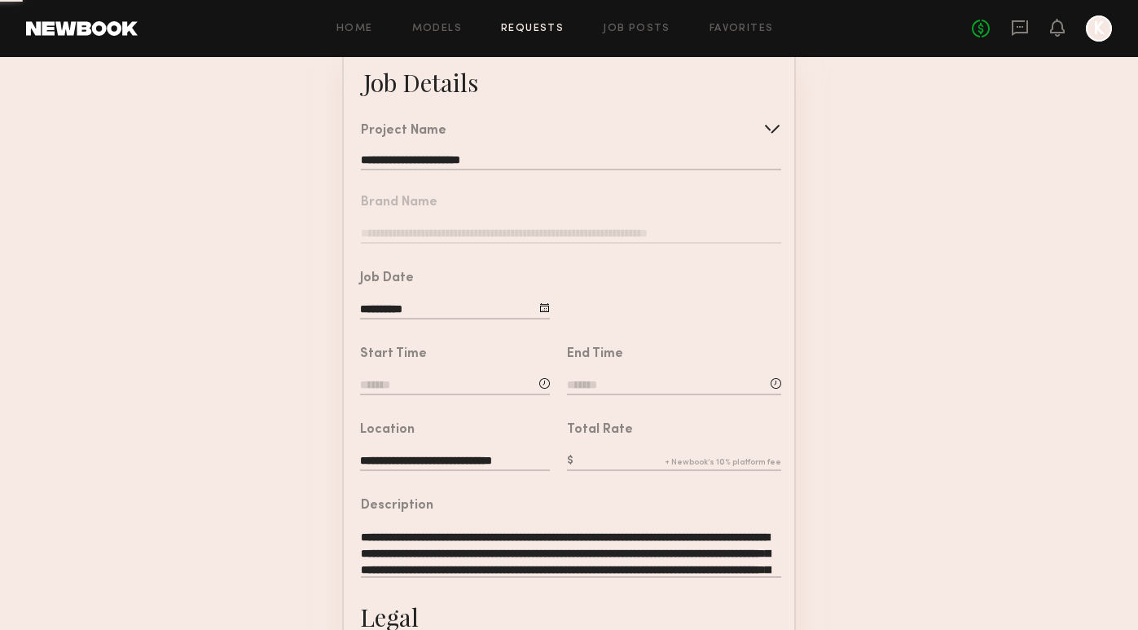
click at [474, 228] on common-border "**********" at bounding box center [569, 499] width 454 height 908
click at [409, 384] on input at bounding box center [455, 386] width 190 height 18
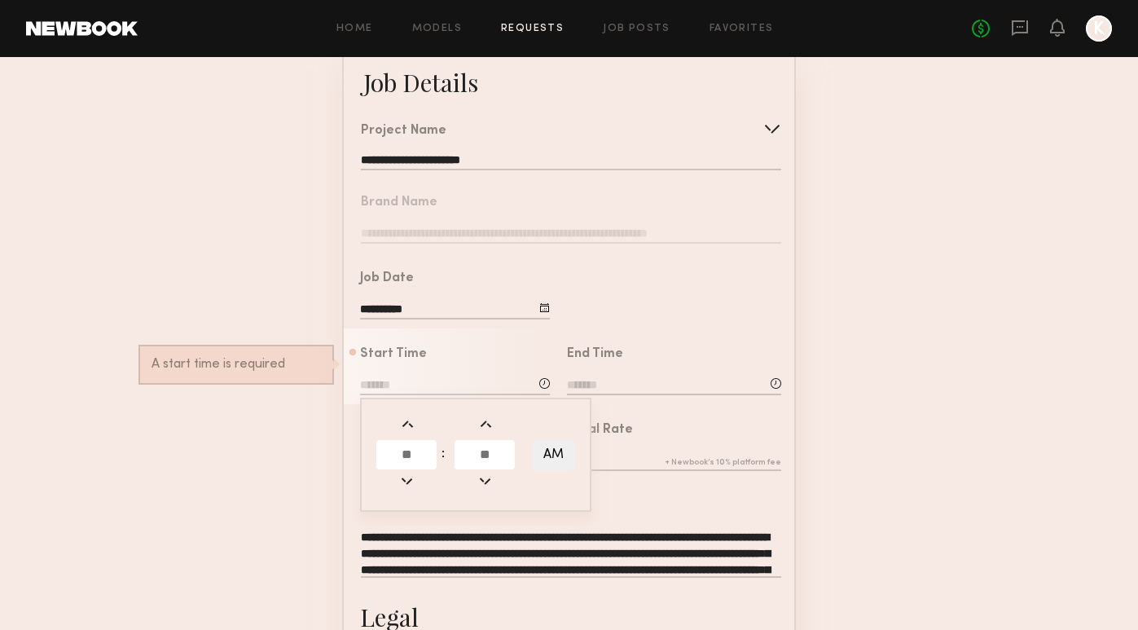
click at [430, 469] on td at bounding box center [408, 454] width 64 height 33
click at [429, 460] on input "text" at bounding box center [406, 454] width 60 height 29
type input "**"
click at [495, 460] on input "text" at bounding box center [485, 454] width 60 height 29
type input "**"
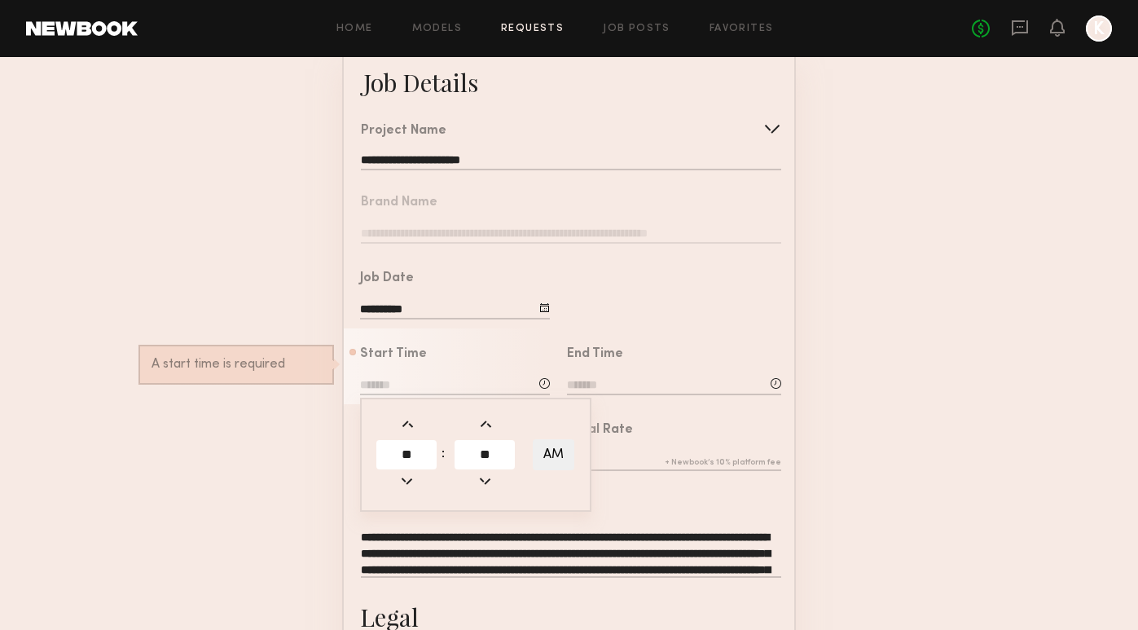
type input "********"
click at [614, 437] on div "Total Rate" at bounding box center [674, 449] width 214 height 50
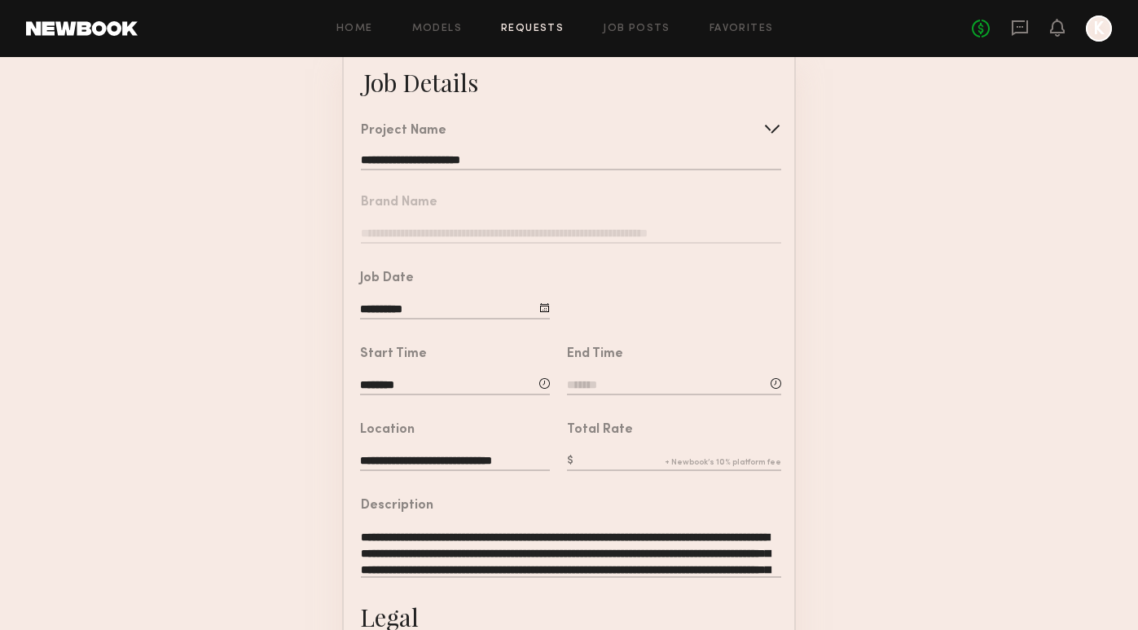
click at [595, 375] on div "End Time" at bounding box center [674, 373] width 214 height 50
click at [597, 389] on input at bounding box center [674, 386] width 214 height 18
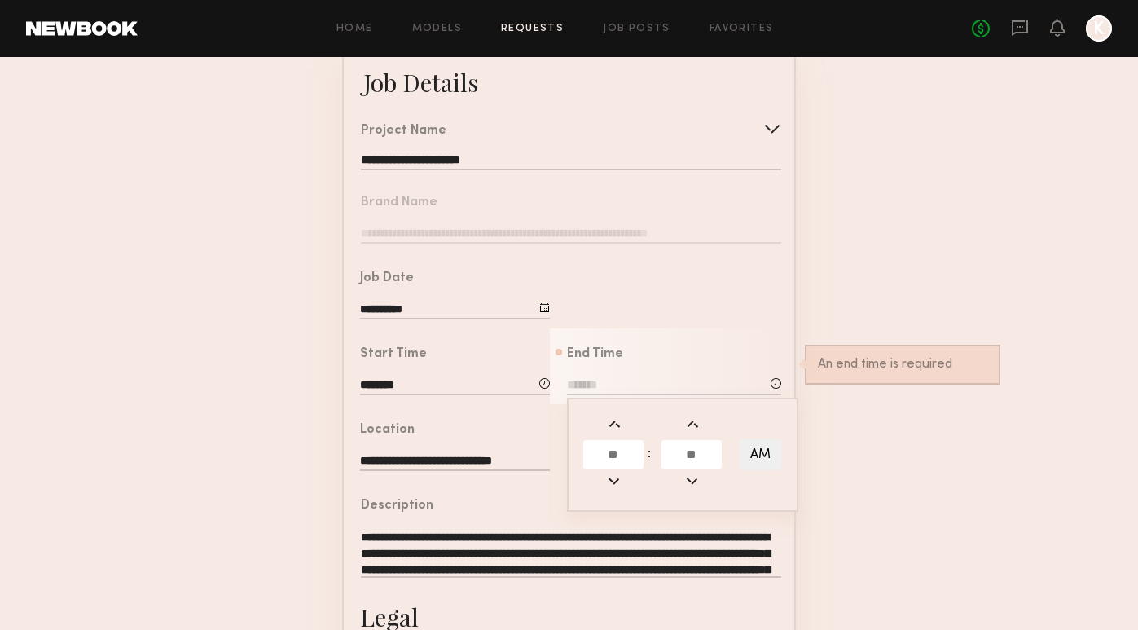
click at [605, 448] on input "text" at bounding box center [613, 454] width 60 height 29
type input "**"
click at [683, 458] on input "text" at bounding box center [692, 454] width 60 height 29
type input "**"
type input "********"
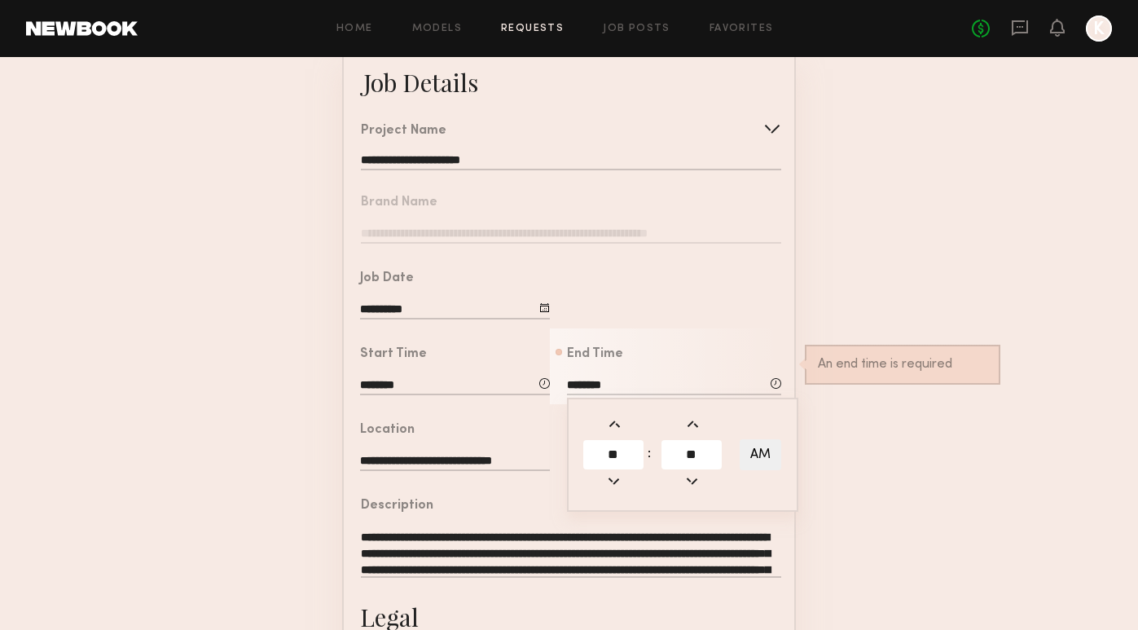
click at [878, 504] on form "**********" at bounding box center [569, 499] width 1138 height 908
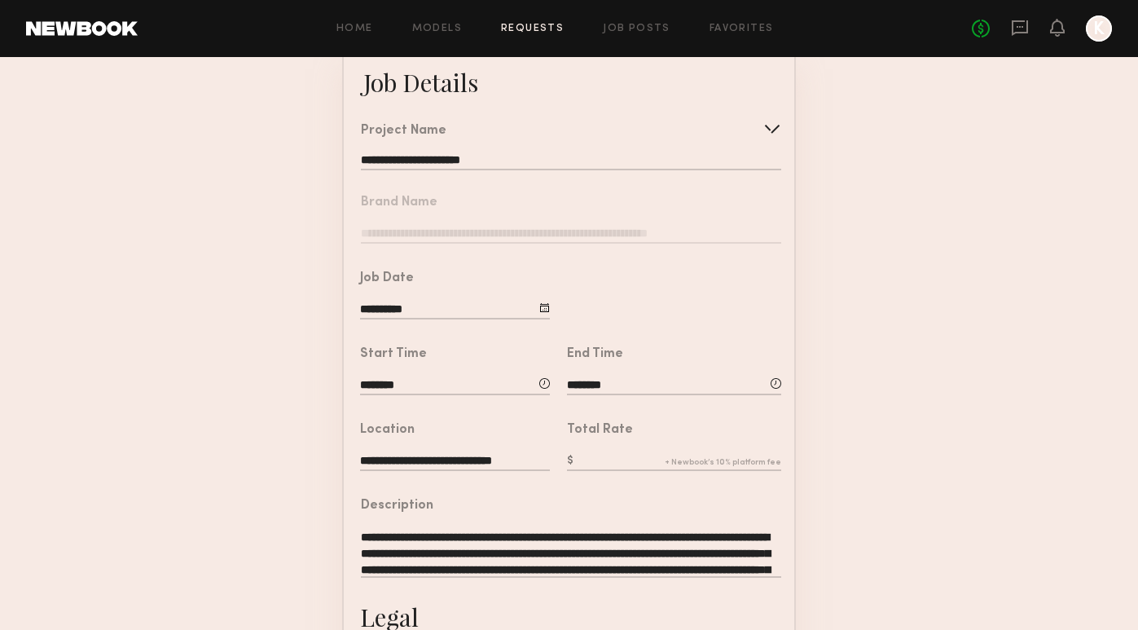
click at [632, 453] on input "text" at bounding box center [674, 462] width 214 height 18
type input "***"
click at [951, 468] on form "**********" at bounding box center [569, 499] width 1138 height 908
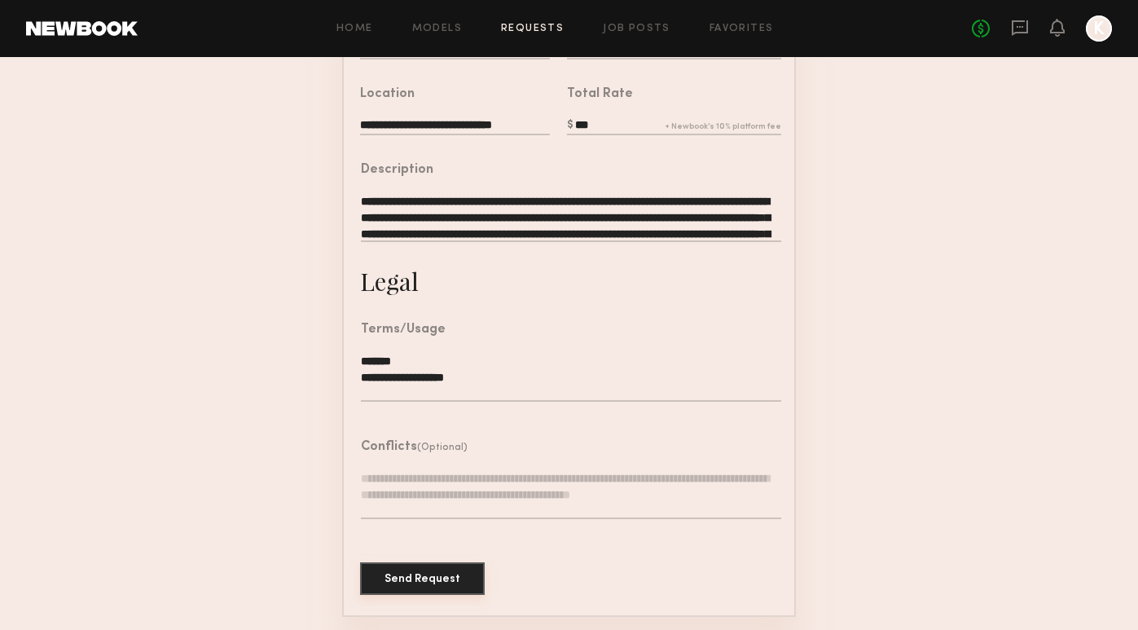
scroll to position [445, 0]
click at [417, 581] on button "Send Request" at bounding box center [422, 579] width 125 height 33
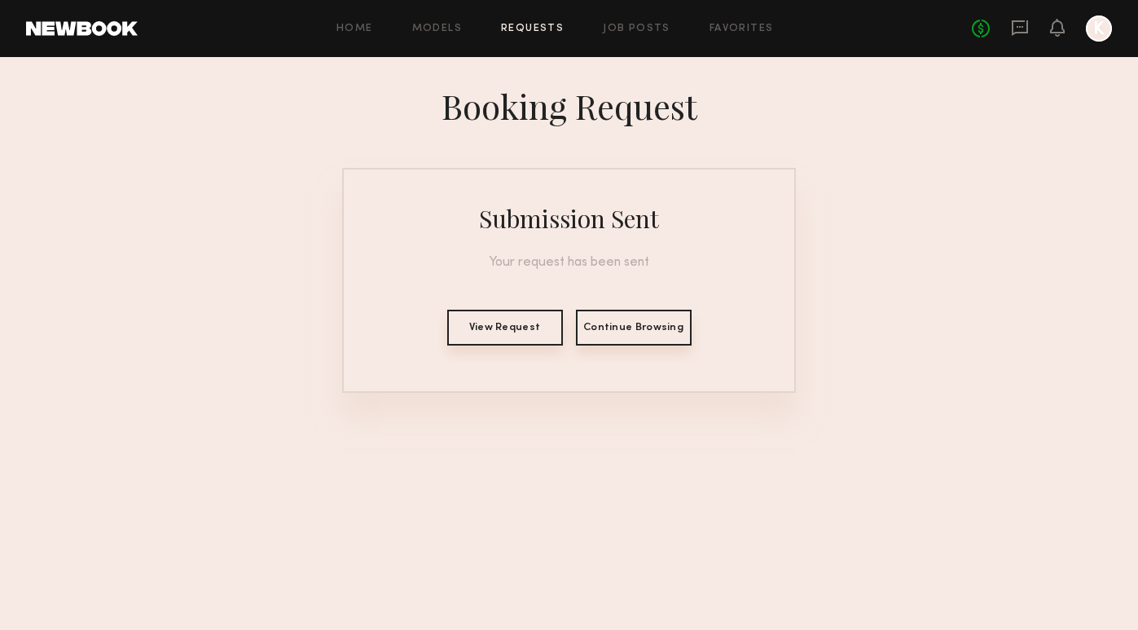
click at [533, 26] on link "Requests" at bounding box center [532, 29] width 63 height 11
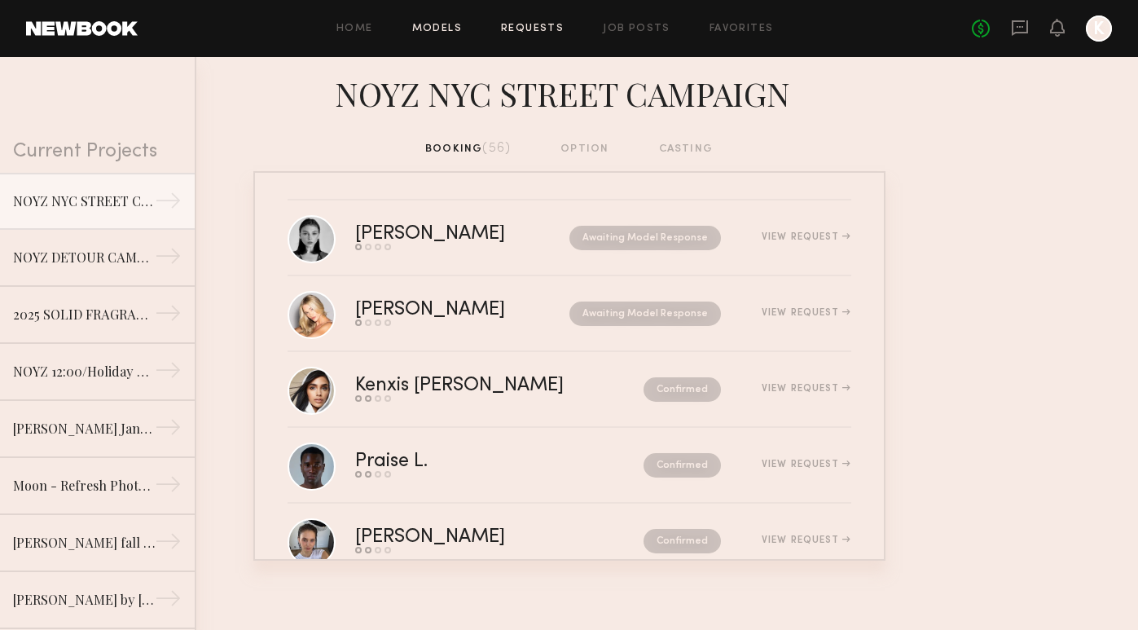
click at [442, 24] on link "Models" at bounding box center [437, 29] width 50 height 11
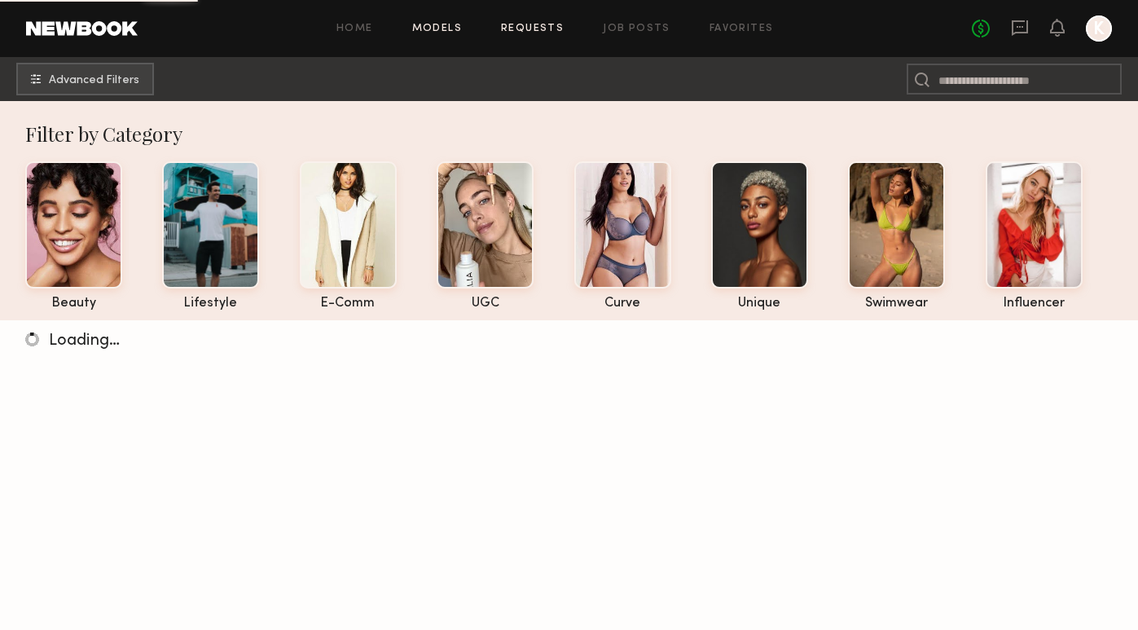
click at [548, 27] on link "Requests" at bounding box center [532, 29] width 63 height 11
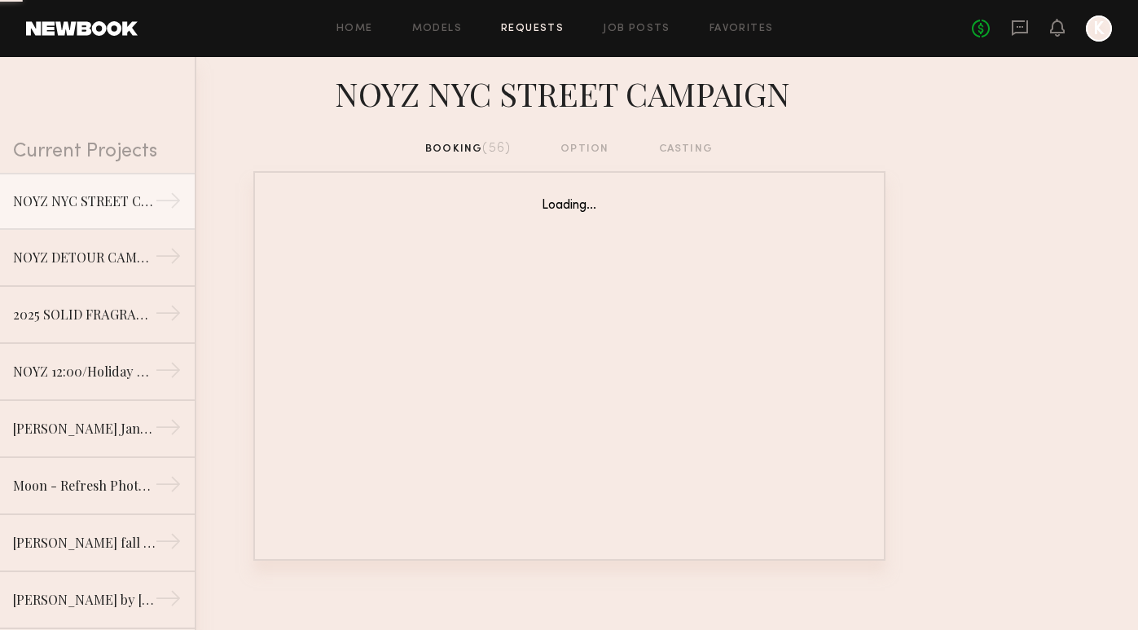
click at [645, 38] on div "Home Models Requests Job Posts Favorites Sign Out No fees up to $5,000 K" at bounding box center [625, 28] width 975 height 26
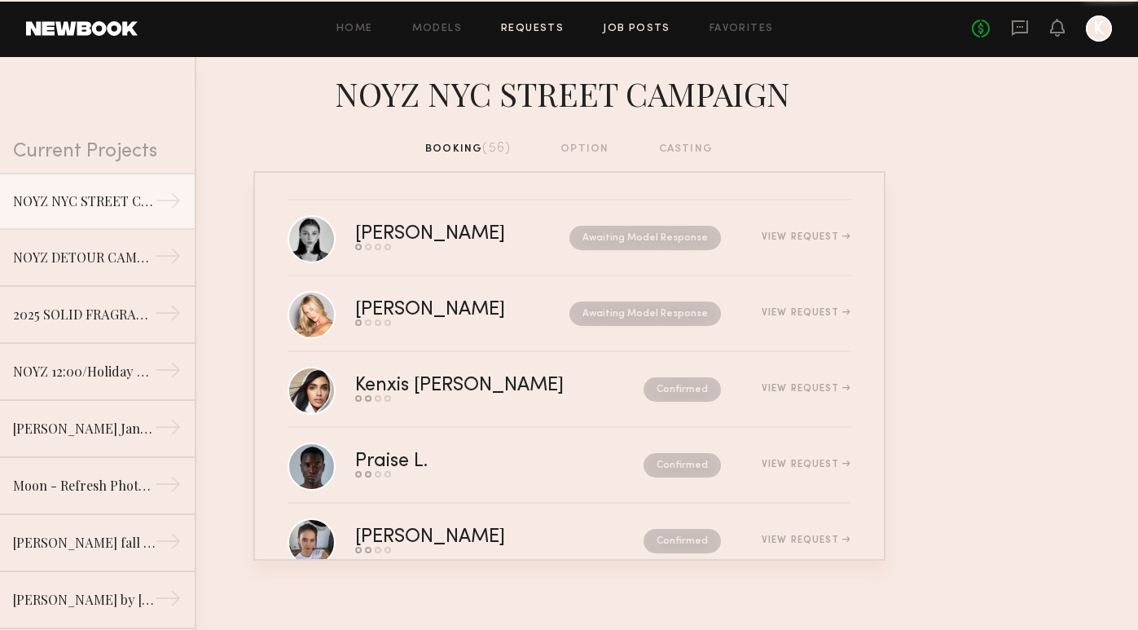
click at [645, 29] on link "Job Posts" at bounding box center [637, 29] width 68 height 11
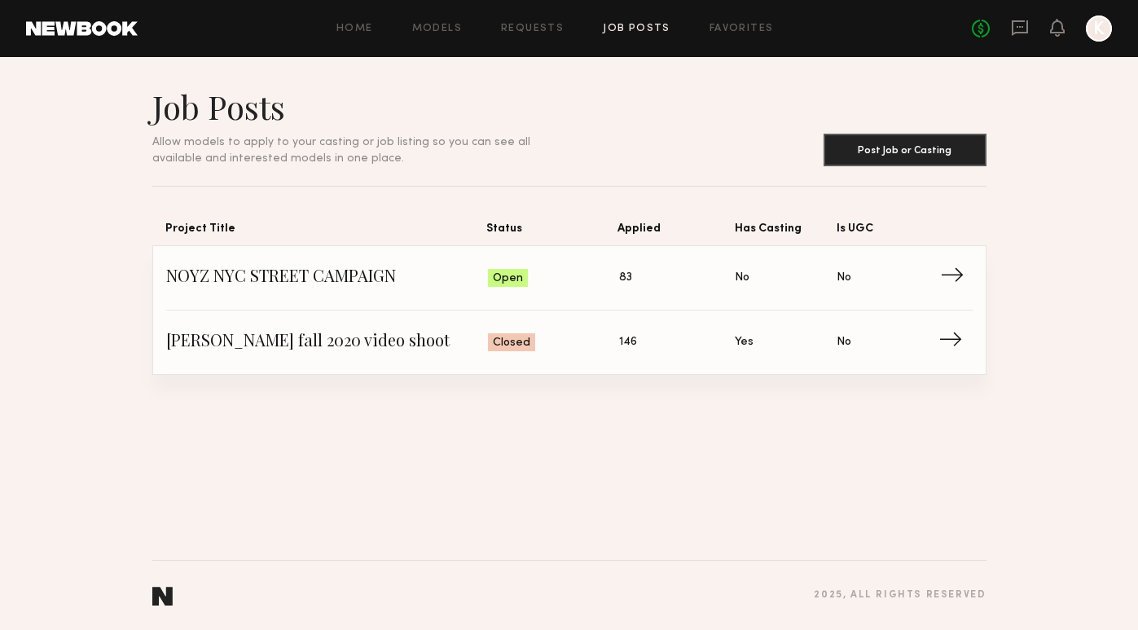
click at [416, 301] on link "NOYZ NYC STREET CAMPAIGN Status: Open Applied: 83 Has Casting: No Is UGC: No →" at bounding box center [569, 278] width 807 height 64
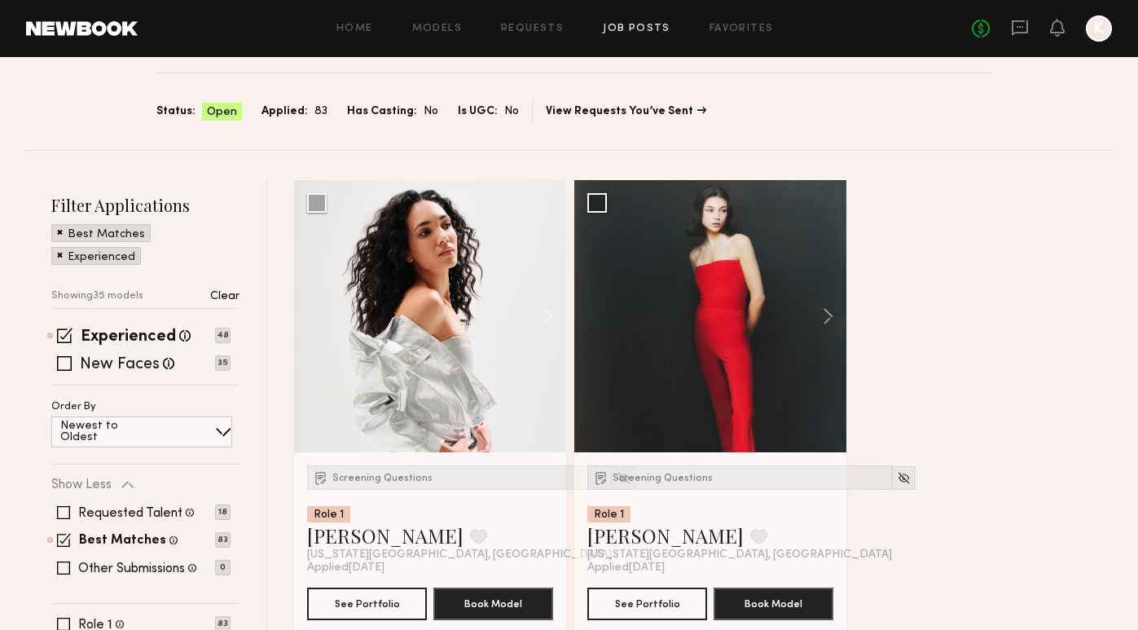
scroll to position [169, 0]
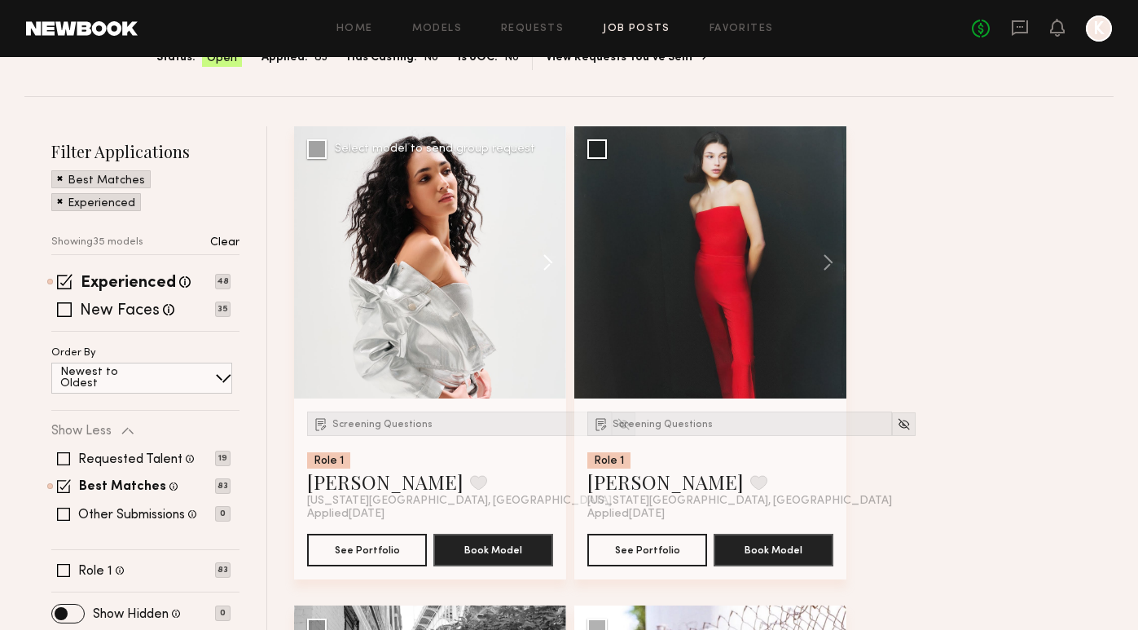
click at [545, 257] on button at bounding box center [540, 262] width 52 height 272
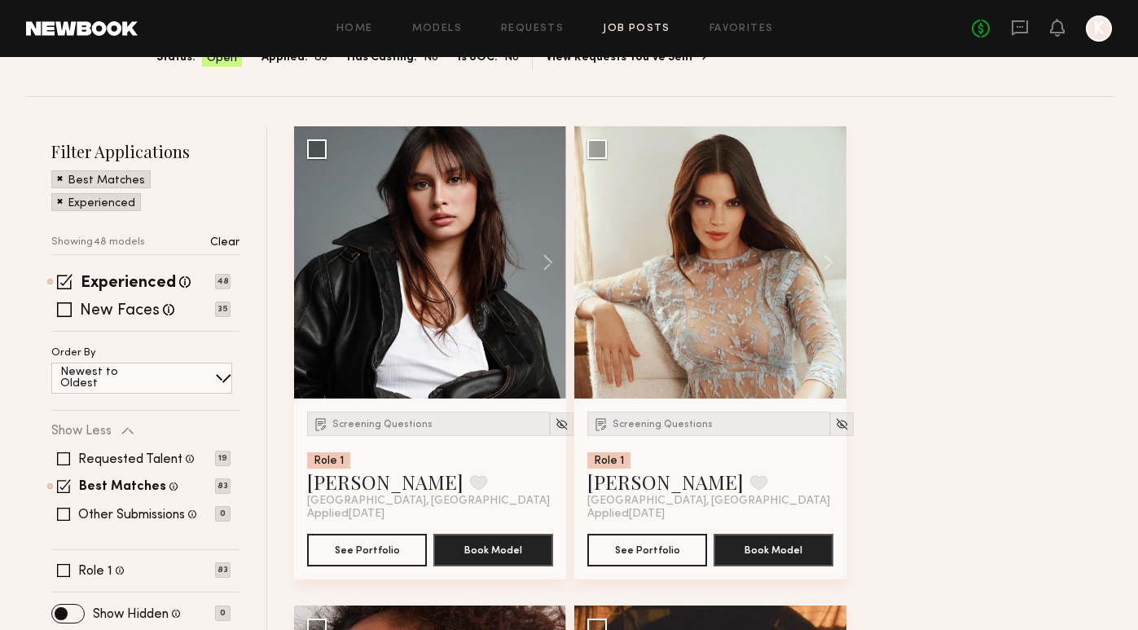
click at [545, 257] on button at bounding box center [540, 262] width 52 height 272
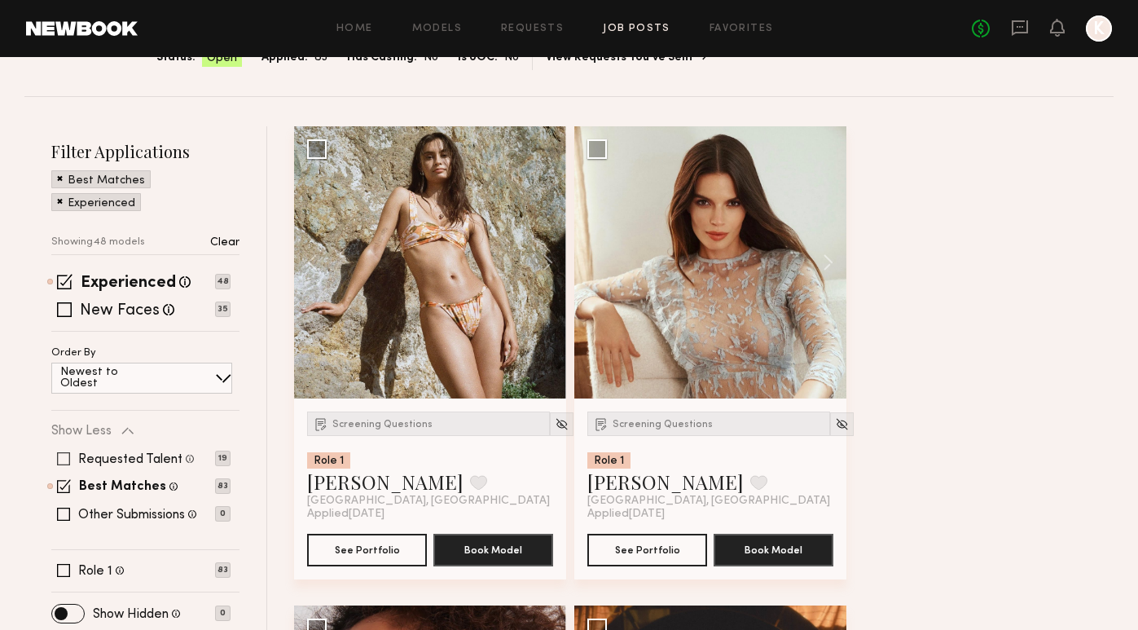
click at [64, 461] on span at bounding box center [63, 458] width 13 height 13
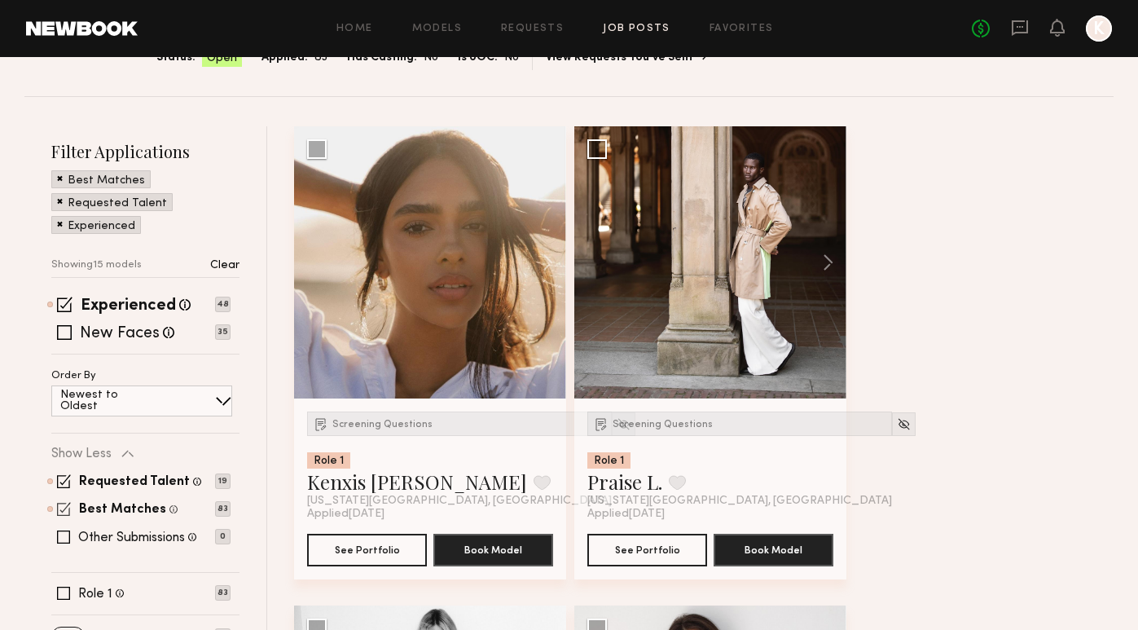
click at [64, 513] on span at bounding box center [64, 509] width 14 height 14
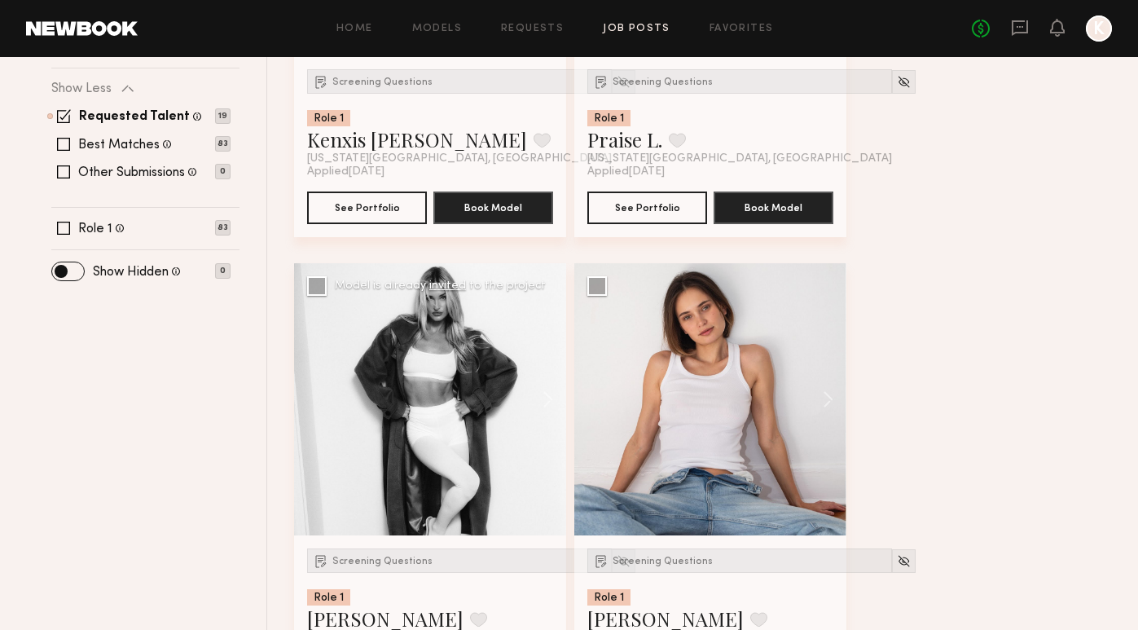
scroll to position [473, 0]
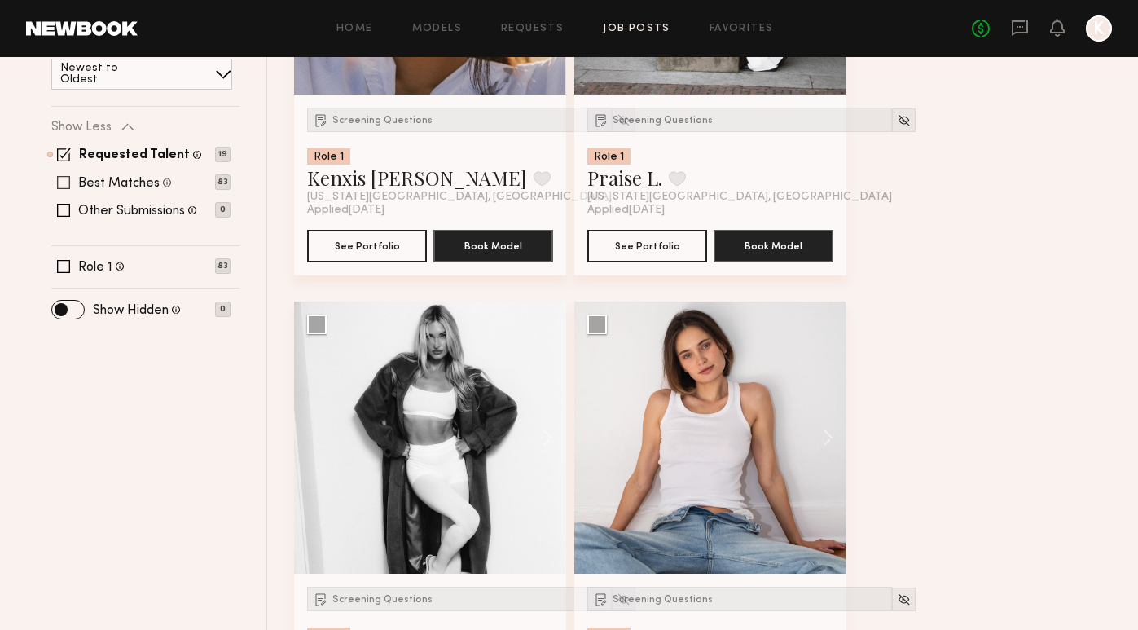
click at [72, 185] on div "Best Matches Models shown below match all requirements specified in your job po…" at bounding box center [140, 182] width 179 height 13
click at [63, 180] on span at bounding box center [63, 182] width 13 height 13
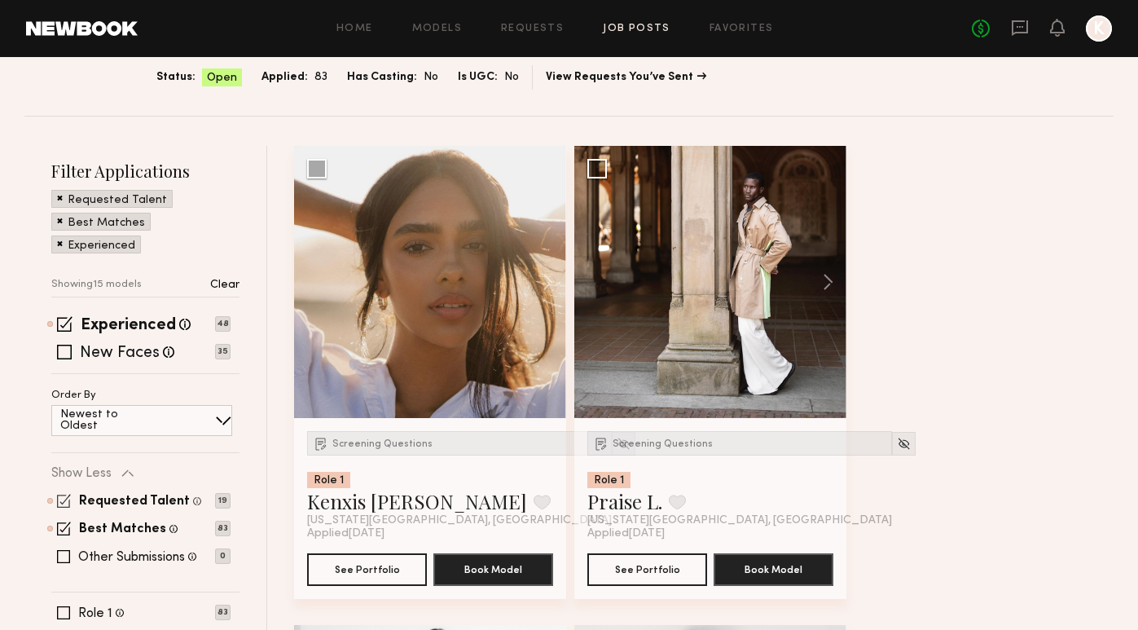
scroll to position [108, 0]
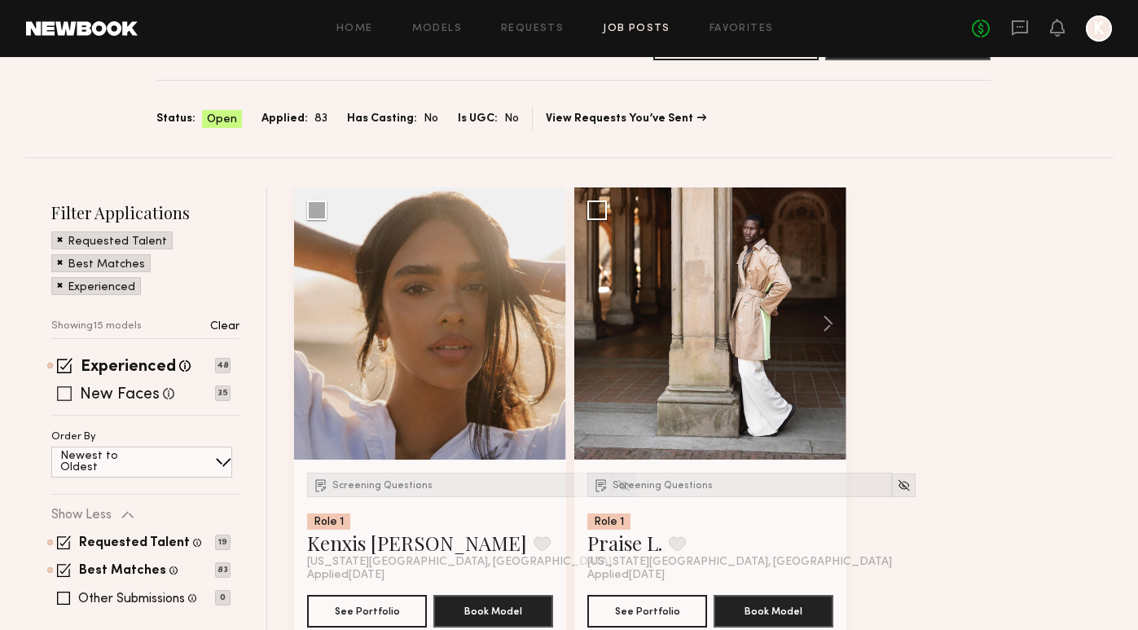
click at [74, 396] on div "New Faces Talent we've deemed to be in the early stages of their professional c…" at bounding box center [140, 393] width 179 height 13
click at [68, 363] on span at bounding box center [64, 365] width 15 height 15
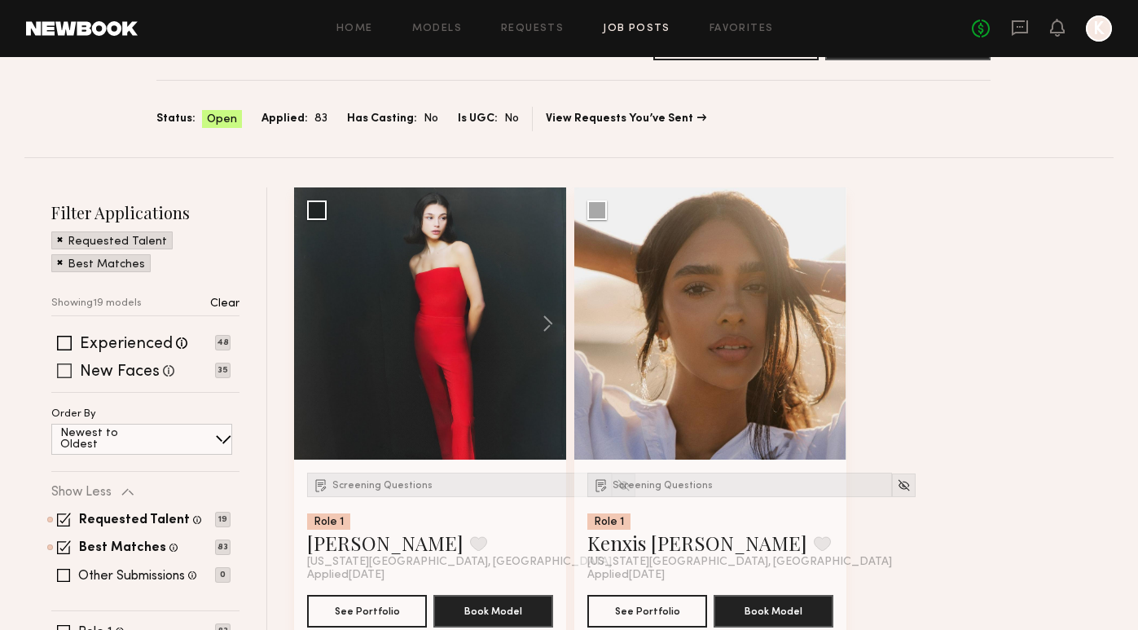
click at [64, 375] on span at bounding box center [64, 370] width 15 height 15
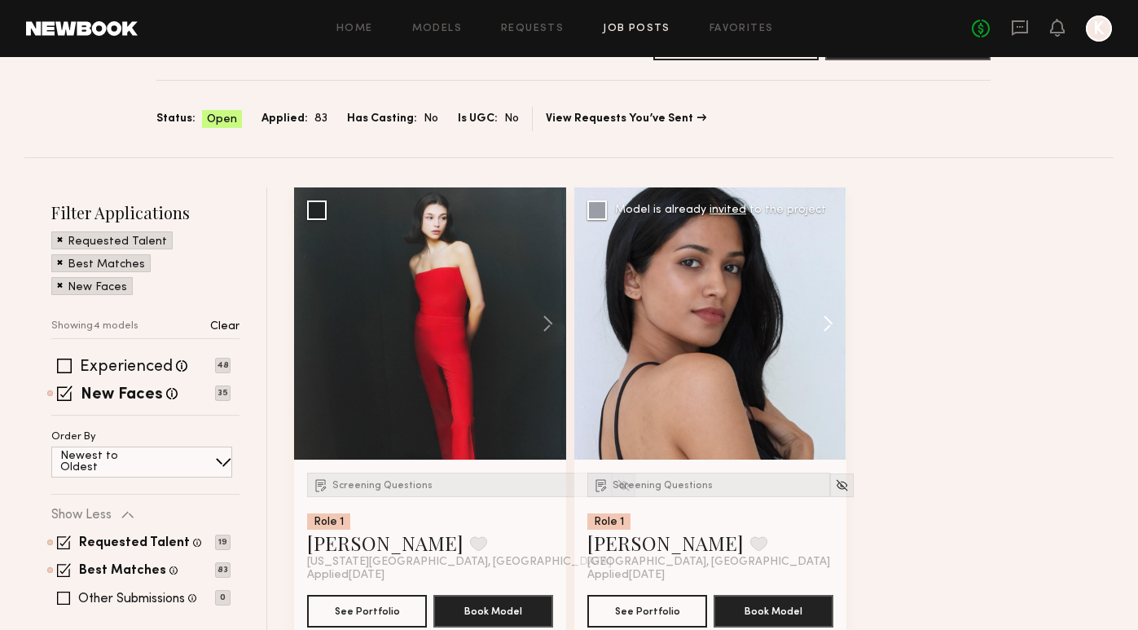
click at [831, 316] on button at bounding box center [820, 323] width 52 height 272
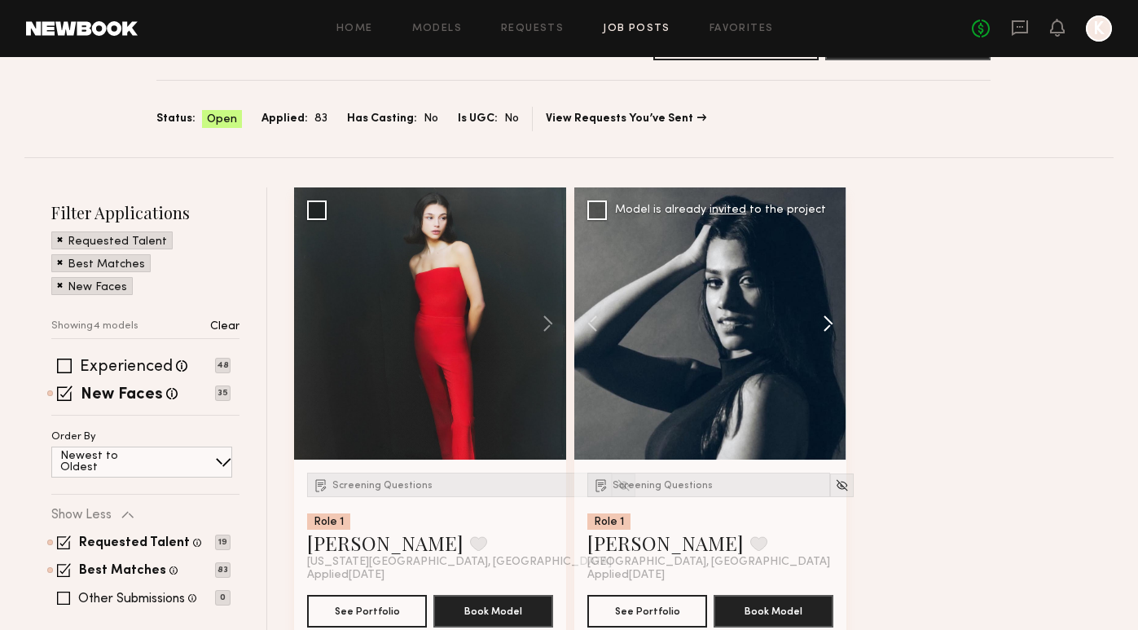
click at [831, 316] on button at bounding box center [820, 323] width 52 height 272
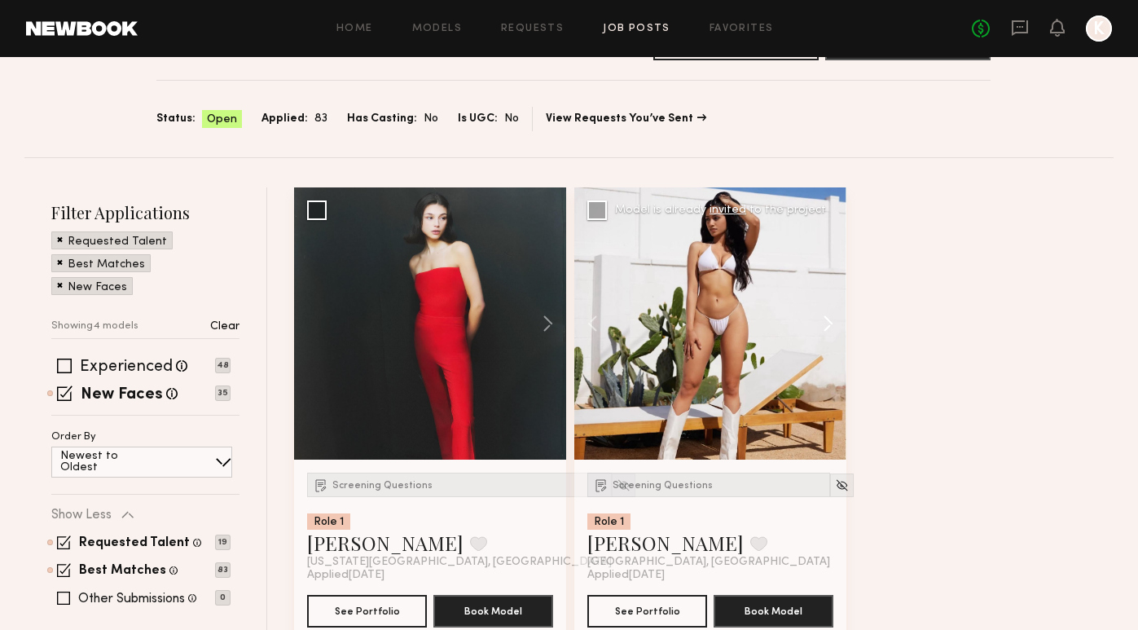
click at [831, 316] on button at bounding box center [820, 323] width 52 height 272
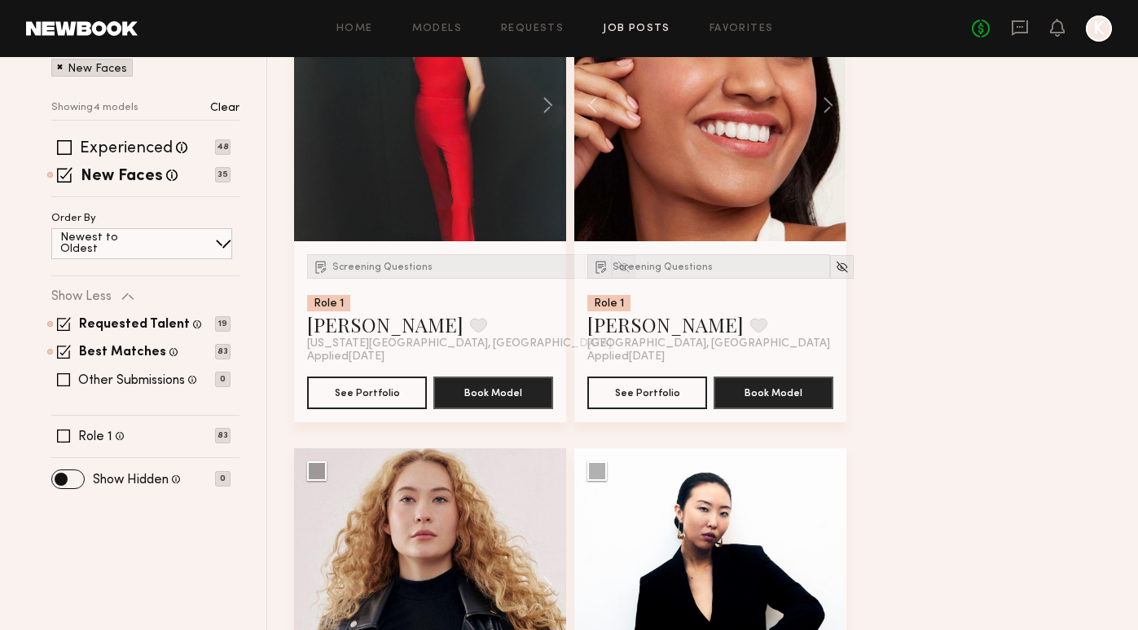
scroll to position [325, 0]
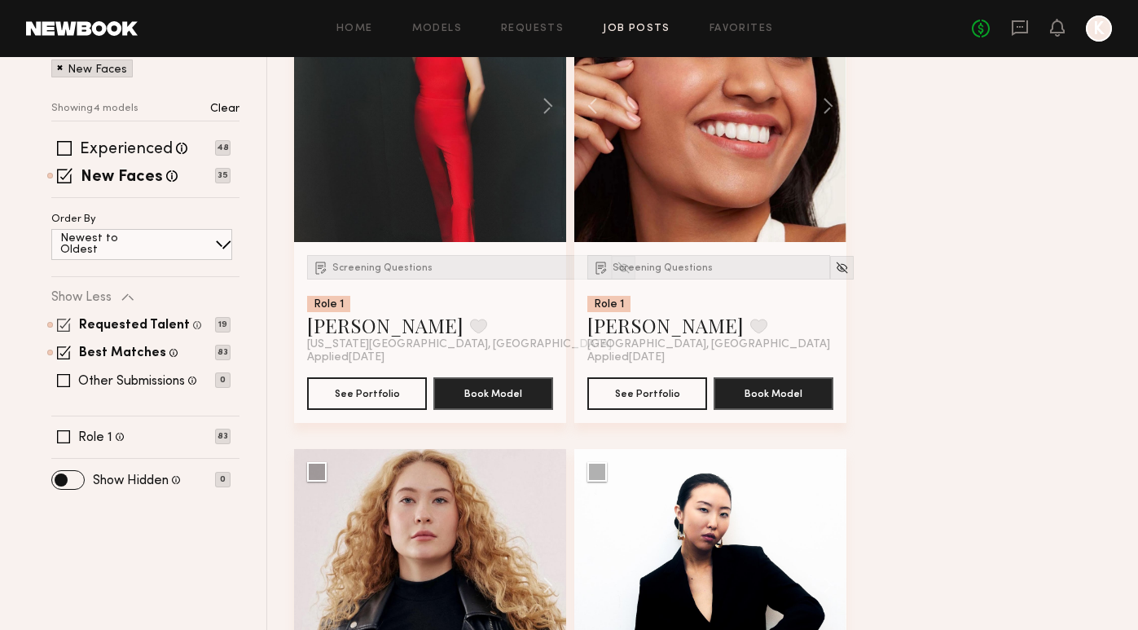
click at [61, 318] on span at bounding box center [64, 325] width 14 height 14
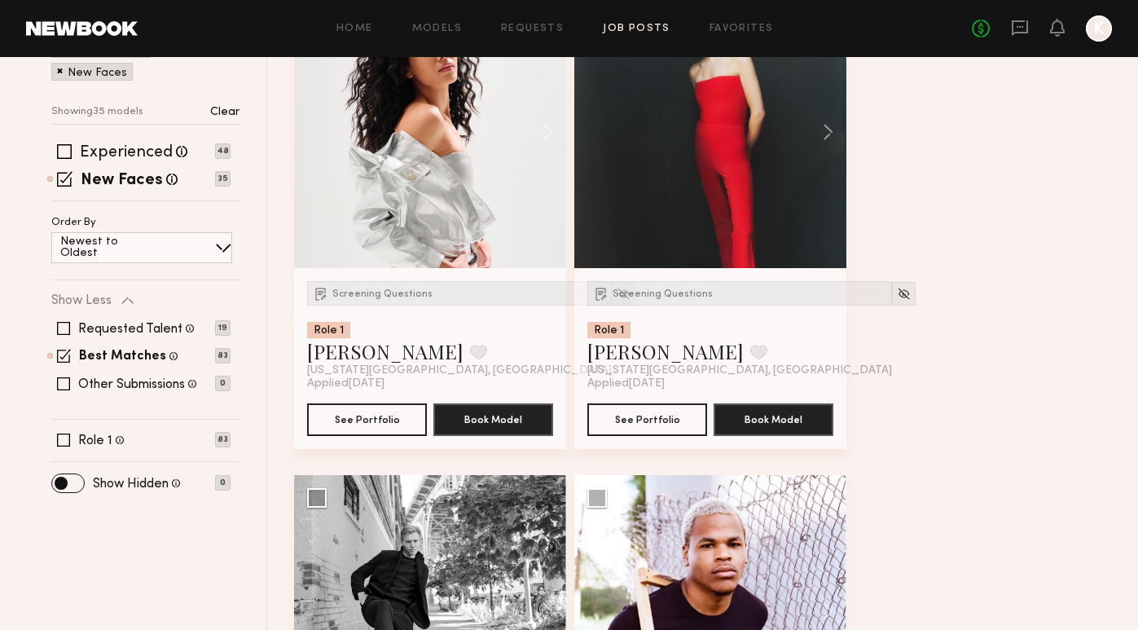
scroll to position [127, 0]
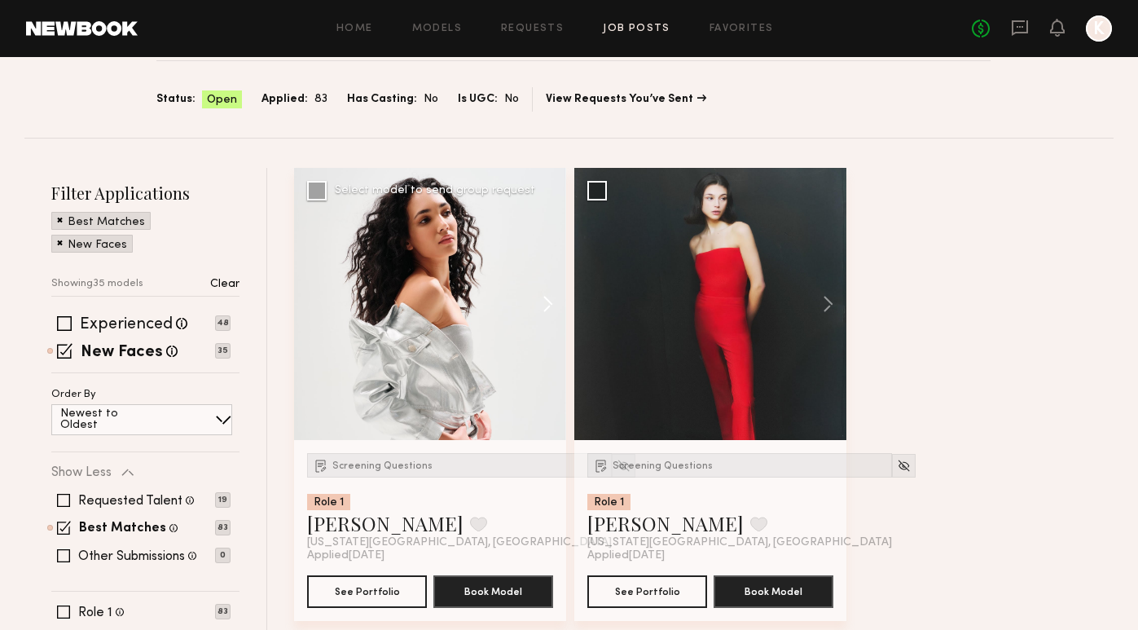
click at [550, 299] on button at bounding box center [540, 304] width 52 height 272
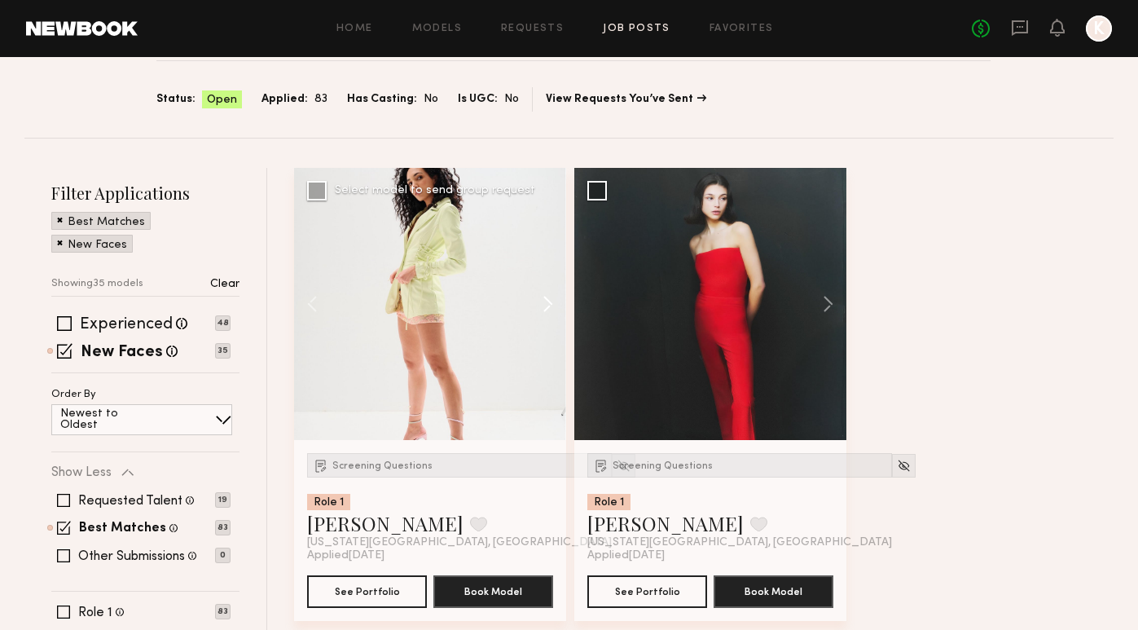
click at [550, 299] on button at bounding box center [540, 304] width 52 height 272
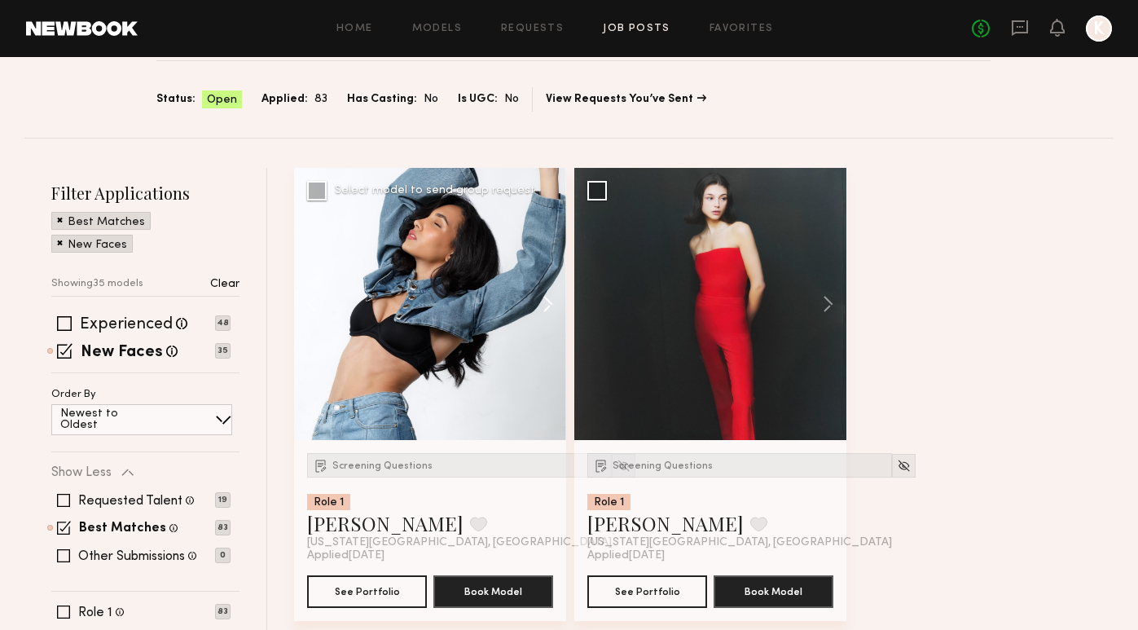
click at [550, 299] on button at bounding box center [540, 304] width 52 height 272
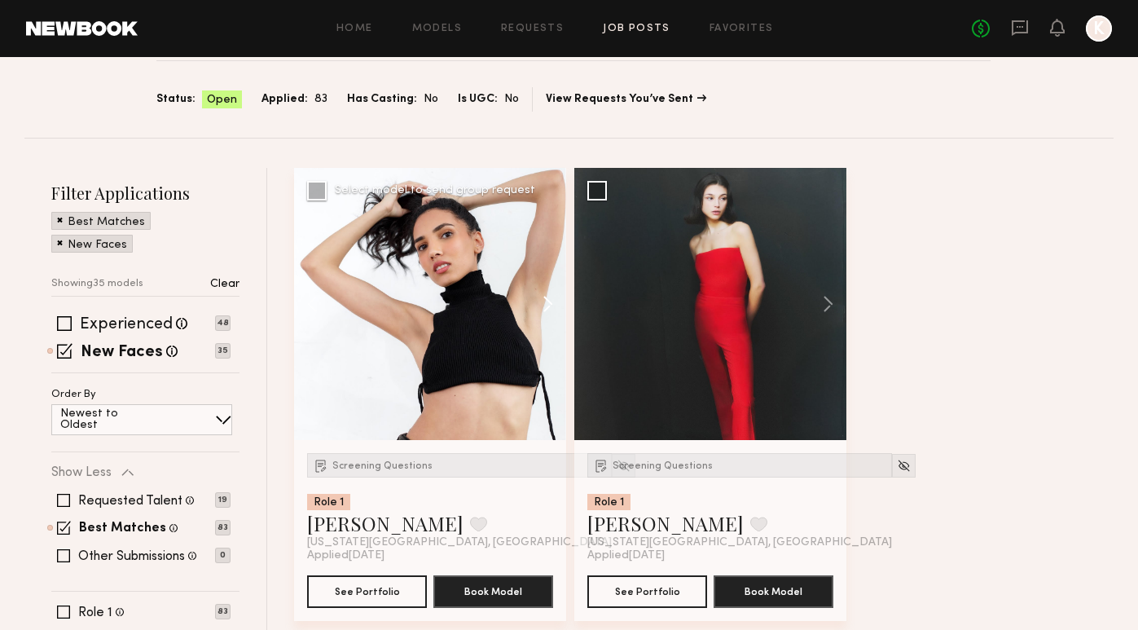
click at [551, 300] on button at bounding box center [540, 304] width 52 height 272
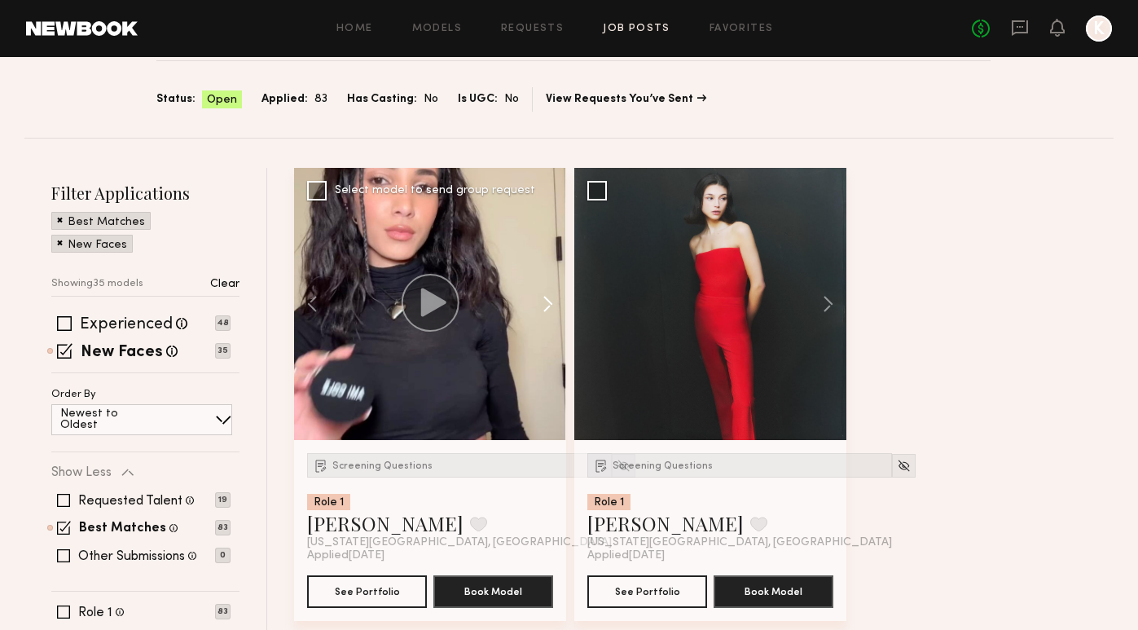
click at [551, 301] on button at bounding box center [540, 304] width 52 height 272
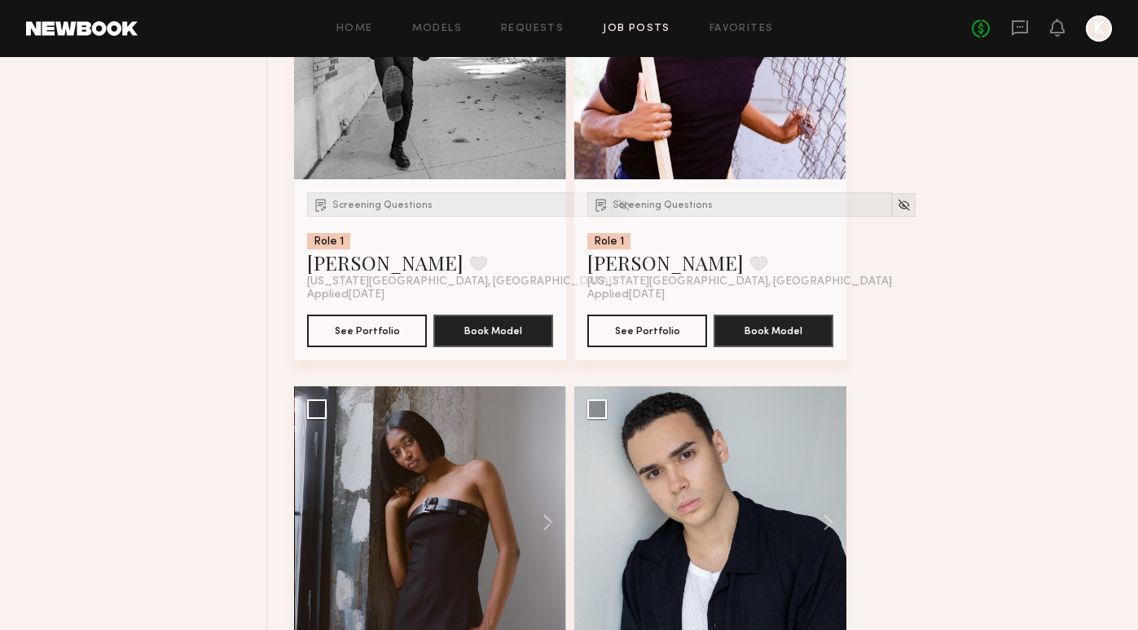
scroll to position [1045, 0]
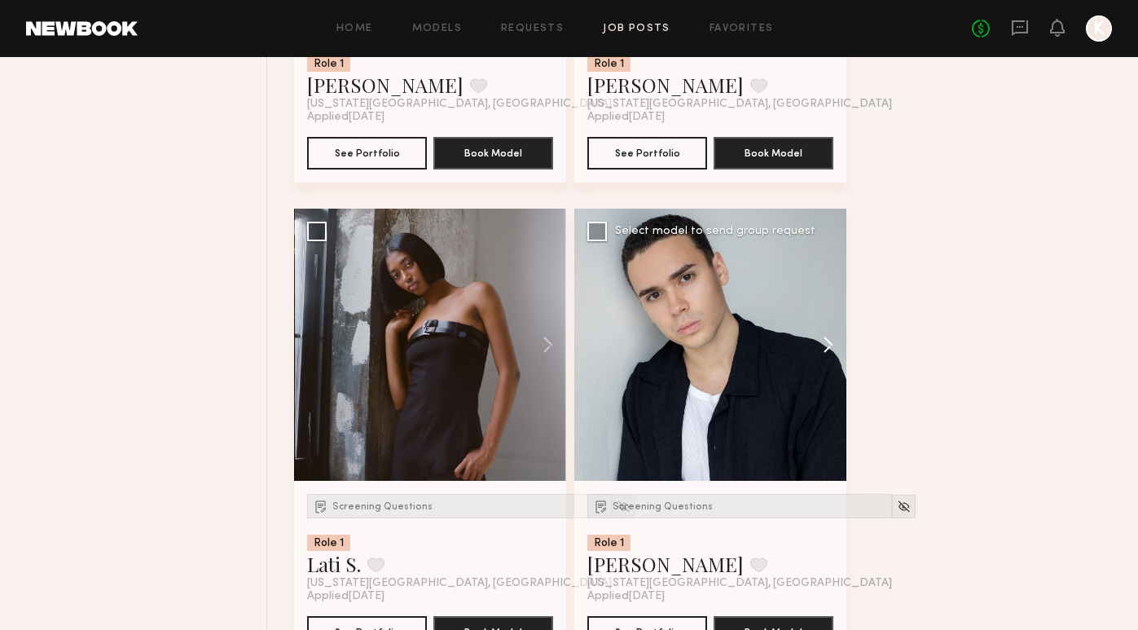
click at [829, 343] on button at bounding box center [820, 345] width 52 height 272
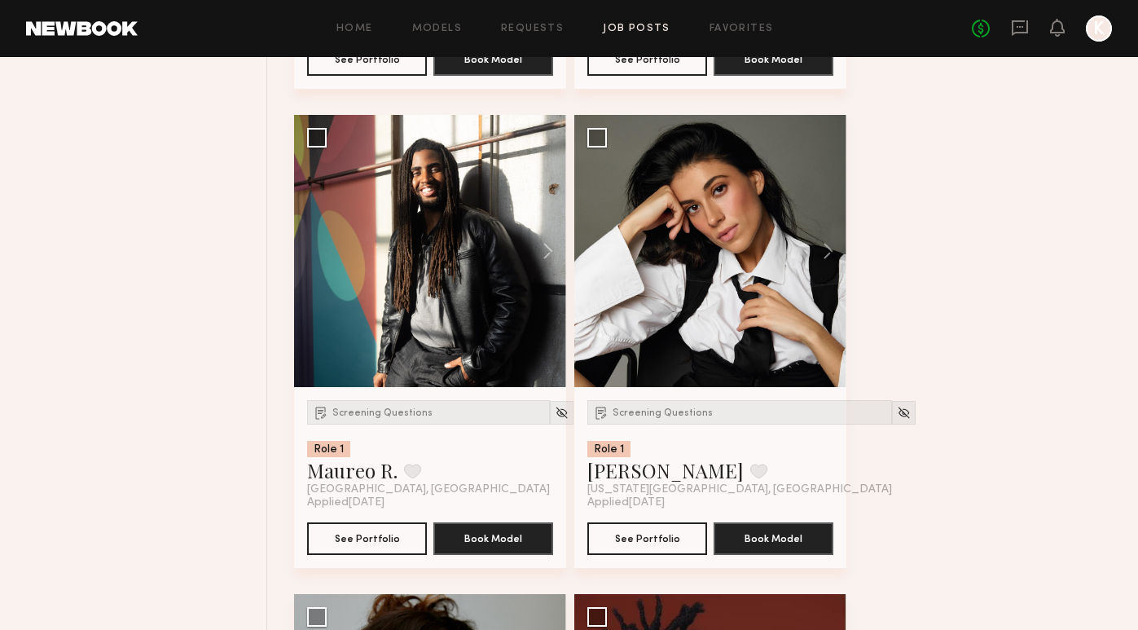
scroll to position [3054, 0]
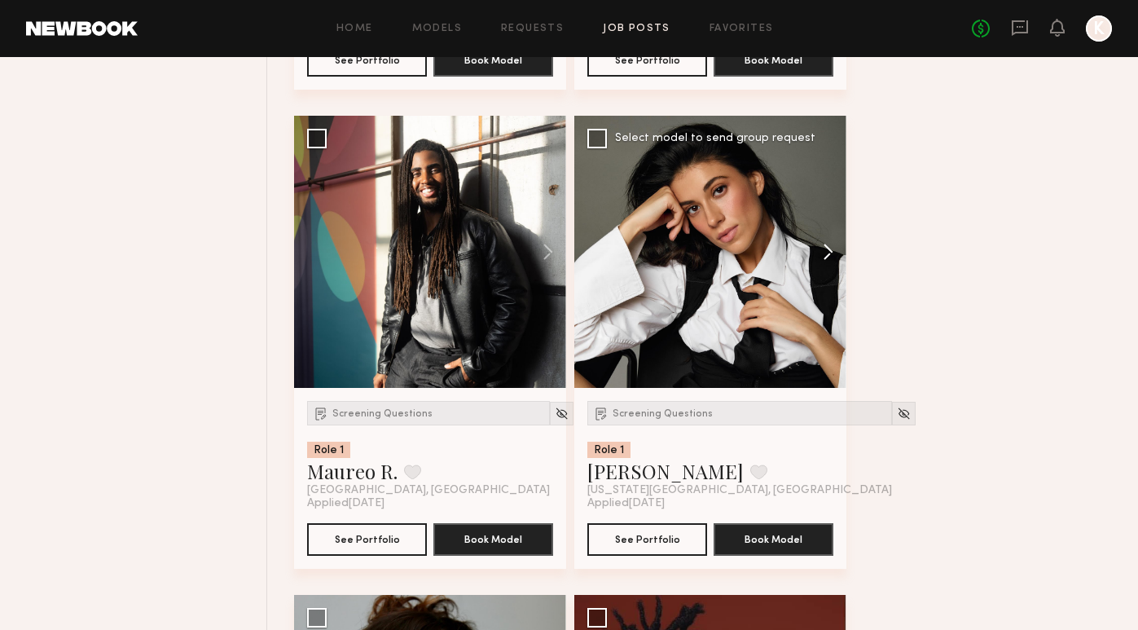
click at [830, 252] on button at bounding box center [820, 252] width 52 height 272
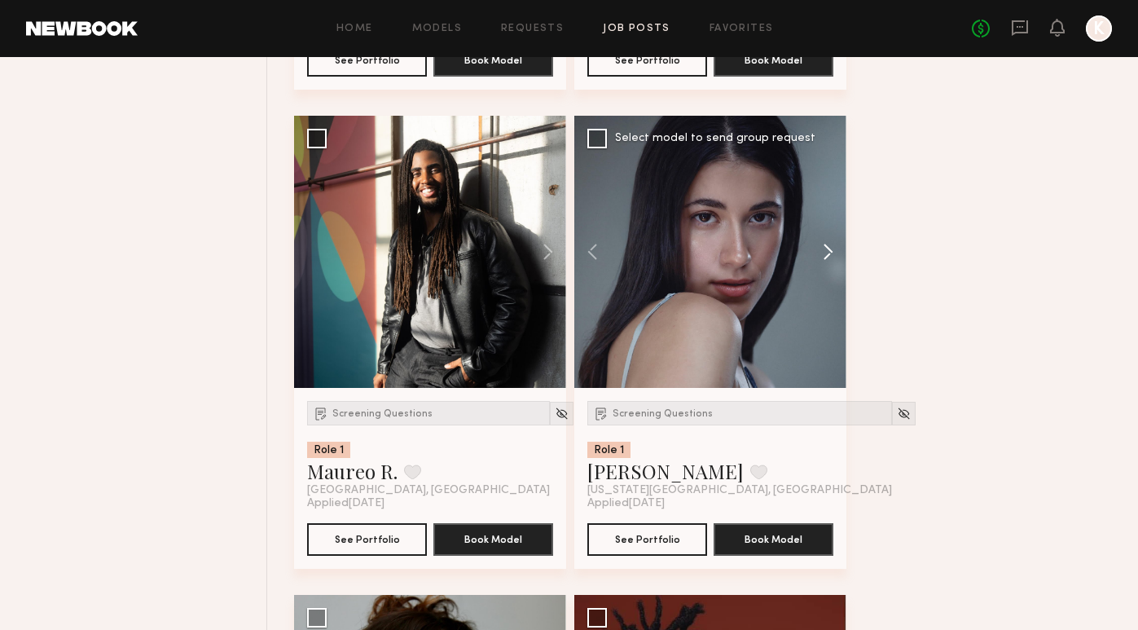
click at [830, 251] on button at bounding box center [820, 252] width 52 height 272
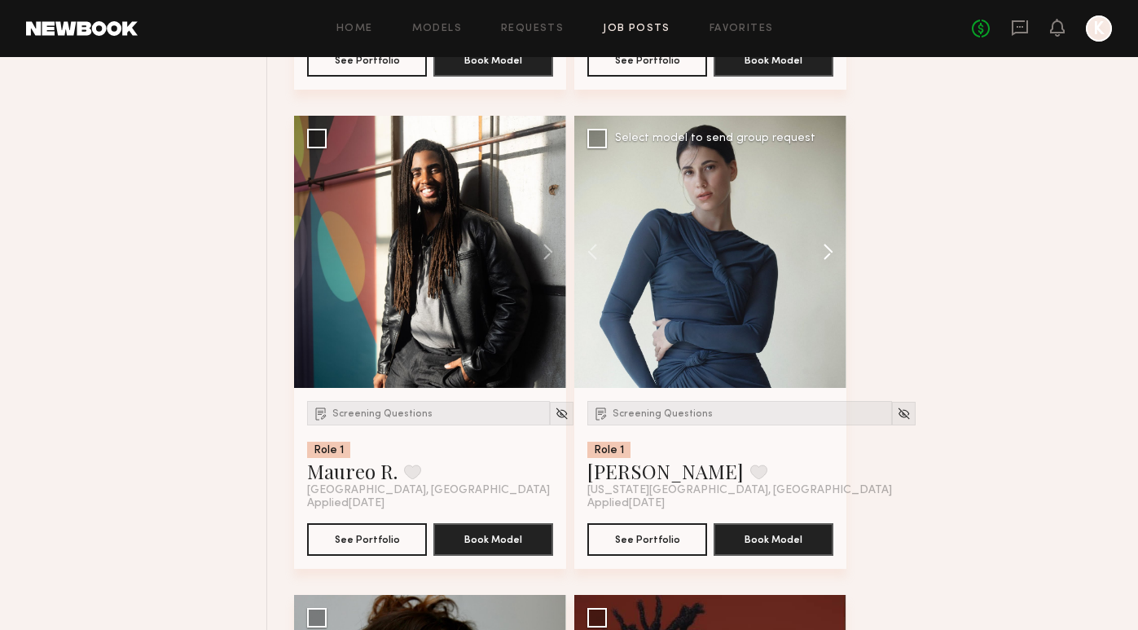
click at [829, 251] on button at bounding box center [820, 252] width 52 height 272
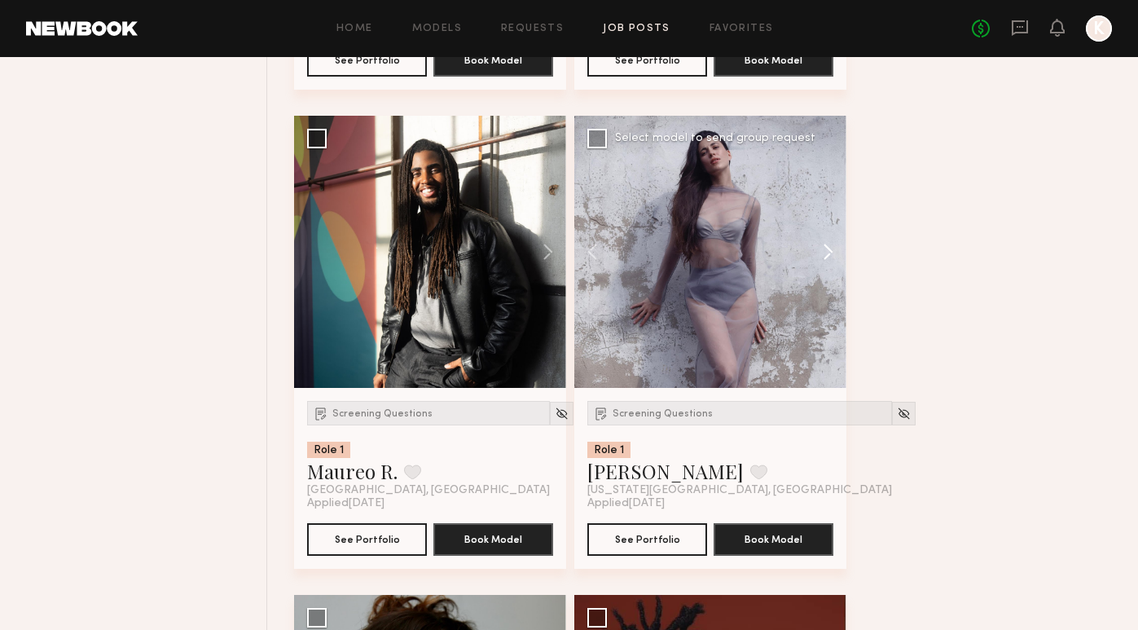
click at [829, 251] on button at bounding box center [820, 252] width 52 height 272
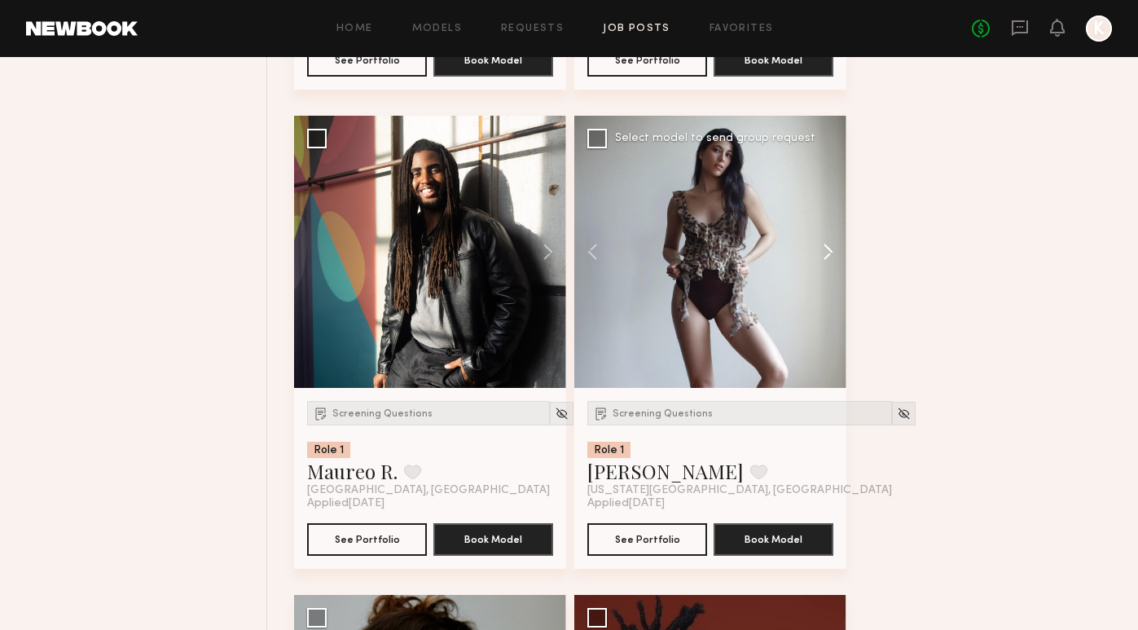
click at [829, 251] on button at bounding box center [820, 252] width 52 height 272
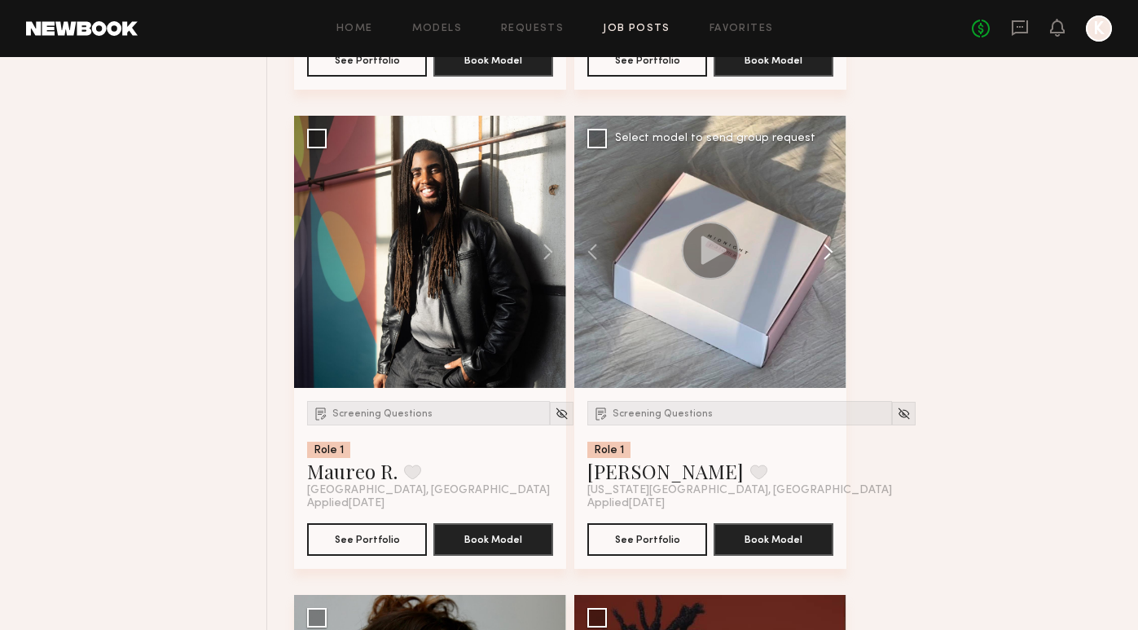
click at [829, 251] on button at bounding box center [820, 252] width 52 height 272
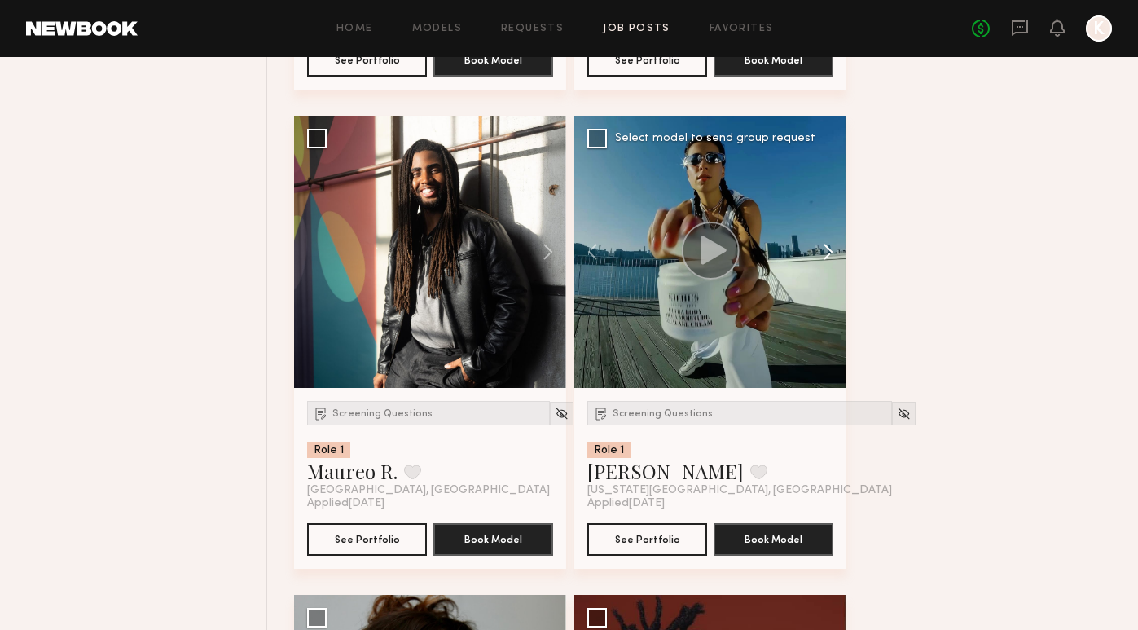
click at [829, 251] on button at bounding box center [820, 252] width 52 height 272
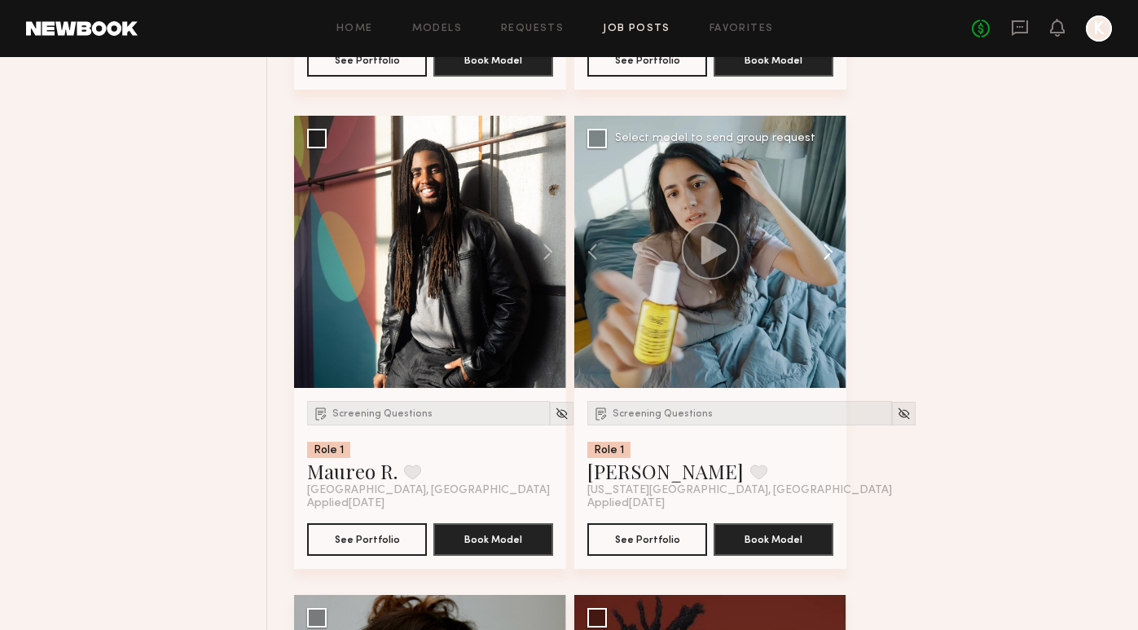
click at [829, 251] on button at bounding box center [820, 252] width 52 height 272
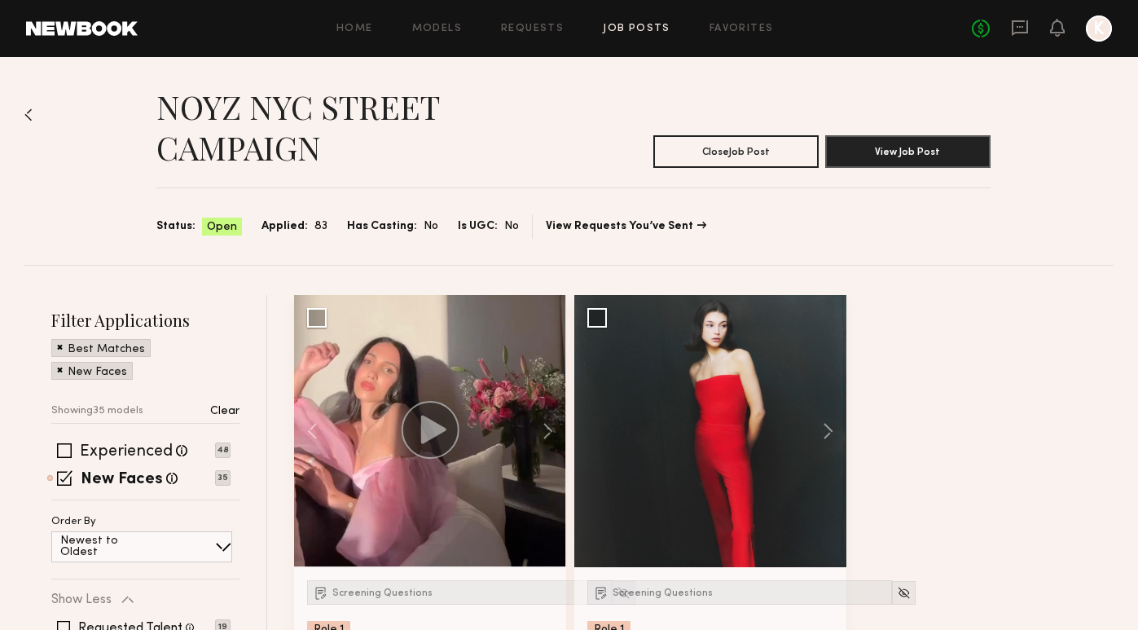
scroll to position [0, 0]
click at [545, 34] on div "Home Models Requests Job Posts Favorites Sign Out No fees up to $5,000 K" at bounding box center [625, 28] width 975 height 26
click at [545, 11] on header "Home Models Requests Job Posts Favorites Sign Out No fees up to $5,000 K" at bounding box center [569, 28] width 1138 height 57
click at [548, 18] on div "Home Models Requests Job Posts Favorites Sign Out No fees up to $5,000 K" at bounding box center [625, 28] width 975 height 26
click at [552, 31] on link "Requests" at bounding box center [532, 29] width 63 height 11
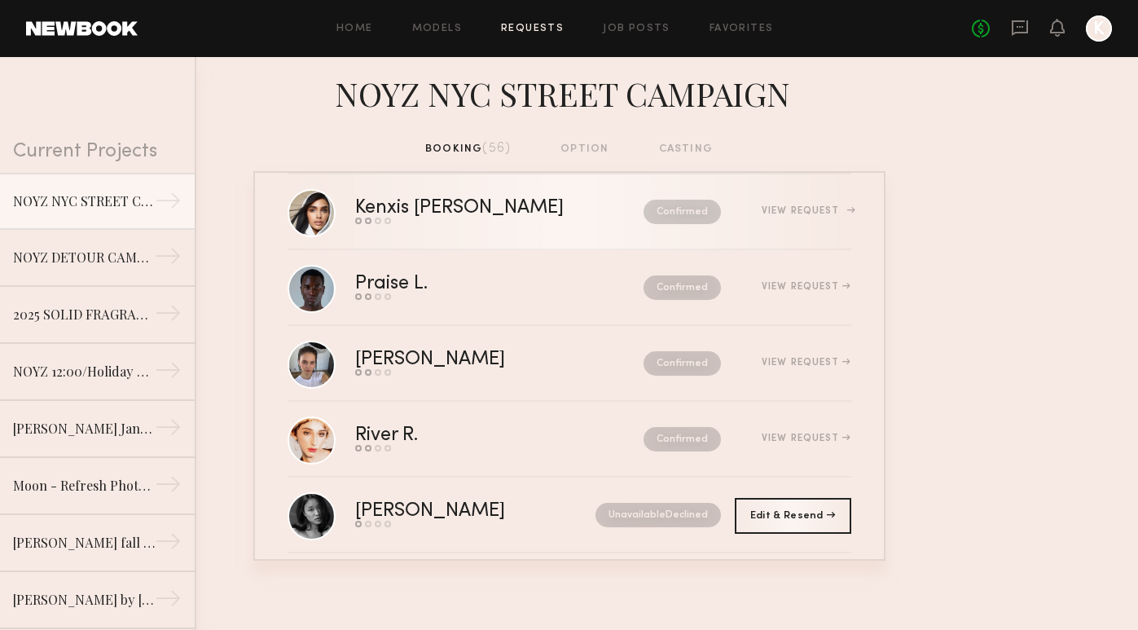
scroll to position [177, 0]
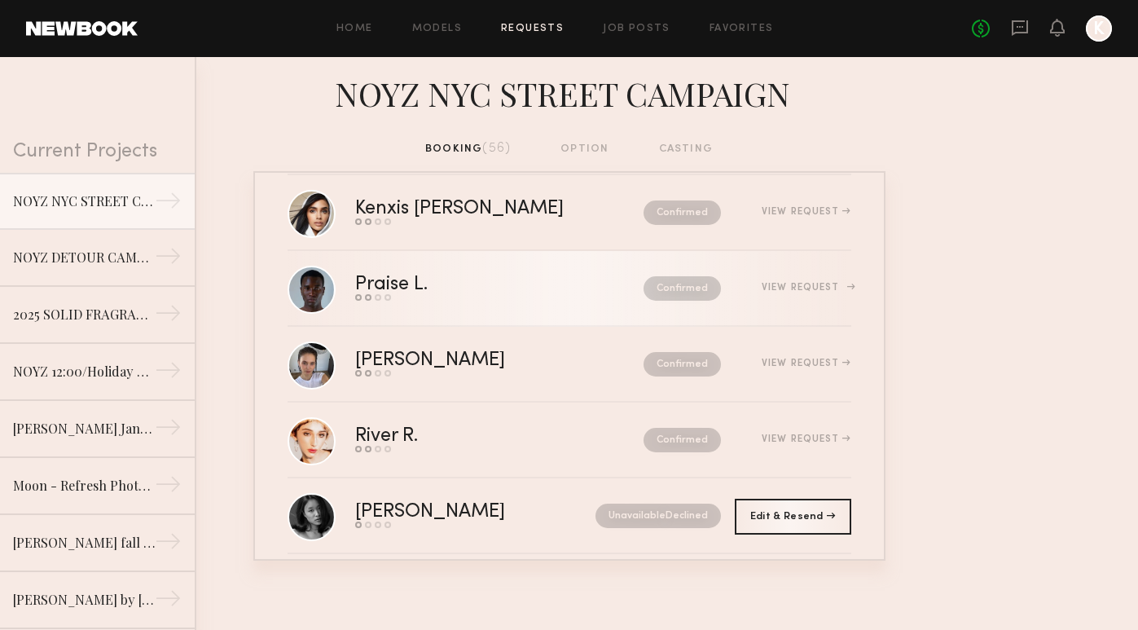
click at [491, 318] on link "Praise L. Send request Model response Review hours worked Pay model Confirmed V…" at bounding box center [570, 289] width 564 height 76
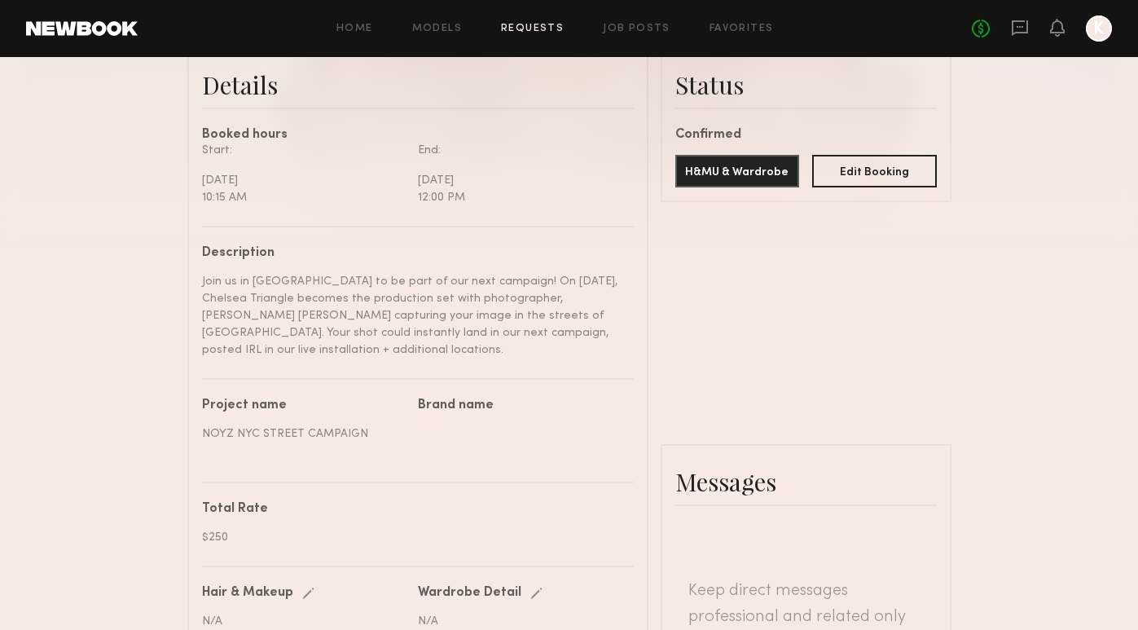
scroll to position [242, 0]
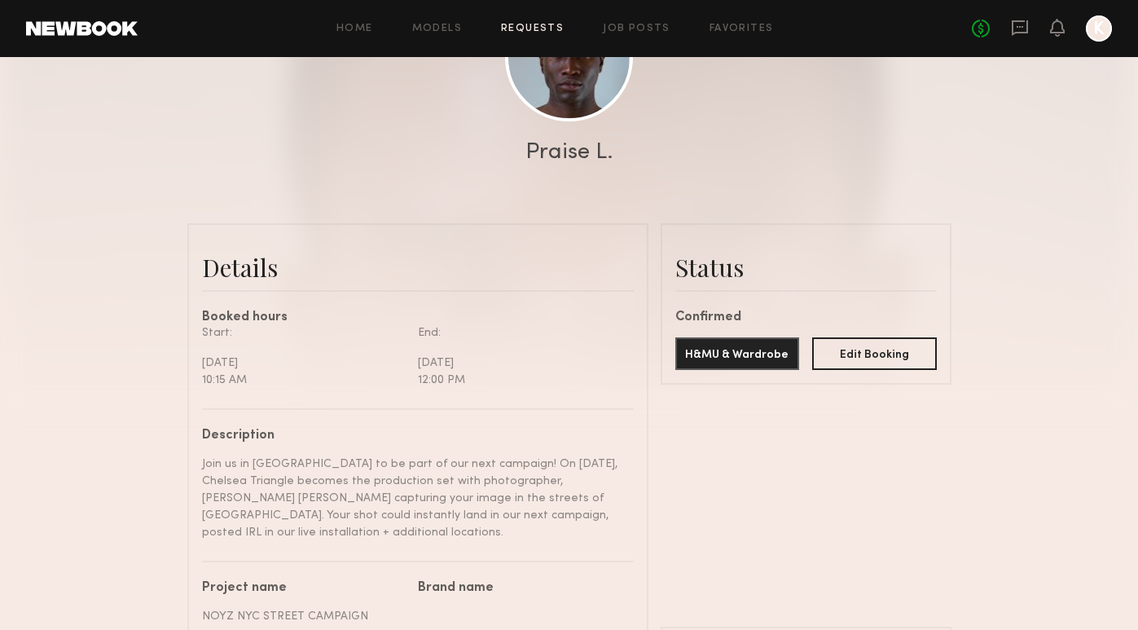
click at [568, 130] on div at bounding box center [569, 84] width 1138 height 652
click at [565, 98] on link at bounding box center [569, 57] width 128 height 128
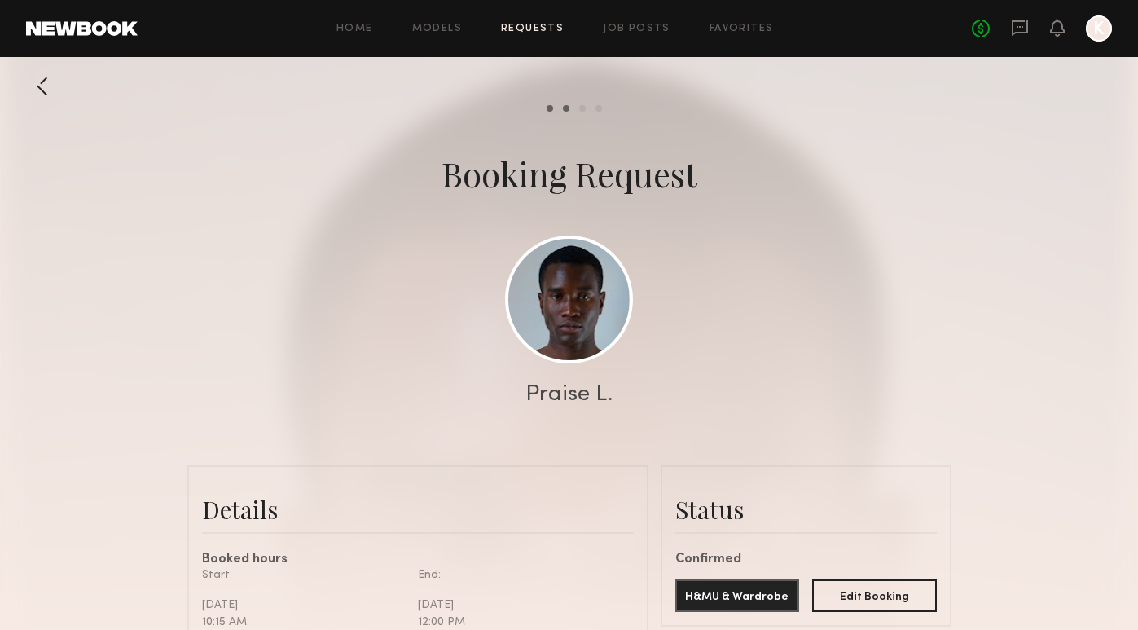
scroll to position [0, 0]
click at [539, 37] on div "Home Models Requests Job Posts Favorites Sign Out No fees up to $5,000 K" at bounding box center [625, 28] width 975 height 26
click at [541, 24] on link "Requests" at bounding box center [532, 29] width 63 height 11
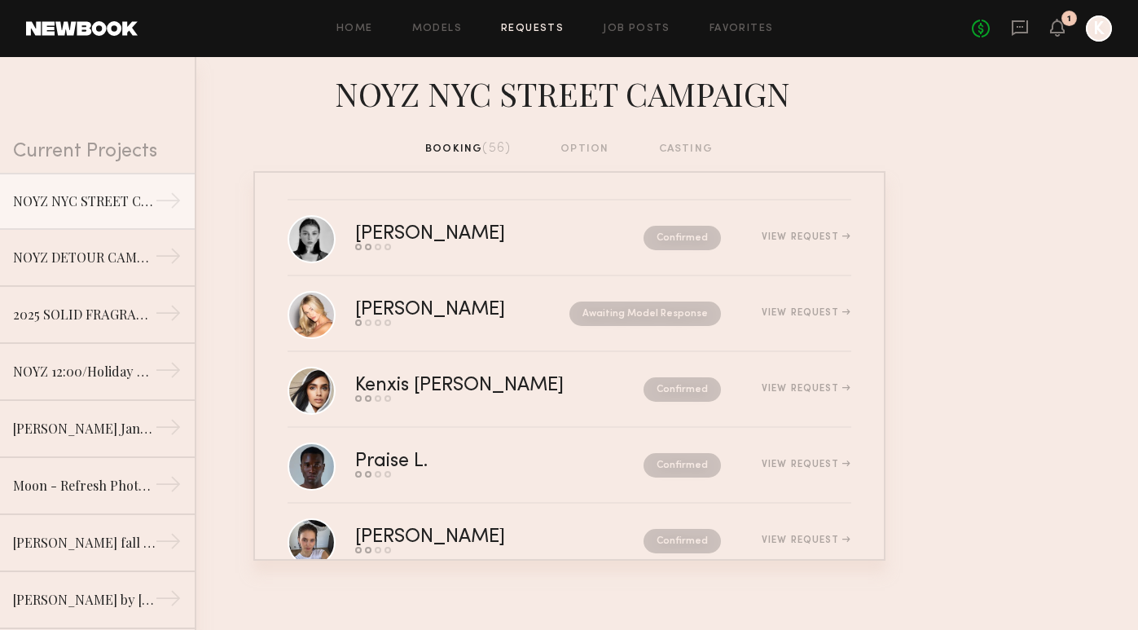
click at [1043, 34] on div "No fees up to $5,000 1 K" at bounding box center [1042, 28] width 140 height 26
click at [1066, 30] on div "No fees up to $5,000 1 K" at bounding box center [1042, 28] width 140 height 26
click at [1061, 29] on icon at bounding box center [1057, 26] width 13 height 11
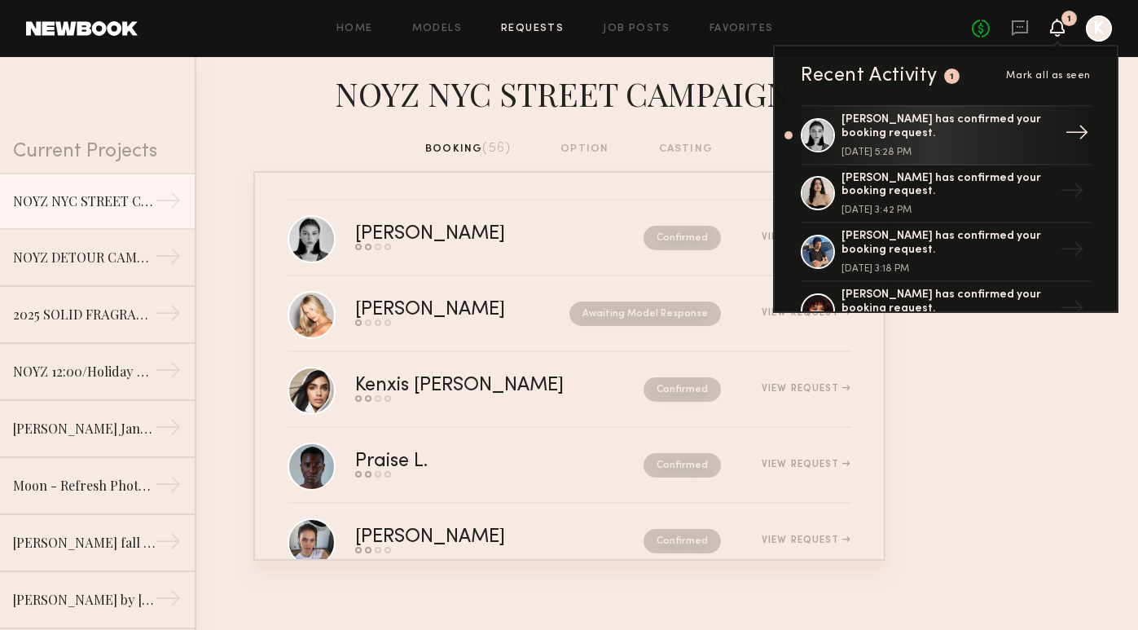
click at [978, 129] on div "Rachel F. has confirmed your booking request." at bounding box center [948, 127] width 212 height 28
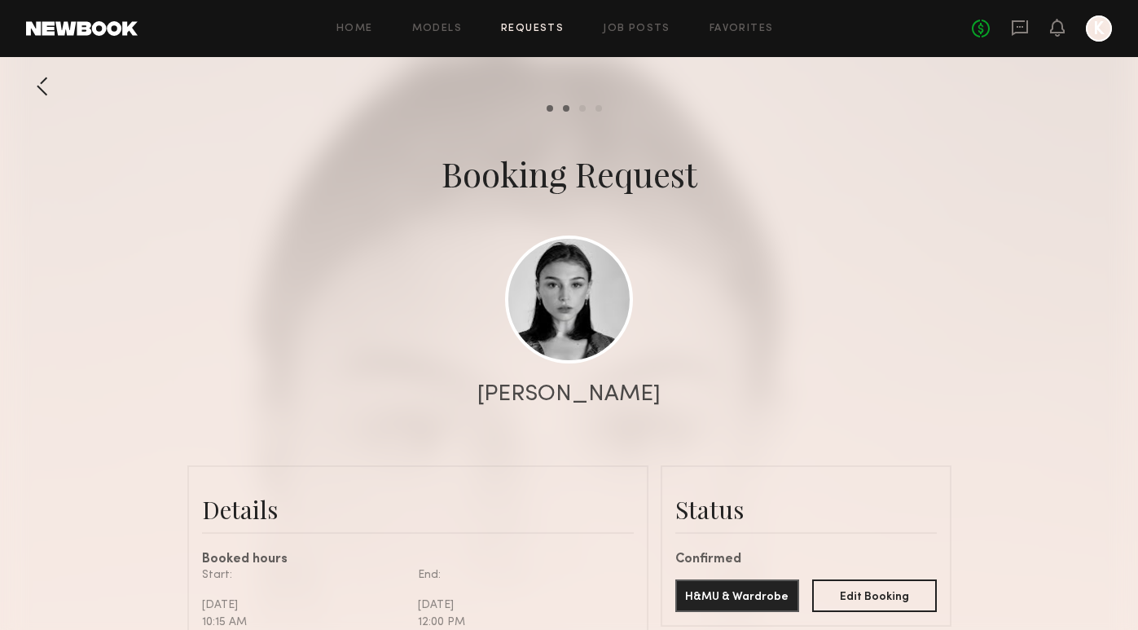
click at [534, 33] on link "Requests" at bounding box center [532, 29] width 63 height 11
